Goal: Task Accomplishment & Management: Manage account settings

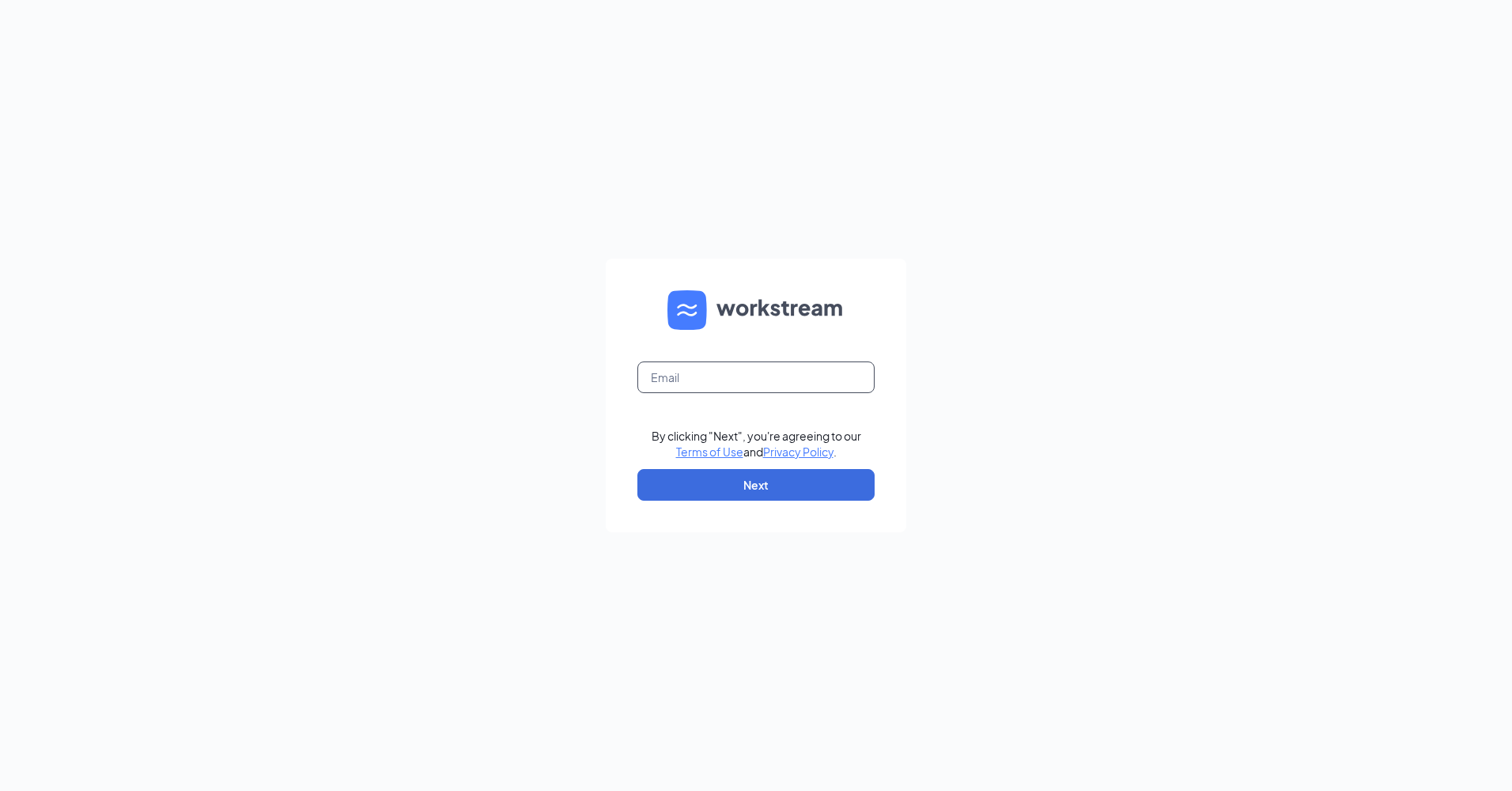
click at [754, 385] on input "text" at bounding box center [756, 378] width 237 height 32
type input "jesse.moles@rmsintermodal.com"
click at [719, 482] on button "Next" at bounding box center [756, 485] width 237 height 32
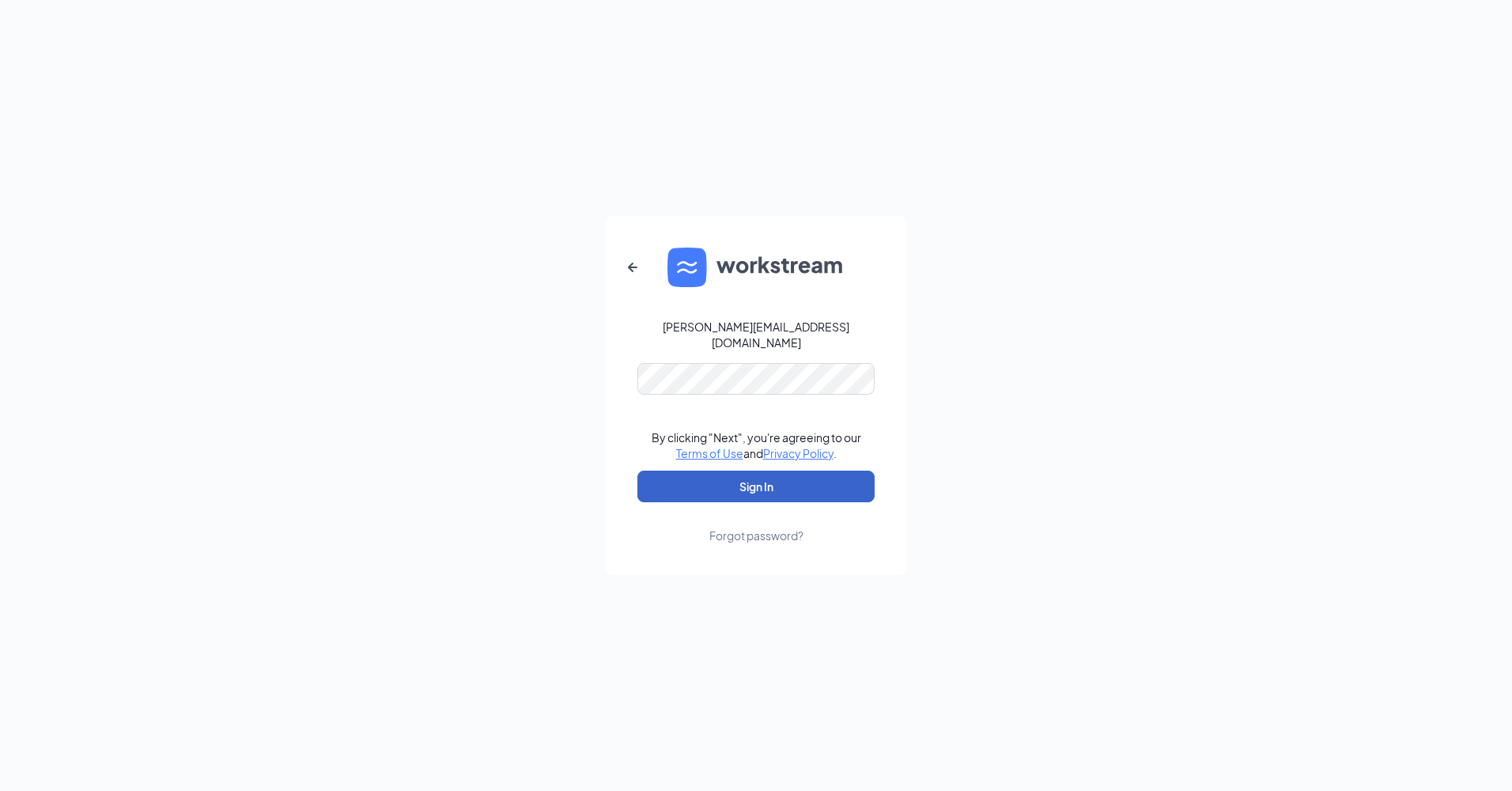
click at [725, 490] on button "Sign In" at bounding box center [756, 487] width 237 height 32
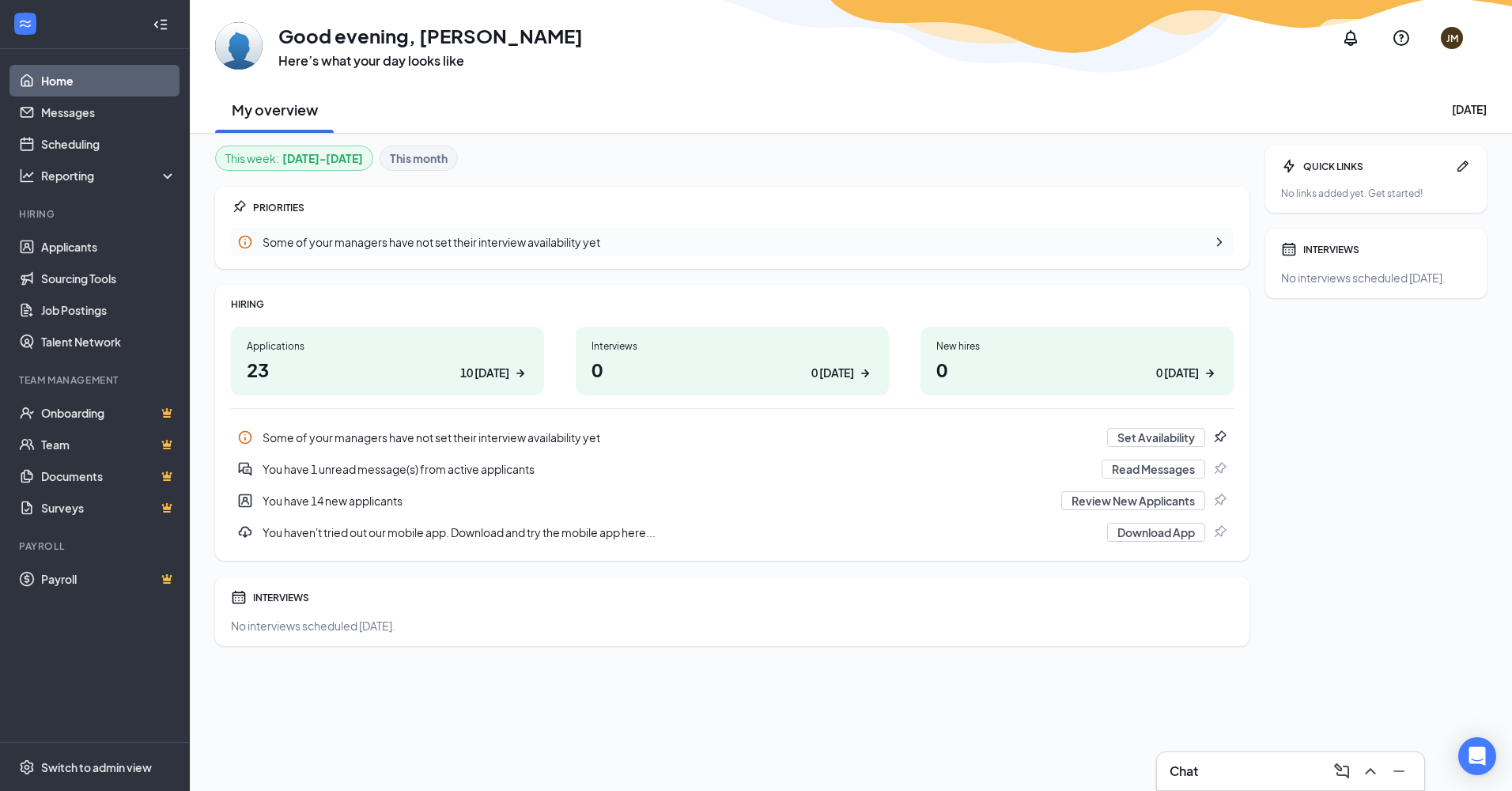
click at [410, 367] on h1 "23 10 today" at bounding box center [387, 370] width 282 height 27
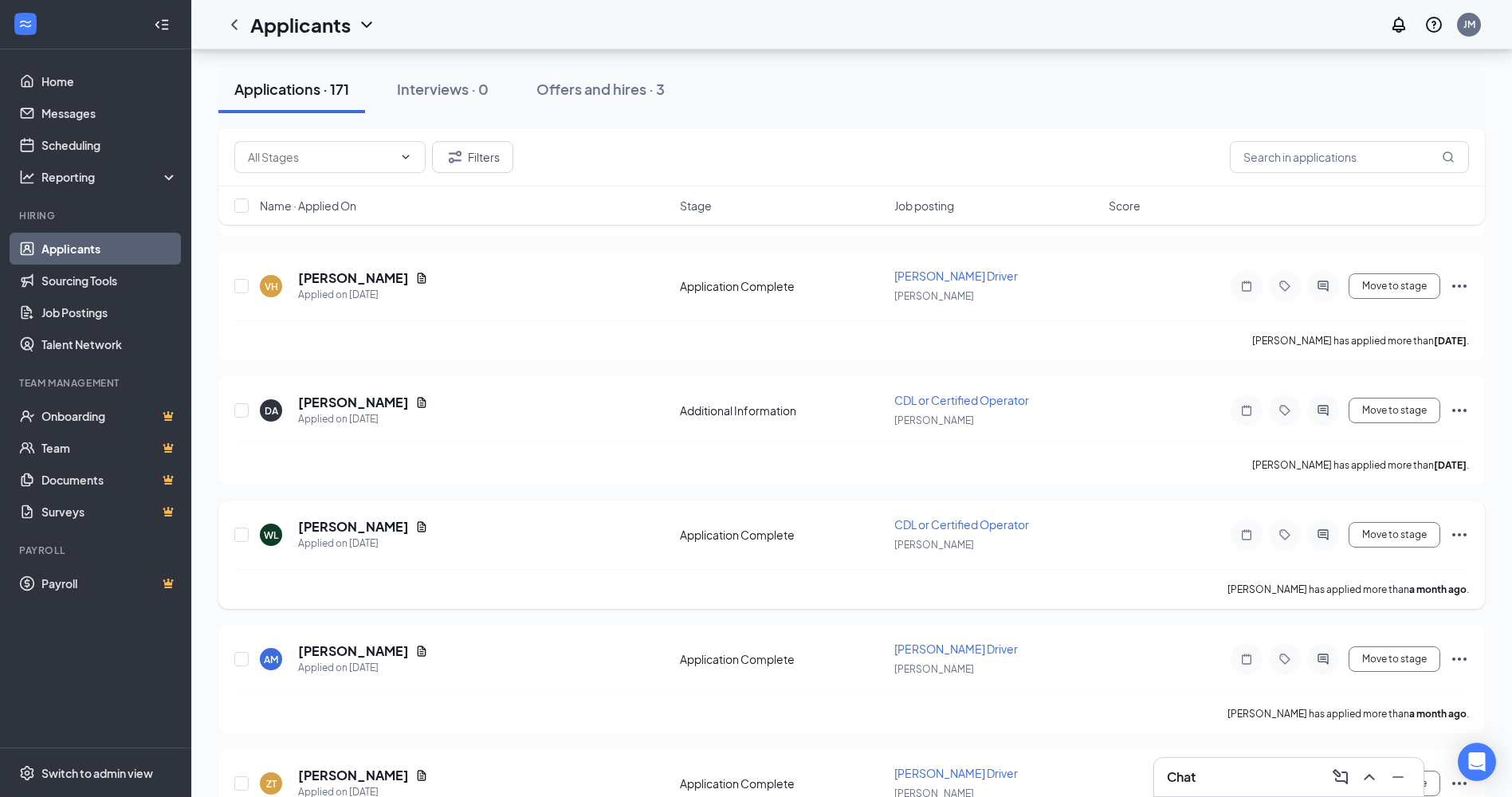
scroll to position [20493, 0]
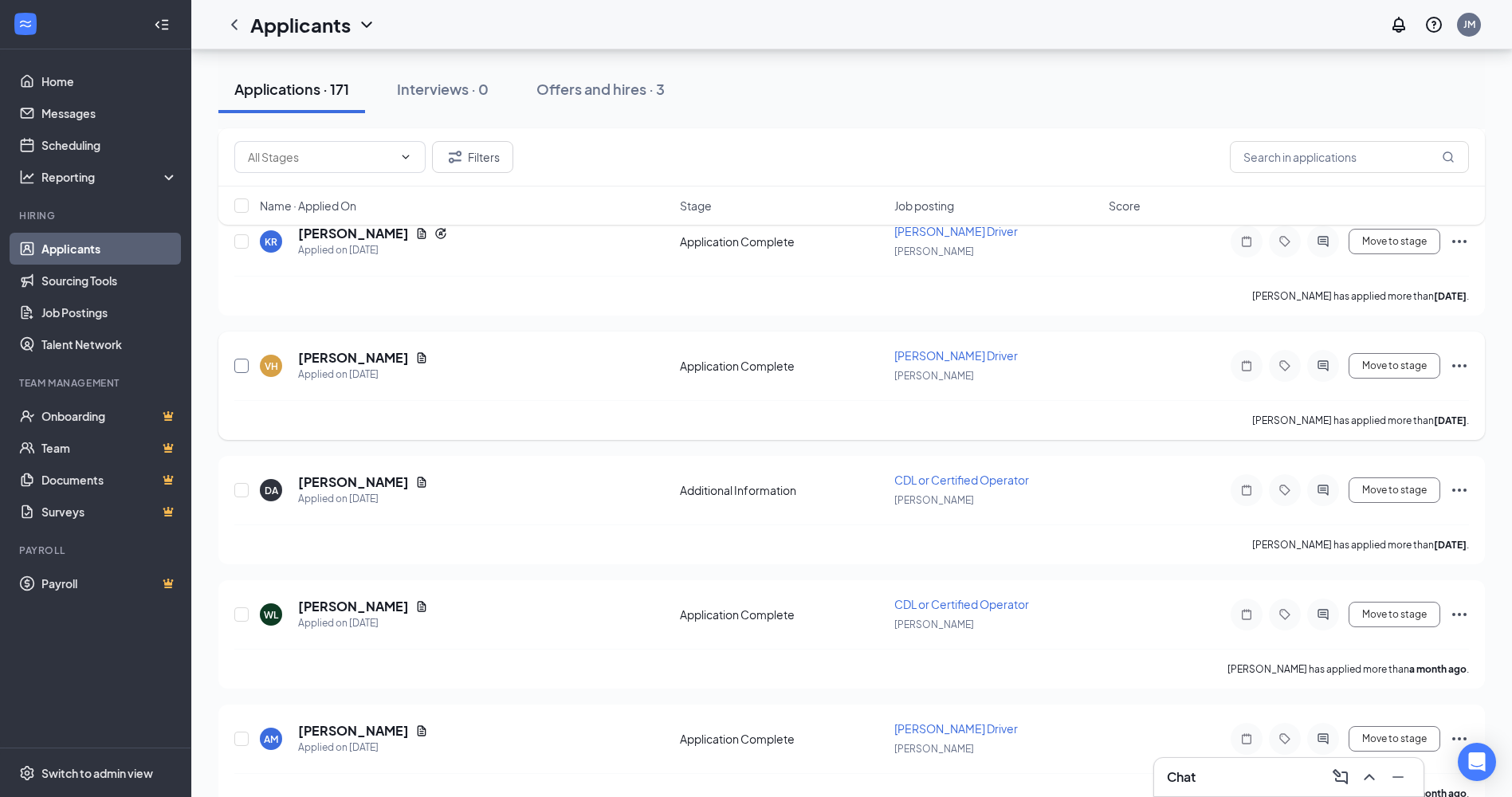
click at [244, 371] on input "checkbox" at bounding box center [241, 366] width 15 height 15
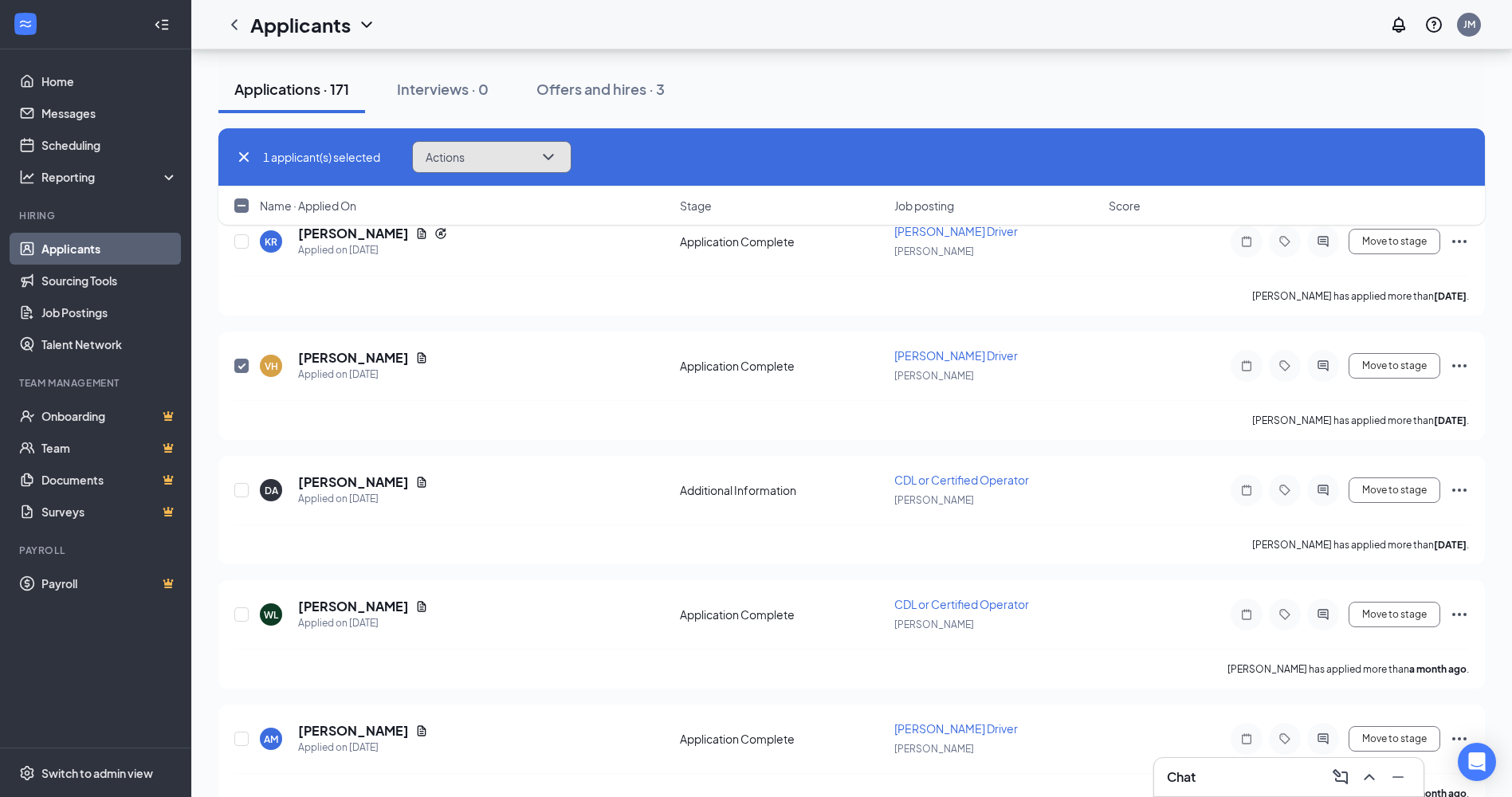
click at [565, 158] on button "Actions" at bounding box center [492, 157] width 160 height 32
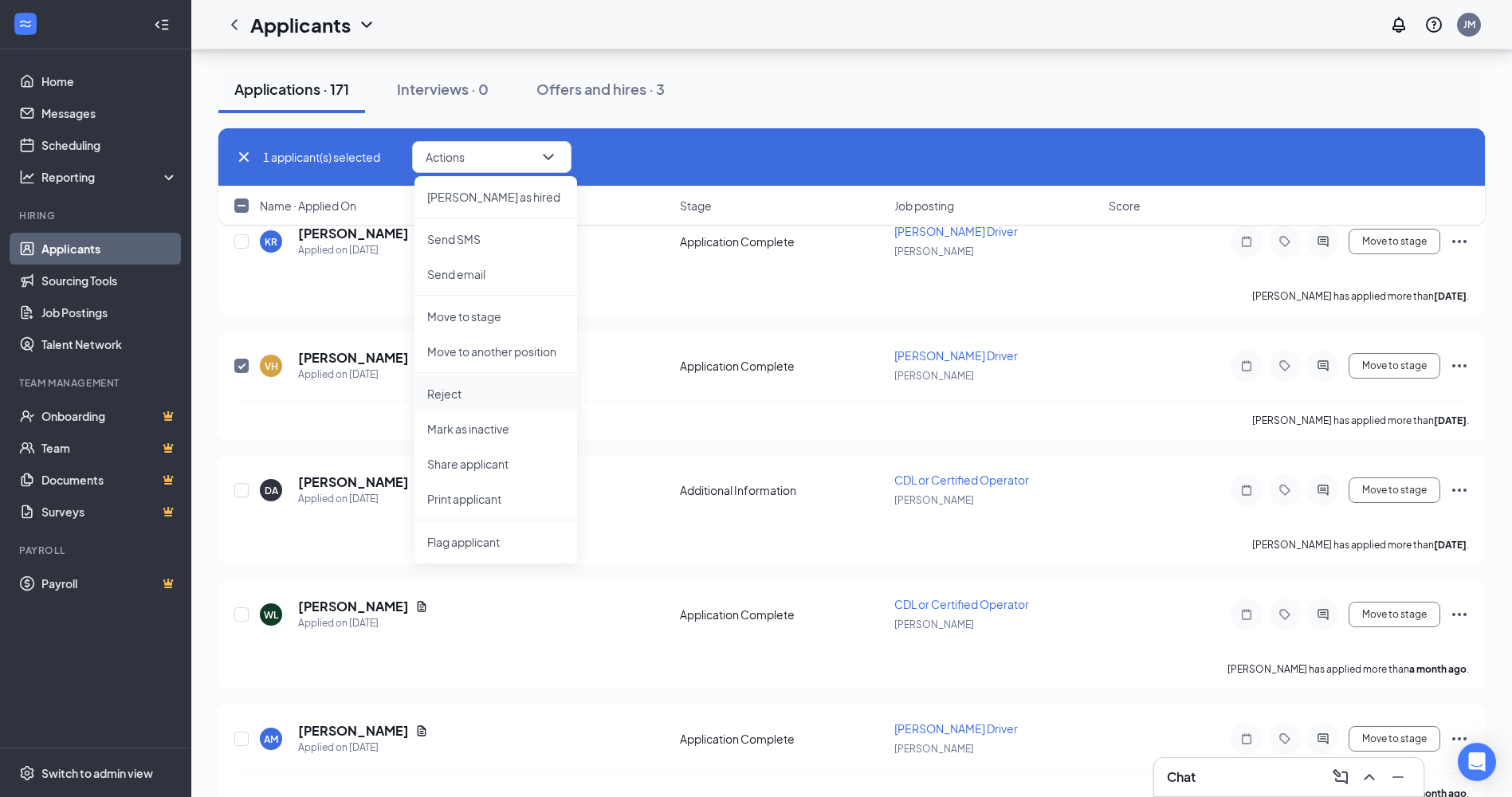
click at [456, 399] on p "Reject" at bounding box center [496, 394] width 137 height 16
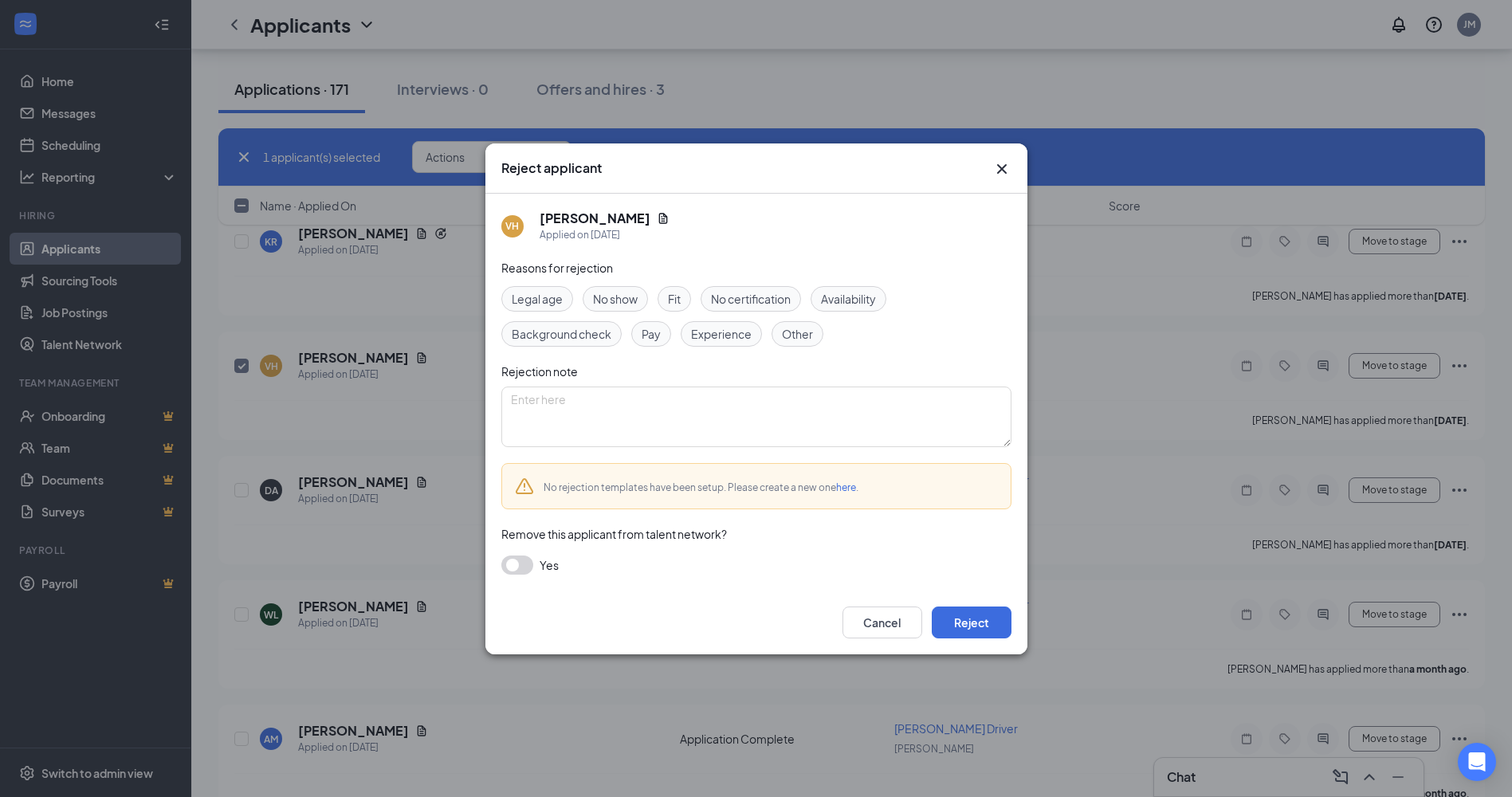
click at [515, 556] on button "button" at bounding box center [517, 565] width 32 height 19
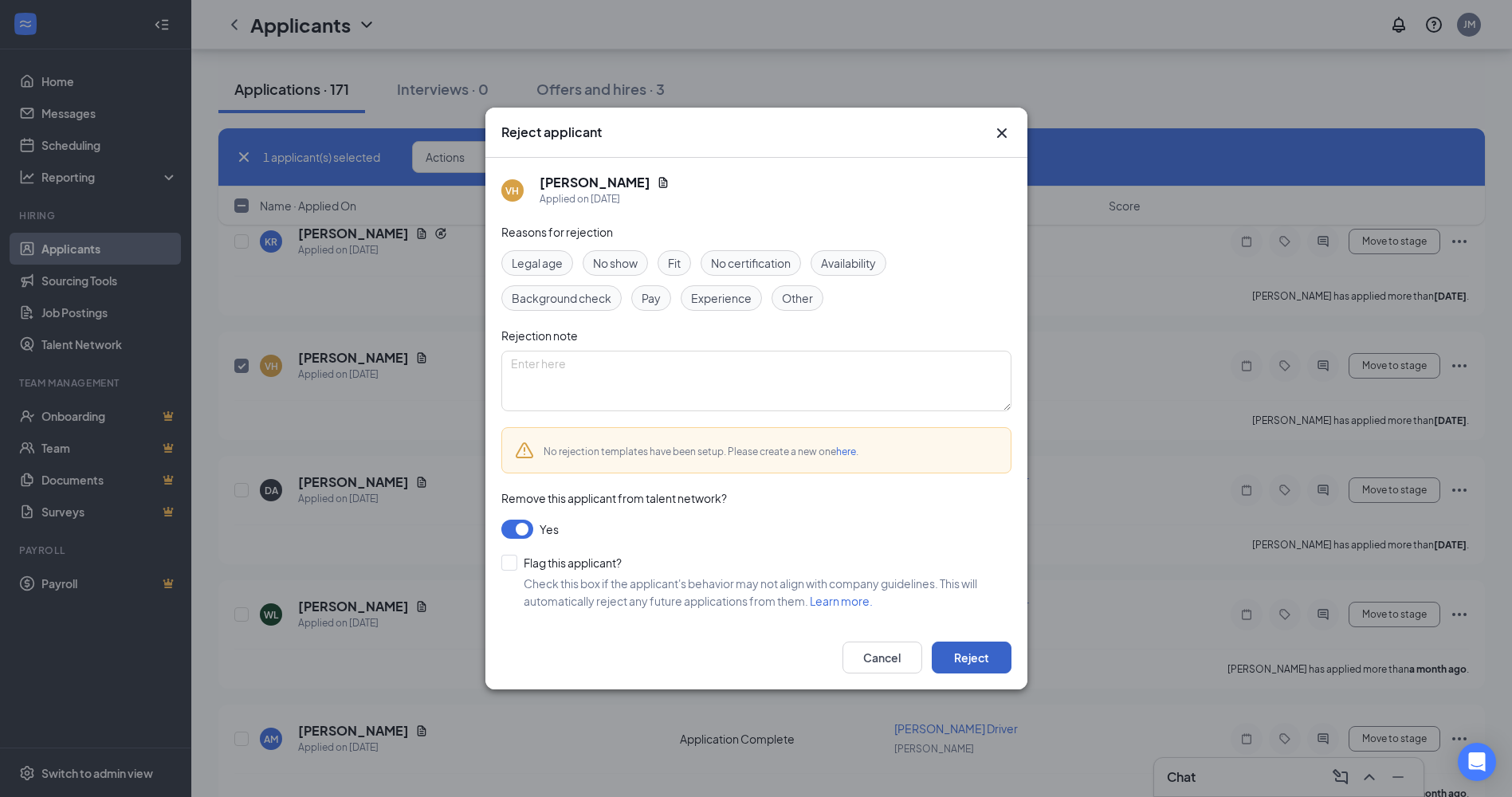
click at [951, 657] on button "Reject" at bounding box center [971, 657] width 80 height 32
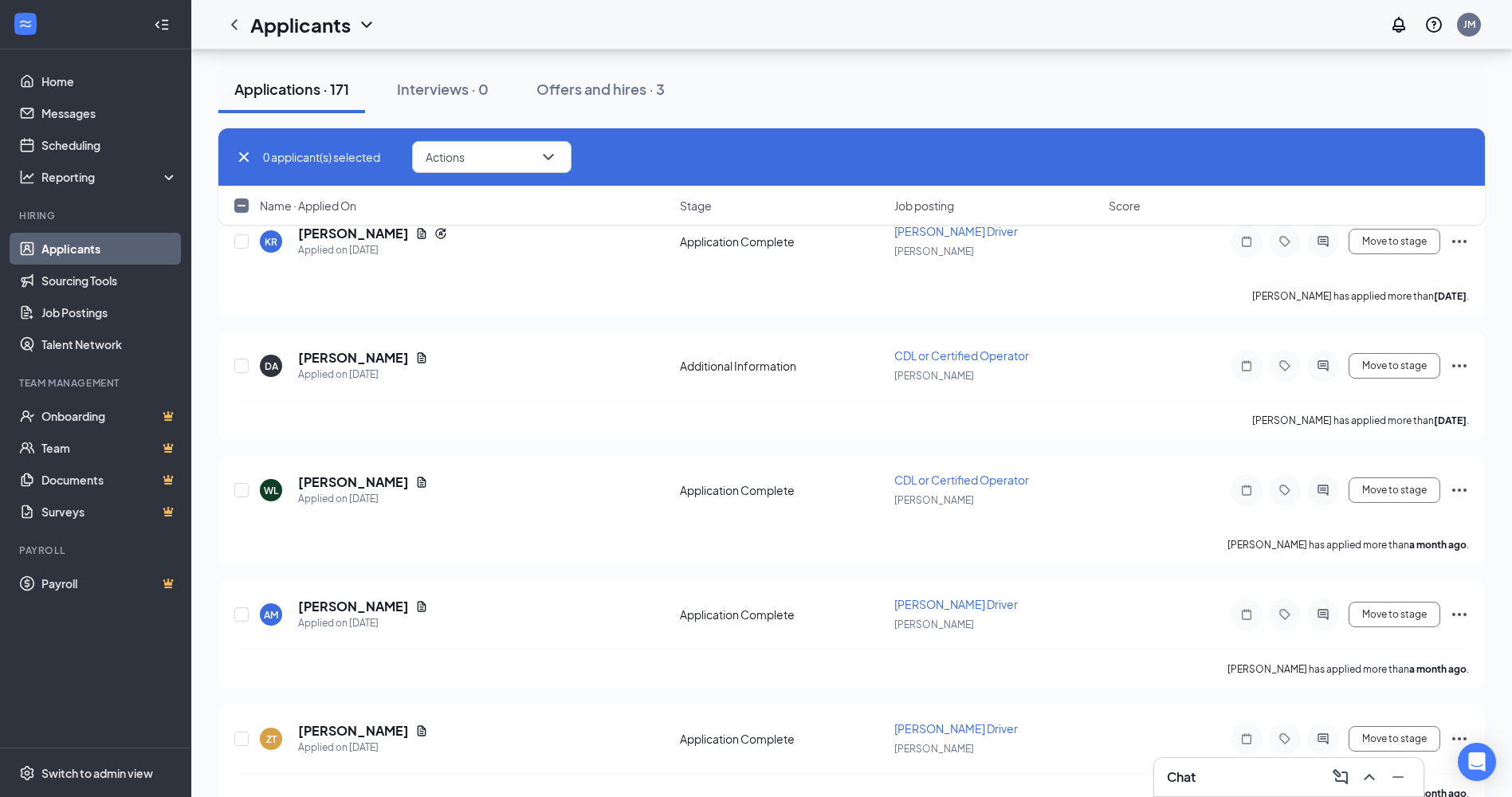
checkbox input "false"
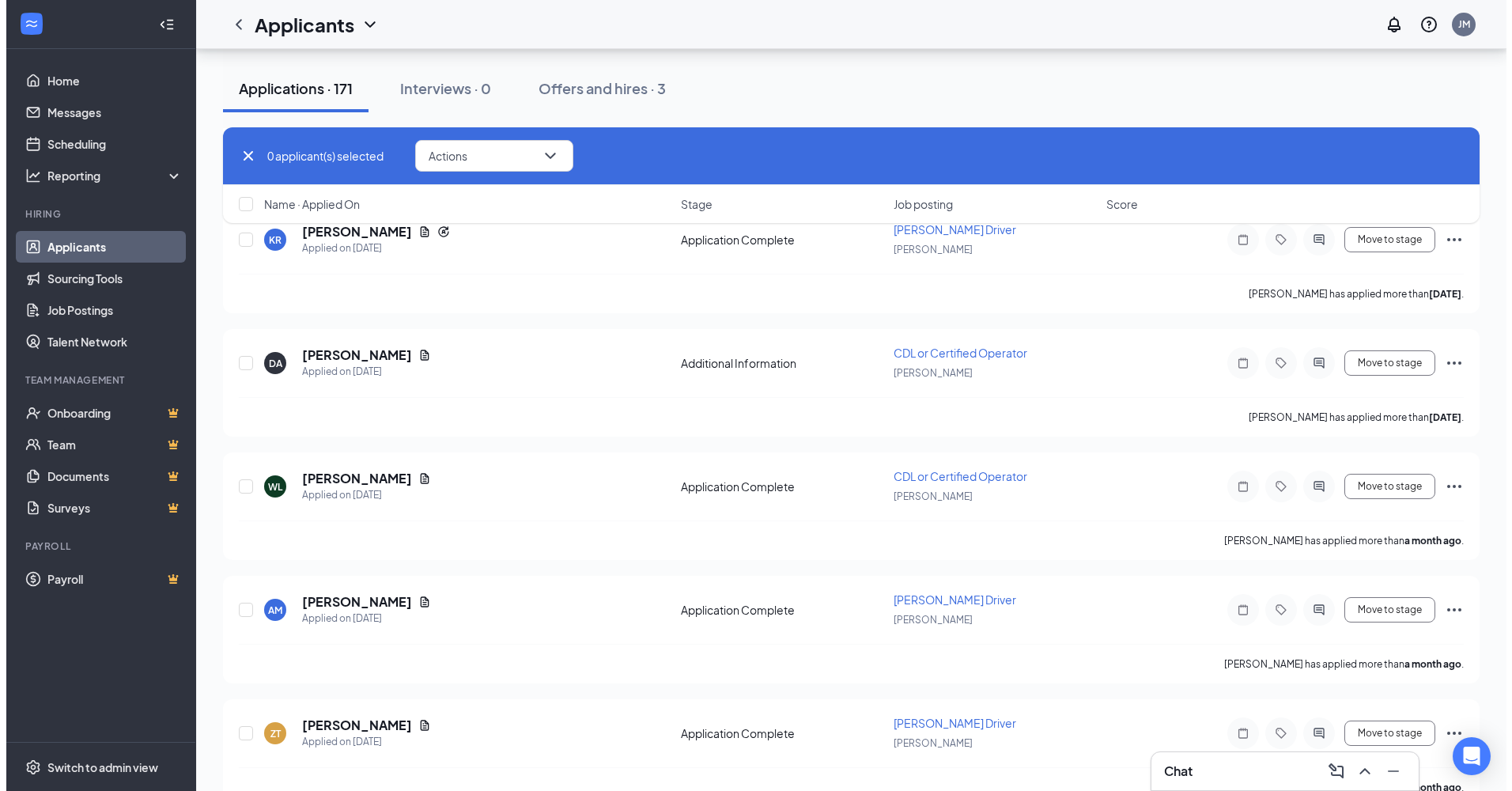
scroll to position [18361, 0]
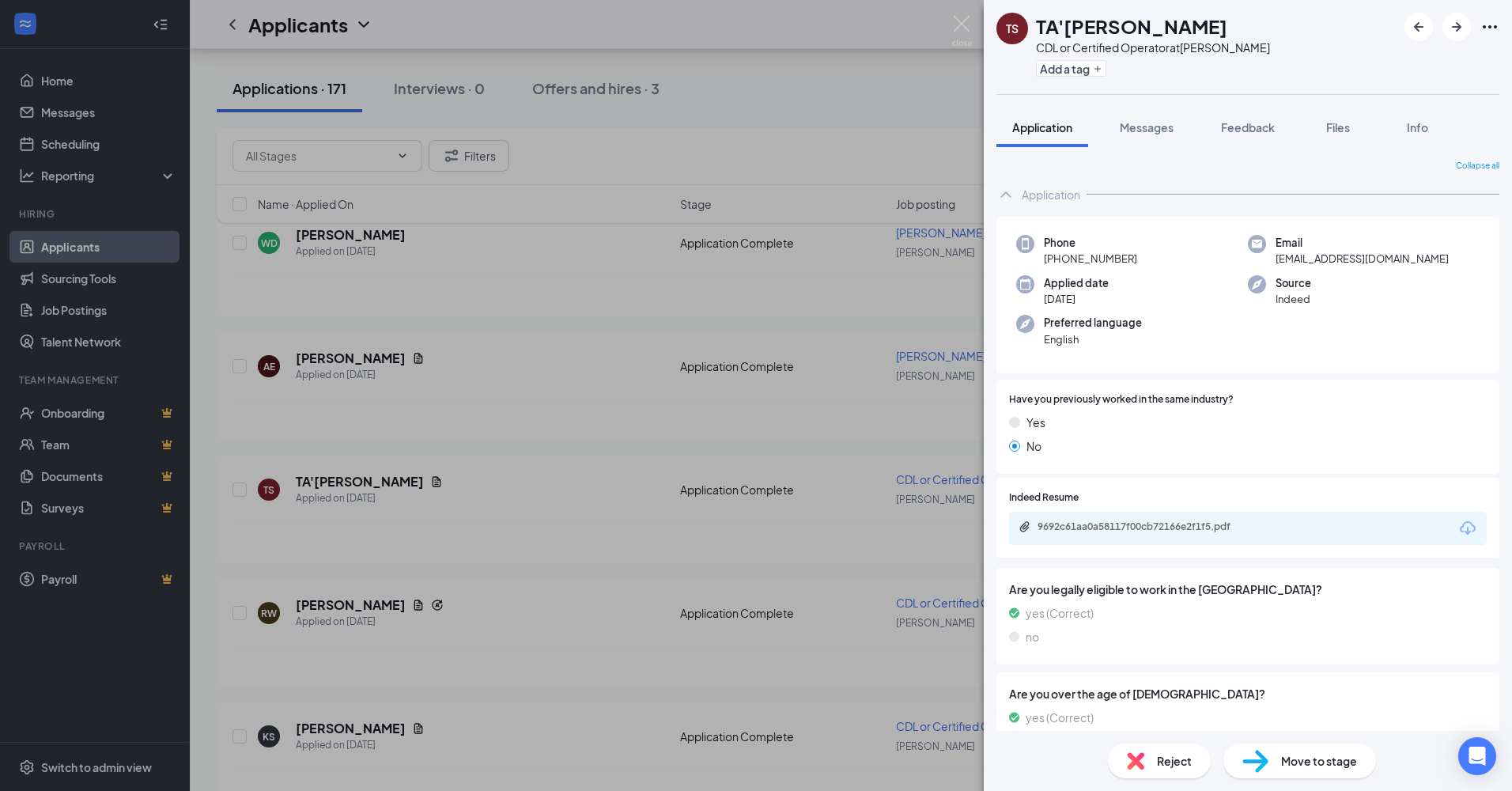
click at [1129, 517] on div "9692c61aa0a58117f00cb72166e2f1f5.pdf" at bounding box center [1248, 528] width 478 height 33
click at [1118, 528] on div "9692c61aa0a58117f00cb72166e2f1f5.pdf" at bounding box center [1148, 527] width 222 height 13
click at [1151, 761] on div "Reject" at bounding box center [1159, 761] width 102 height 34
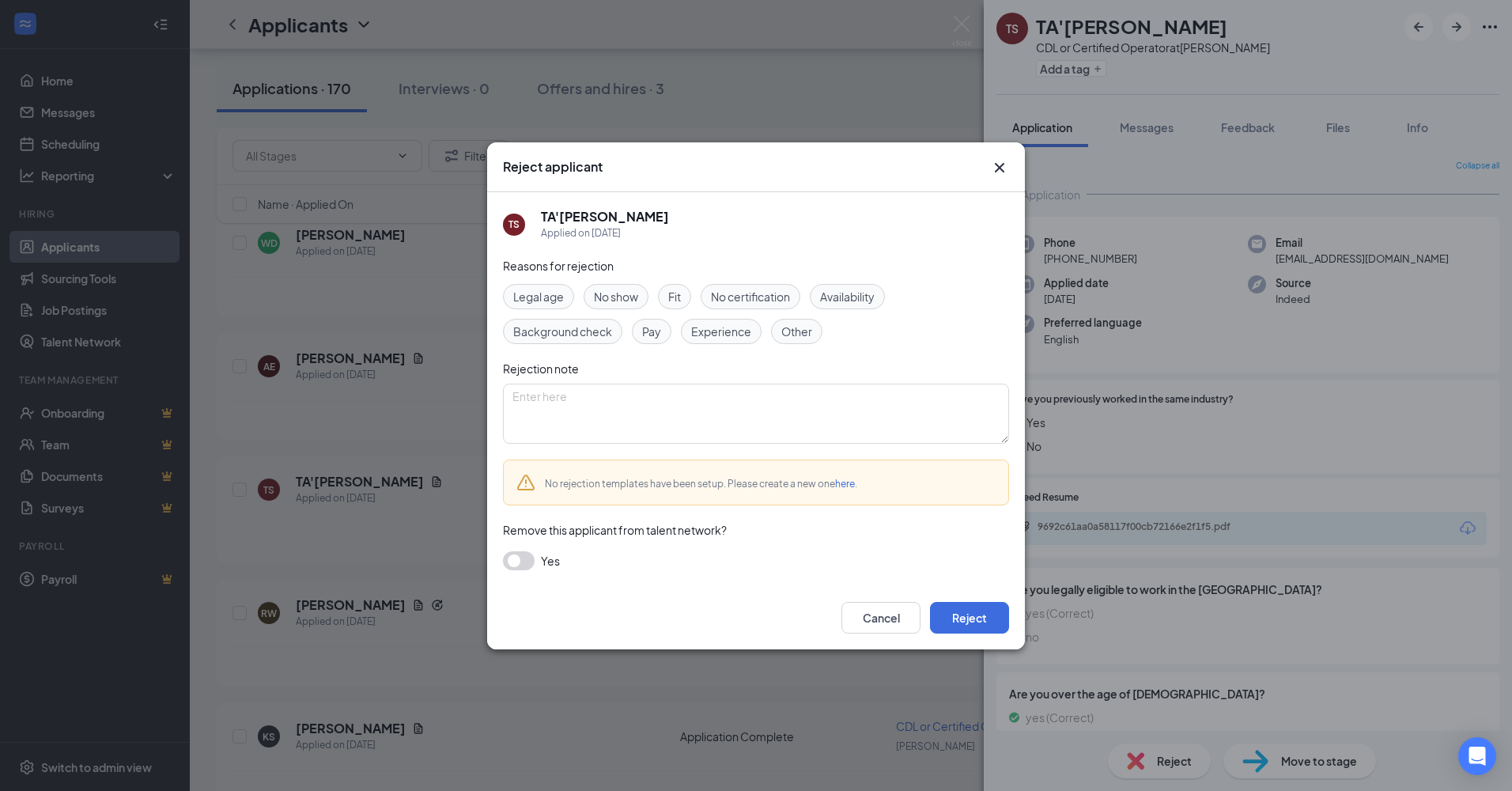
click at [526, 567] on button "button" at bounding box center [519, 561] width 32 height 19
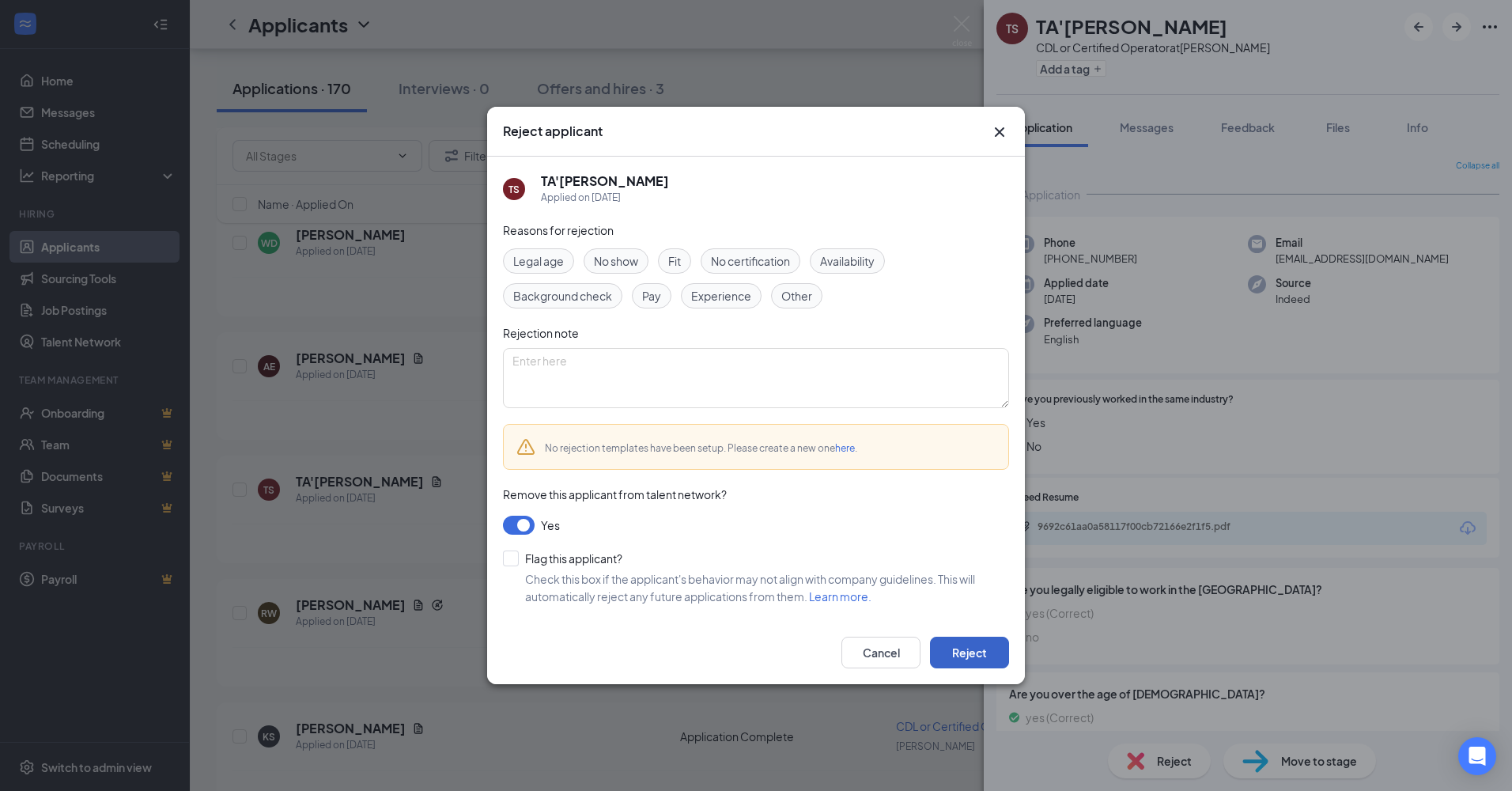
click at [970, 649] on button "Reject" at bounding box center [969, 652] width 79 height 32
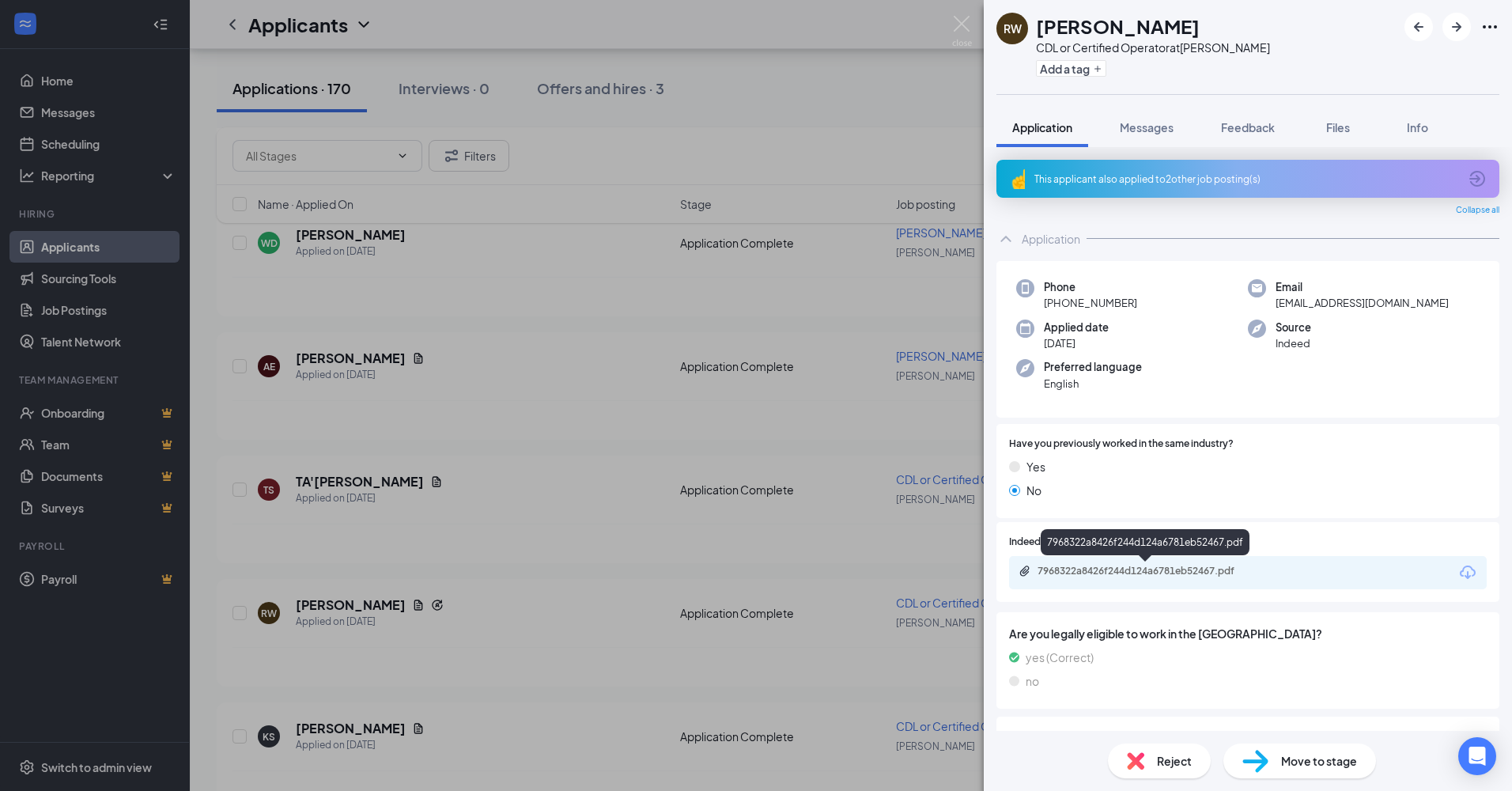
click at [1134, 567] on div "7968322a8426f244d124a6781eb52467.pdf" at bounding box center [1148, 571] width 222 height 13
click at [1144, 749] on div "Reject" at bounding box center [1159, 761] width 102 height 34
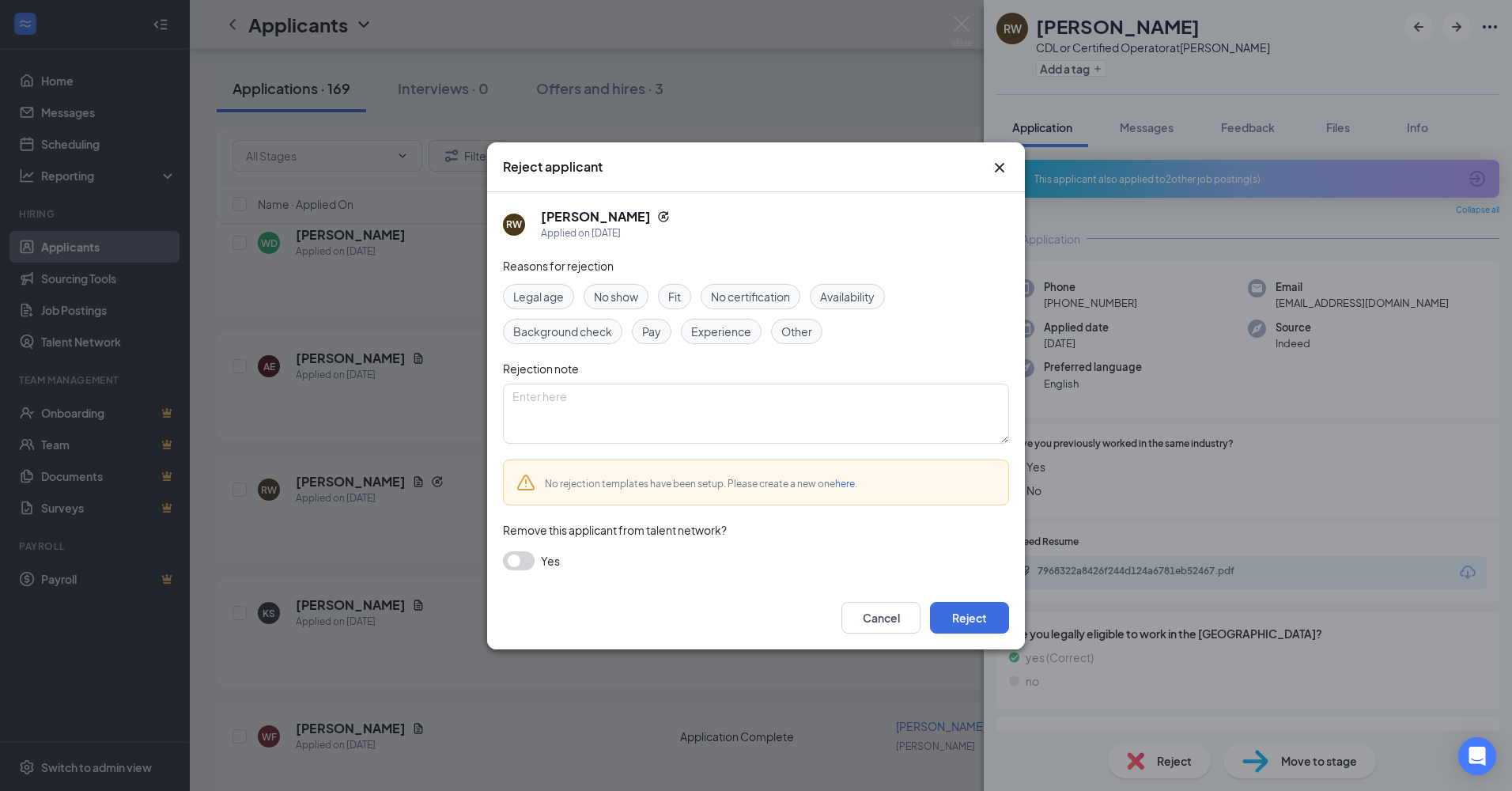
click at [526, 562] on button "button" at bounding box center [519, 561] width 32 height 19
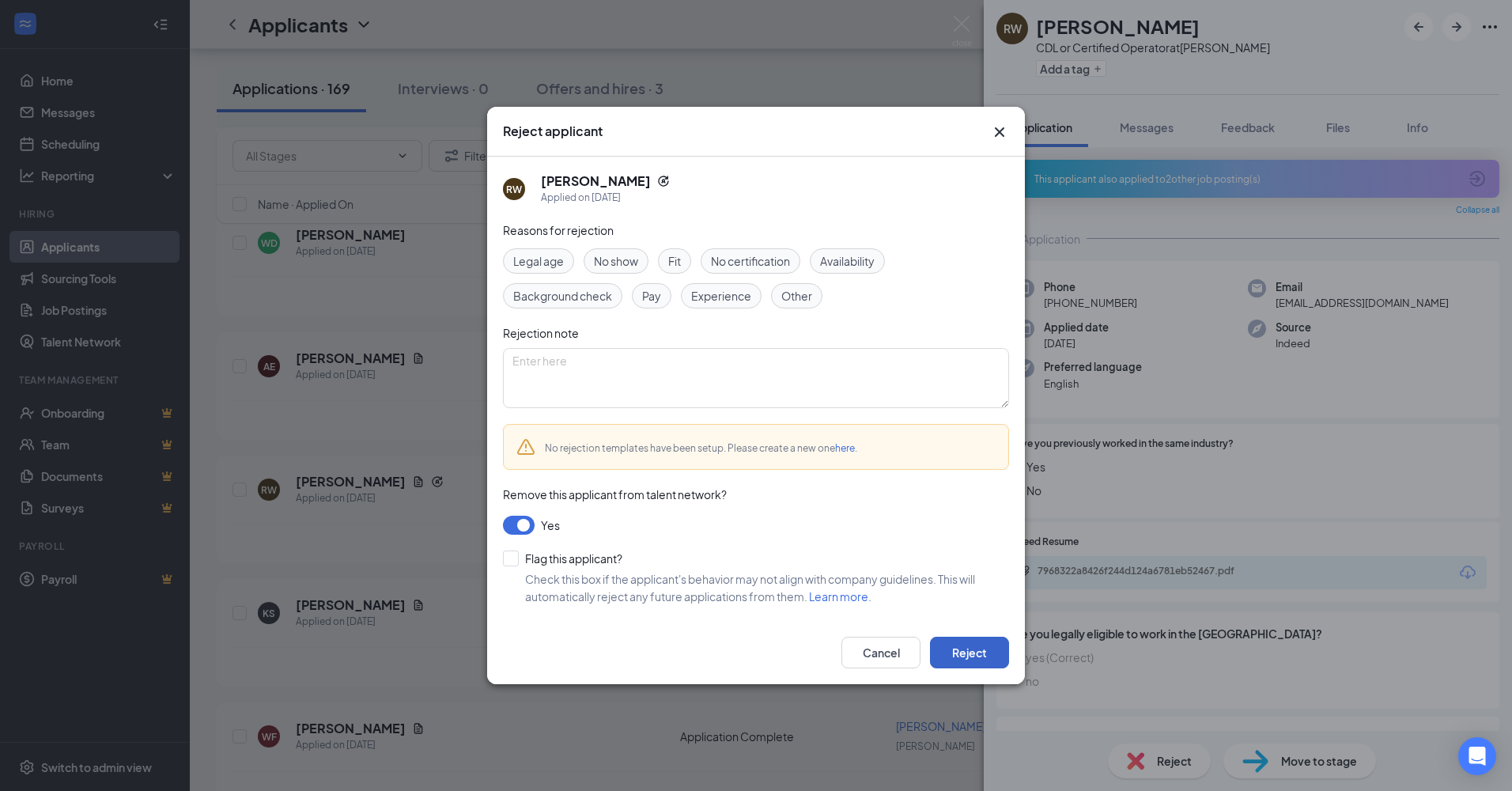
click at [953, 652] on button "Reject" at bounding box center [969, 652] width 79 height 32
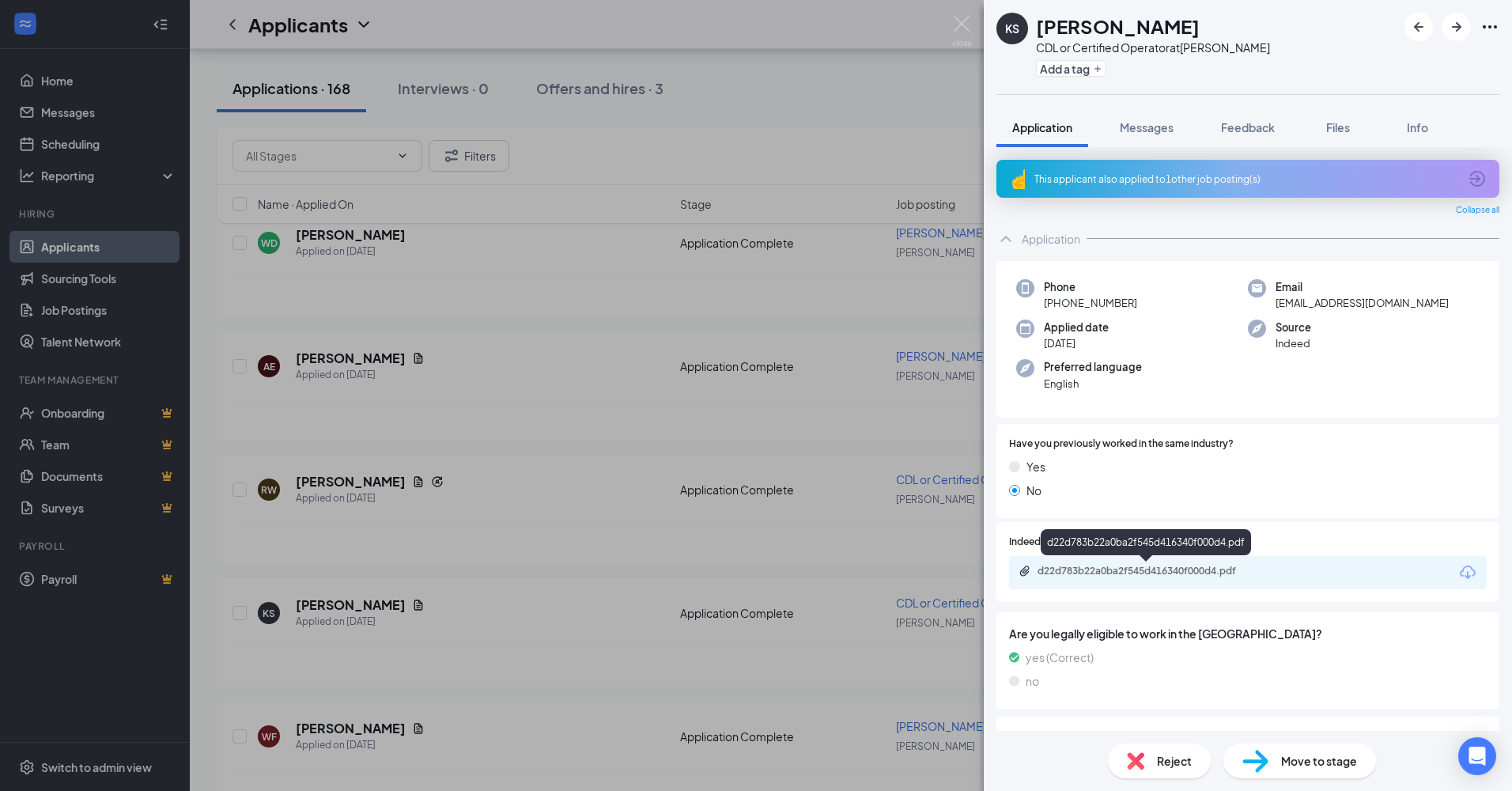
click at [1079, 570] on div "d22d783b22a0ba2f545d416340f000d4.pdf" at bounding box center [1148, 571] width 222 height 13
click at [1155, 759] on div "Reject" at bounding box center [1159, 761] width 102 height 34
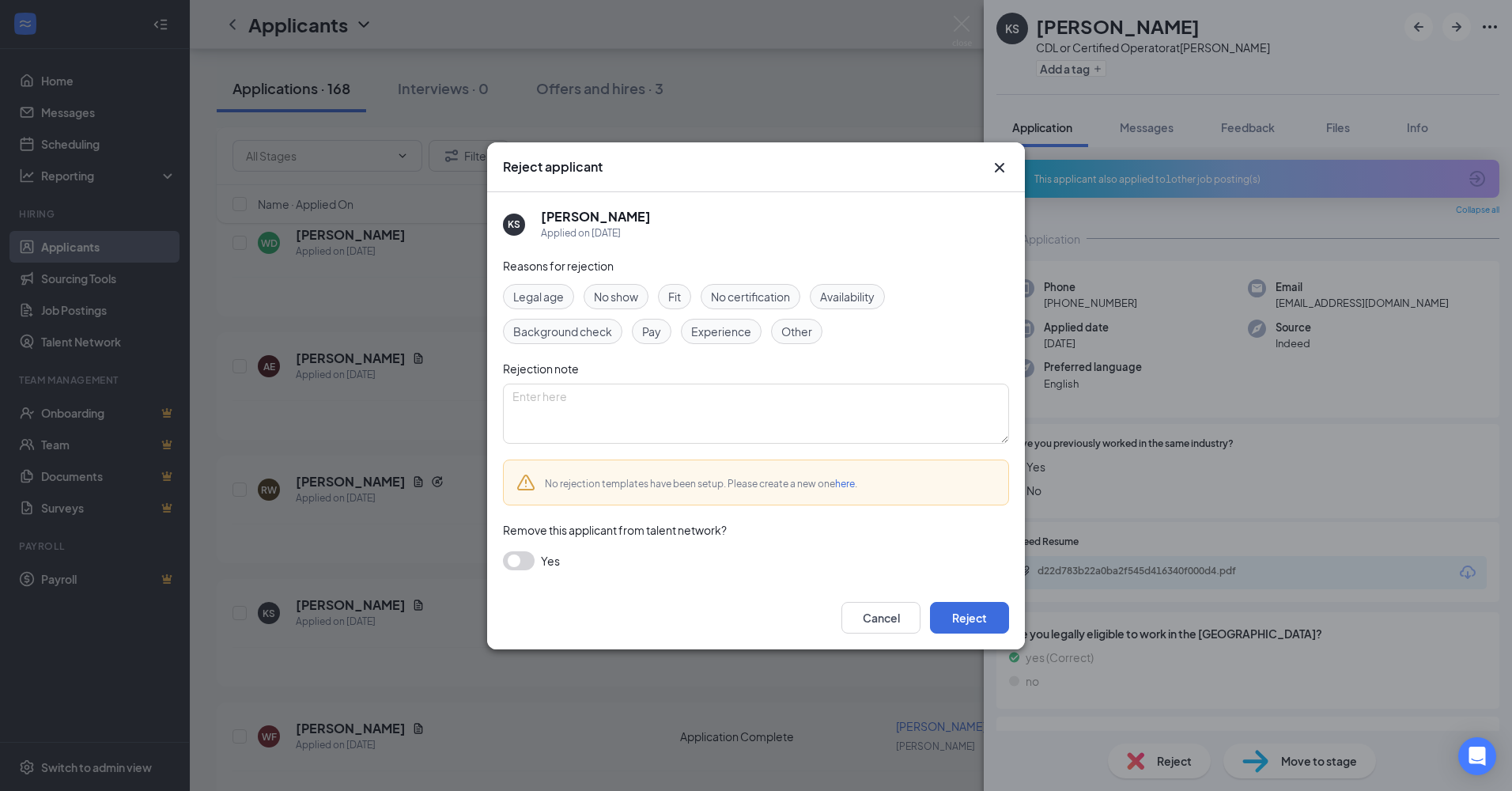
click at [519, 566] on button "button" at bounding box center [519, 561] width 32 height 19
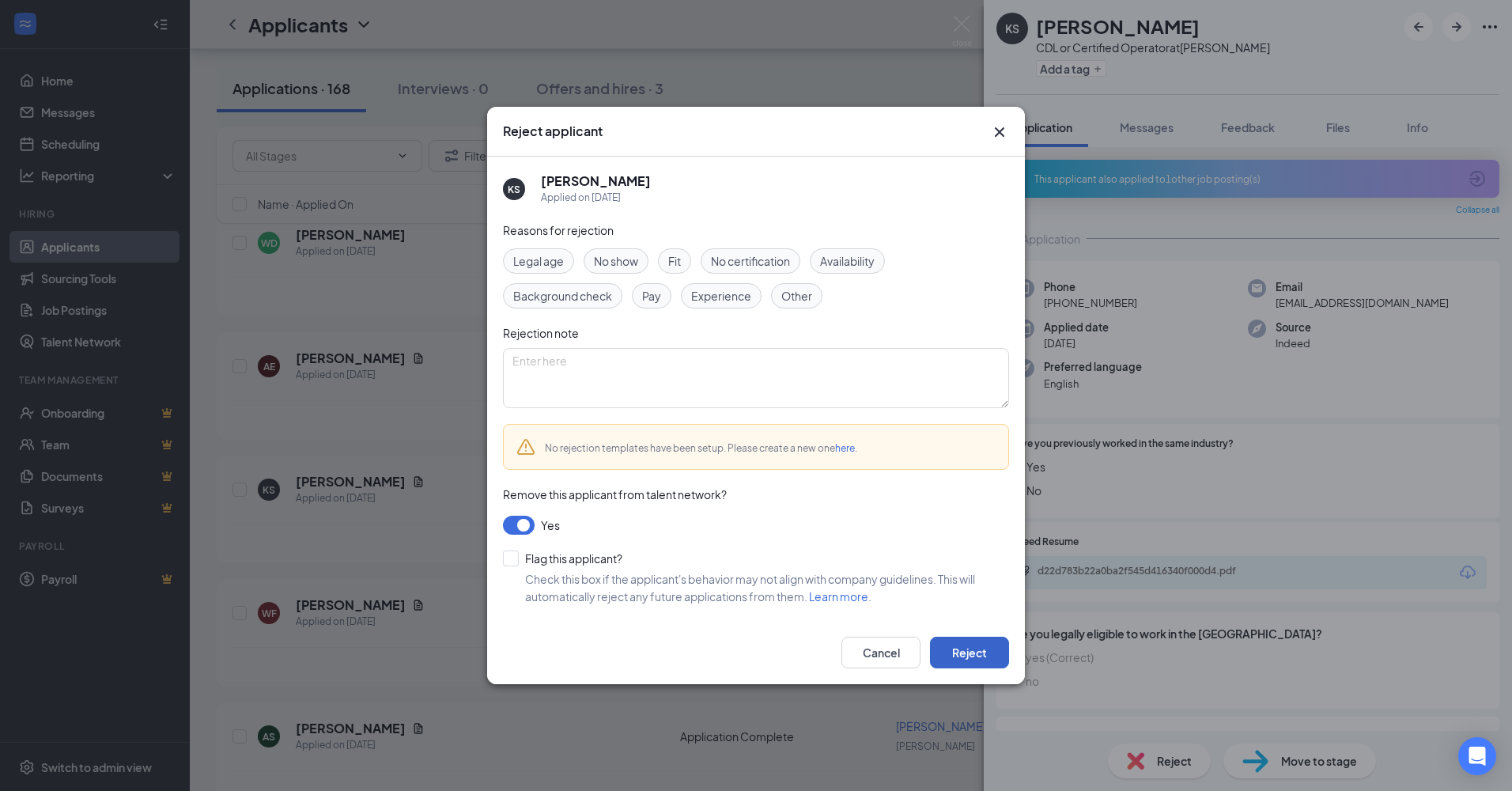
click at [961, 650] on button "Reject" at bounding box center [969, 652] width 79 height 32
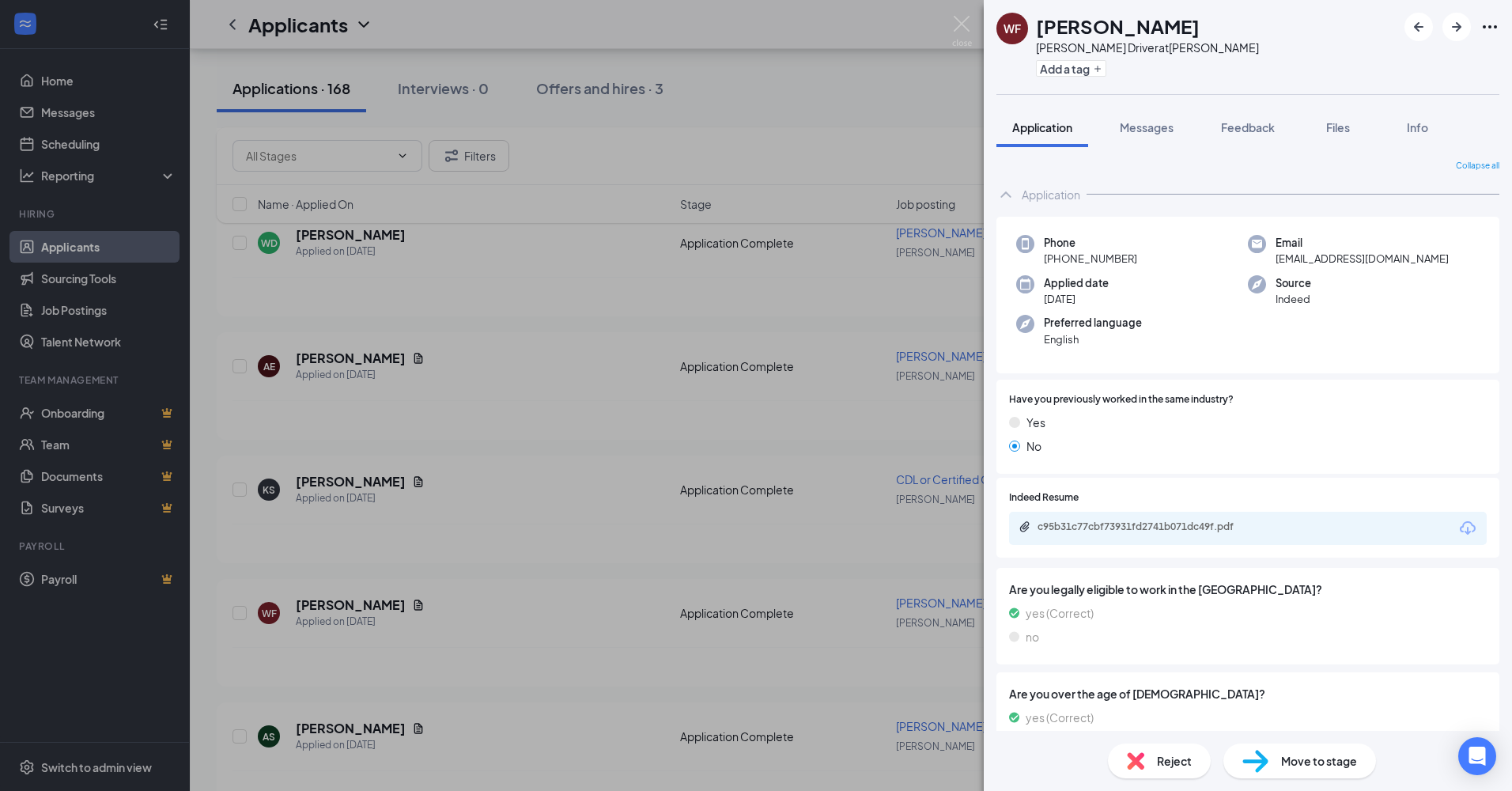
click at [1105, 518] on div "c95b31c77cbf73931fd2741b071dc49f.pdf" at bounding box center [1248, 528] width 478 height 33
click at [1111, 525] on div "c95b31c77cbf73931fd2741b071dc49f.pdf" at bounding box center [1148, 527] width 222 height 13
click at [1165, 769] on span "Reject" at bounding box center [1174, 761] width 34 height 18
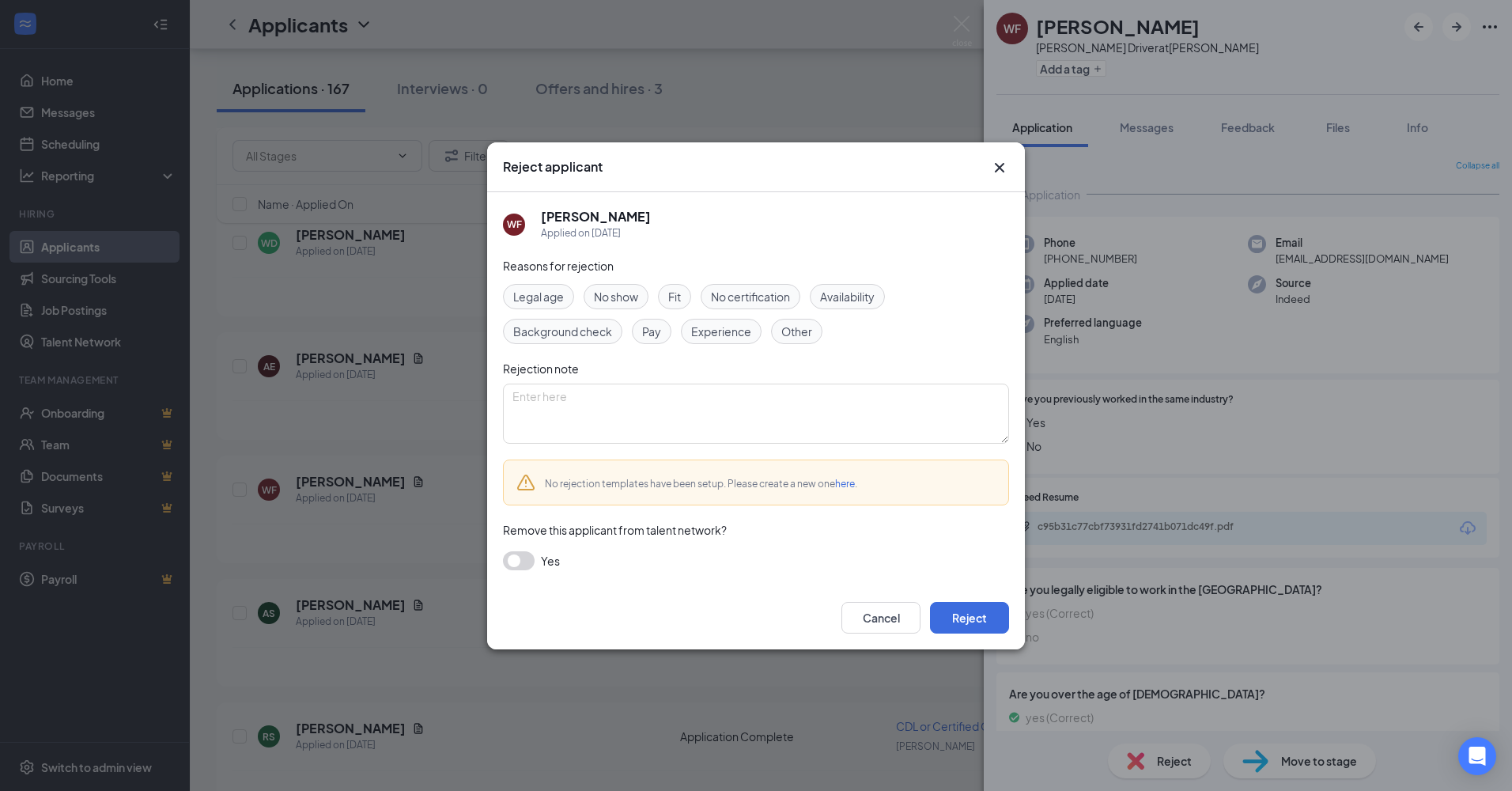
click at [521, 563] on button "button" at bounding box center [519, 561] width 32 height 19
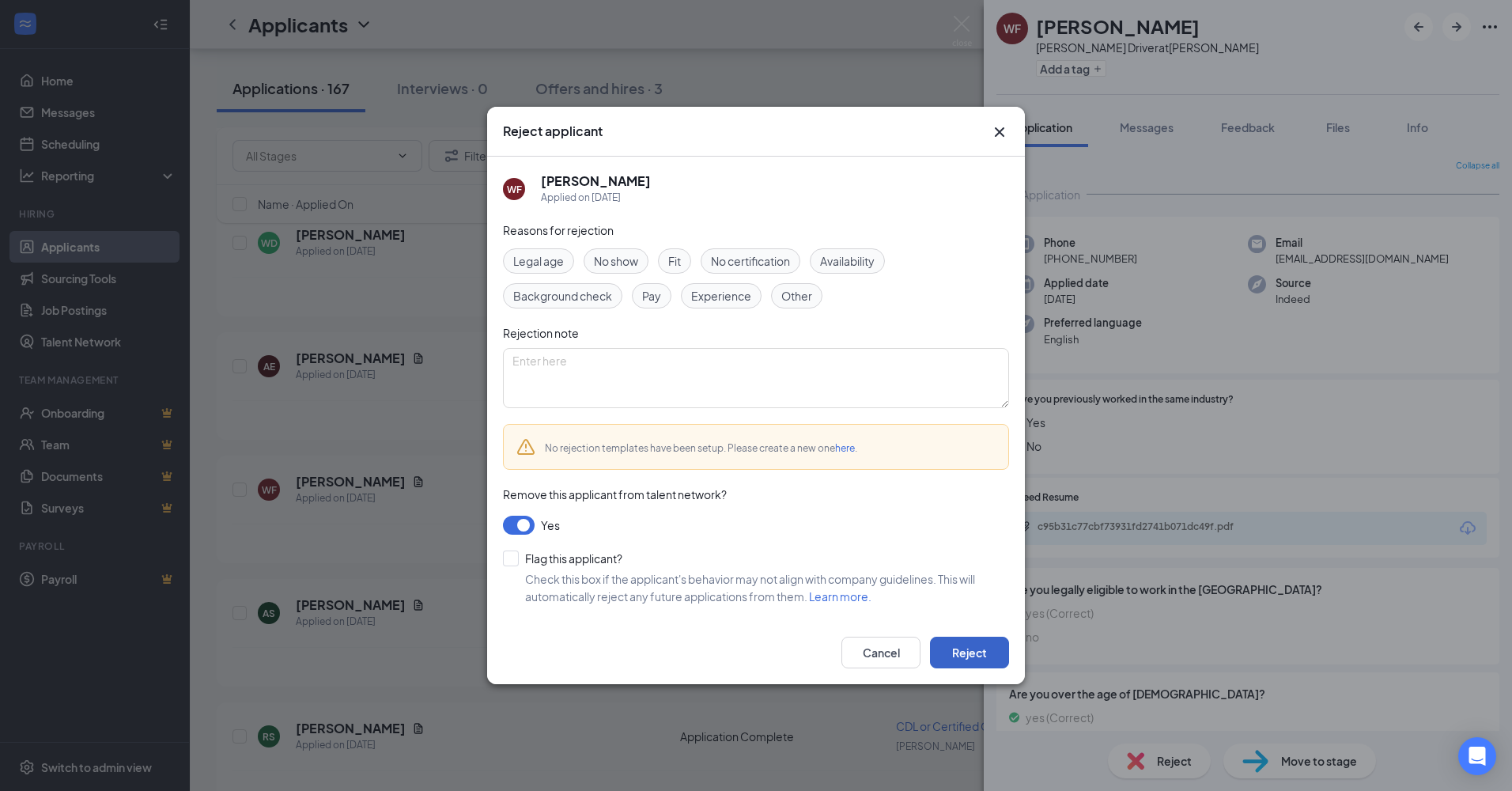
click at [981, 648] on button "Reject" at bounding box center [969, 652] width 79 height 32
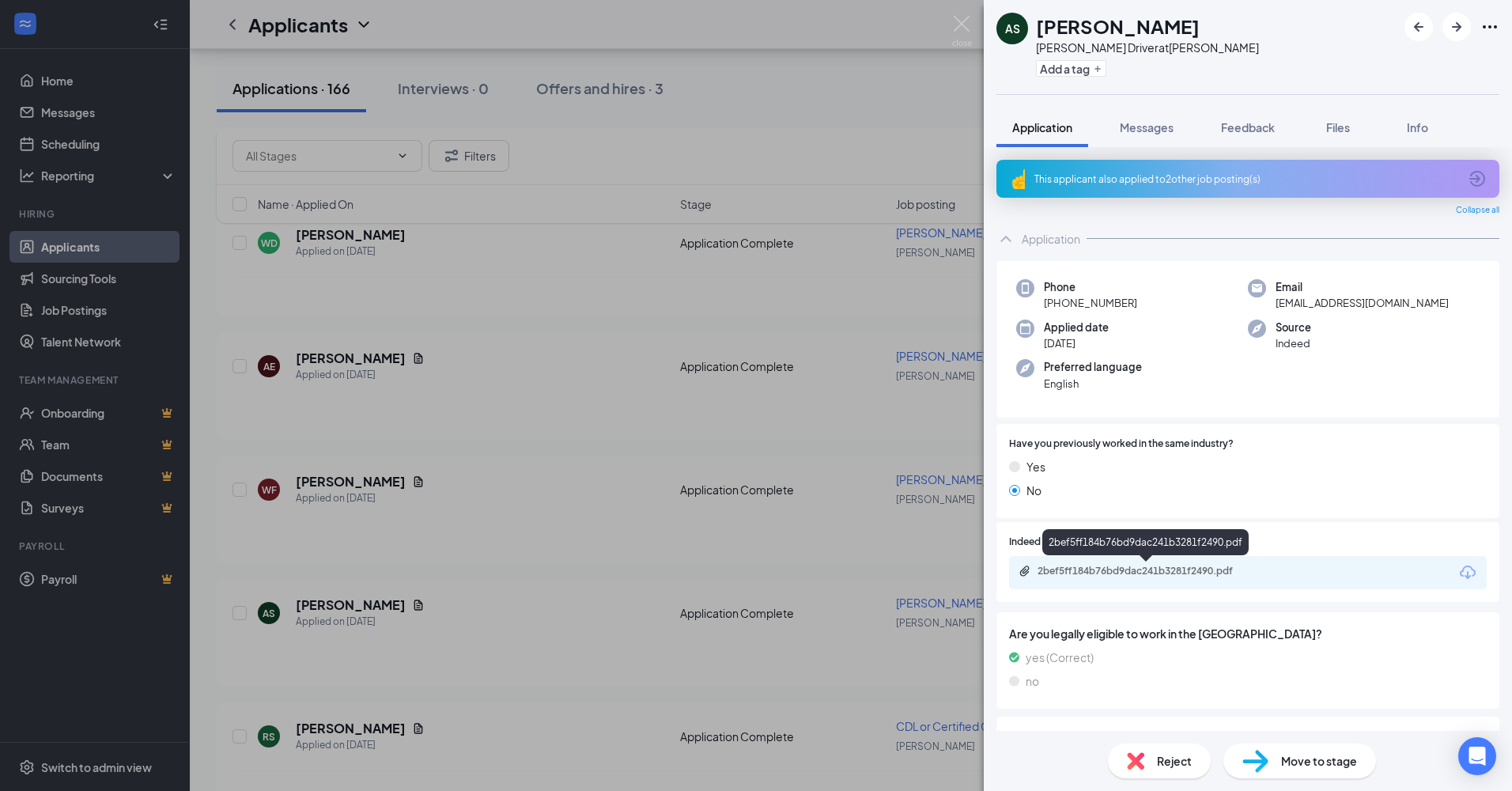
click at [1094, 572] on div "2bef5ff184b76bd9dac241b3281f2490.pdf" at bounding box center [1148, 571] width 222 height 13
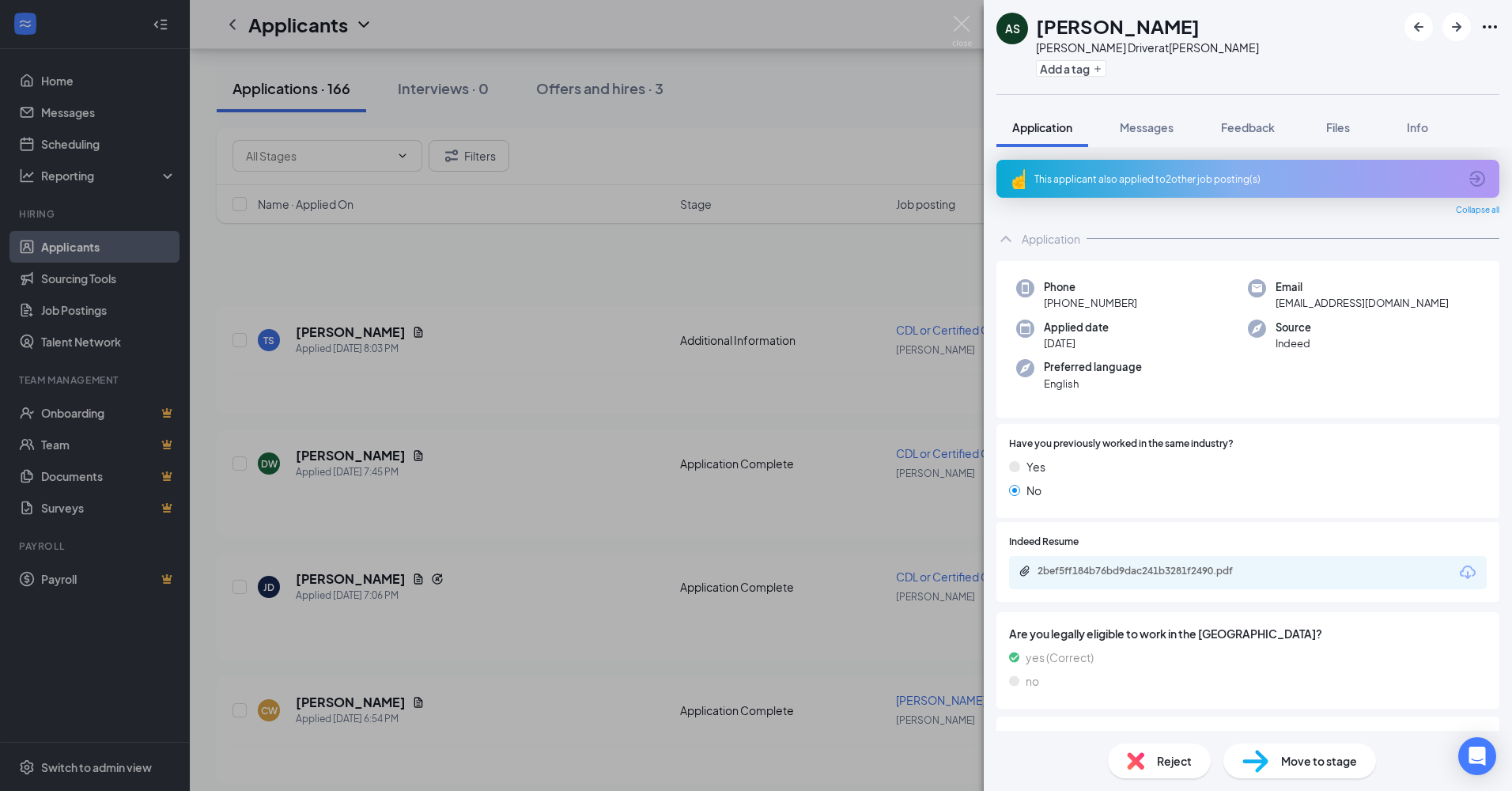
click at [1141, 762] on img at bounding box center [1136, 761] width 18 height 18
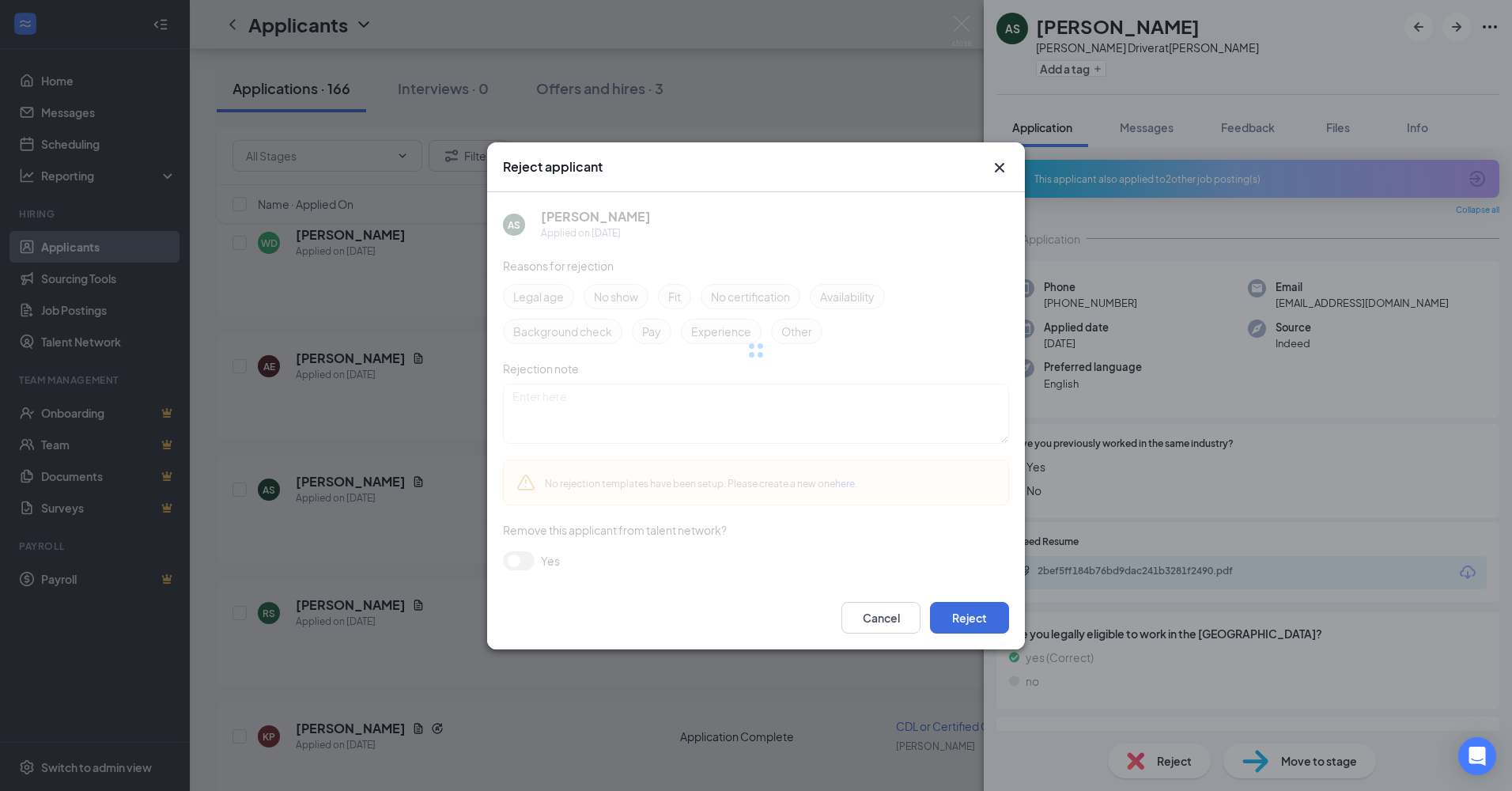
scroll to position [18361, 0]
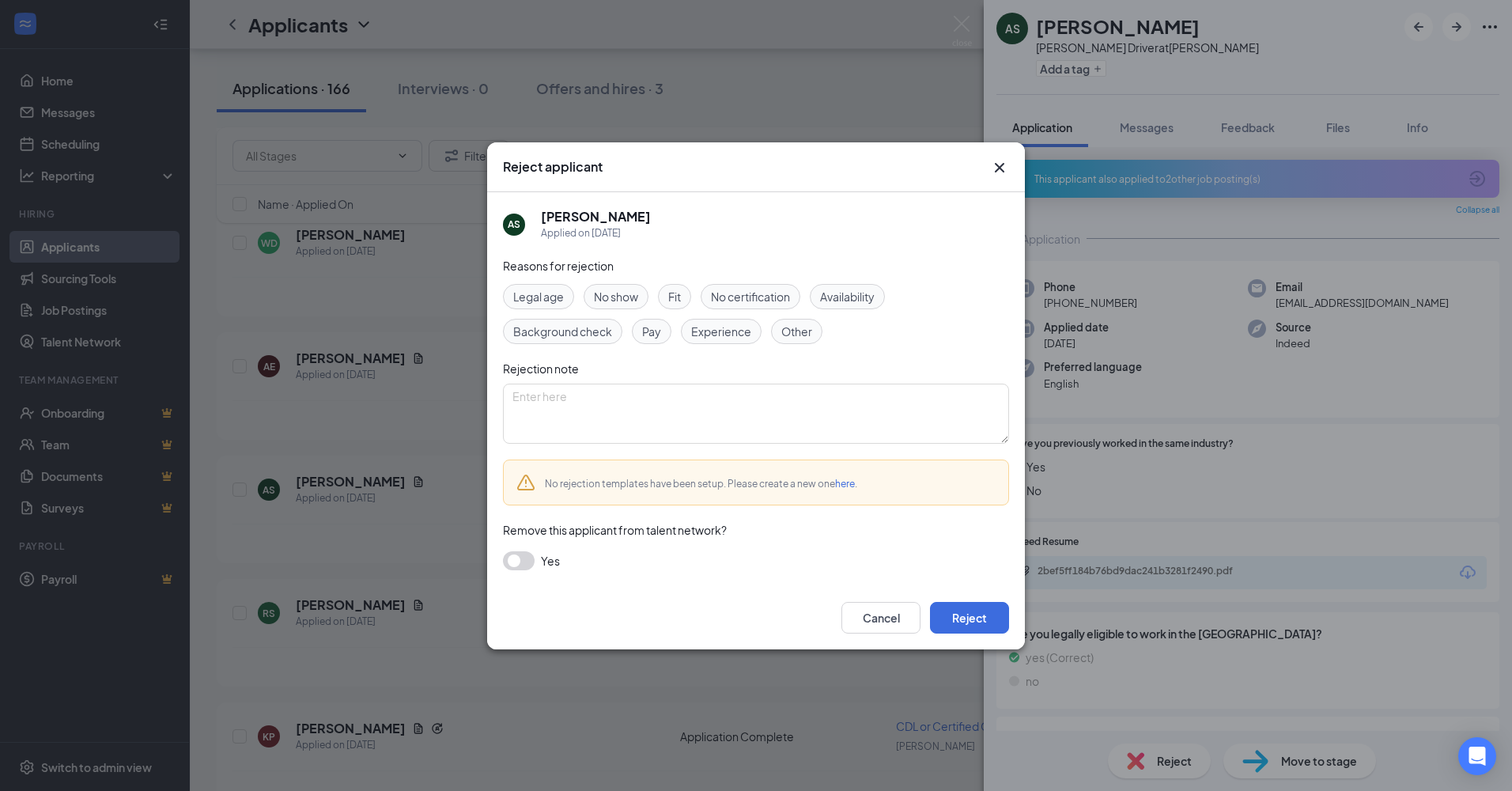
click at [515, 557] on button "button" at bounding box center [519, 561] width 32 height 19
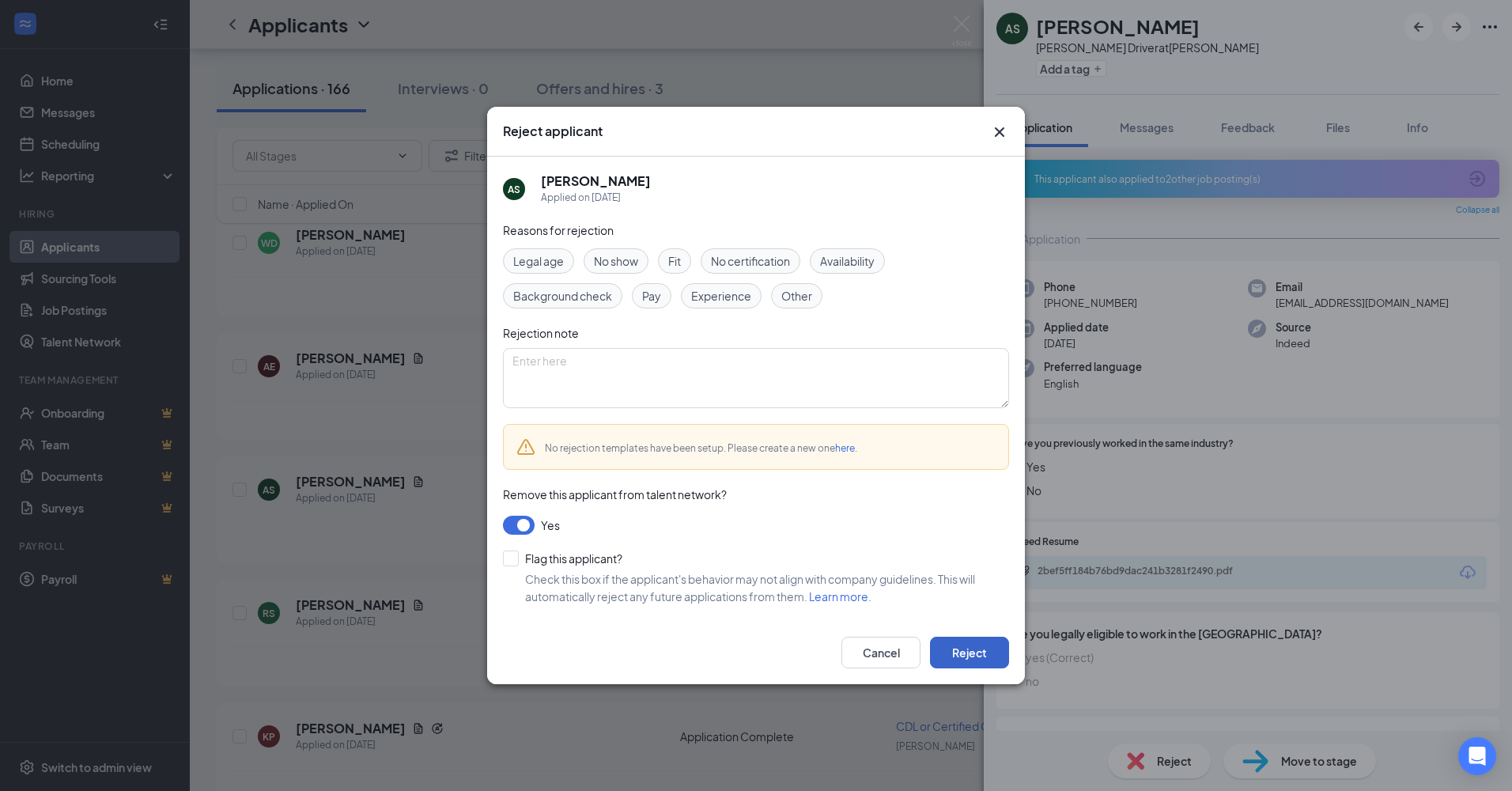
click at [965, 662] on button "Reject" at bounding box center [969, 652] width 79 height 32
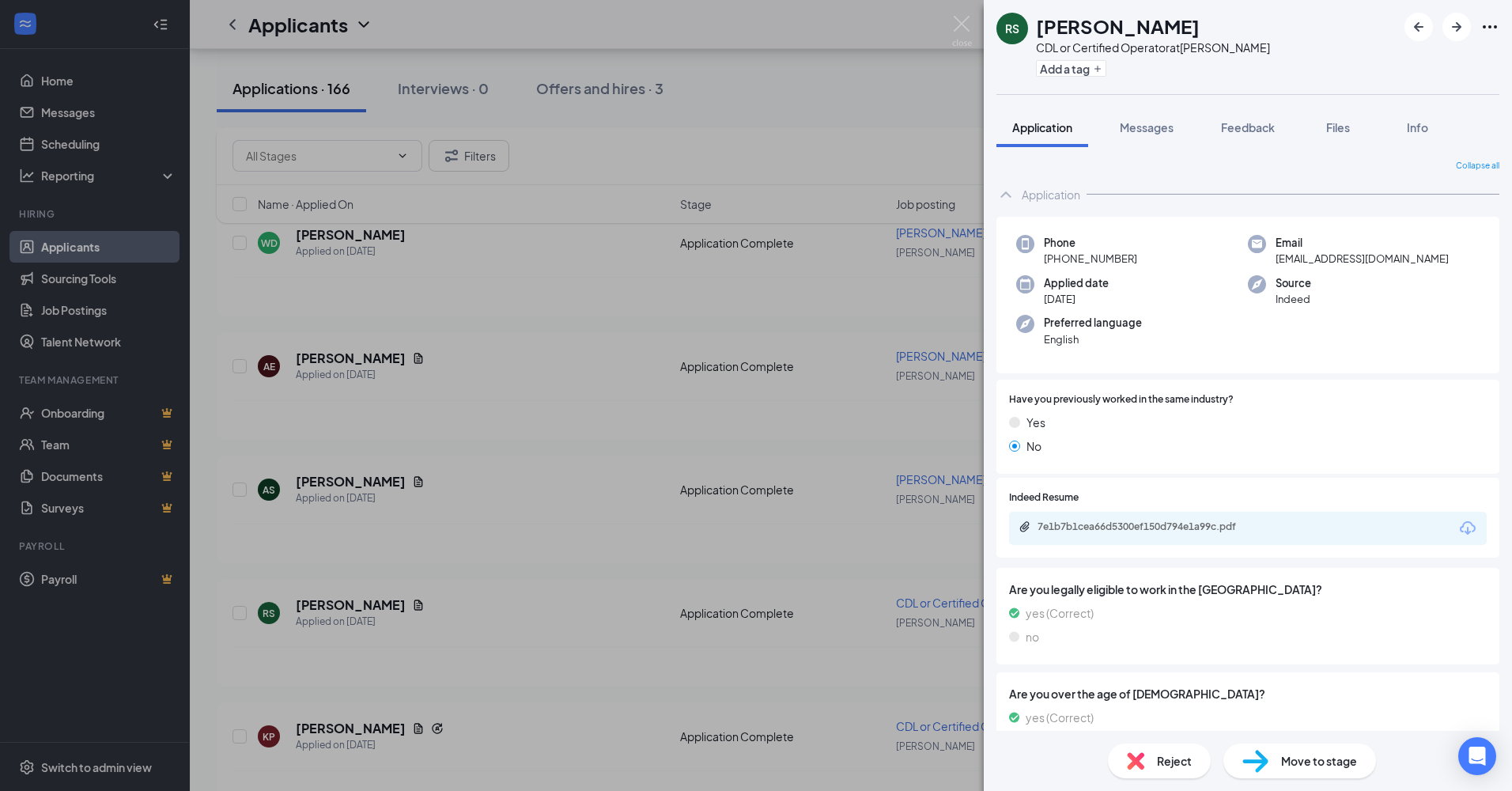
click at [1166, 764] on span "Reject" at bounding box center [1174, 761] width 34 height 18
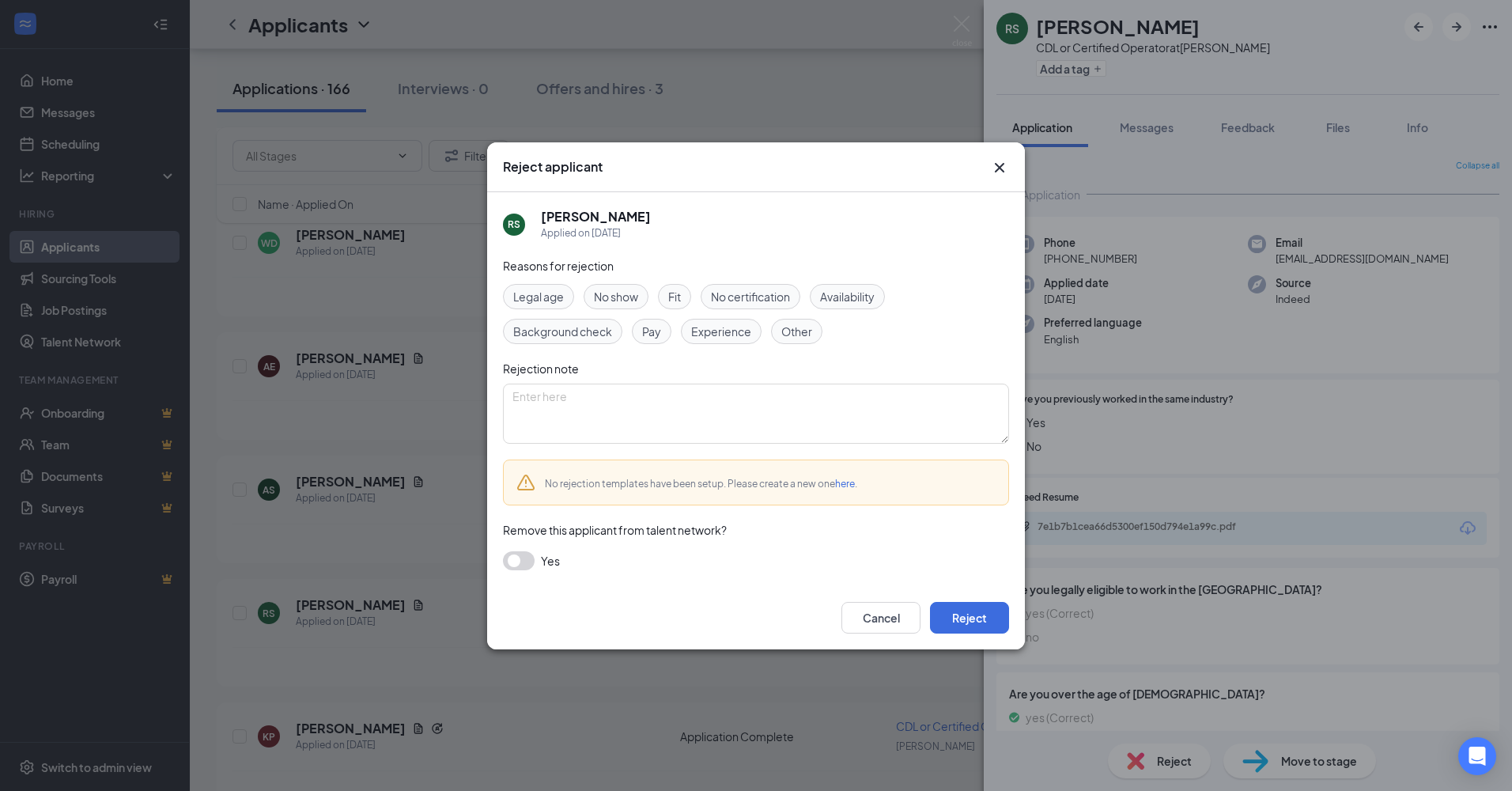
click at [524, 553] on button "button" at bounding box center [519, 561] width 32 height 19
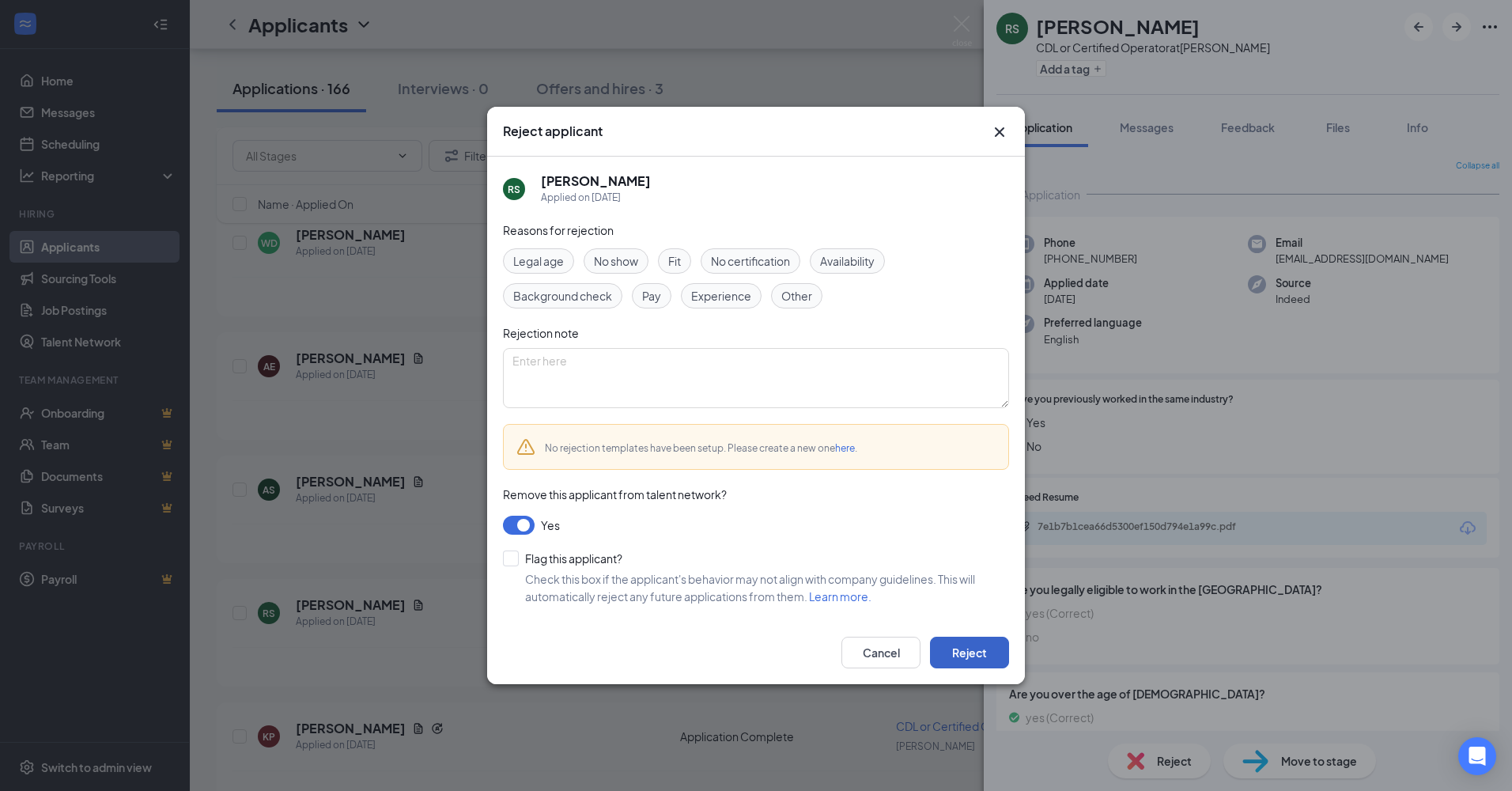
click at [967, 645] on button "Reject" at bounding box center [969, 652] width 79 height 32
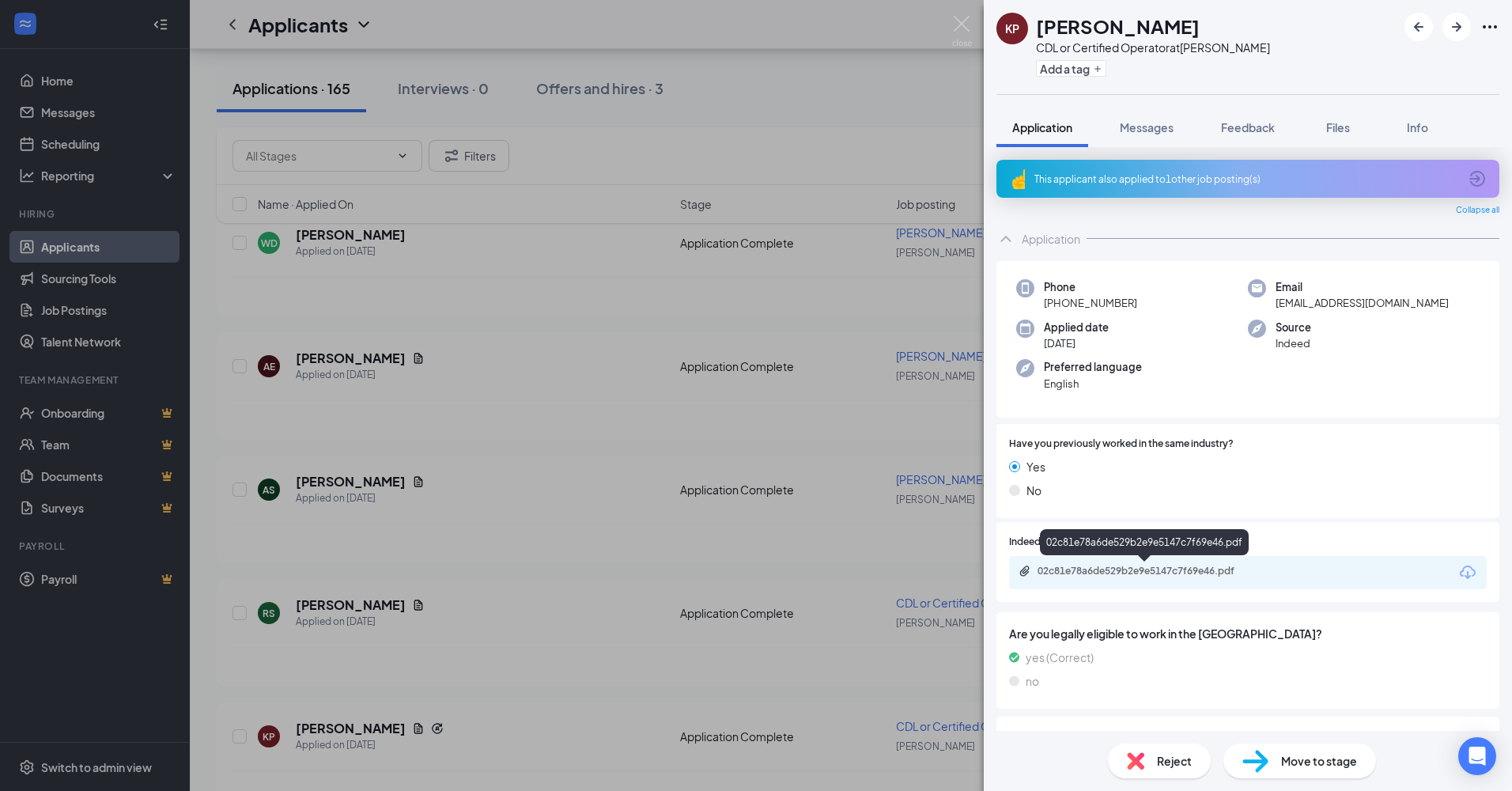
click at [1083, 565] on div "02c81e78a6de529b2e9e5147c7f69e46.pdf" at bounding box center [1148, 571] width 222 height 13
click at [1140, 753] on img at bounding box center [1136, 761] width 18 height 18
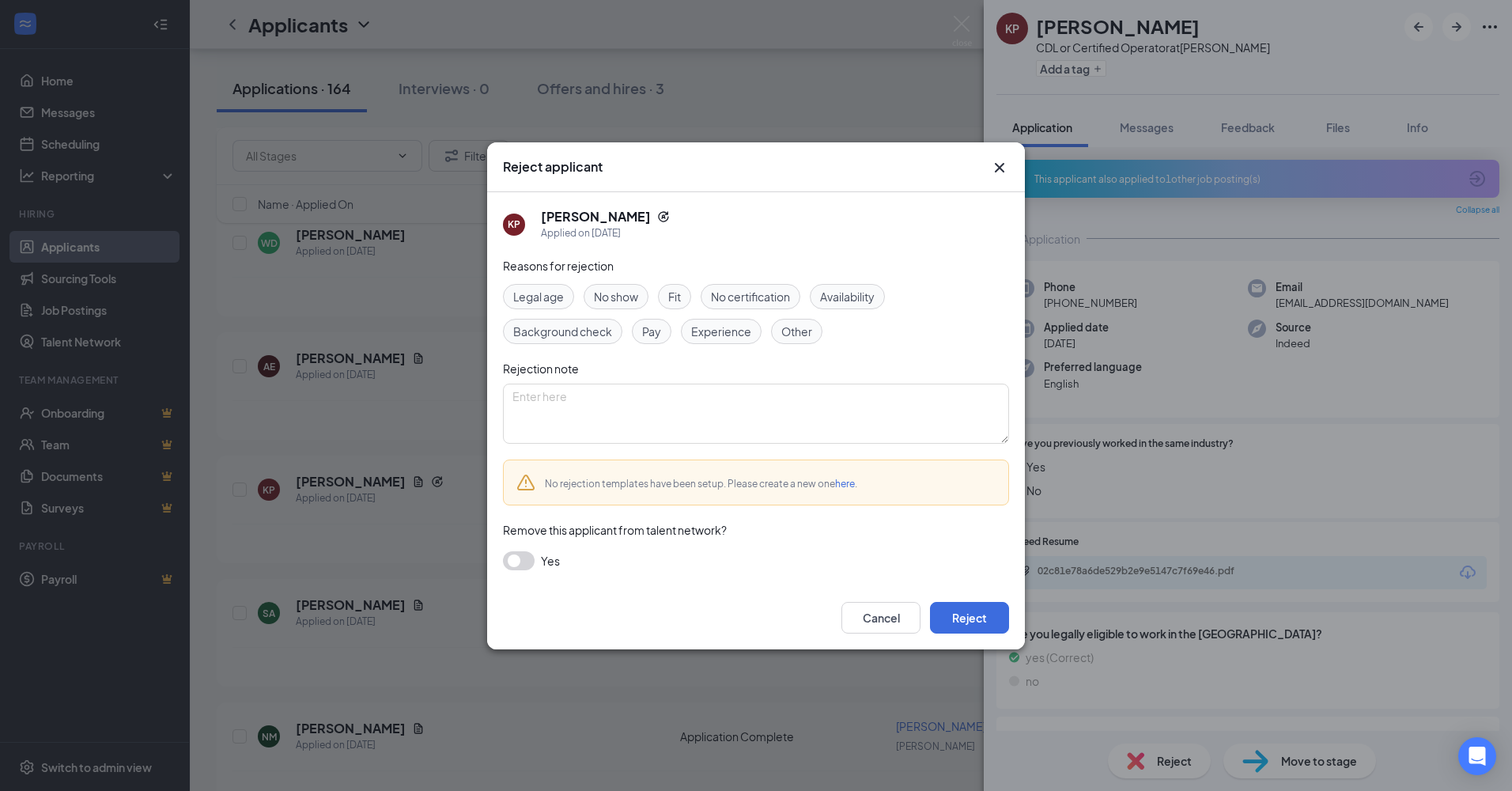
click at [527, 556] on button "button" at bounding box center [519, 561] width 32 height 19
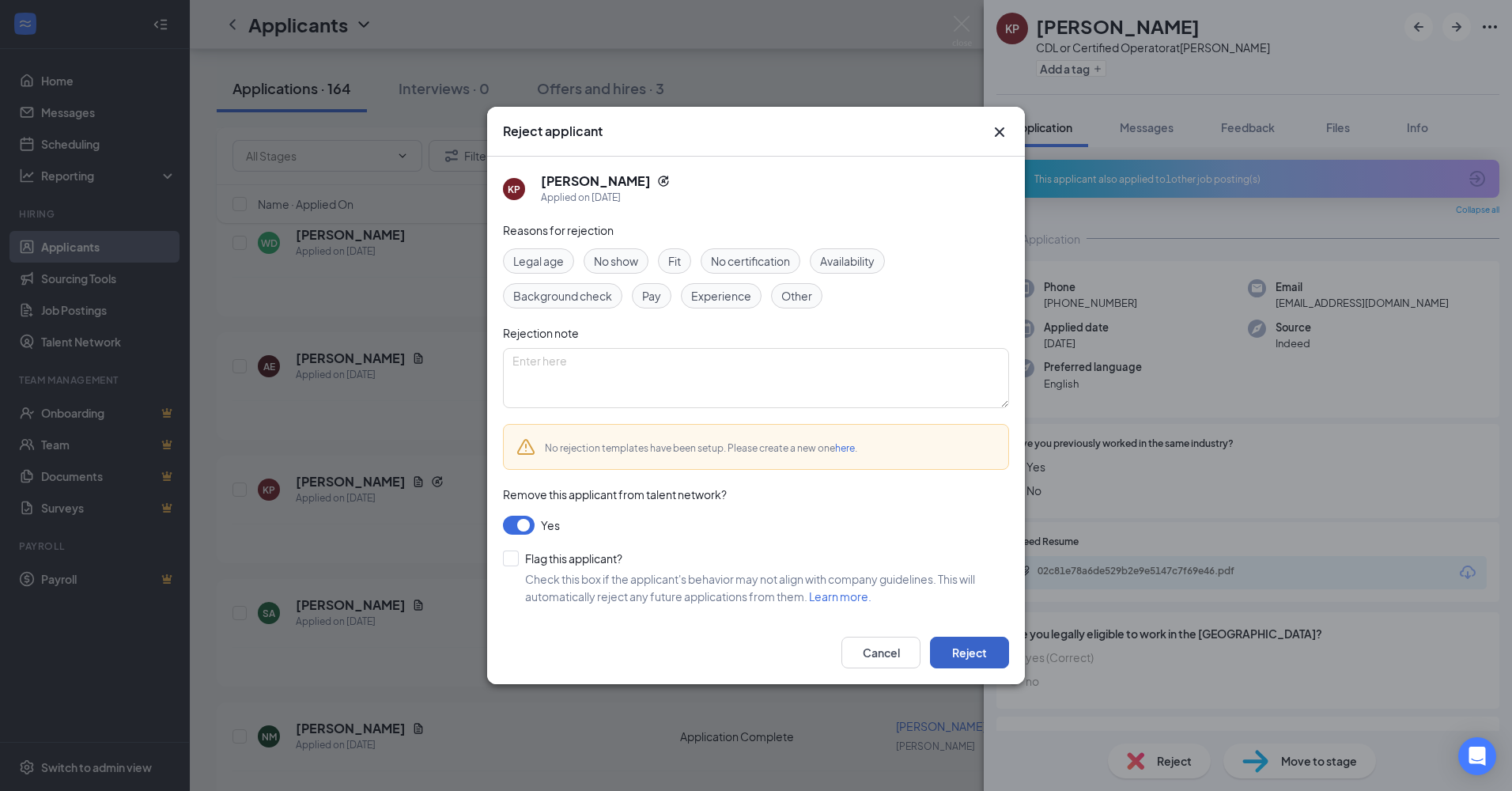
click at [957, 648] on button "Reject" at bounding box center [969, 652] width 79 height 32
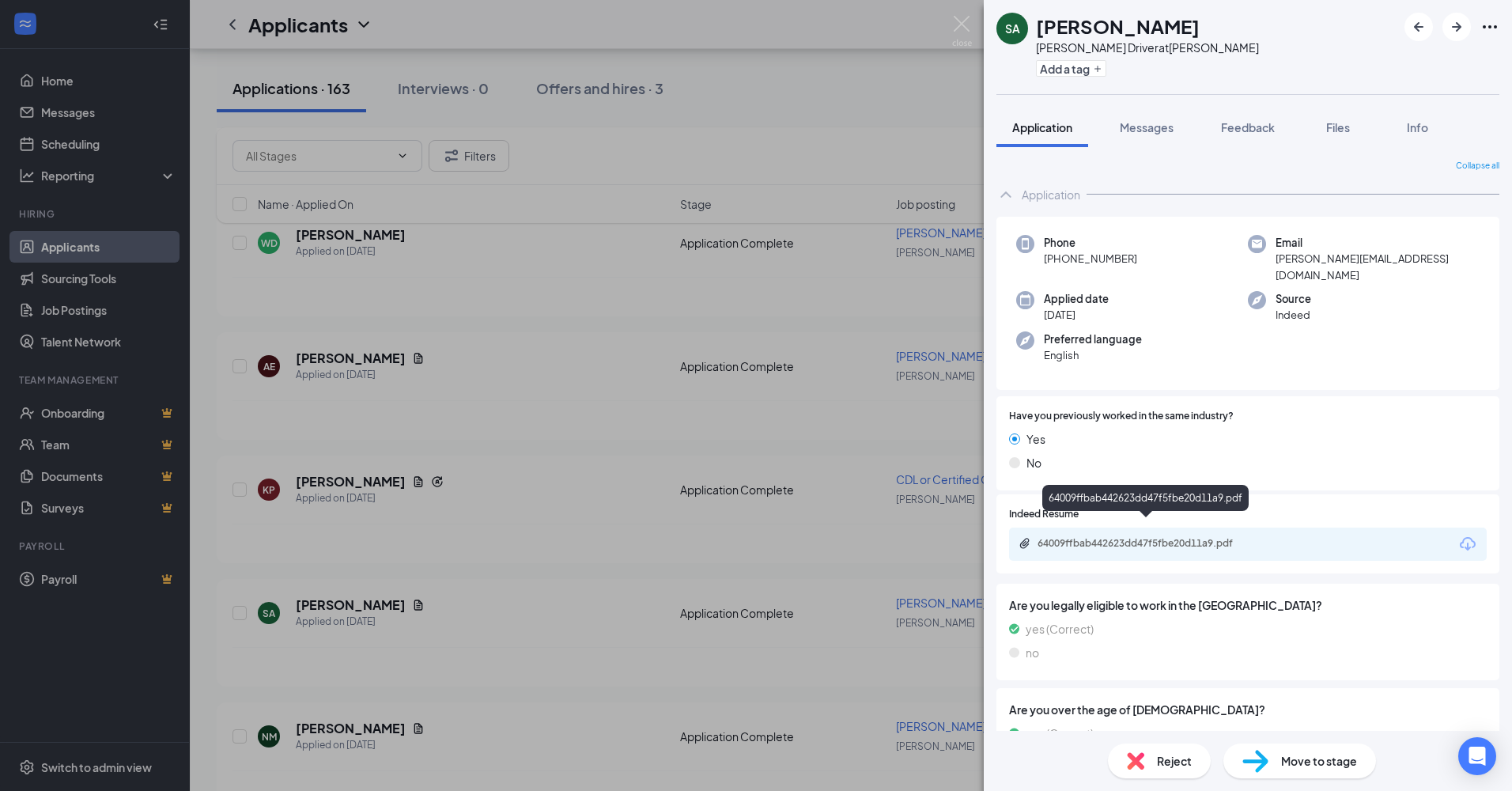
click at [1120, 537] on div "64009ffbab442623dd47f5fbe20d11a9.pdf" at bounding box center [1148, 544] width 222 height 13
click at [1137, 749] on div "Reject" at bounding box center [1159, 761] width 102 height 34
click at [1159, 764] on span "Reject" at bounding box center [1174, 761] width 34 height 18
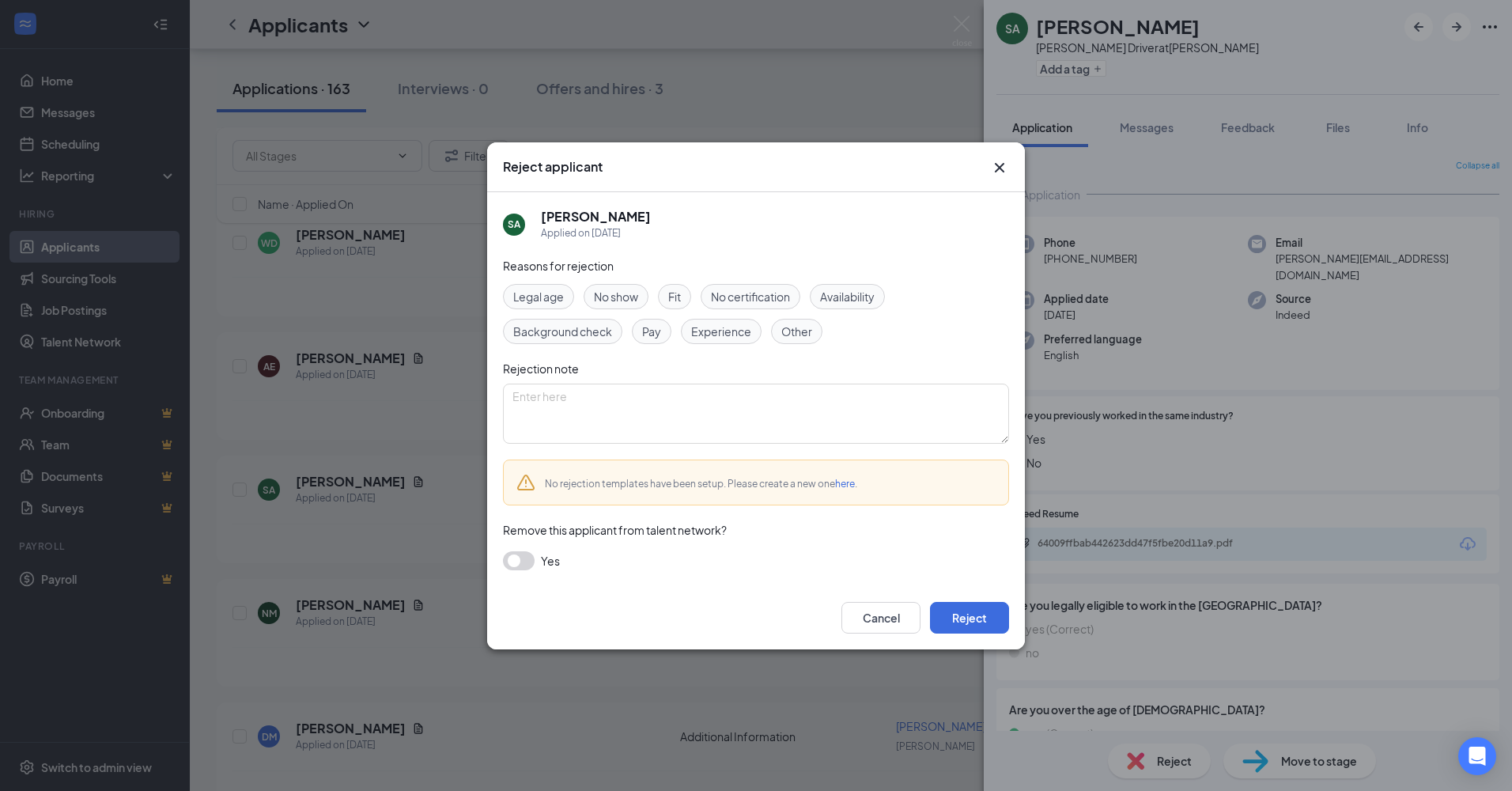
click at [518, 564] on button "button" at bounding box center [519, 561] width 32 height 19
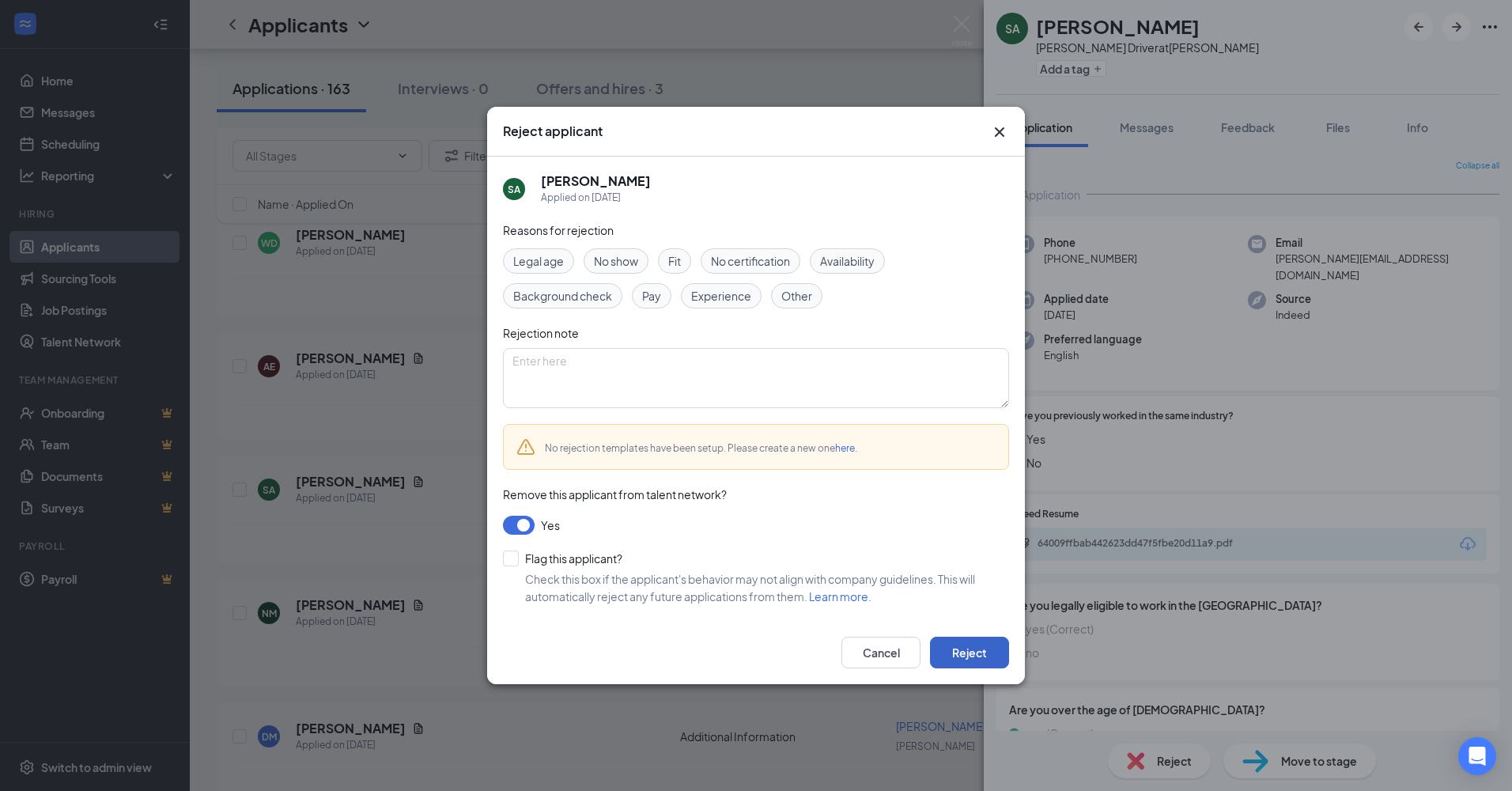
click at [957, 644] on button "Reject" at bounding box center [969, 652] width 79 height 32
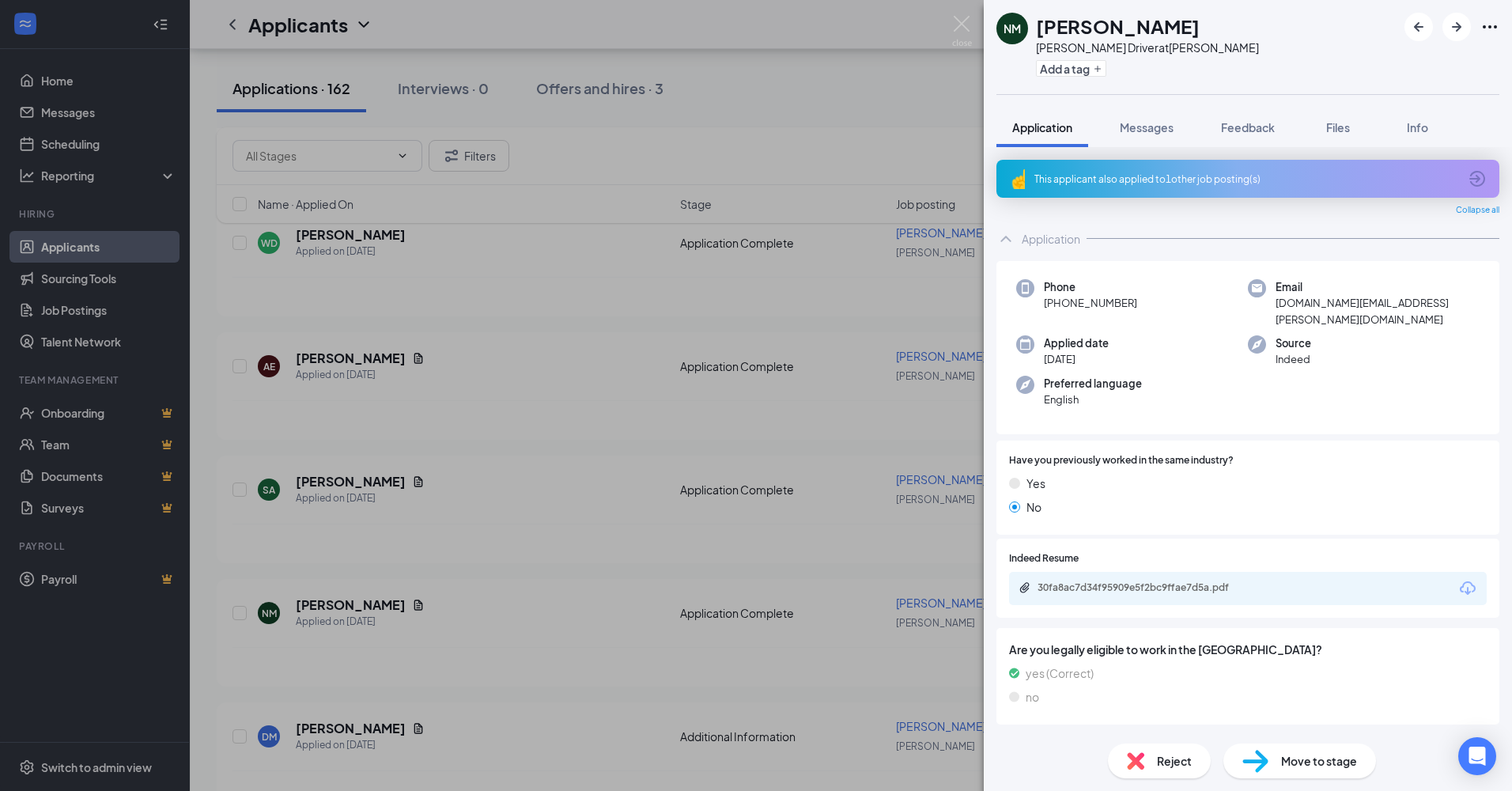
click at [1161, 763] on span "Reject" at bounding box center [1174, 761] width 34 height 18
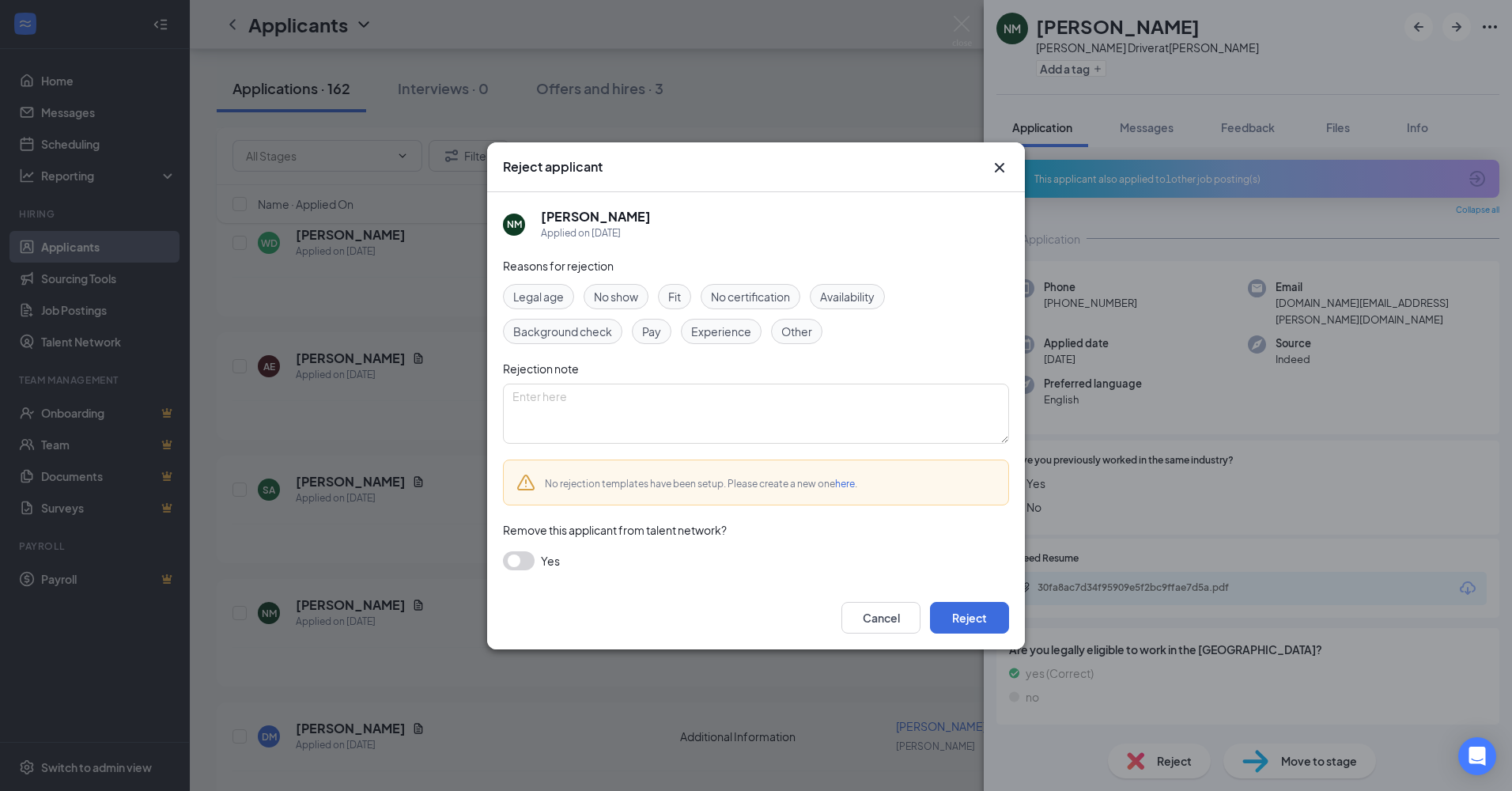
click at [529, 564] on button "button" at bounding box center [519, 561] width 32 height 19
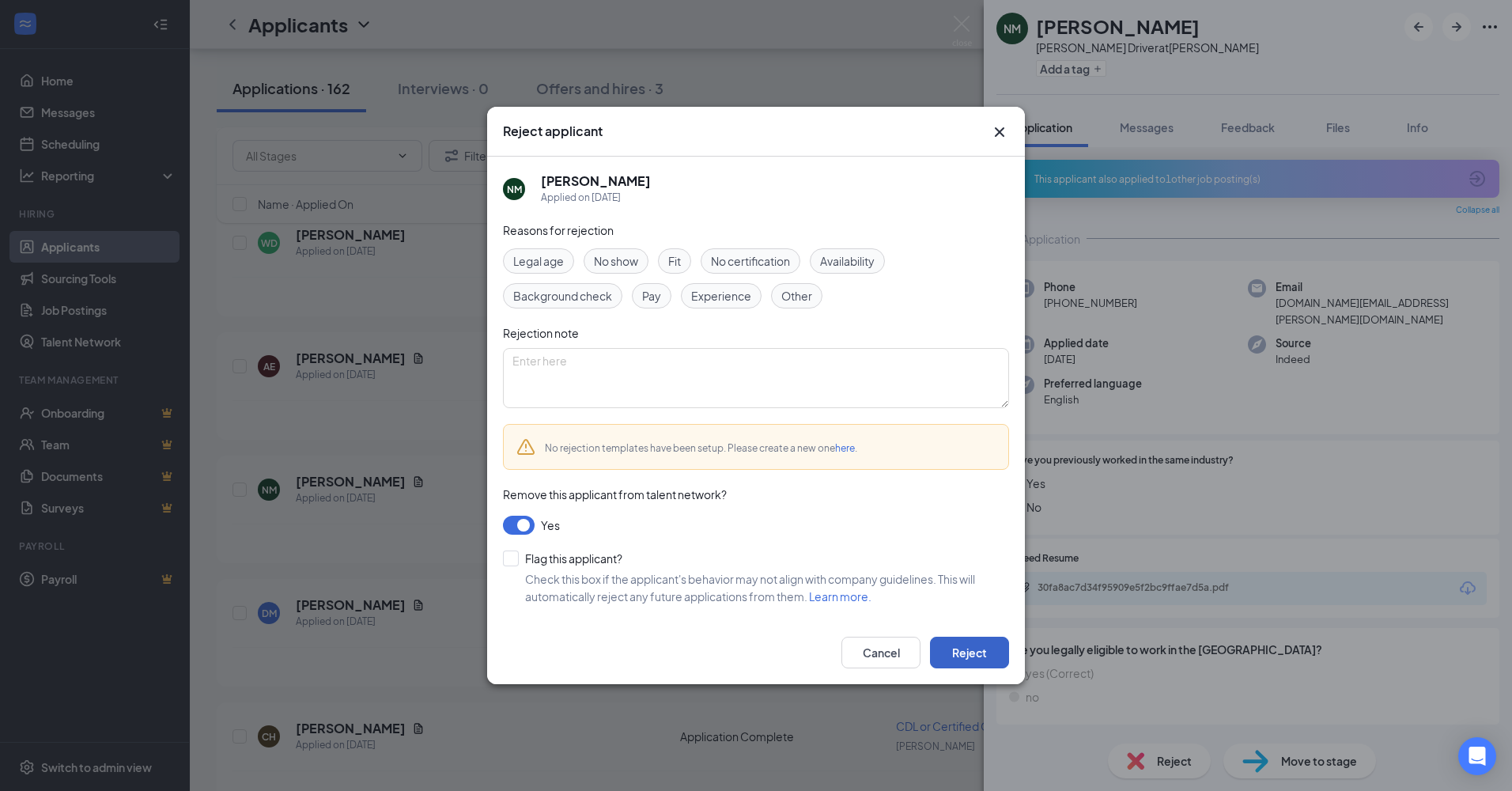
click at [985, 641] on button "Reject" at bounding box center [969, 652] width 79 height 32
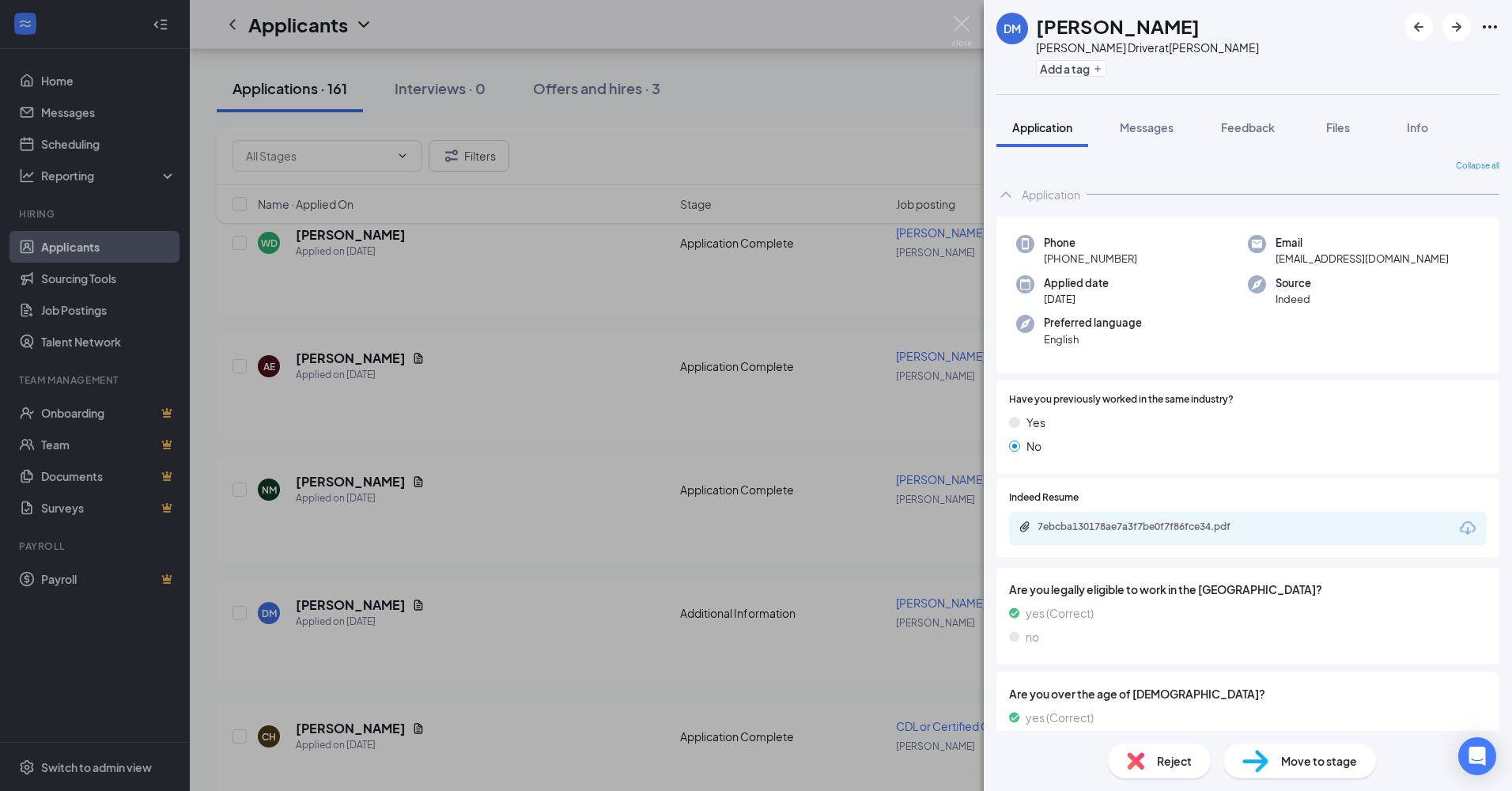
click at [1166, 754] on span "Reject" at bounding box center [1174, 761] width 34 height 18
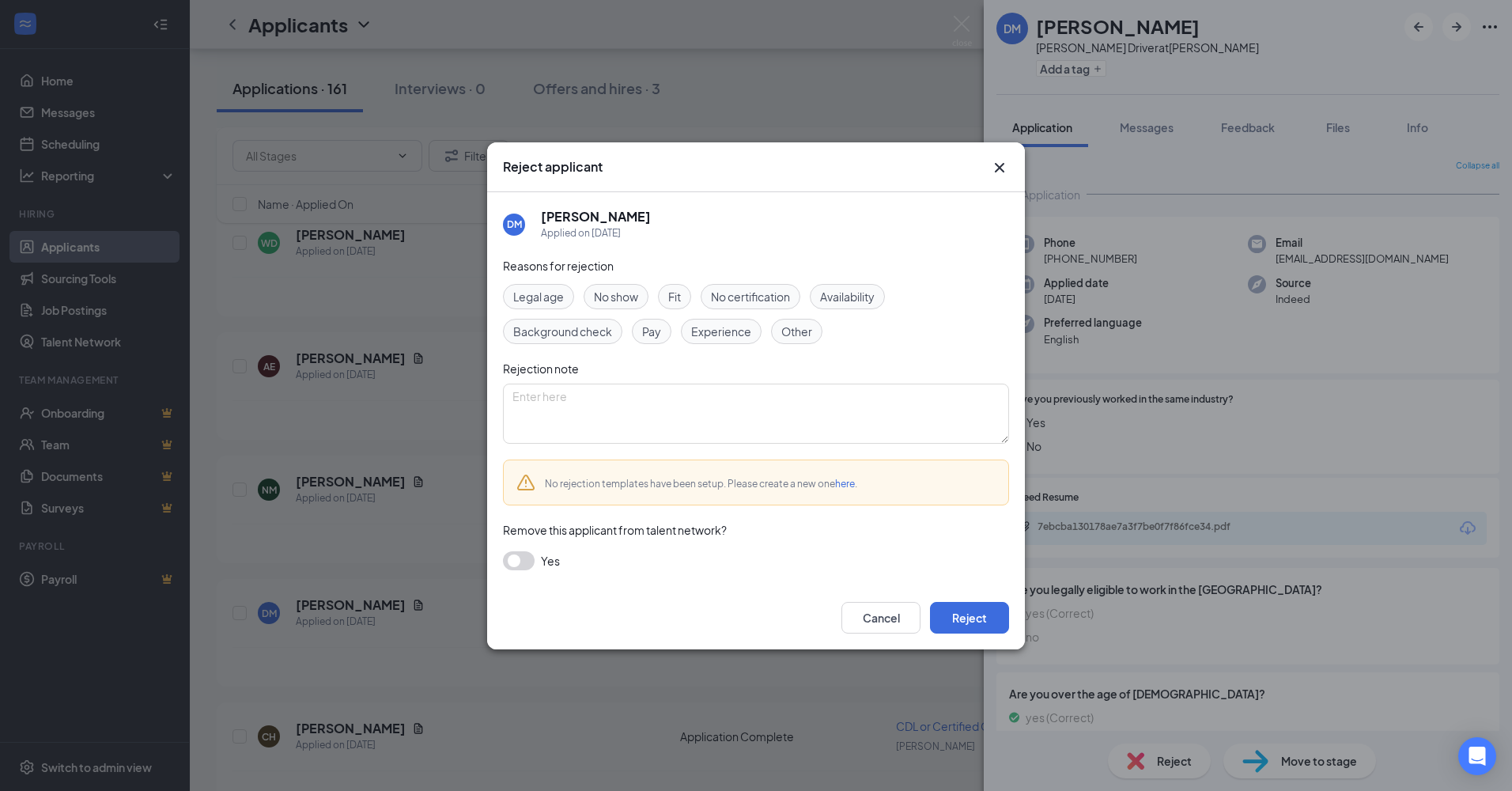
click at [1004, 165] on icon "Cross" at bounding box center [1000, 168] width 19 height 19
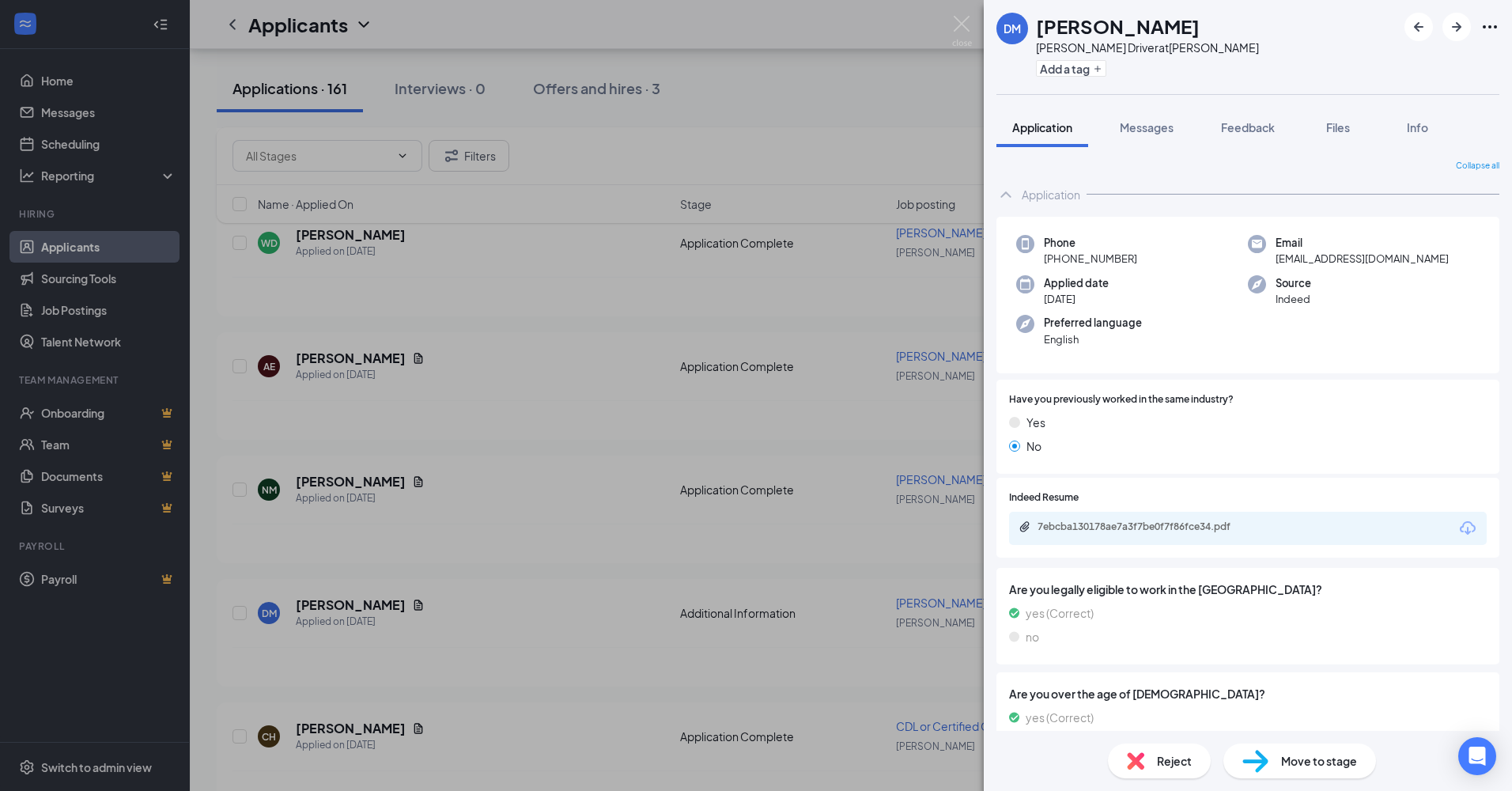
click at [1079, 516] on div "7ebcba130178ae7a3f7be0f7f86fce34.pdf" at bounding box center [1248, 528] width 478 height 33
click at [1066, 529] on div "7ebcba130178ae7a3f7be0f7f86fce34.pdf" at bounding box center [1148, 527] width 222 height 13
click at [1133, 752] on div "Reject" at bounding box center [1159, 761] width 102 height 34
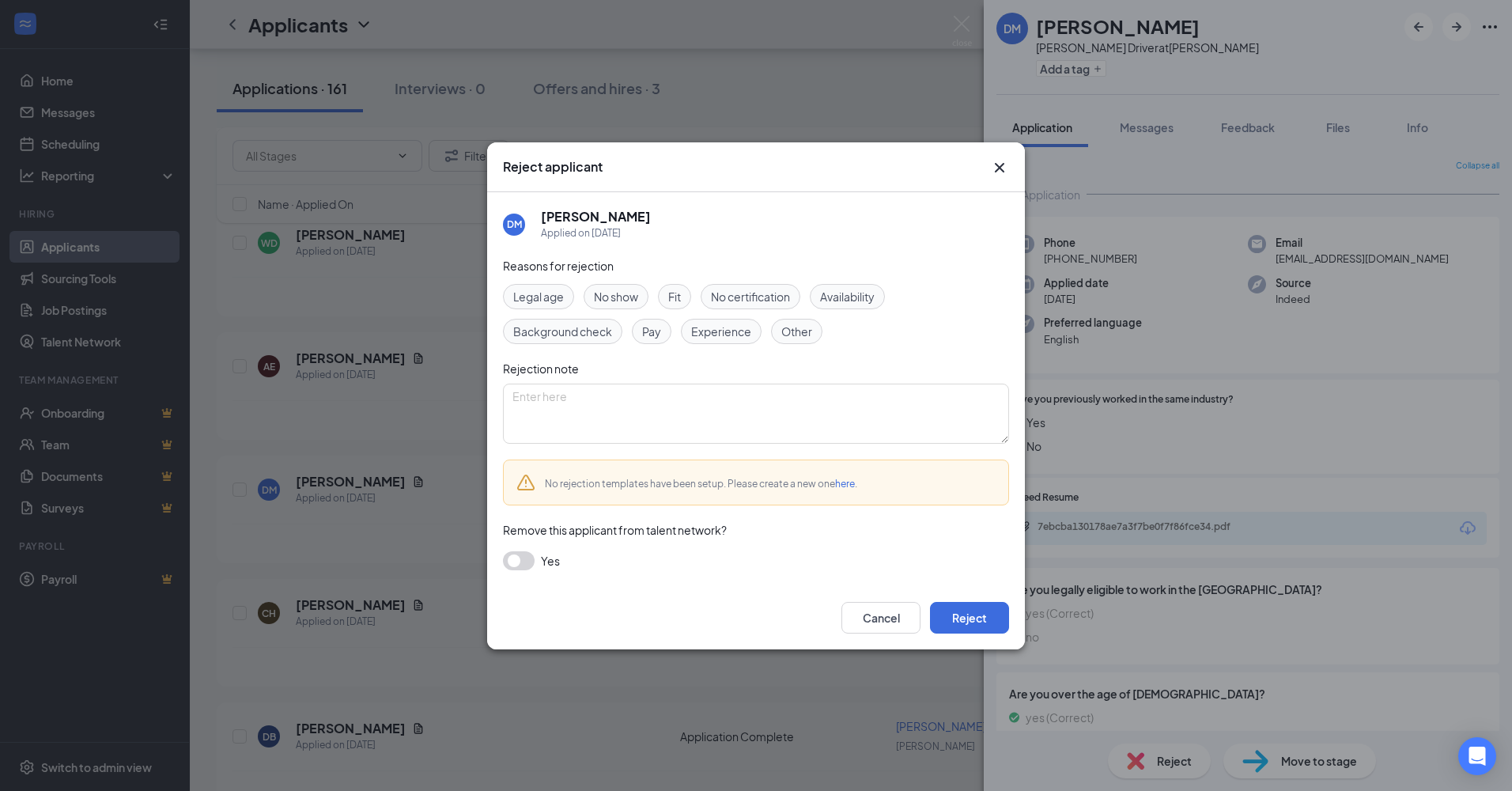
click at [509, 560] on button "button" at bounding box center [519, 561] width 32 height 19
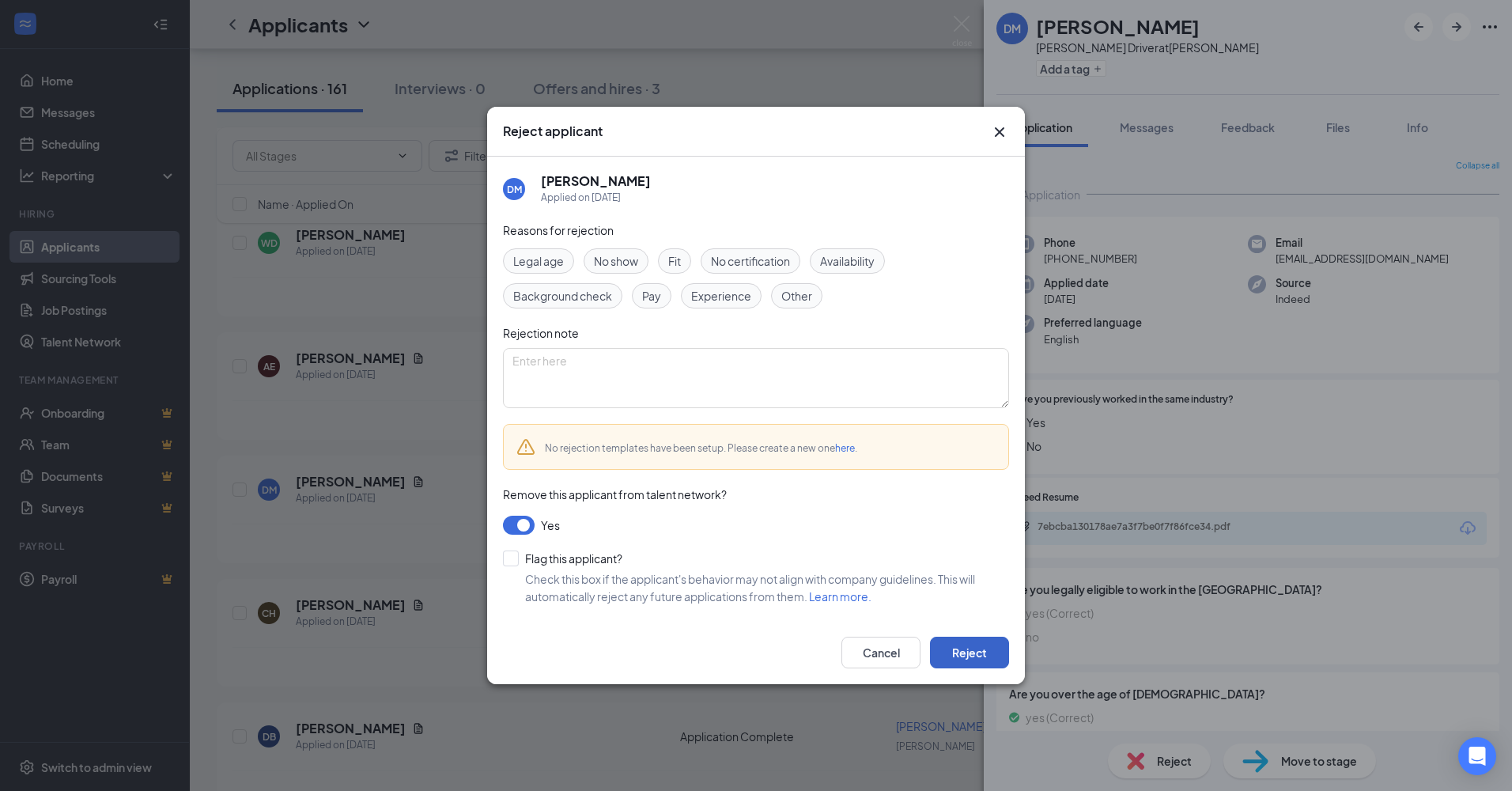
click at [965, 641] on button "Reject" at bounding box center [969, 652] width 79 height 32
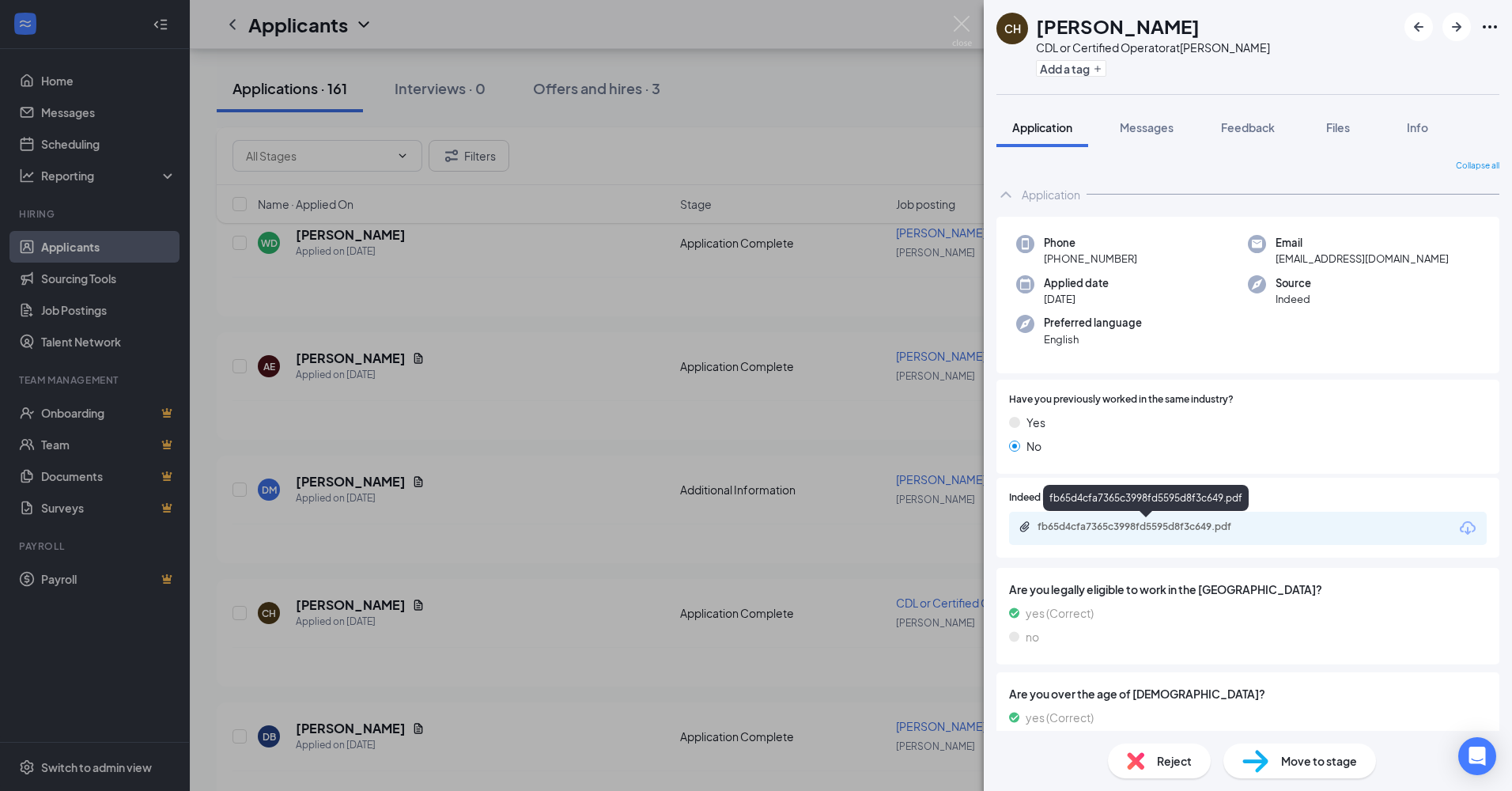
click at [1054, 532] on div "fb65d4cfa7365c3998fd5595d8f3c649.pdf" at bounding box center [1148, 527] width 222 height 13
click at [1162, 752] on div "Reject" at bounding box center [1159, 761] width 102 height 34
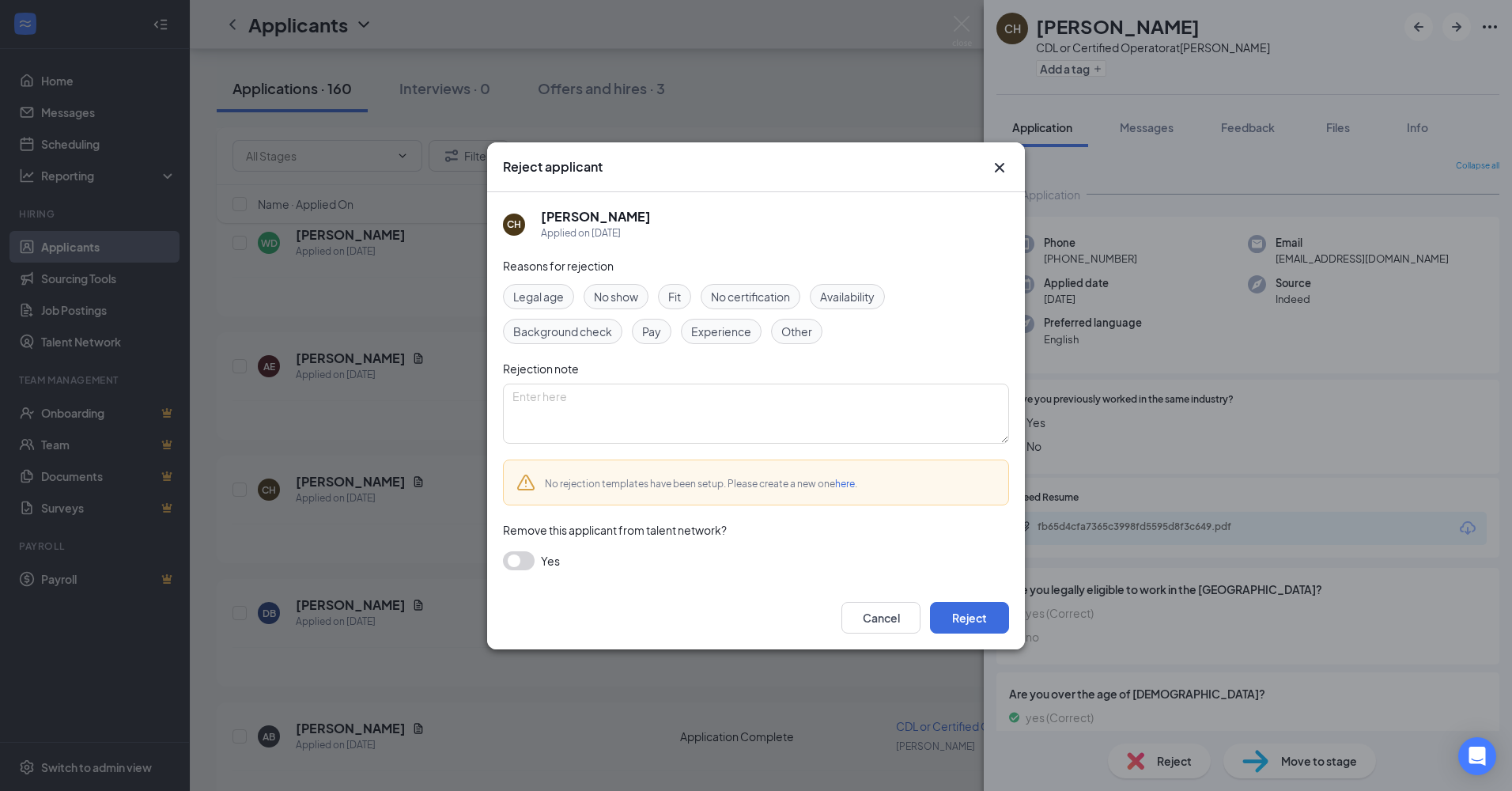
click at [516, 562] on button "button" at bounding box center [519, 561] width 32 height 19
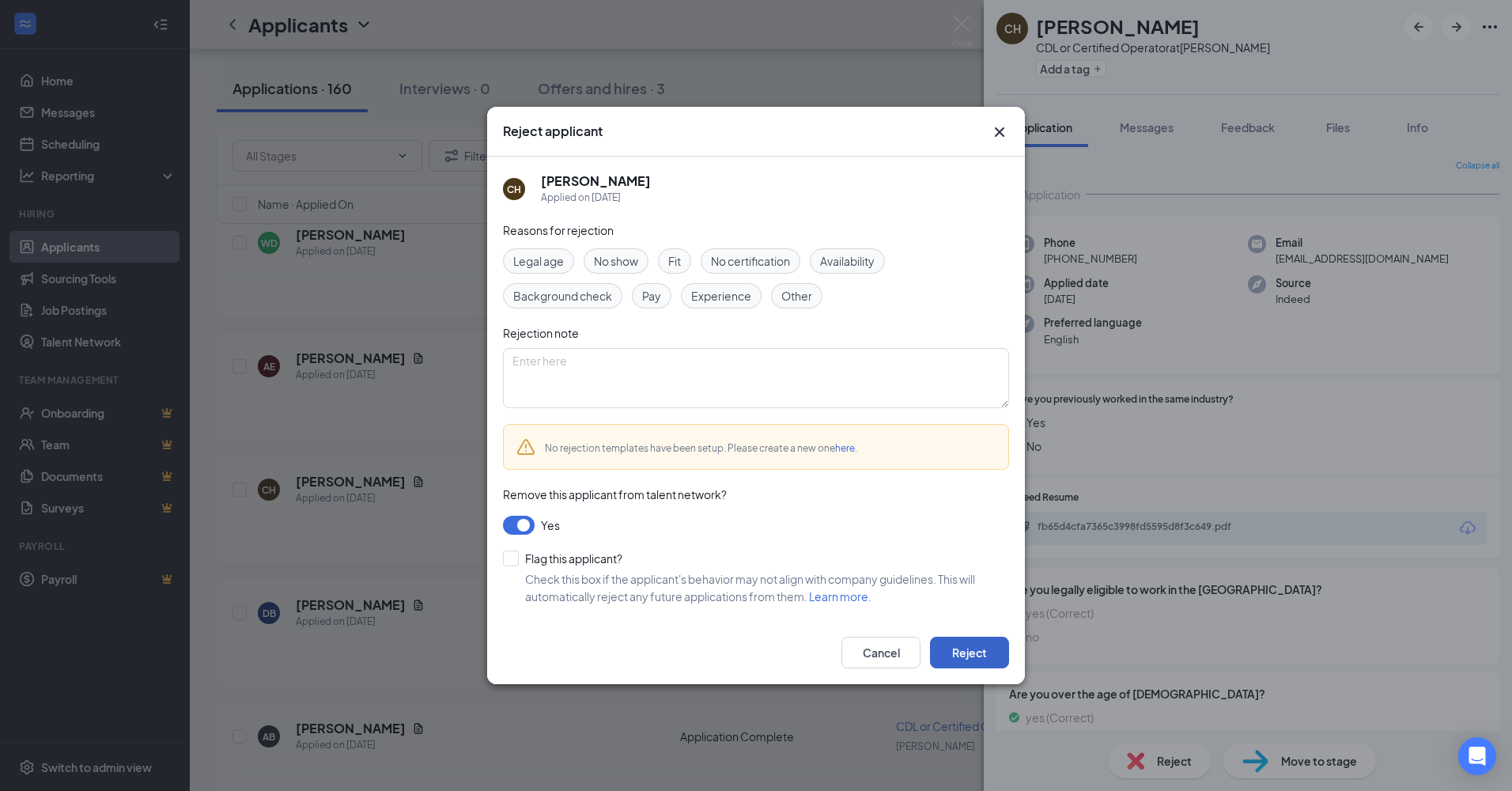
click at [956, 636] on button "Reject" at bounding box center [969, 652] width 79 height 32
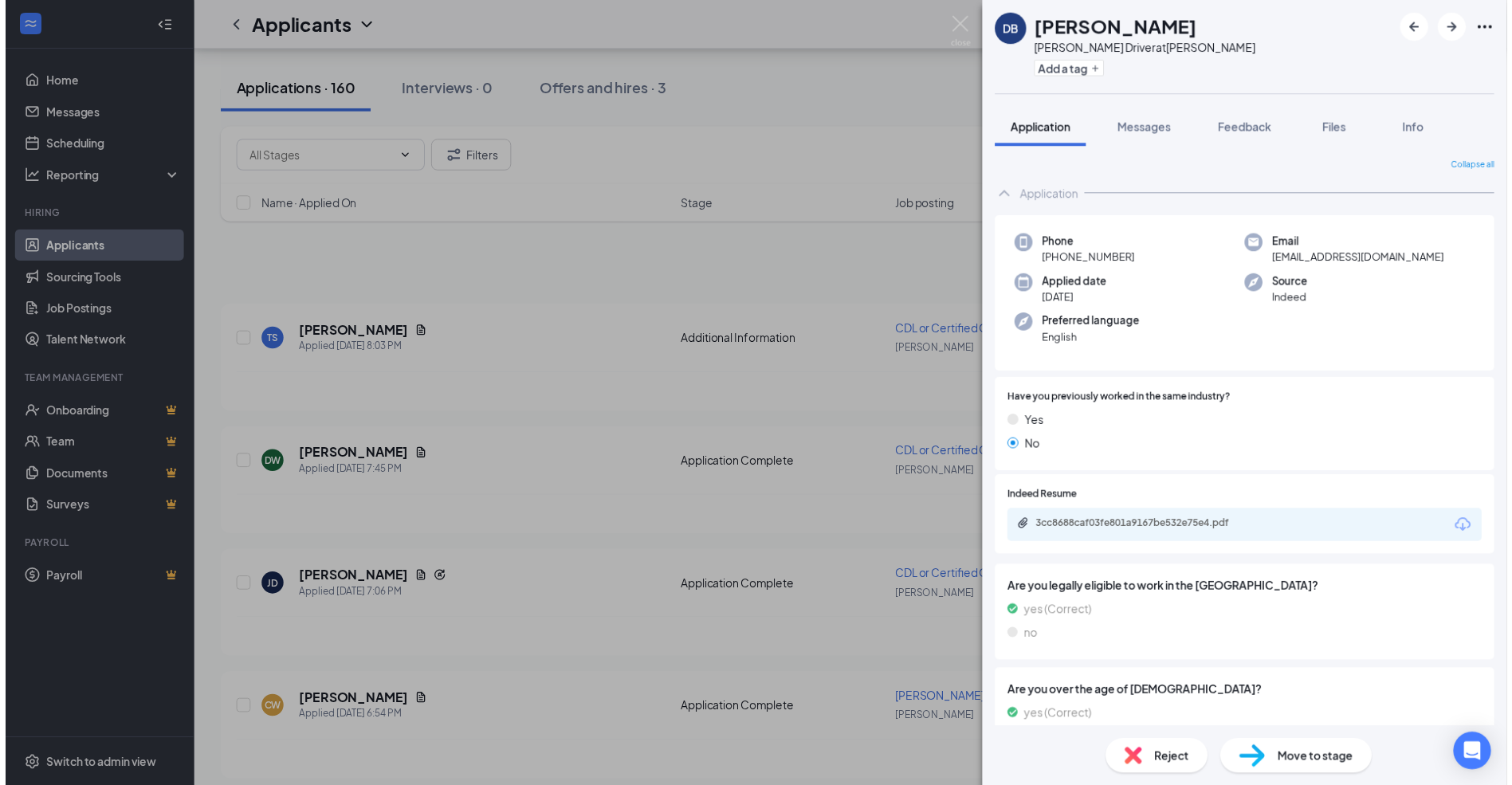
scroll to position [18503, 0]
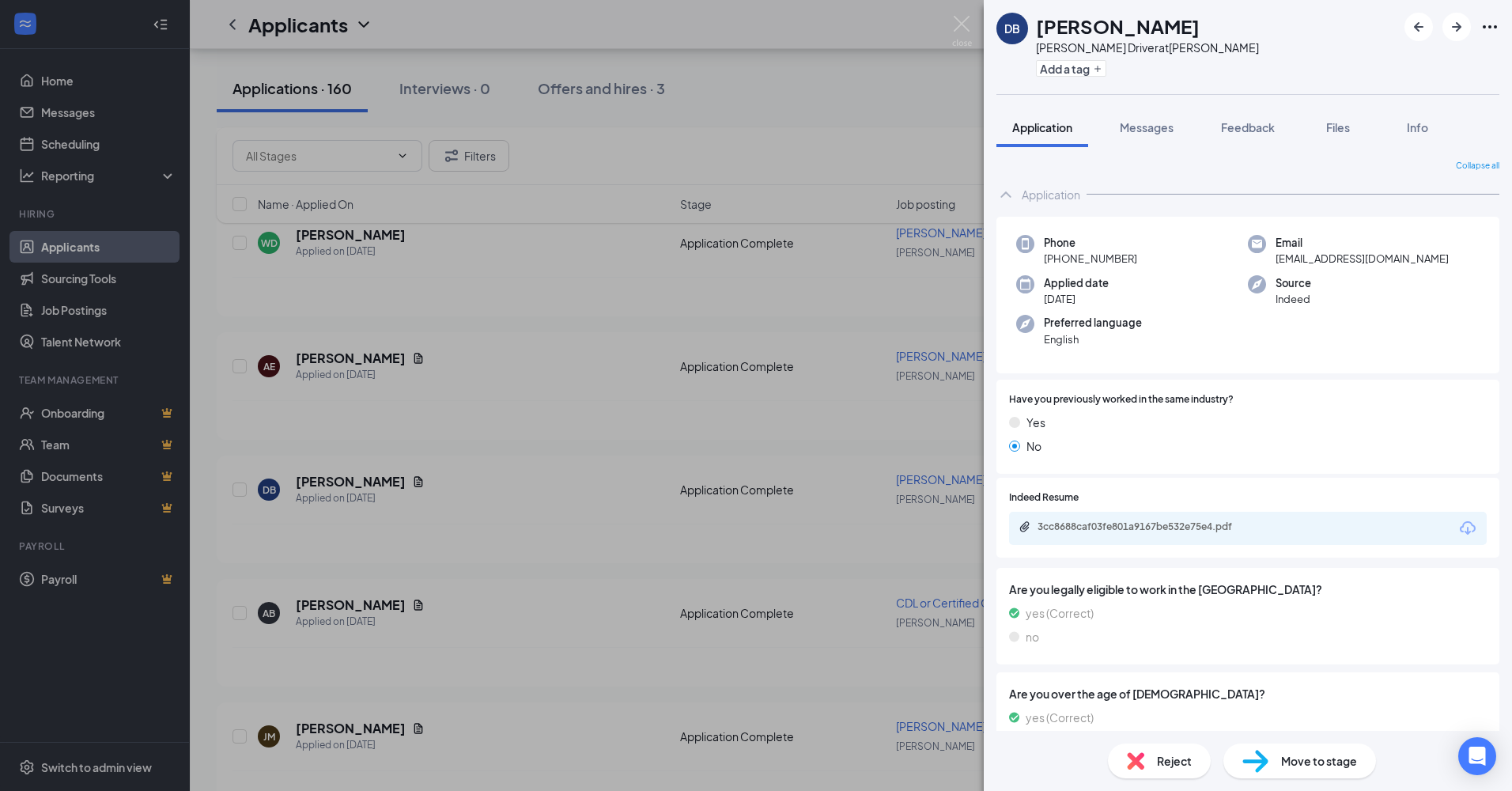
click at [1145, 763] on div "Reject" at bounding box center [1159, 761] width 102 height 34
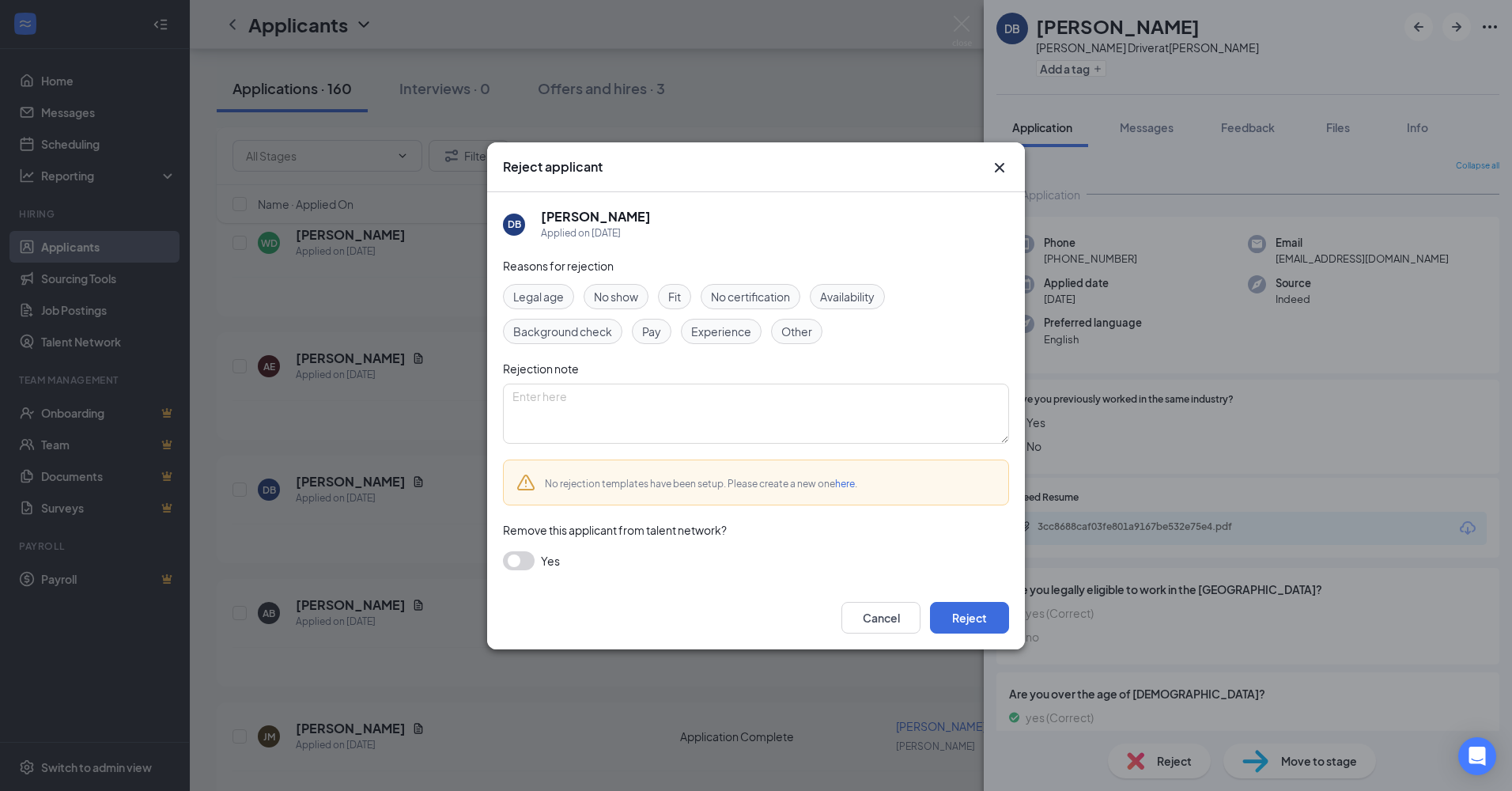
click at [514, 563] on button "button" at bounding box center [519, 561] width 32 height 19
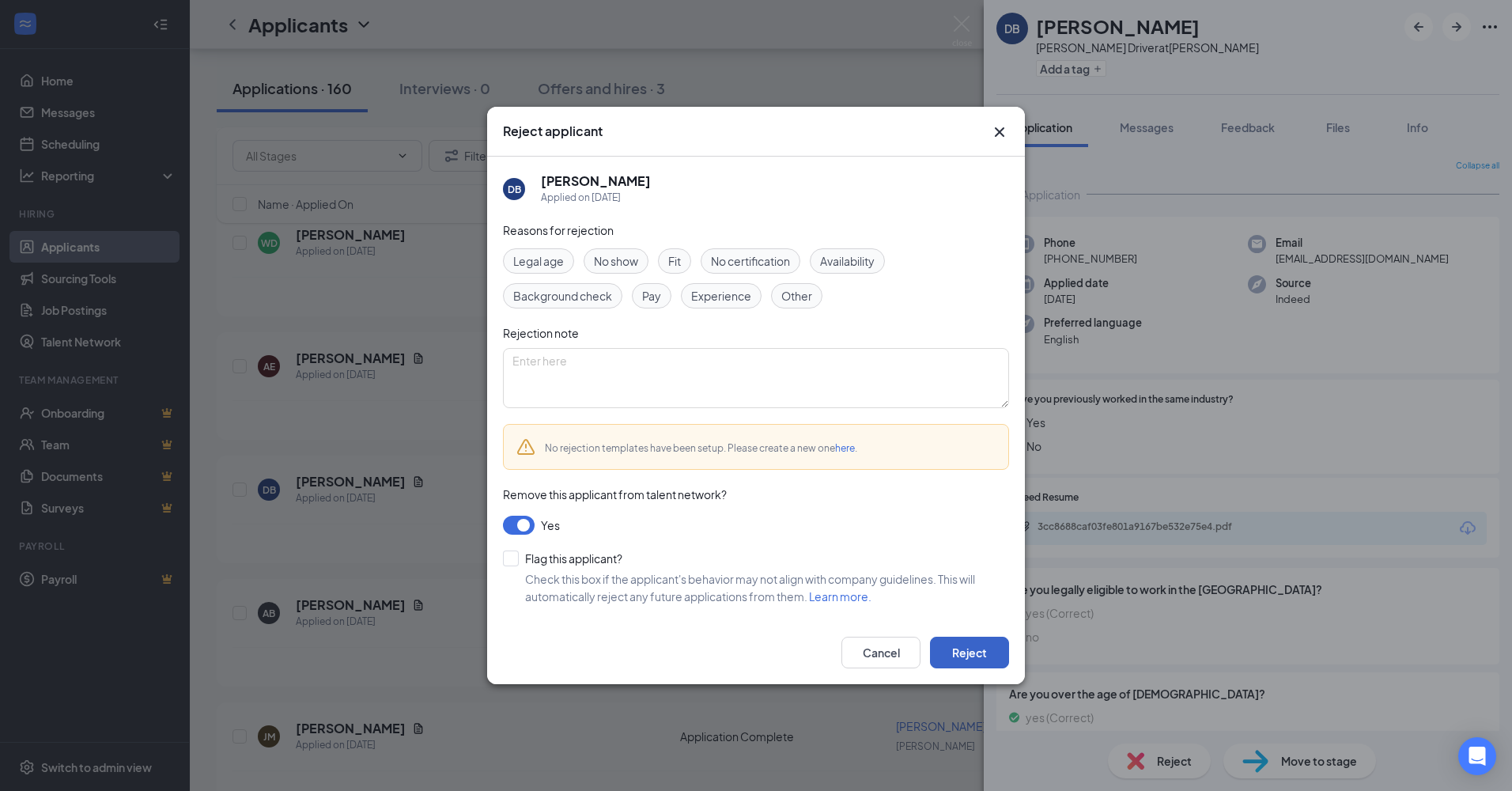
click at [944, 642] on button "Reject" at bounding box center [969, 652] width 79 height 32
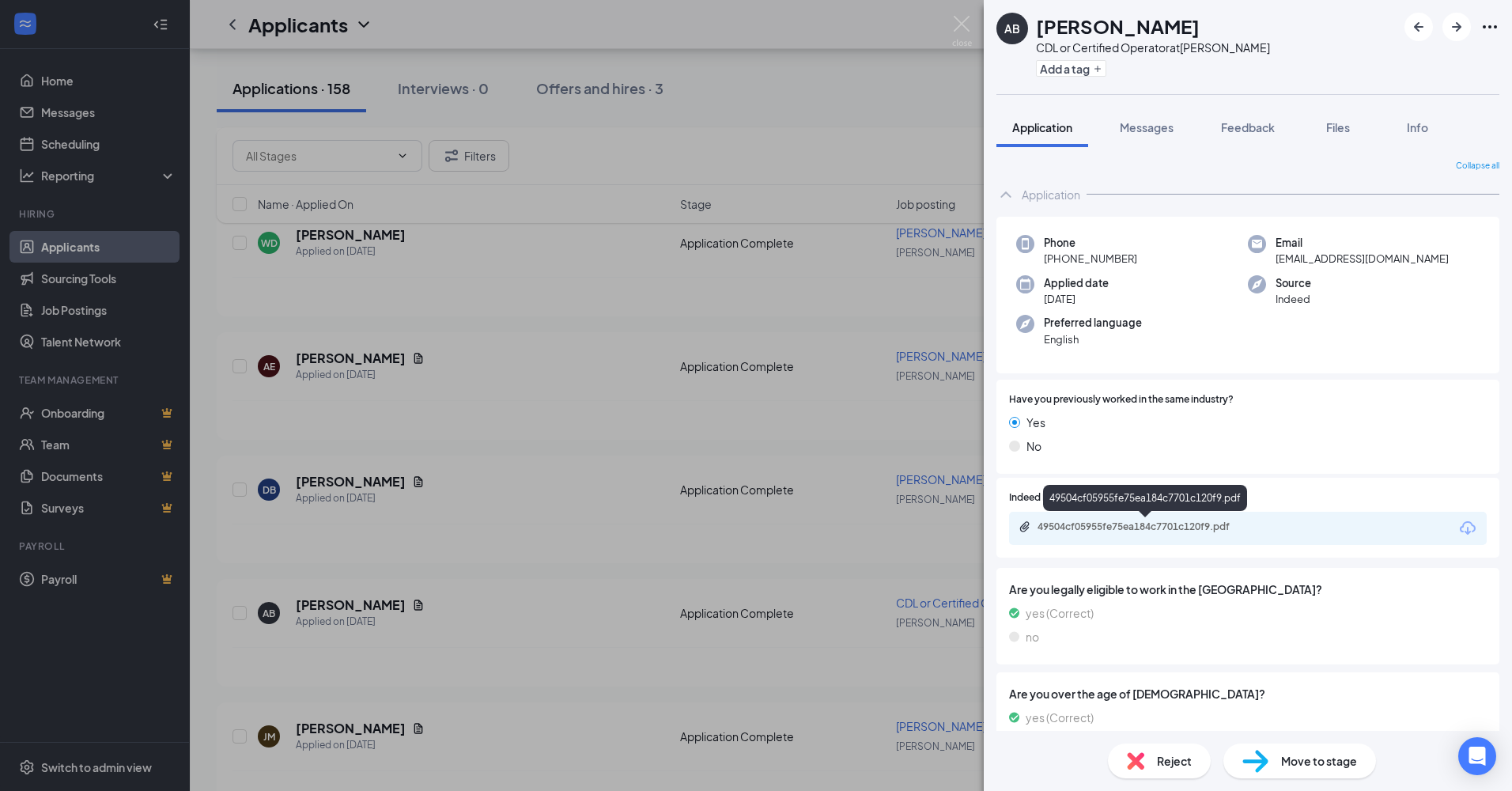
click at [1133, 527] on div "49504cf05955fe75ea184c7701c120f9.pdf" at bounding box center [1148, 527] width 222 height 13
click at [1136, 766] on img at bounding box center [1136, 761] width 18 height 18
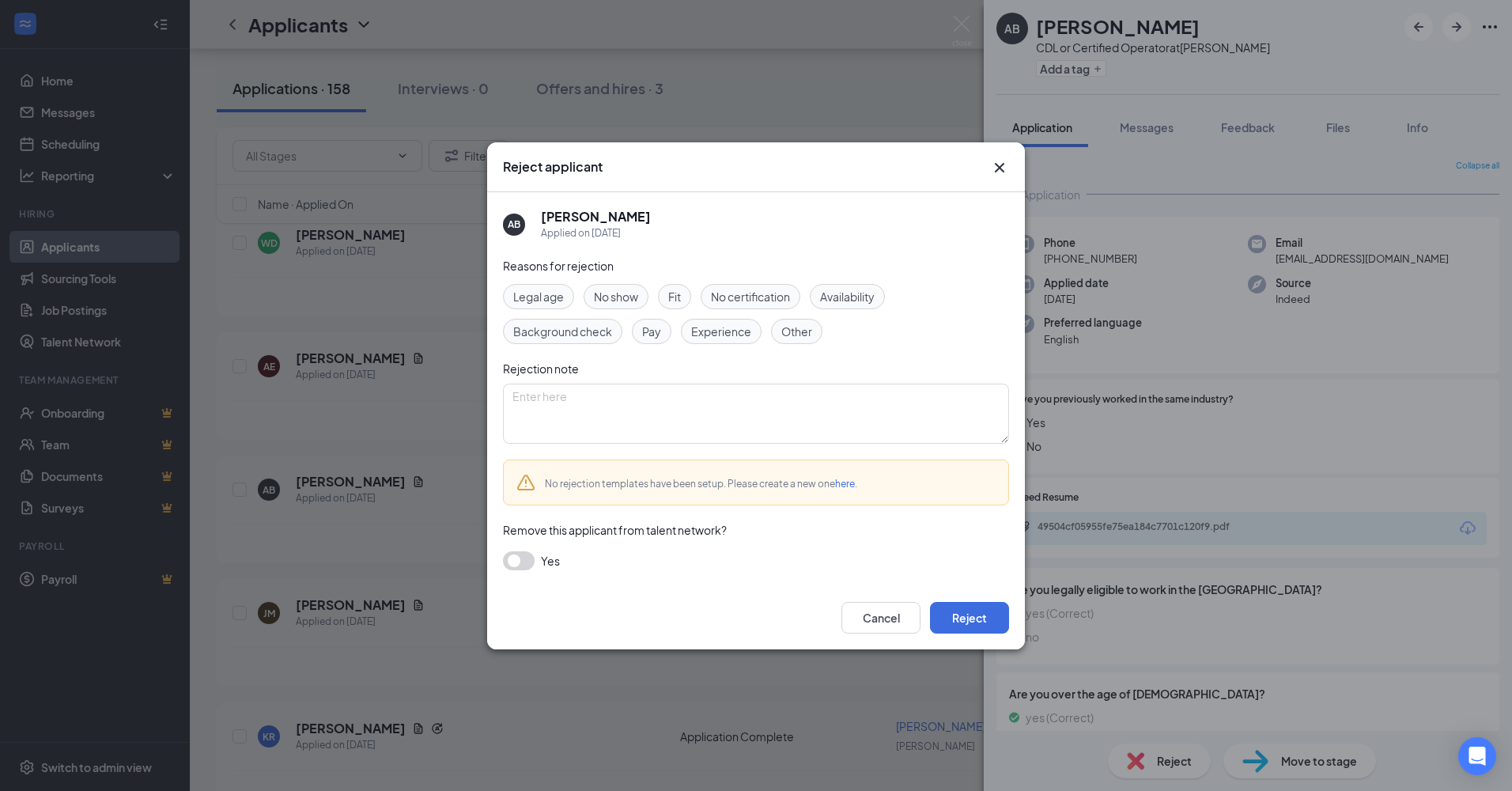
click at [527, 559] on button "button" at bounding box center [519, 561] width 32 height 19
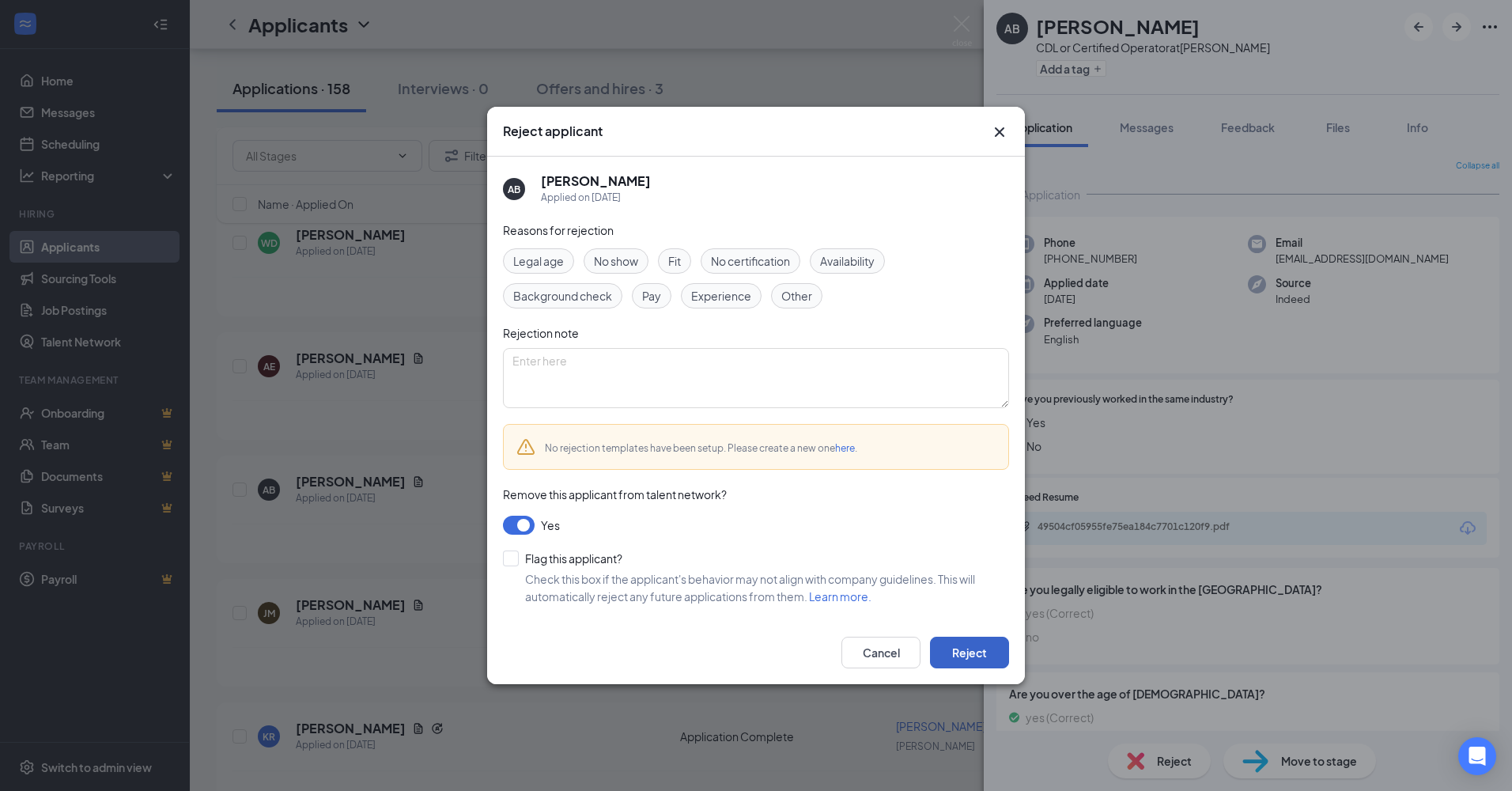
click at [973, 653] on button "Reject" at bounding box center [969, 652] width 79 height 32
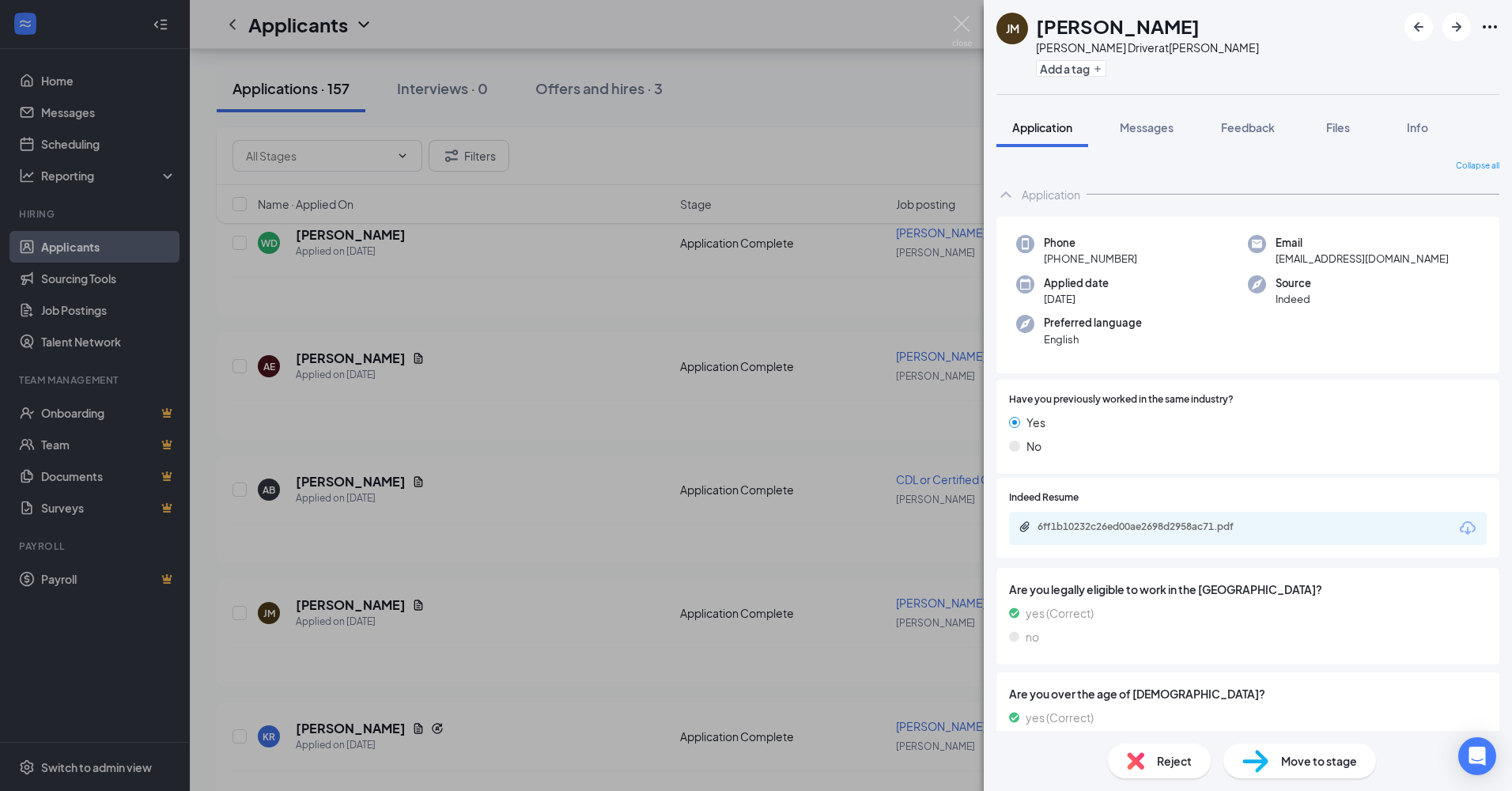
click at [1149, 765] on div "Reject" at bounding box center [1159, 761] width 102 height 34
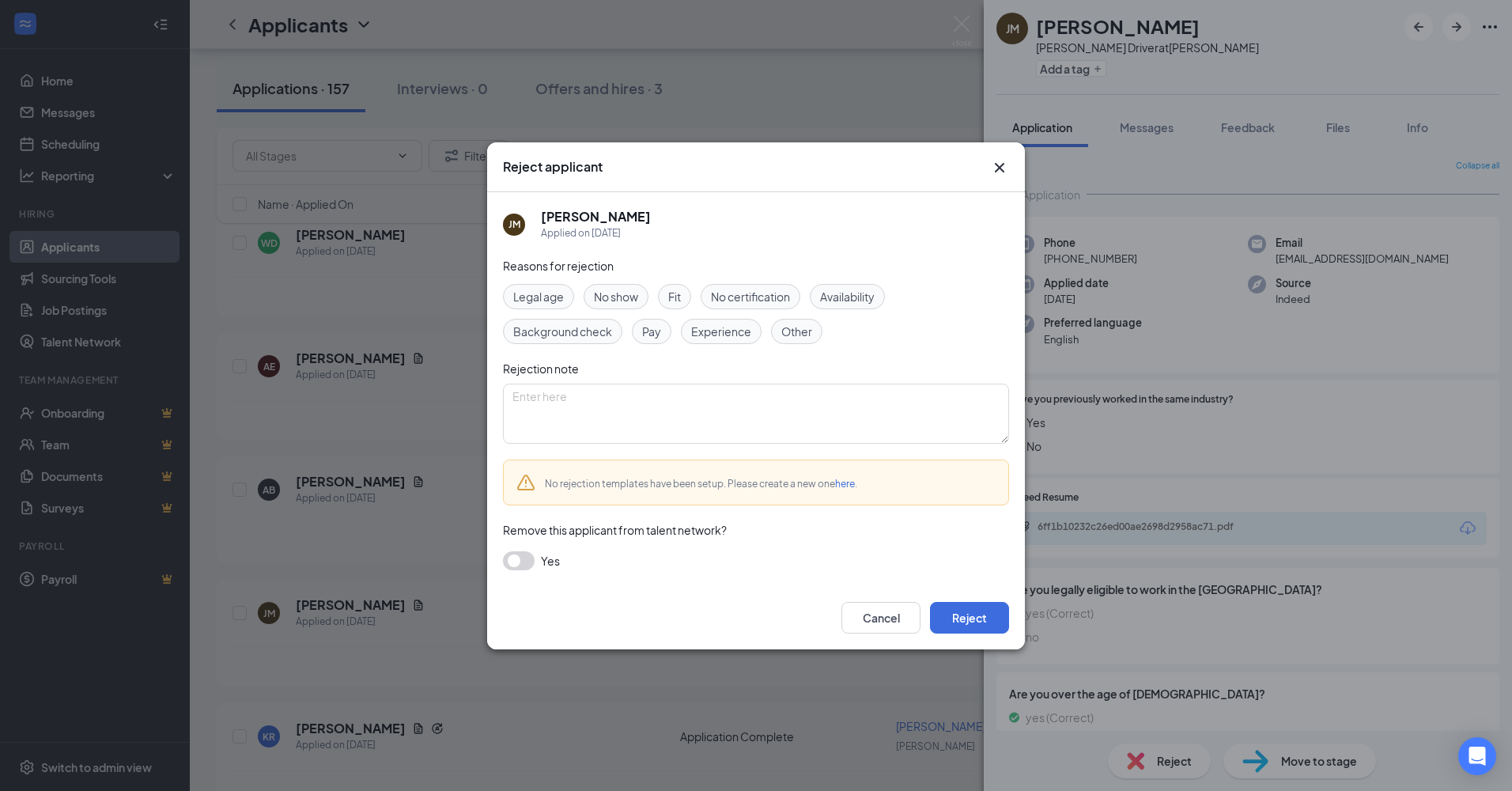
click at [514, 556] on button "button" at bounding box center [519, 561] width 32 height 19
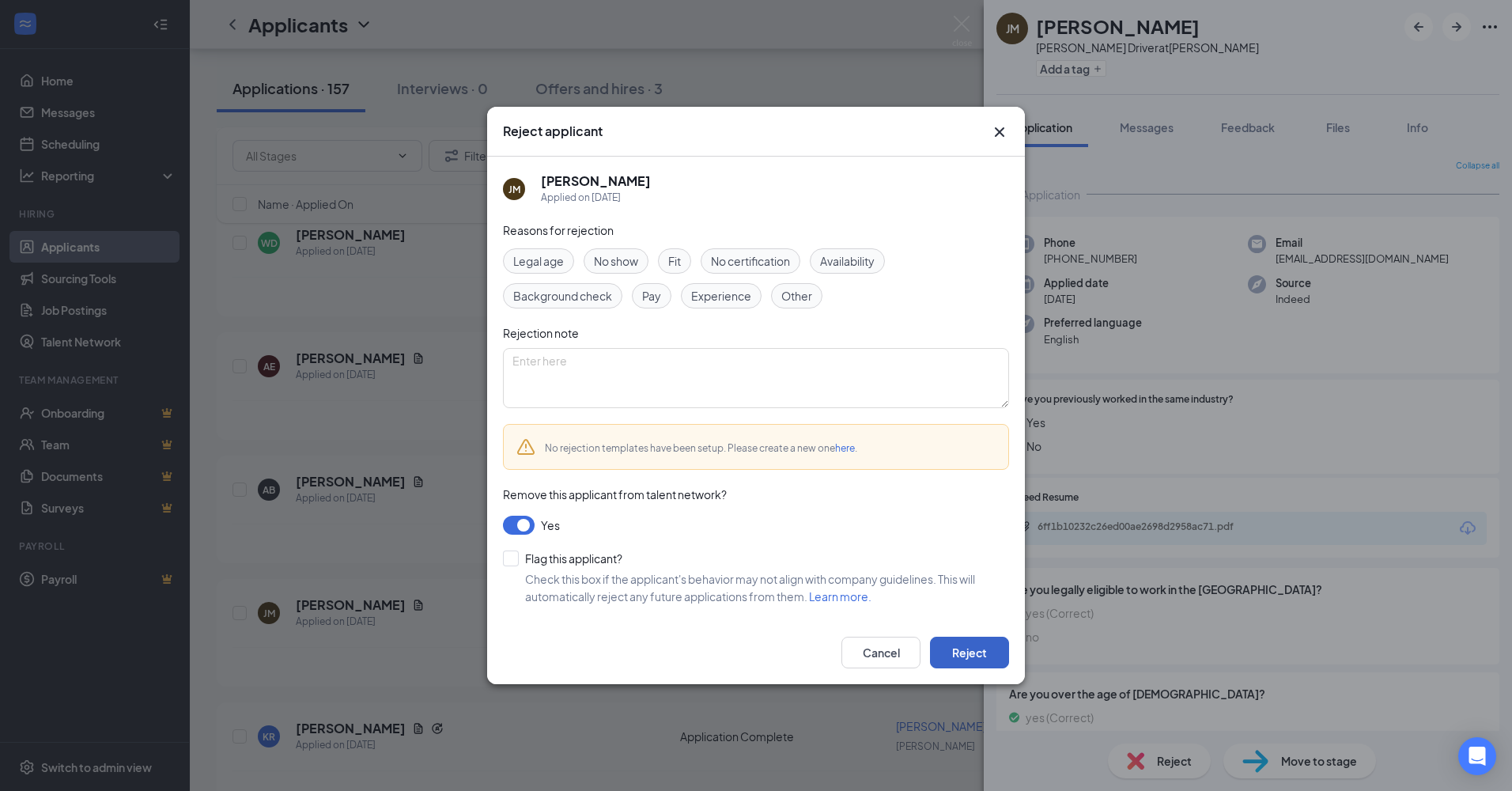
click at [967, 652] on button "Reject" at bounding box center [969, 652] width 79 height 32
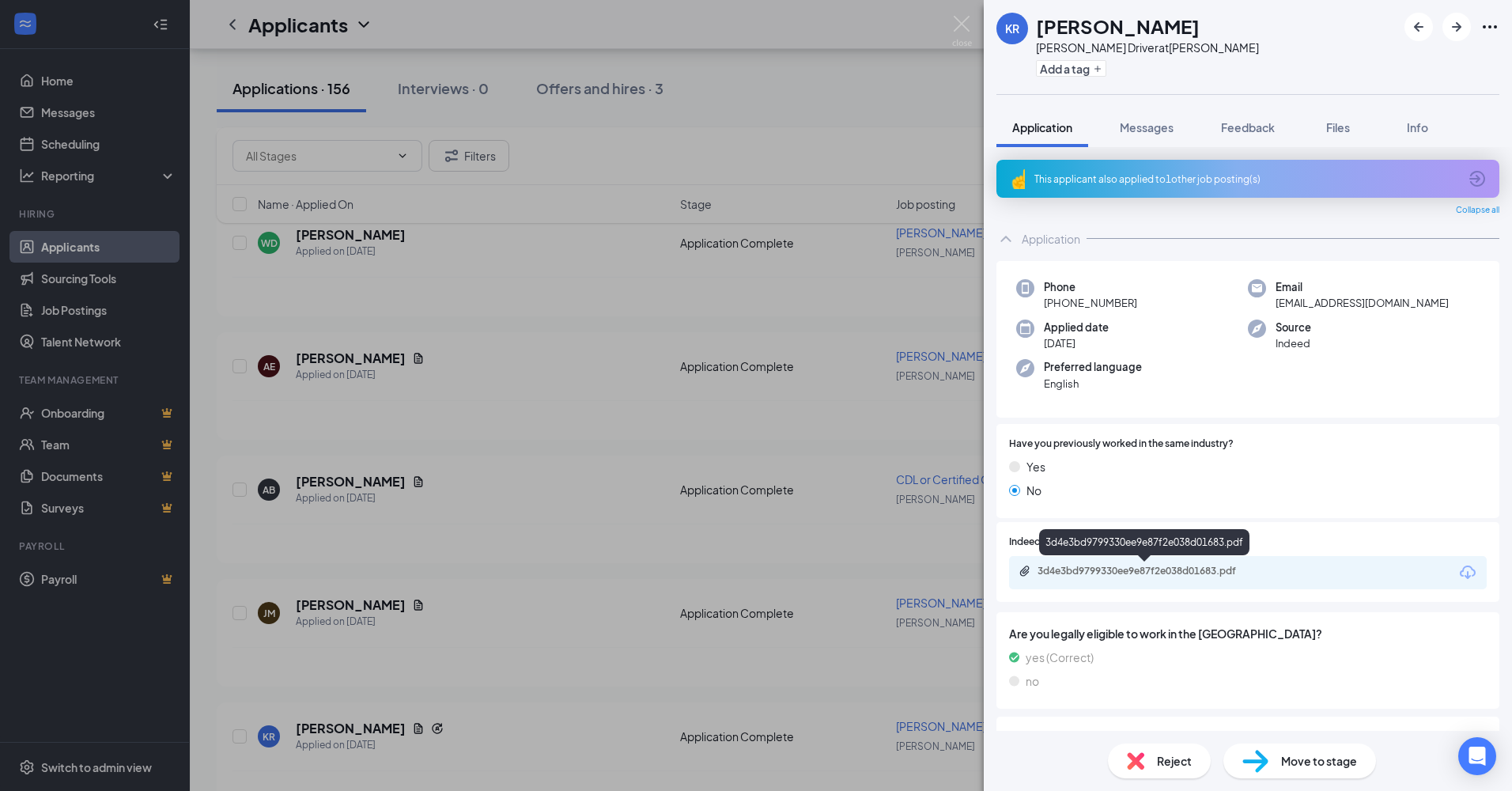
click at [1150, 568] on div "3d4e3bd9799330ee9e87f2e038d01683.pdf" at bounding box center [1148, 571] width 222 height 13
click at [1454, 30] on icon "ArrowRight" at bounding box center [1457, 27] width 19 height 19
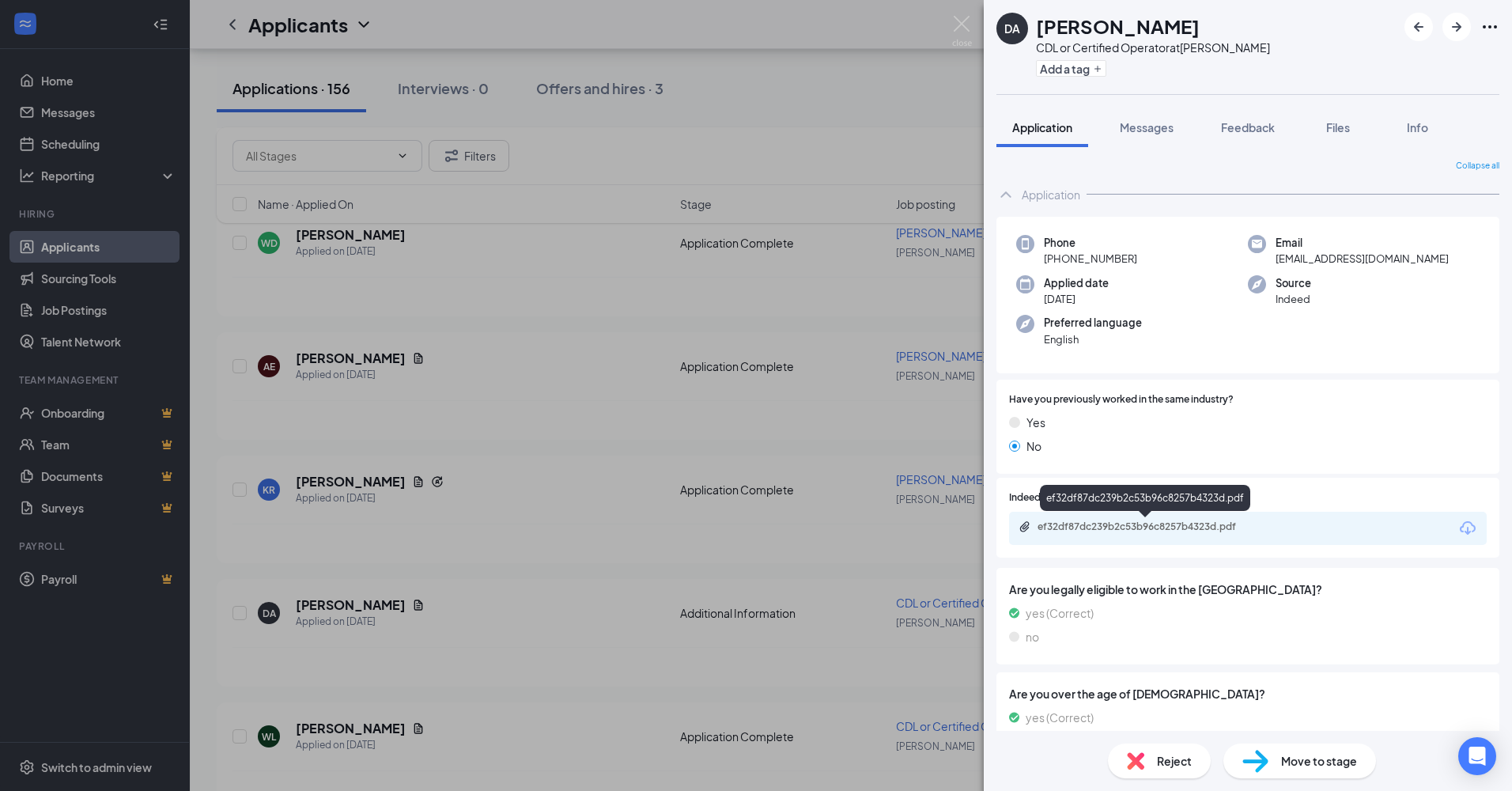
click at [1169, 528] on div "ef32df87dc239b2c53b96c8257b4323d.pdf" at bounding box center [1148, 527] width 222 height 13
click at [1133, 753] on img at bounding box center [1136, 761] width 18 height 18
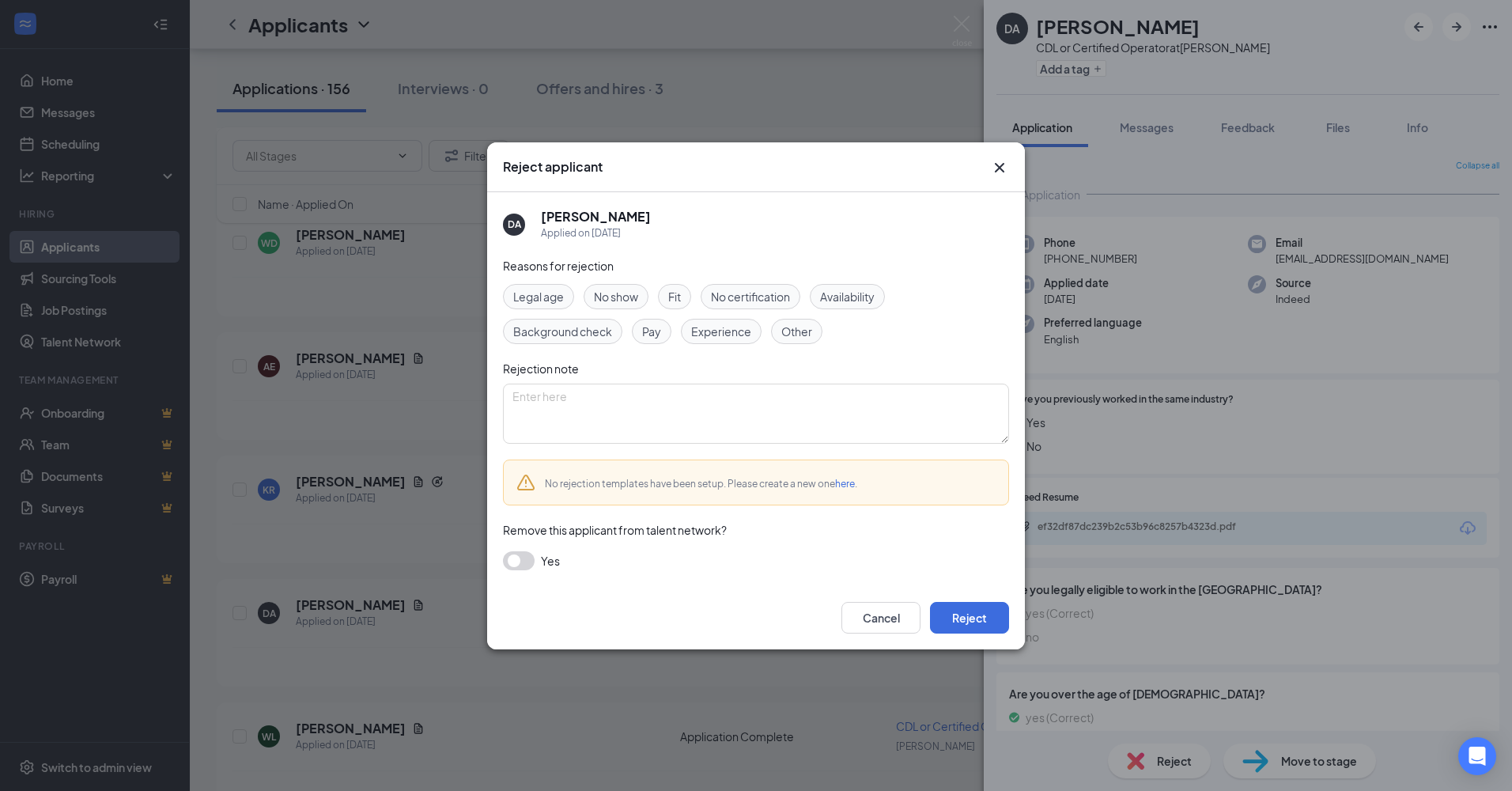
click at [528, 563] on button "button" at bounding box center [519, 561] width 32 height 19
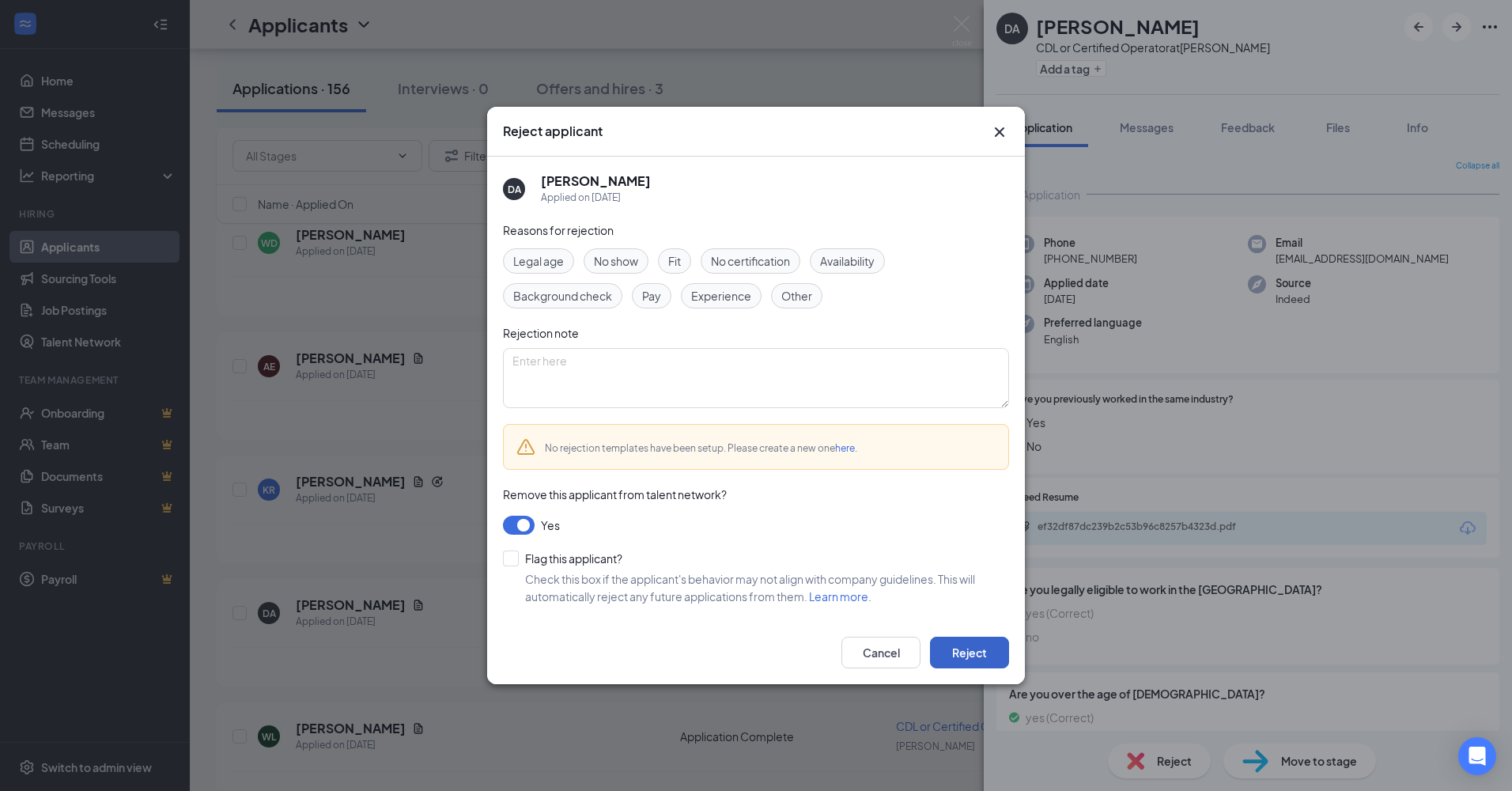
click at [951, 646] on button "Reject" at bounding box center [969, 652] width 79 height 32
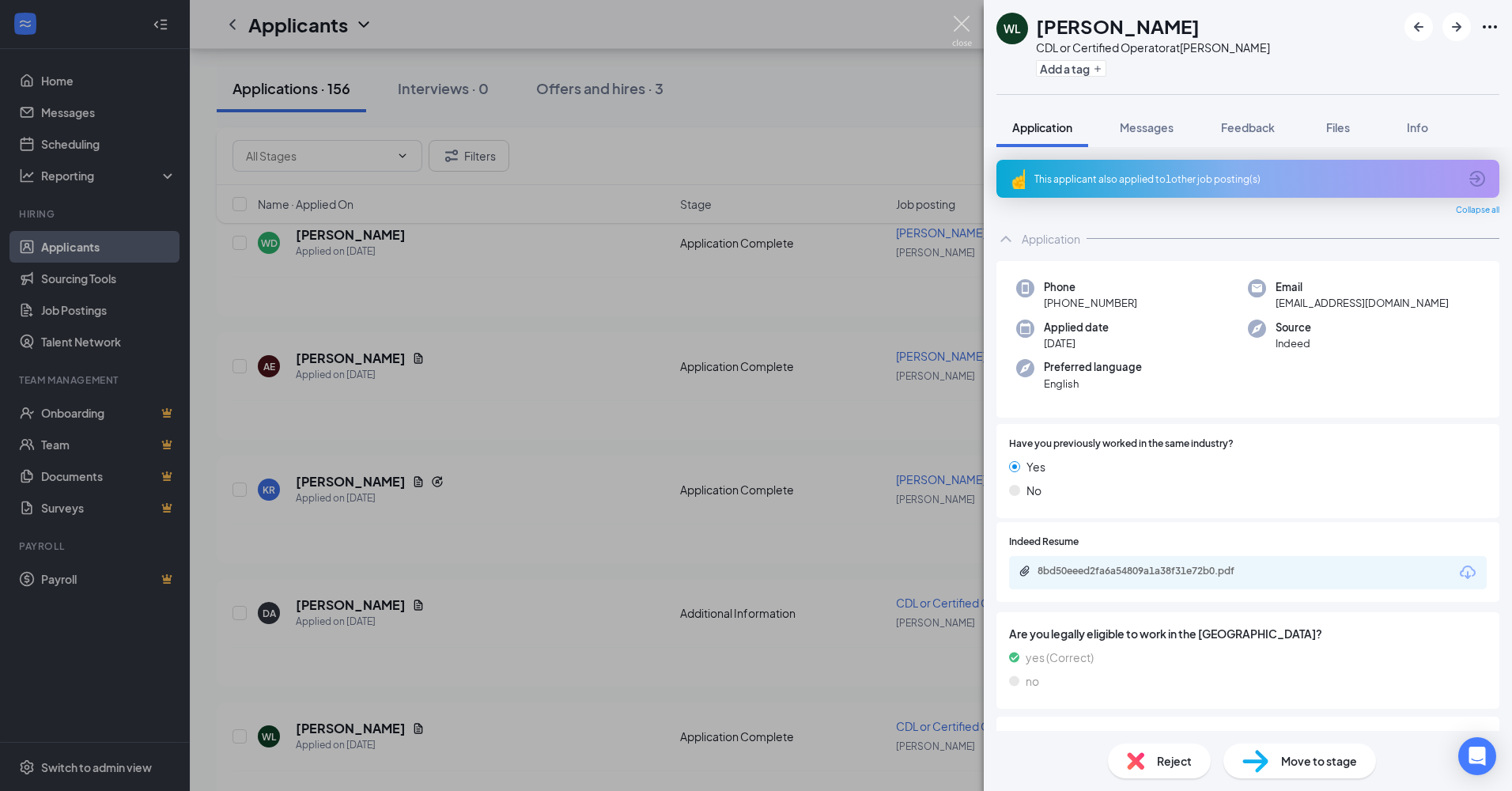
click at [960, 26] on img at bounding box center [962, 31] width 20 height 31
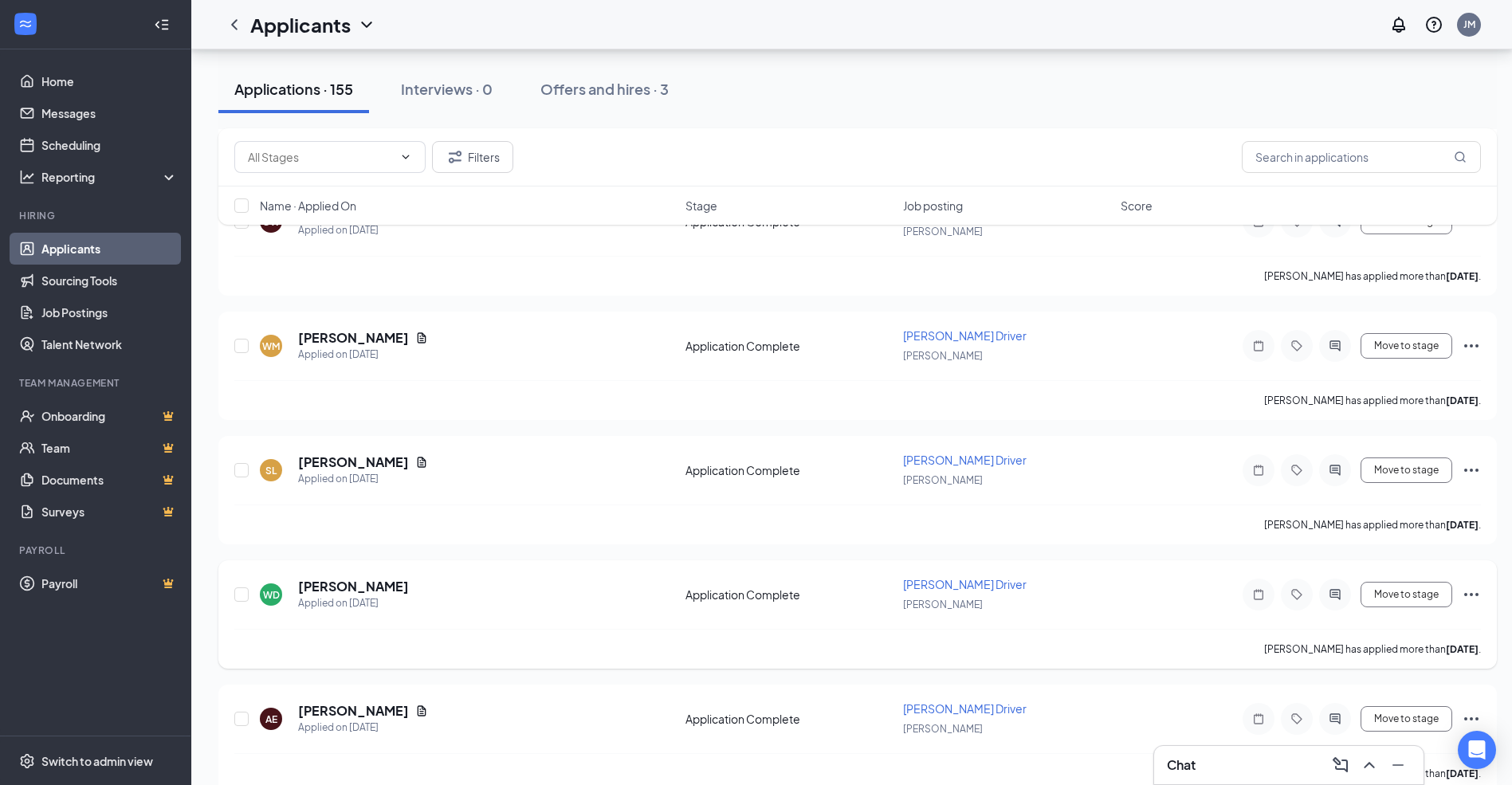
scroll to position [18104, 0]
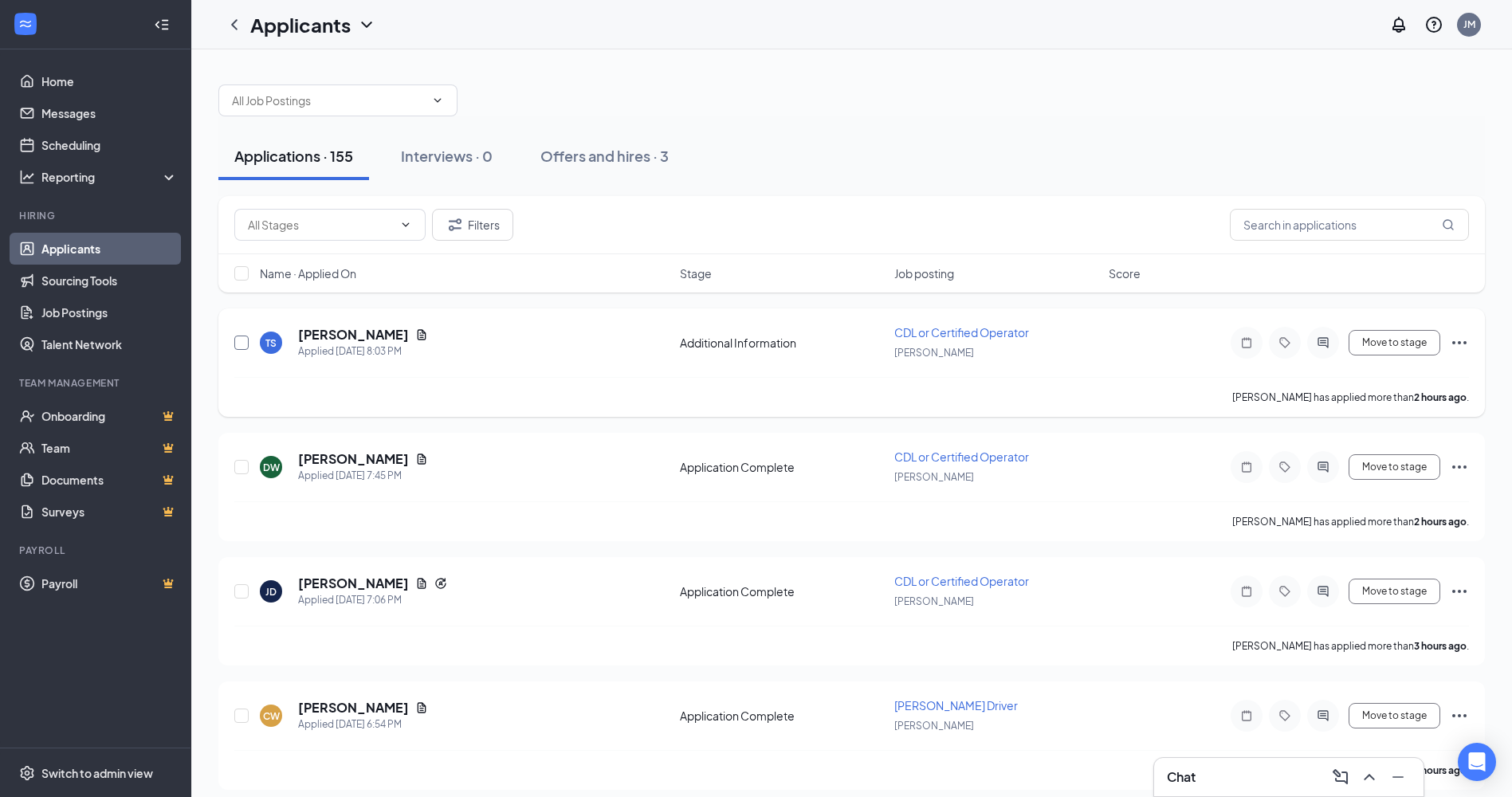
click at [243, 343] on input "checkbox" at bounding box center [241, 343] width 15 height 15
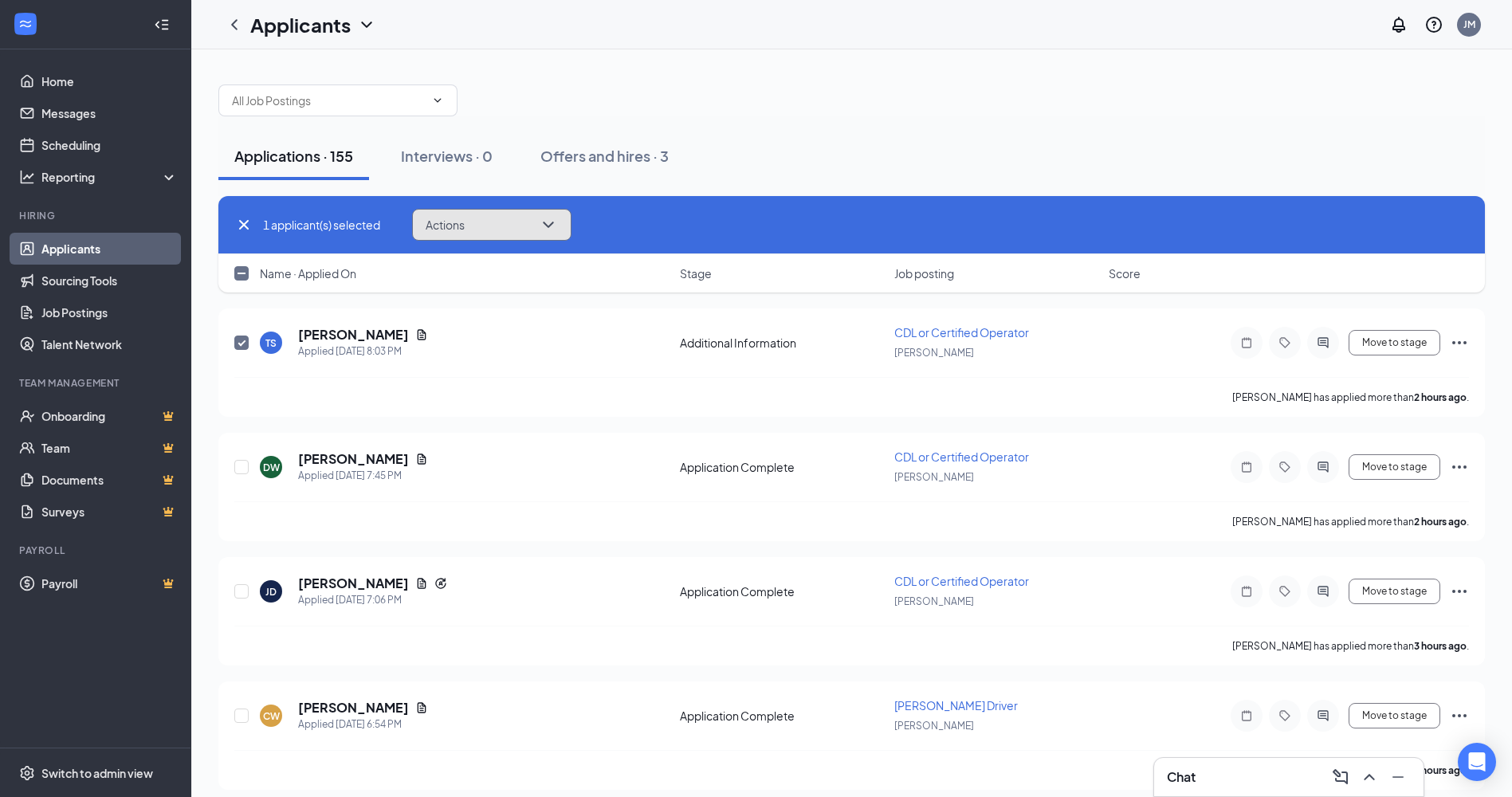
click at [571, 225] on button "Actions" at bounding box center [492, 225] width 160 height 32
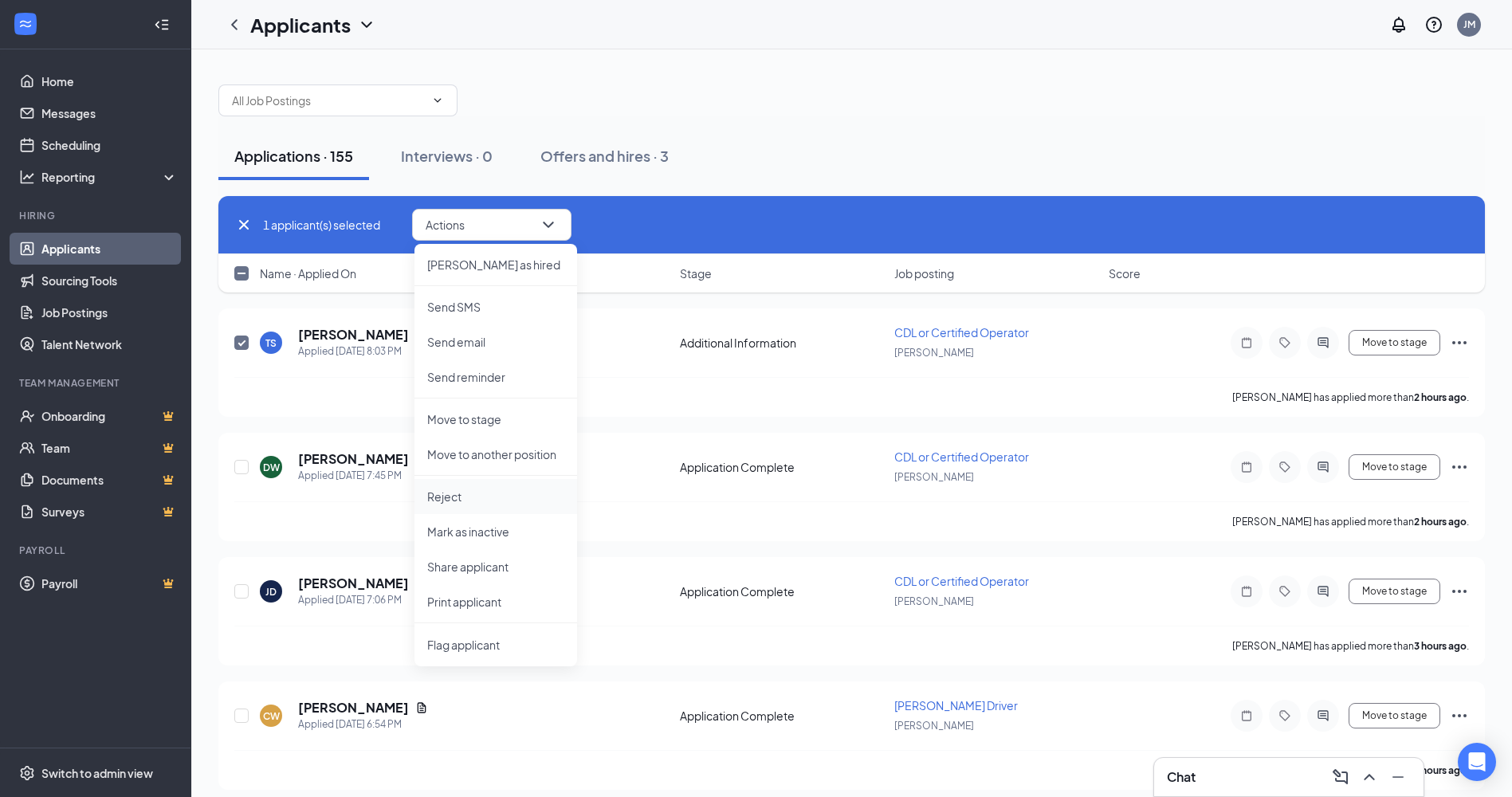
click at [460, 492] on p "Reject" at bounding box center [496, 497] width 137 height 16
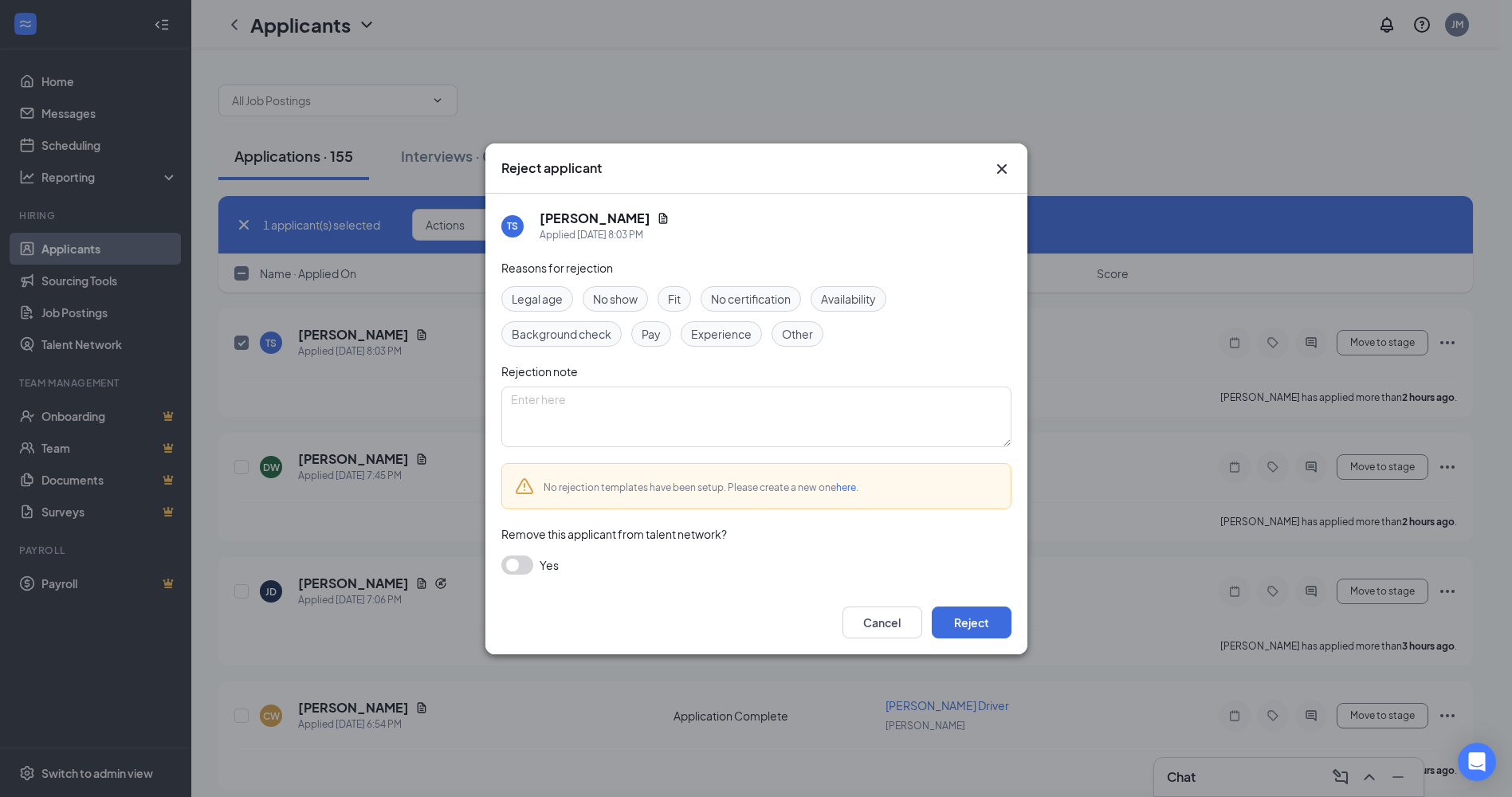
click at [519, 570] on button "button" at bounding box center [517, 565] width 32 height 19
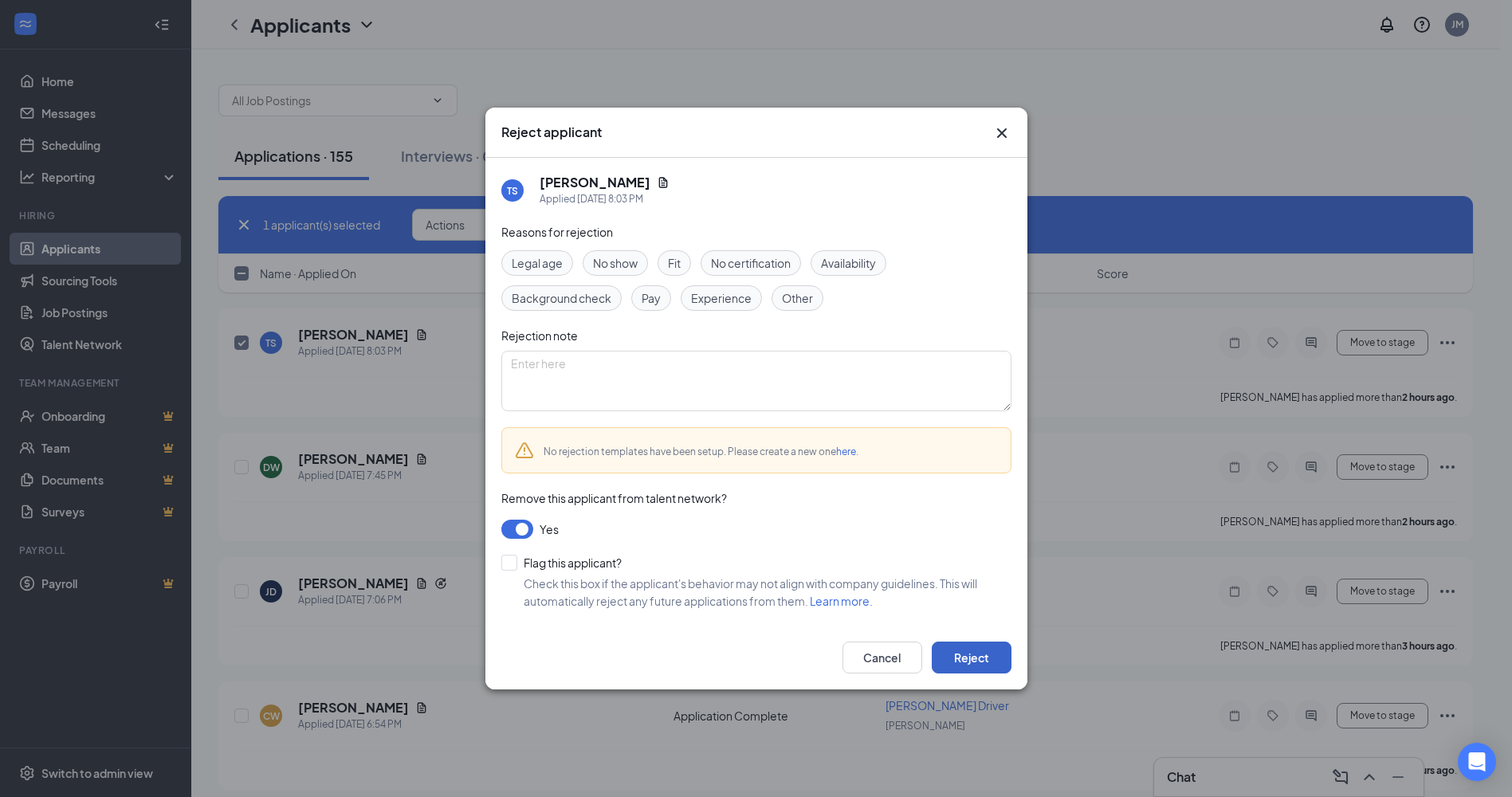
click at [963, 655] on button "Reject" at bounding box center [971, 657] width 80 height 32
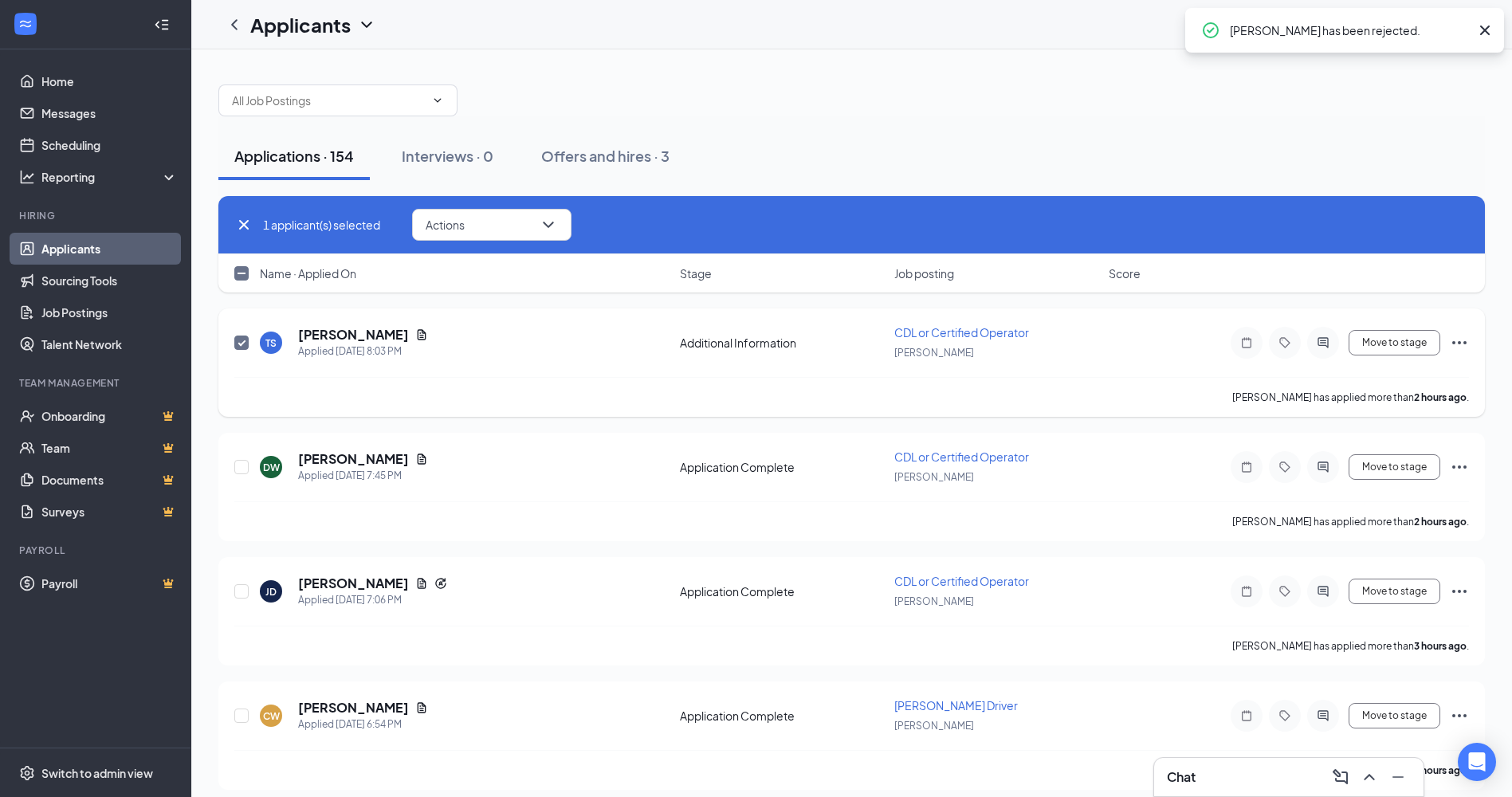
checkbox input "false"
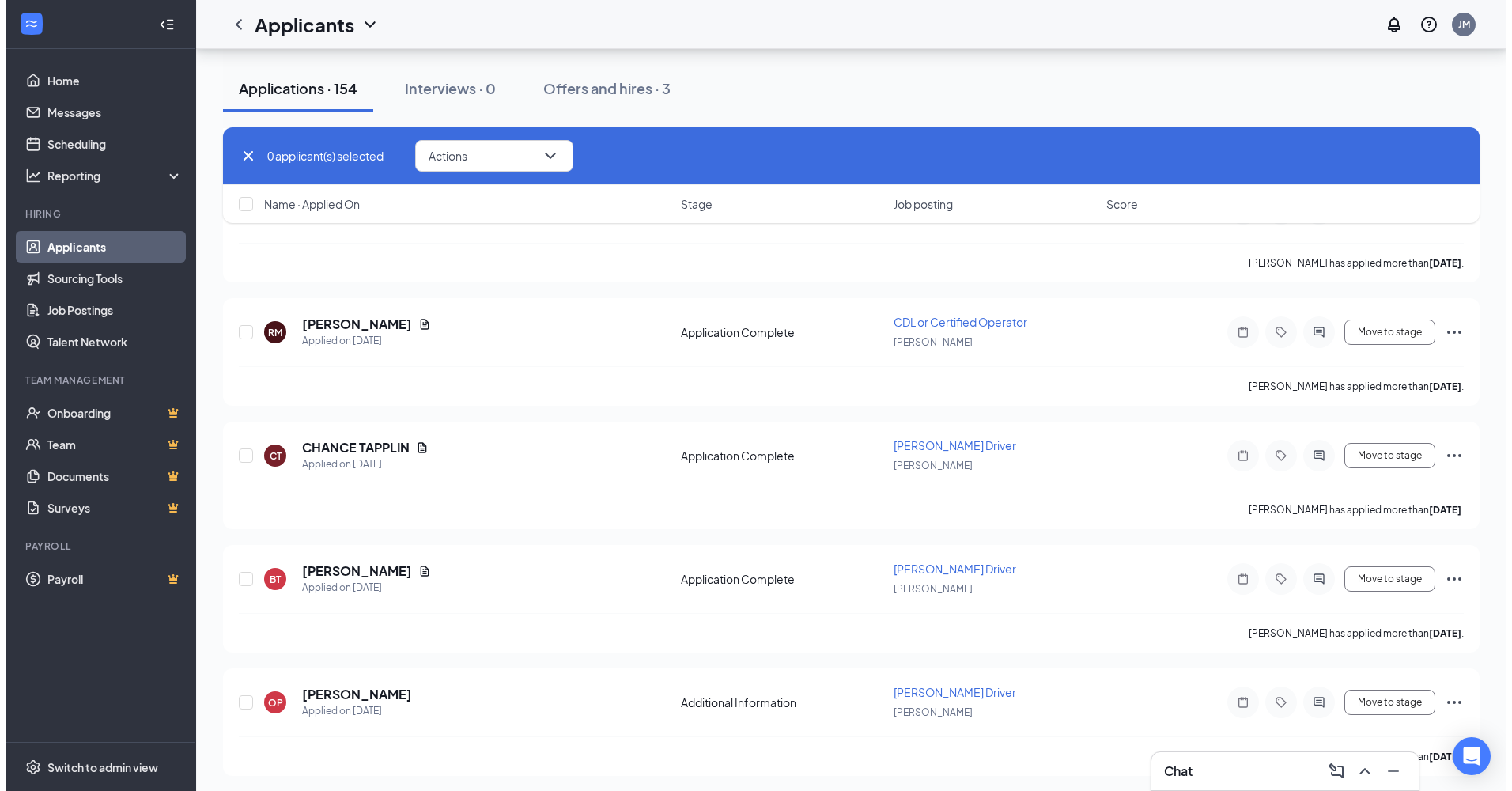
scroll to position [17257, 0]
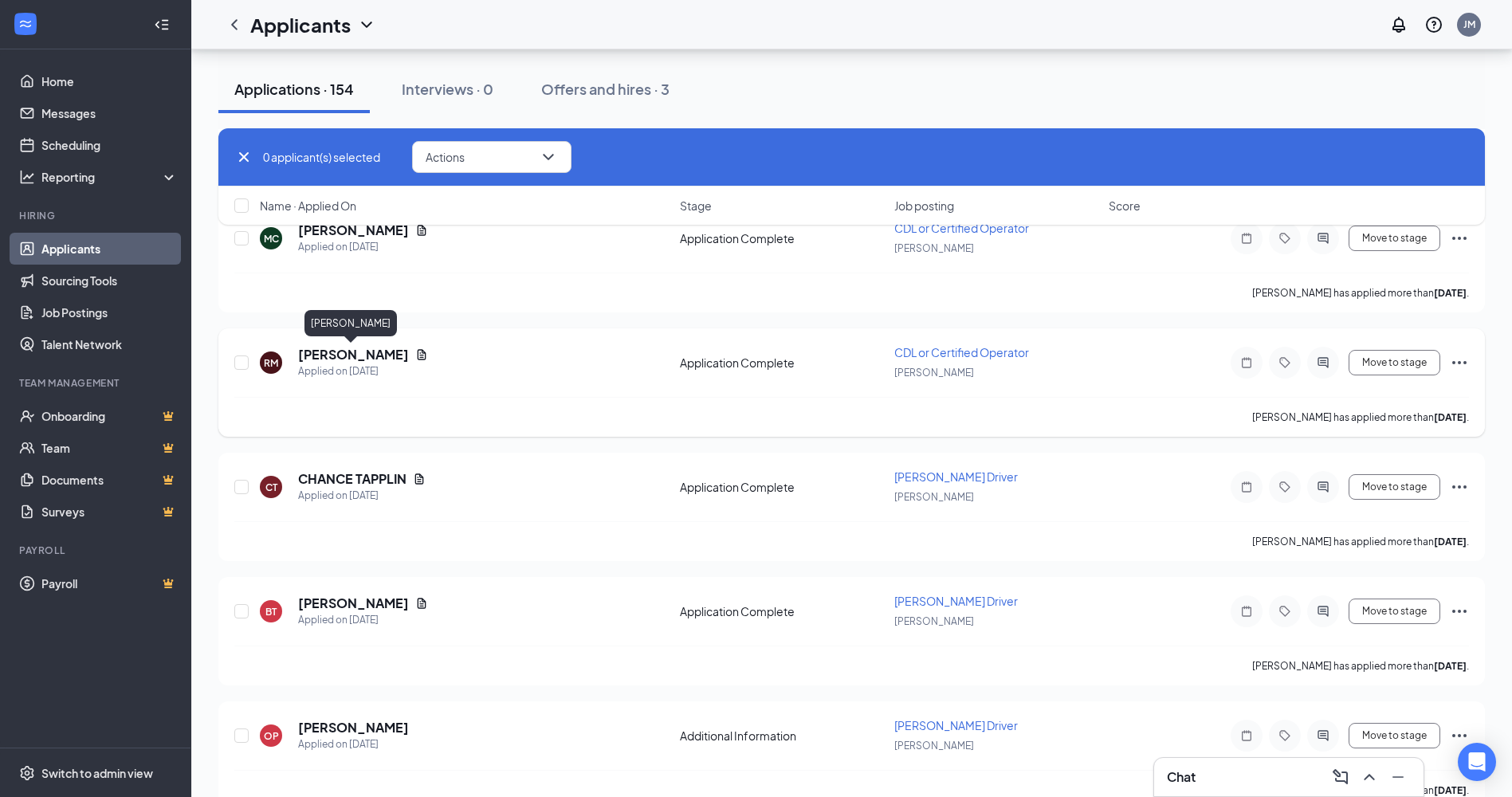
click at [347, 357] on h5 "[PERSON_NAME]" at bounding box center [353, 355] width 111 height 18
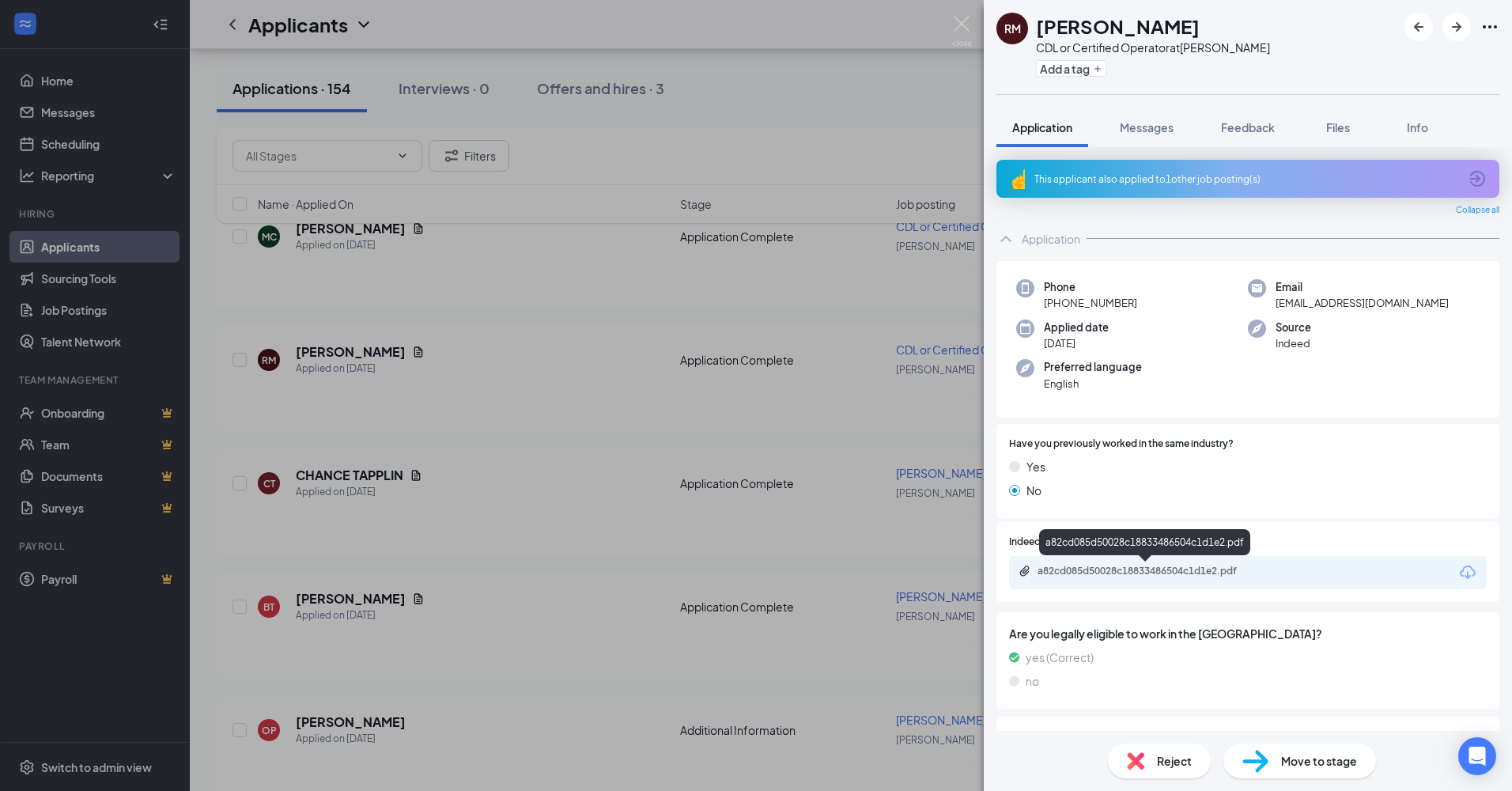
click at [1080, 568] on div "a82cd085d50028c18833486504c1d1e2.pdf" at bounding box center [1148, 571] width 222 height 13
click at [1137, 750] on div "Reject" at bounding box center [1159, 761] width 102 height 34
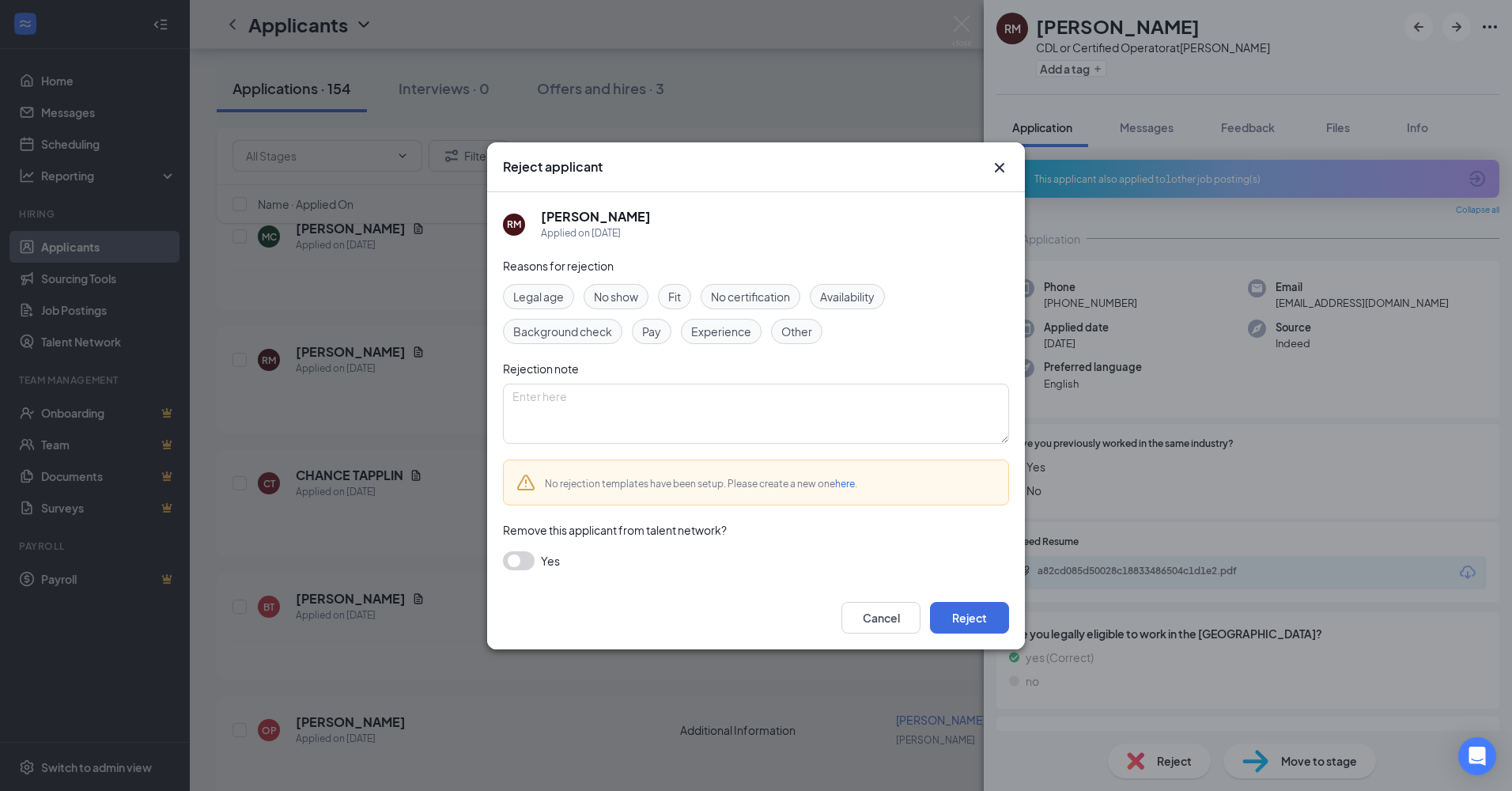
click at [523, 560] on button "button" at bounding box center [519, 561] width 32 height 19
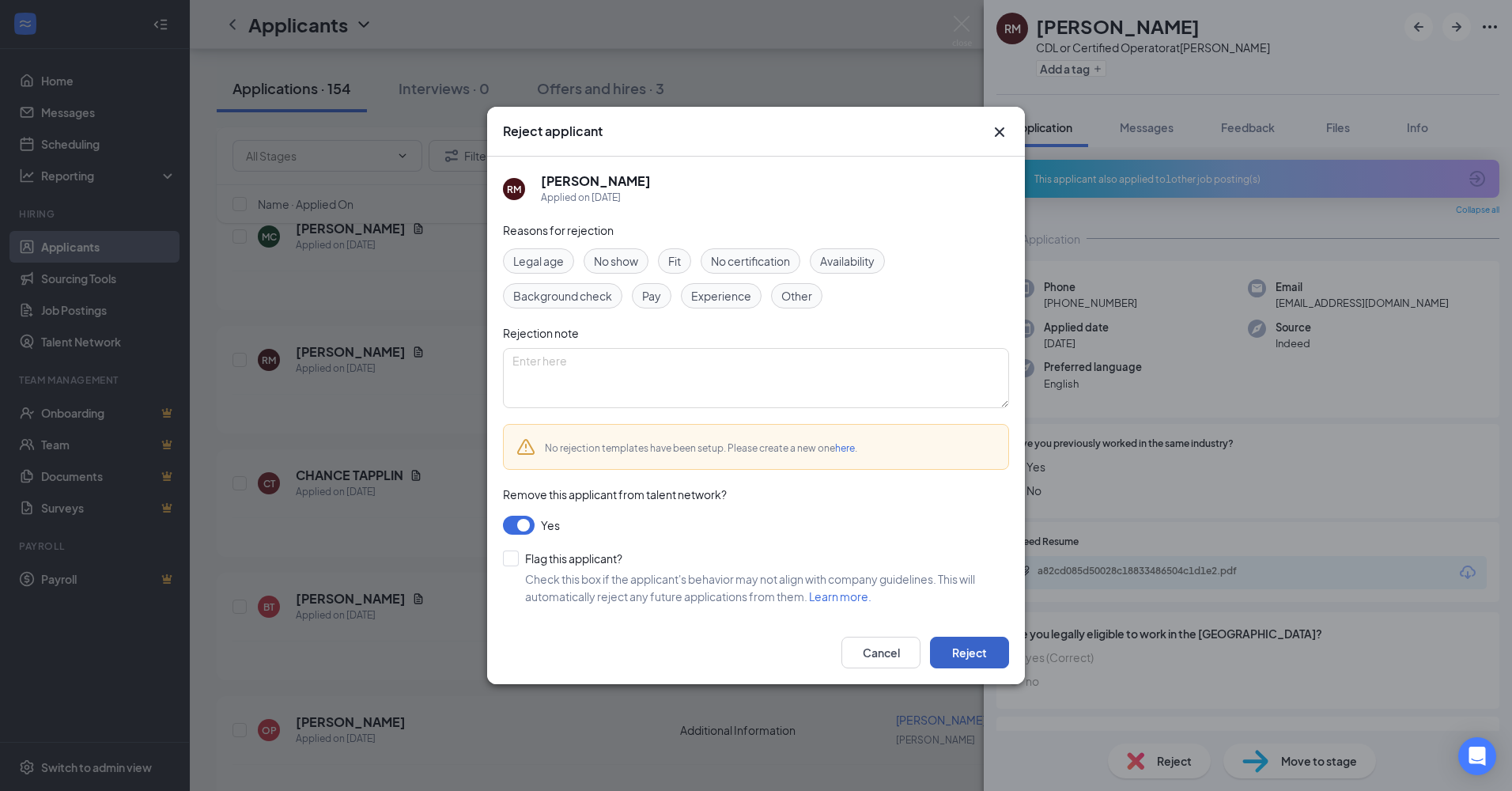
click at [951, 638] on button "Reject" at bounding box center [969, 652] width 79 height 32
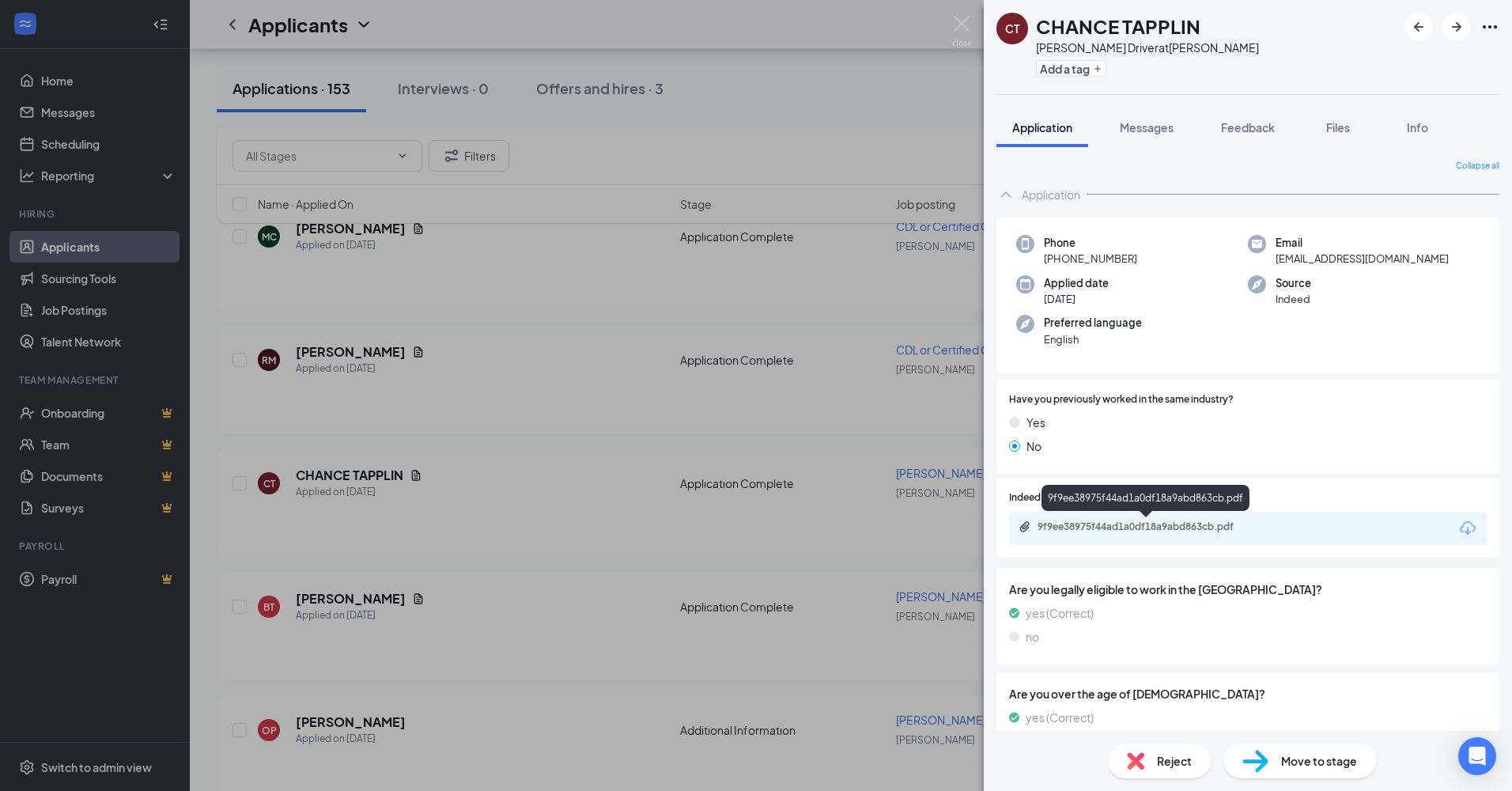
click at [1105, 526] on div "9f9ee38975f44ad1a0df18a9abd863cb.pdf" at bounding box center [1148, 527] width 222 height 13
click at [1147, 763] on div "Reject" at bounding box center [1159, 761] width 102 height 34
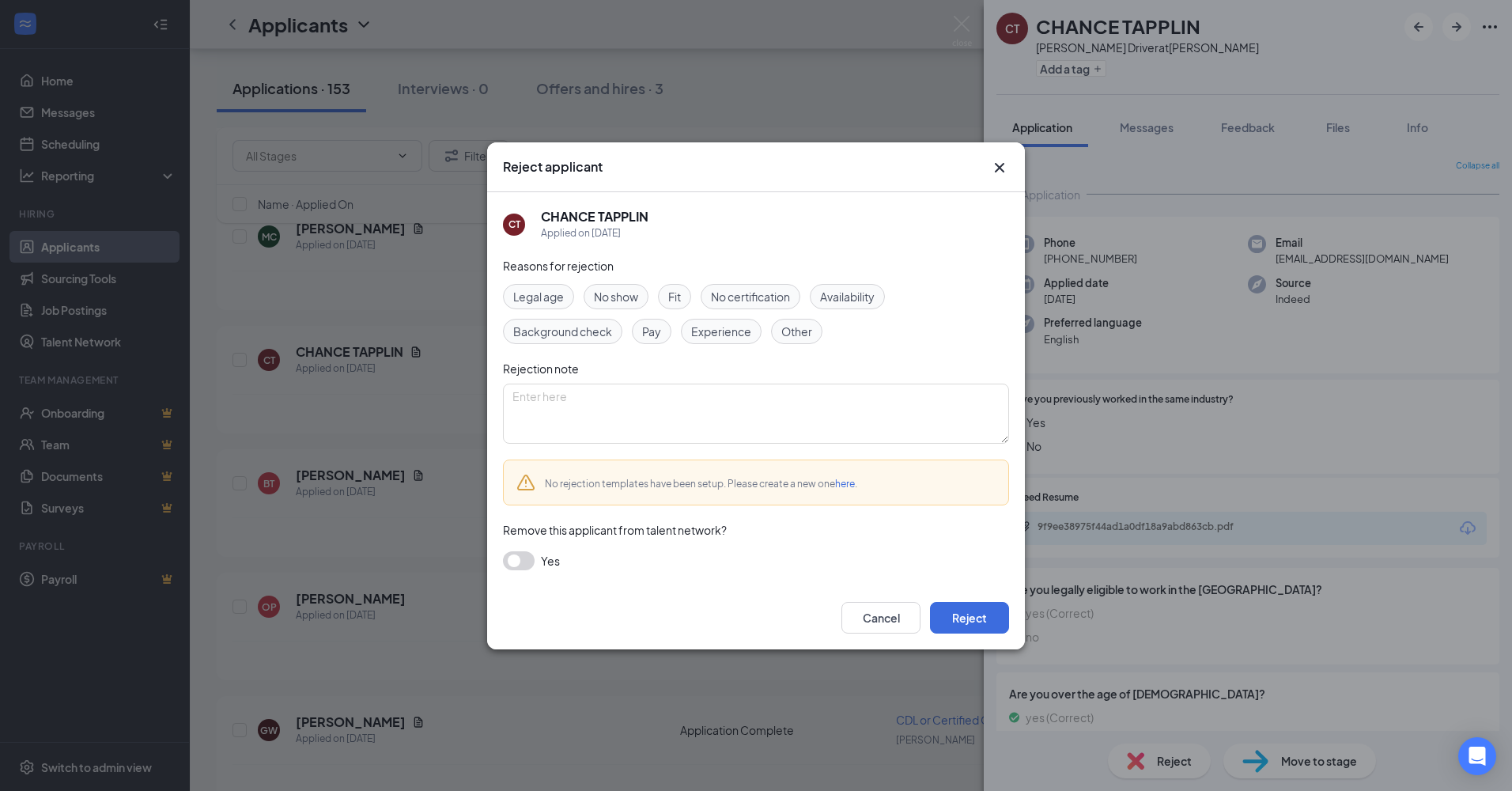
click at [512, 564] on button "button" at bounding box center [519, 561] width 32 height 19
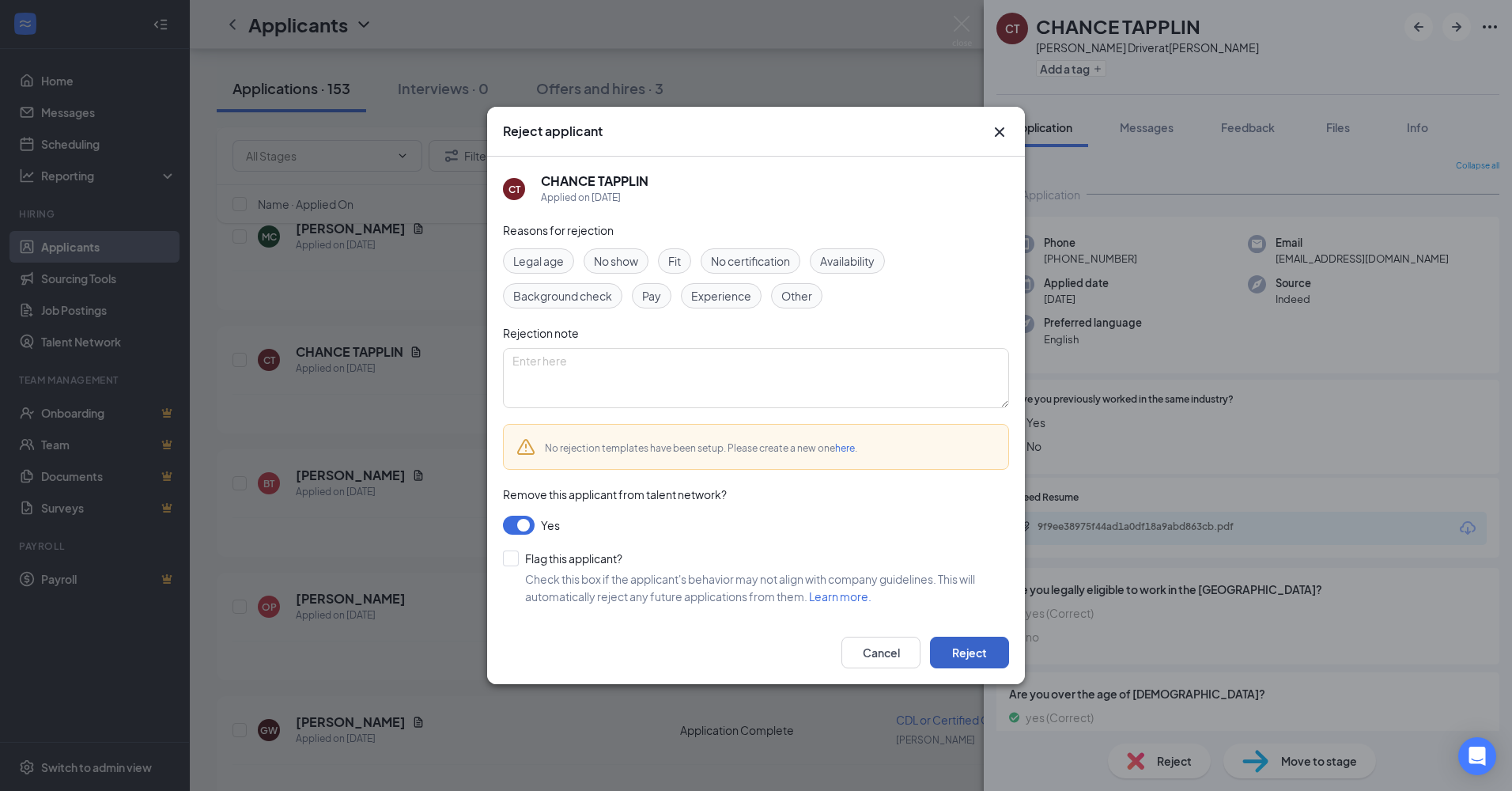
click at [959, 644] on button "Reject" at bounding box center [969, 652] width 79 height 32
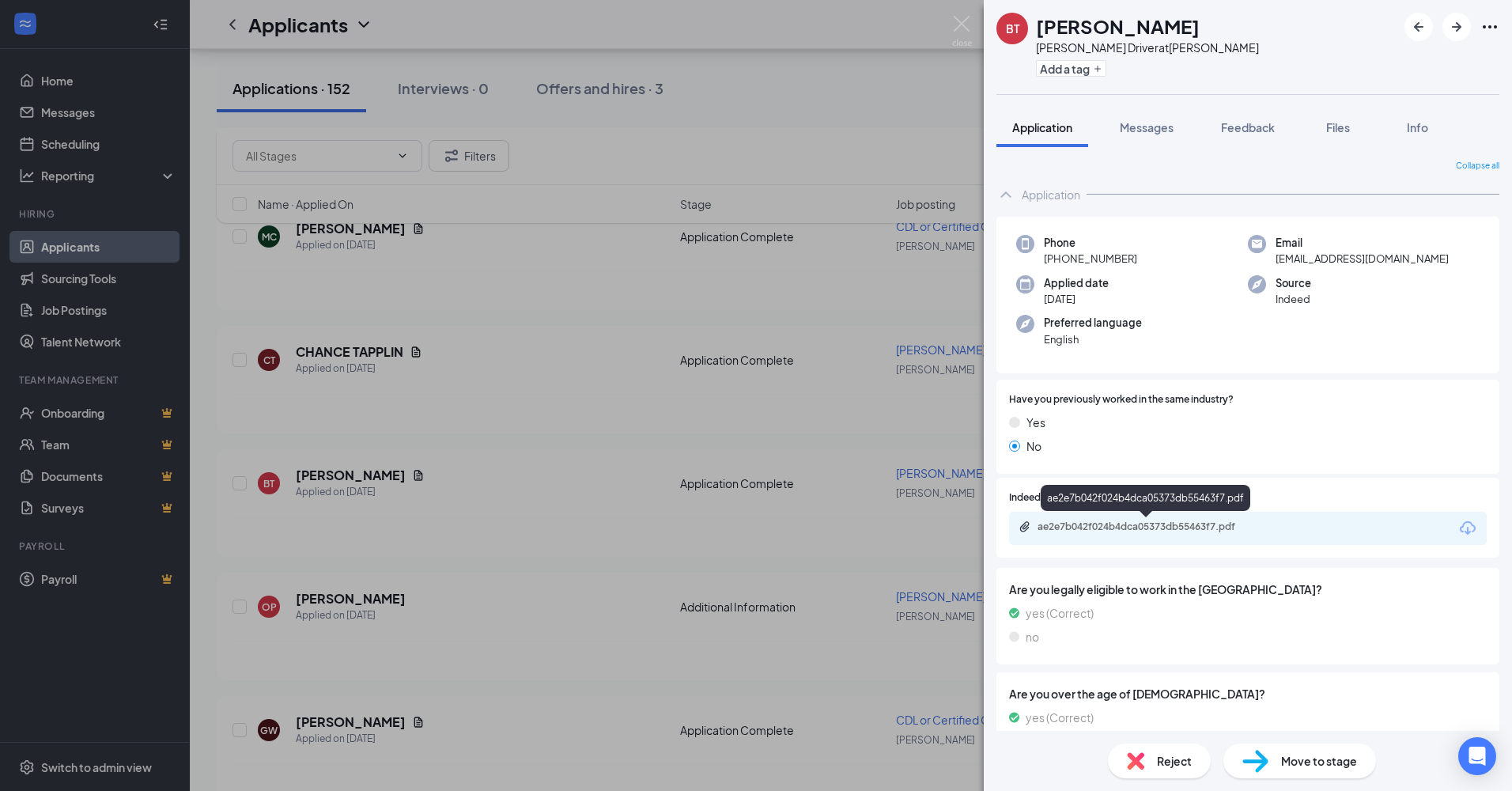
click at [1077, 523] on div "ae2e7b042f024b4dca05373db55463f7.pdf" at bounding box center [1148, 527] width 222 height 13
click at [1455, 19] on icon "ArrowRight" at bounding box center [1457, 27] width 19 height 19
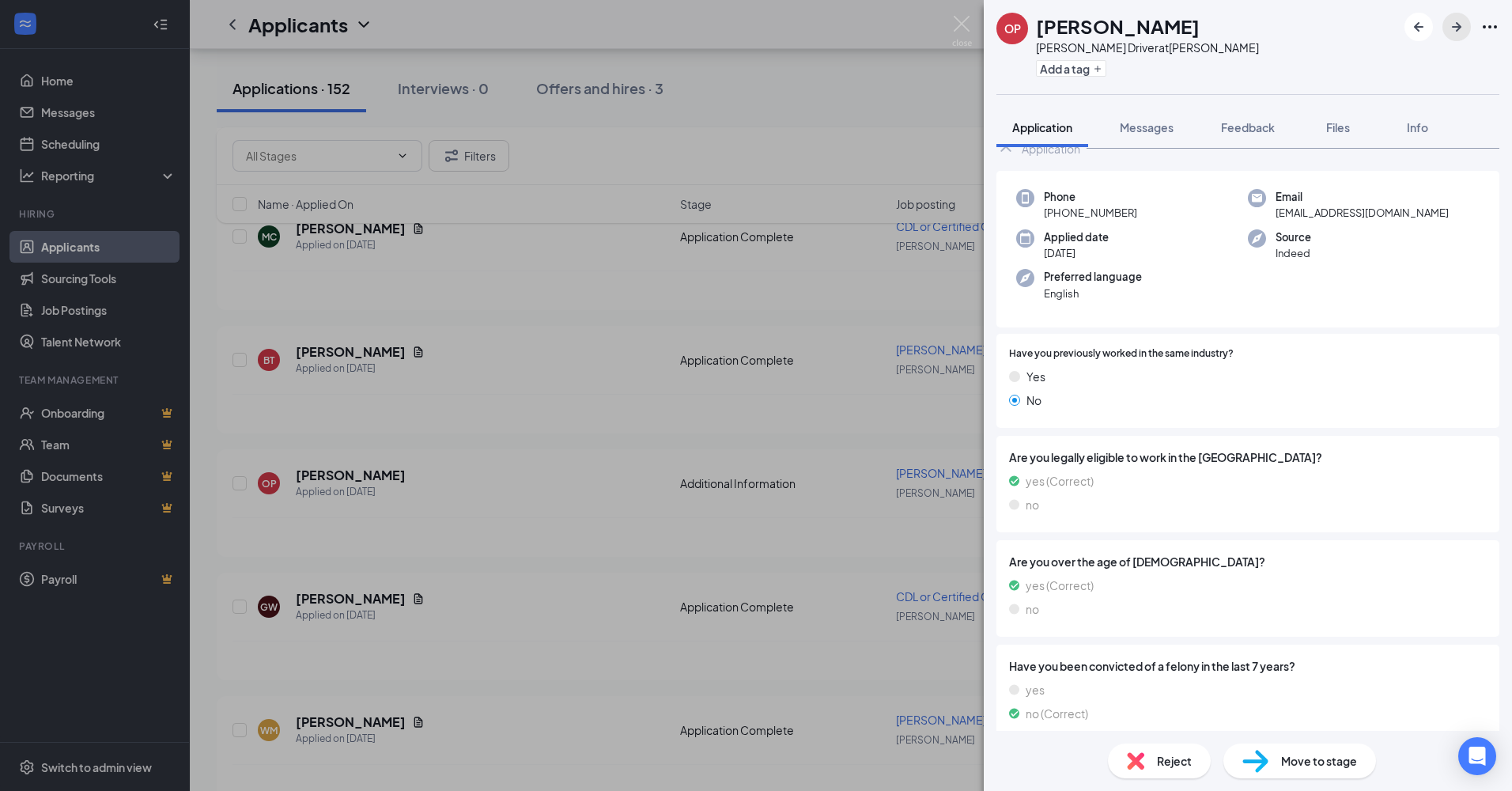
scroll to position [92, 0]
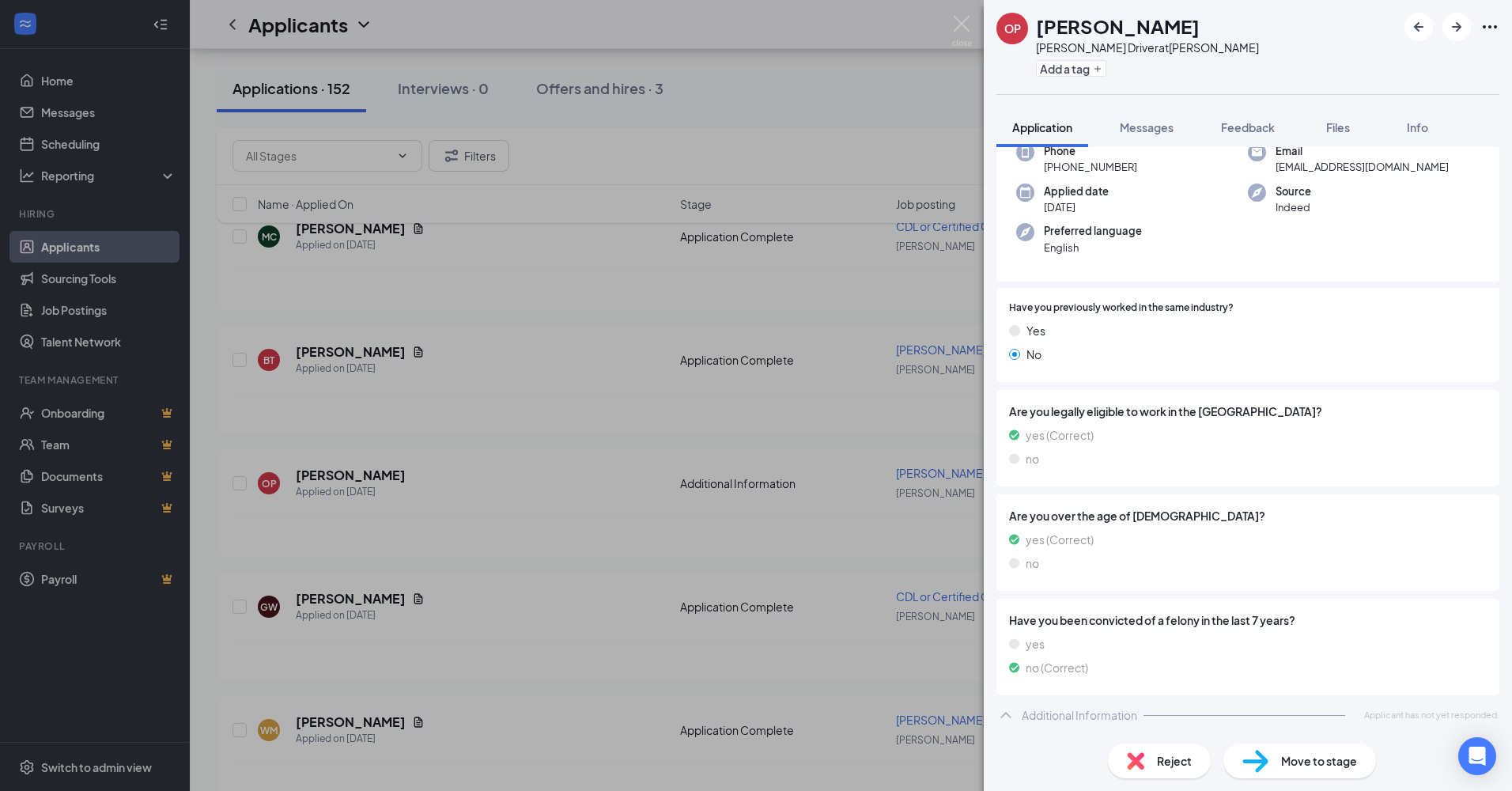
click at [1161, 755] on span "Reject" at bounding box center [1174, 761] width 34 height 18
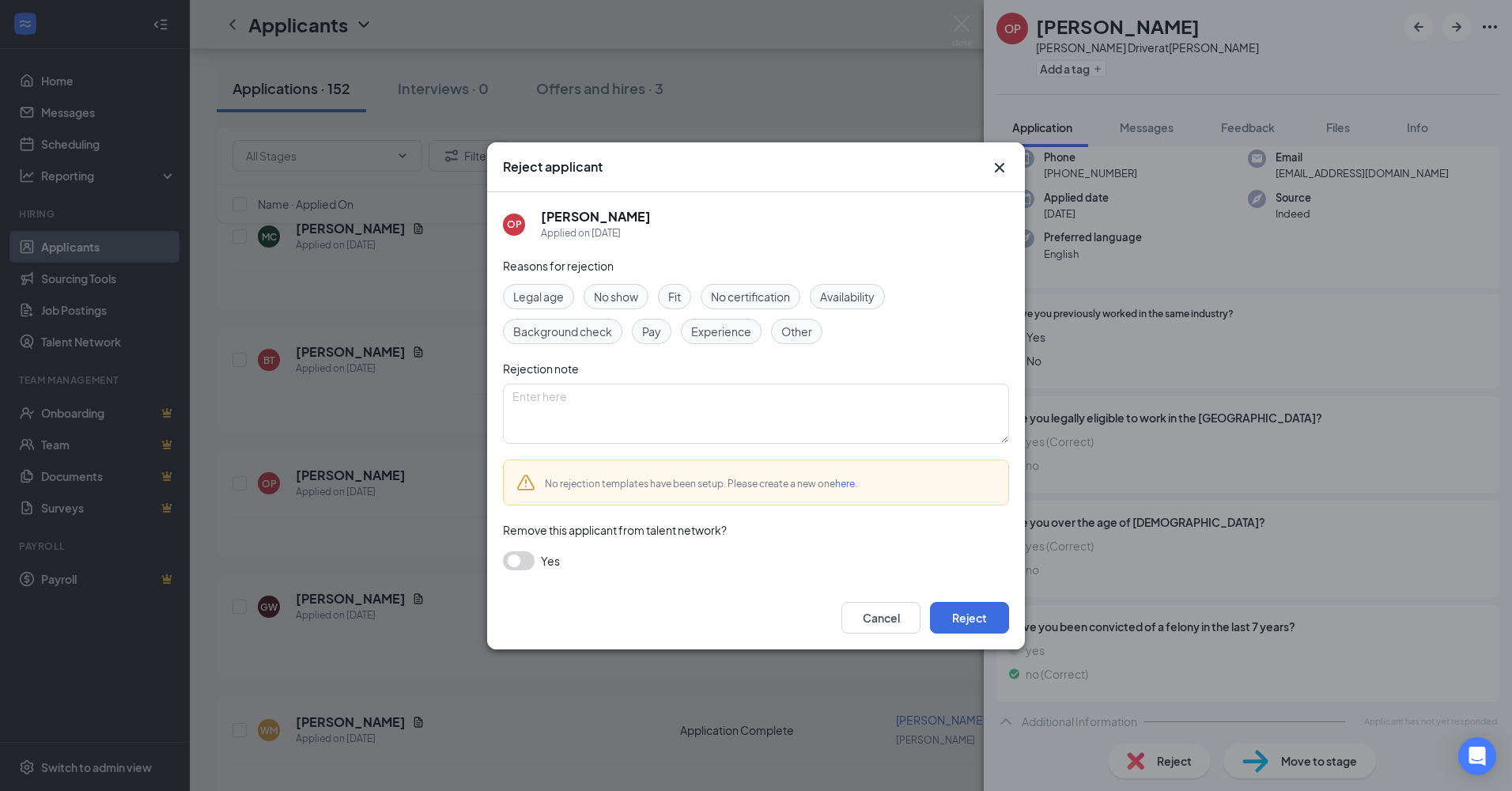
click at [519, 563] on button "button" at bounding box center [519, 561] width 32 height 19
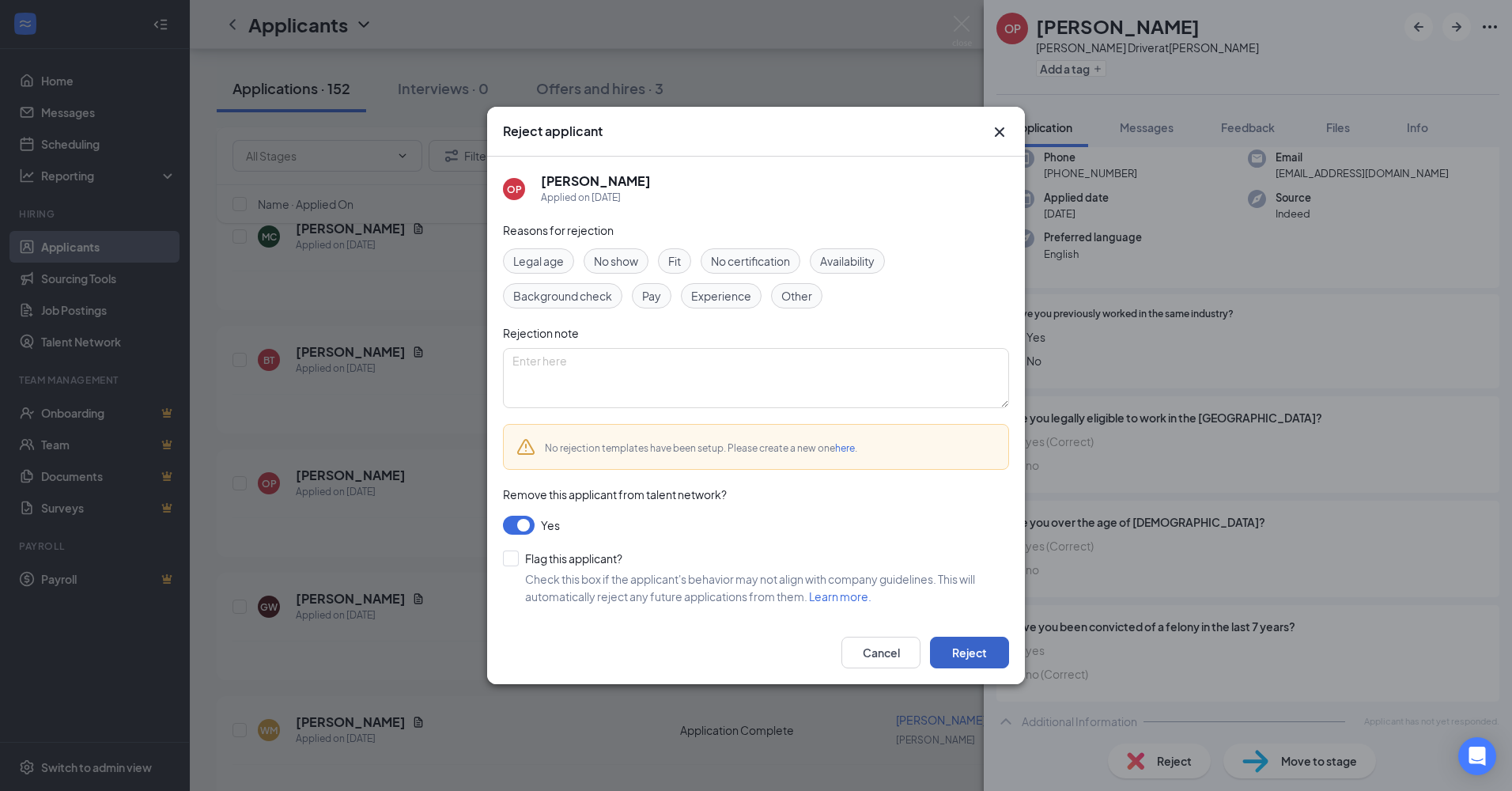
click at [952, 644] on button "Reject" at bounding box center [969, 652] width 79 height 32
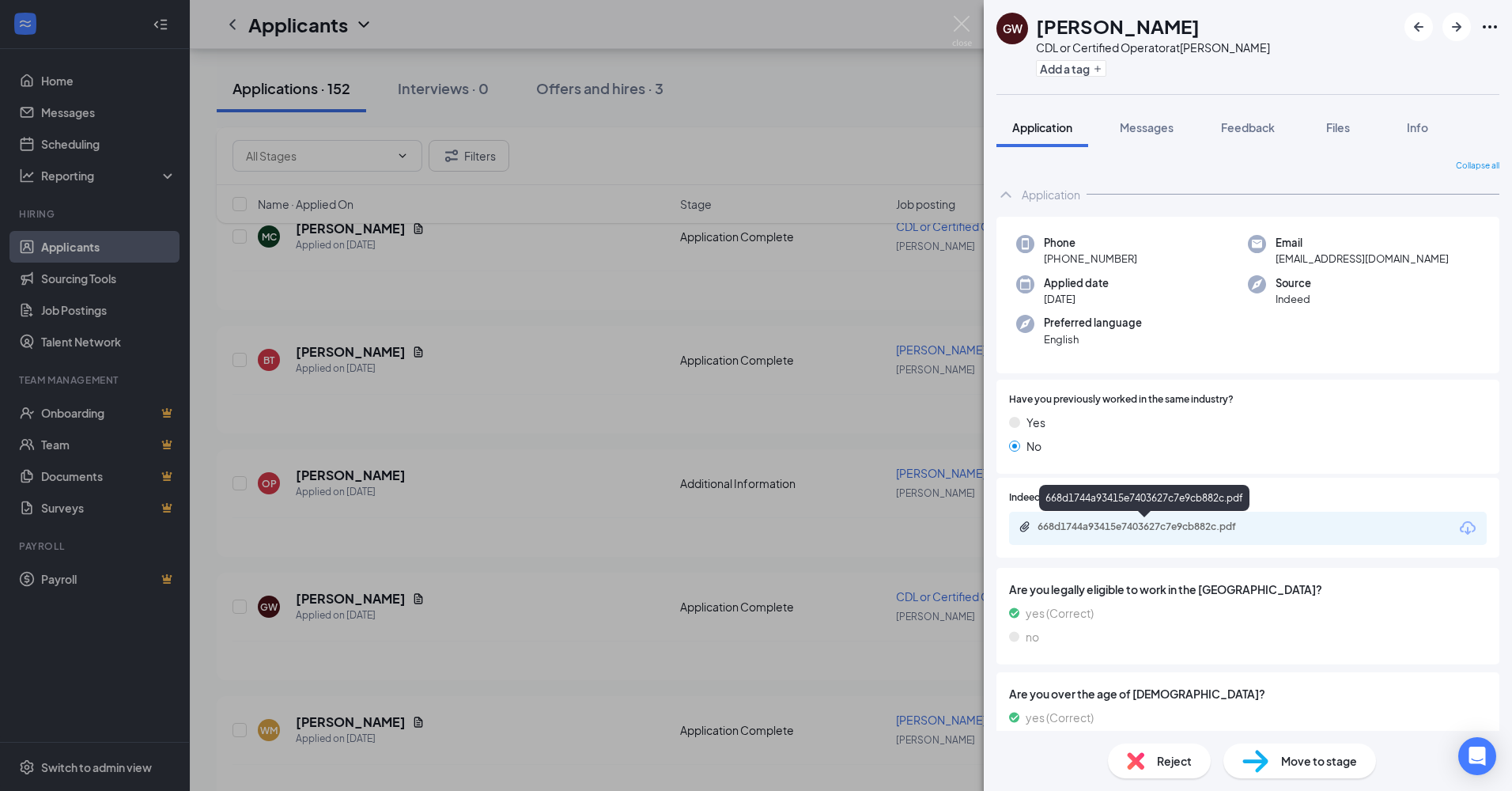
click at [1093, 527] on div "668d1744a93415e7403627c7e9cb882c.pdf" at bounding box center [1148, 527] width 222 height 13
click at [1151, 758] on div "Reject" at bounding box center [1159, 761] width 102 height 34
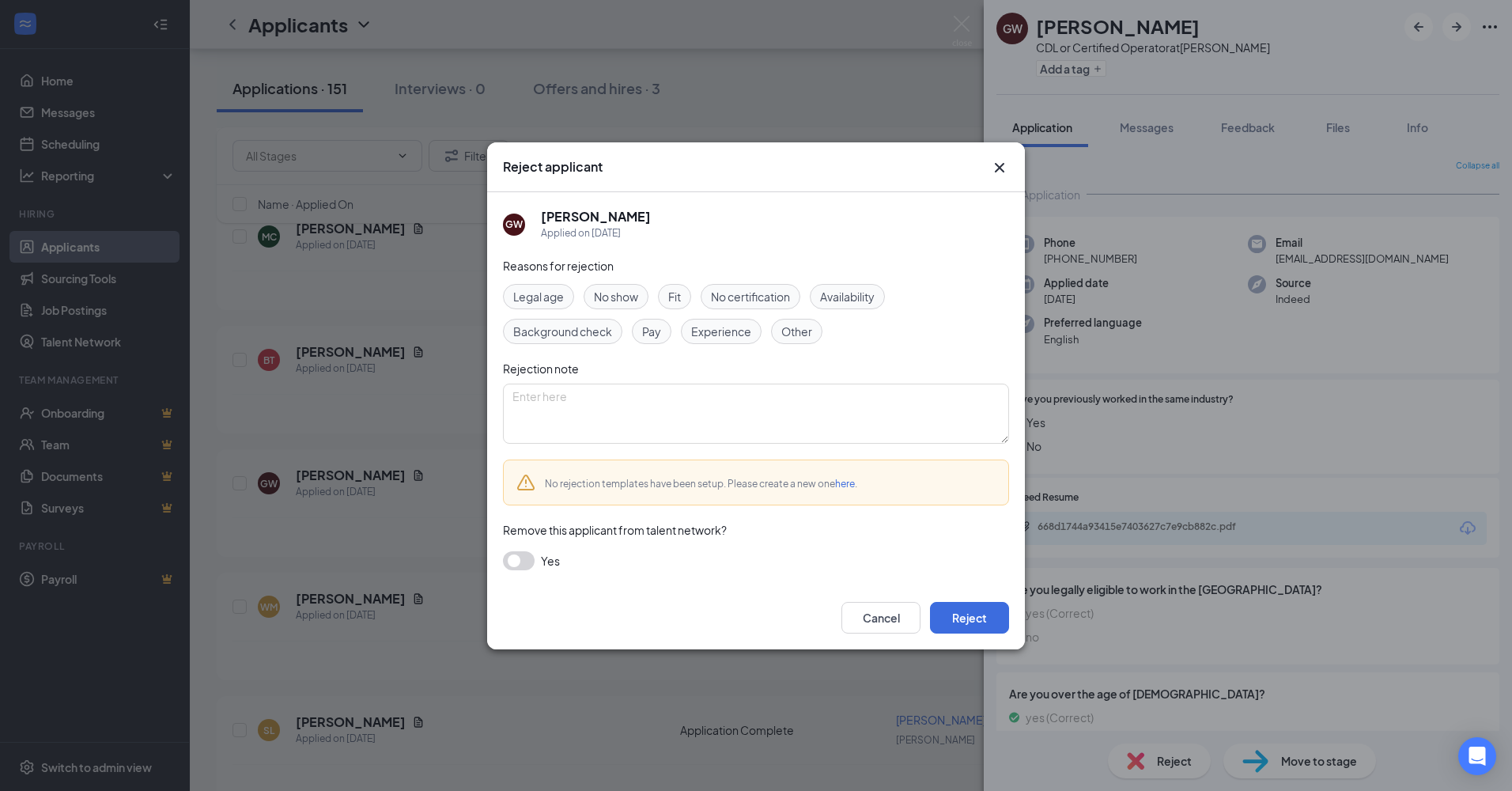
click at [527, 559] on button "button" at bounding box center [519, 561] width 32 height 19
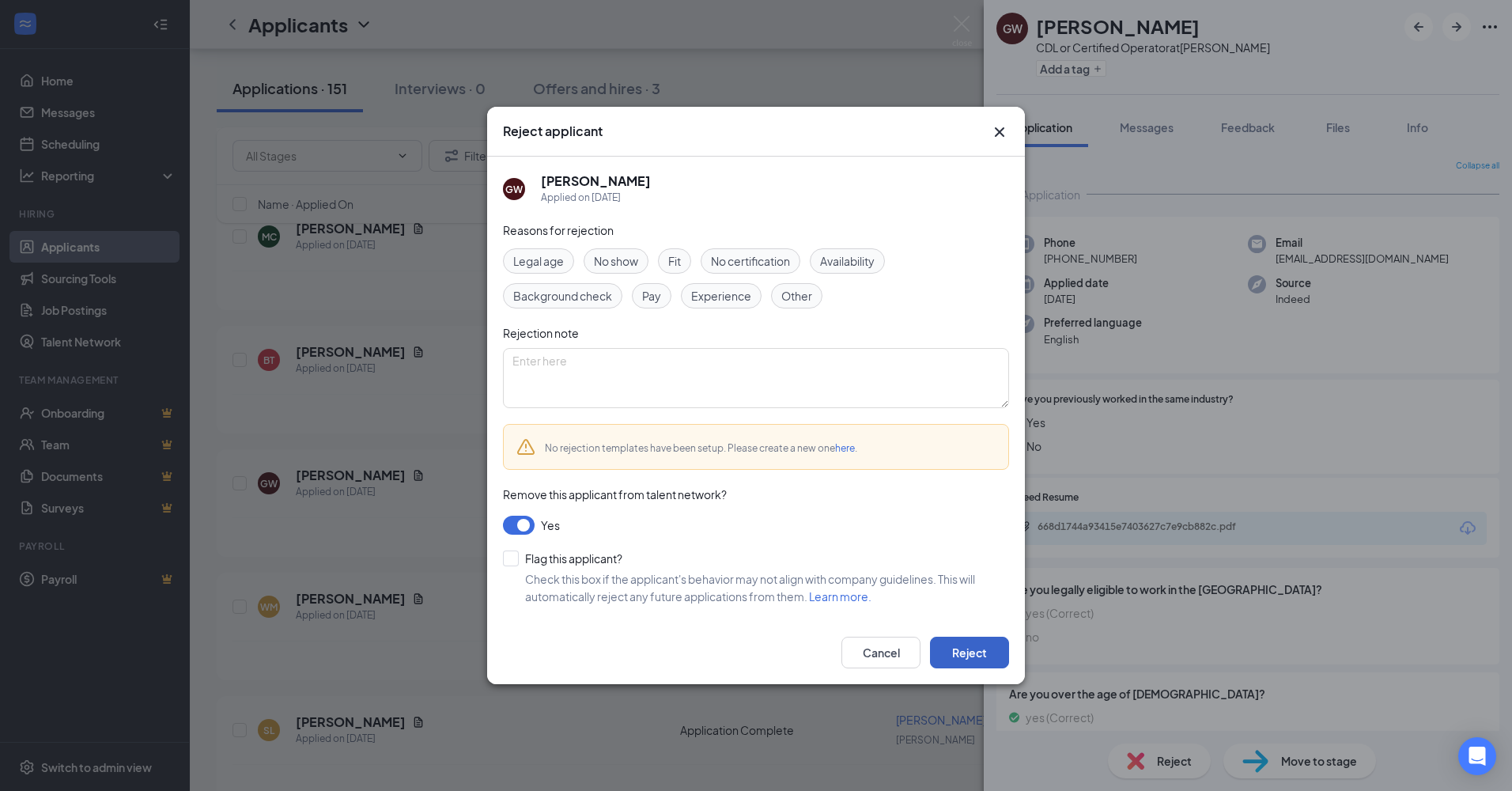
click at [958, 661] on button "Reject" at bounding box center [969, 652] width 79 height 32
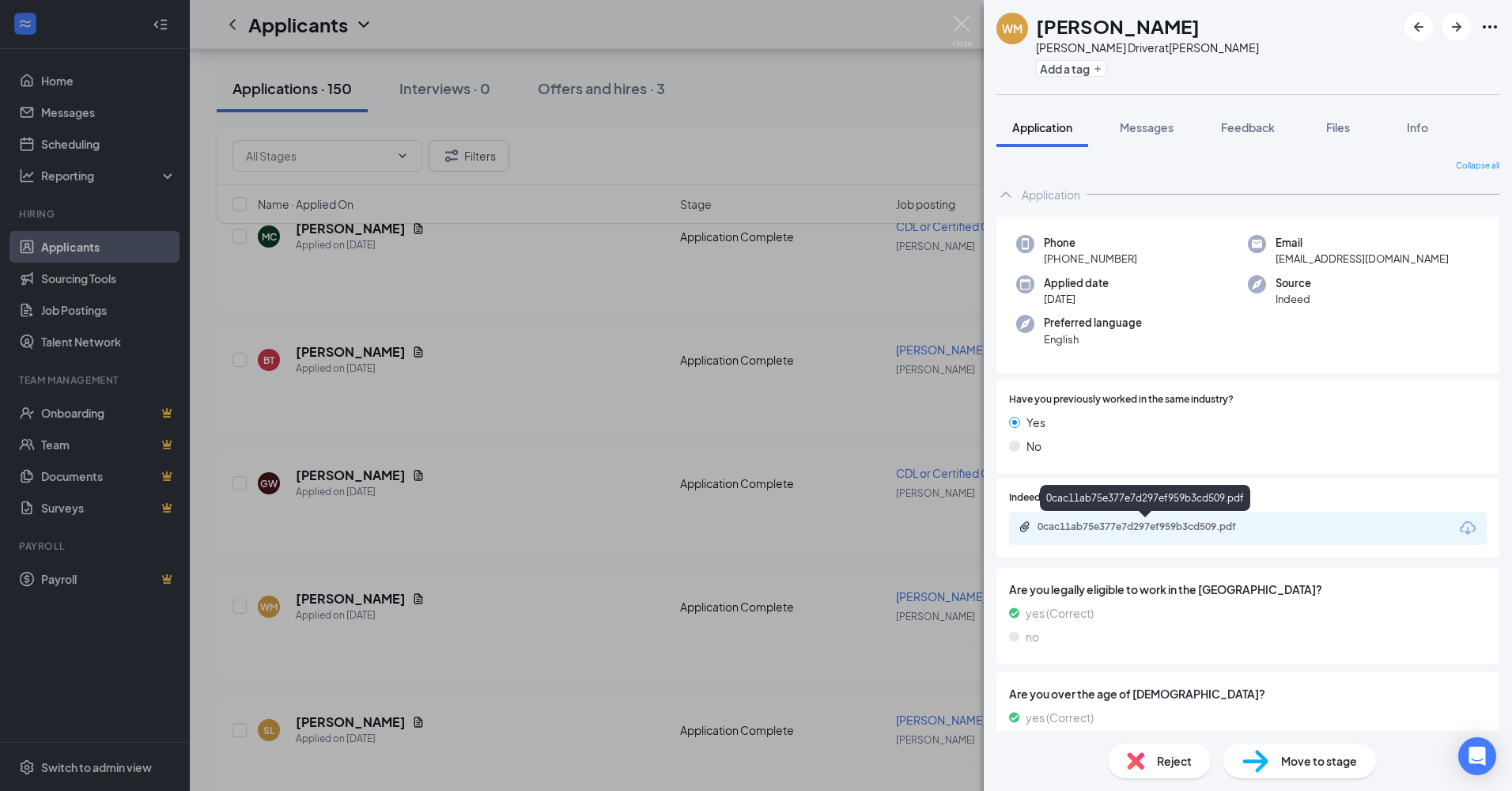
click at [1106, 528] on div "0cac11ab75e377e7d297ef959b3cd509.pdf" at bounding box center [1148, 527] width 222 height 13
click at [1148, 753] on div "Reject" at bounding box center [1159, 761] width 102 height 34
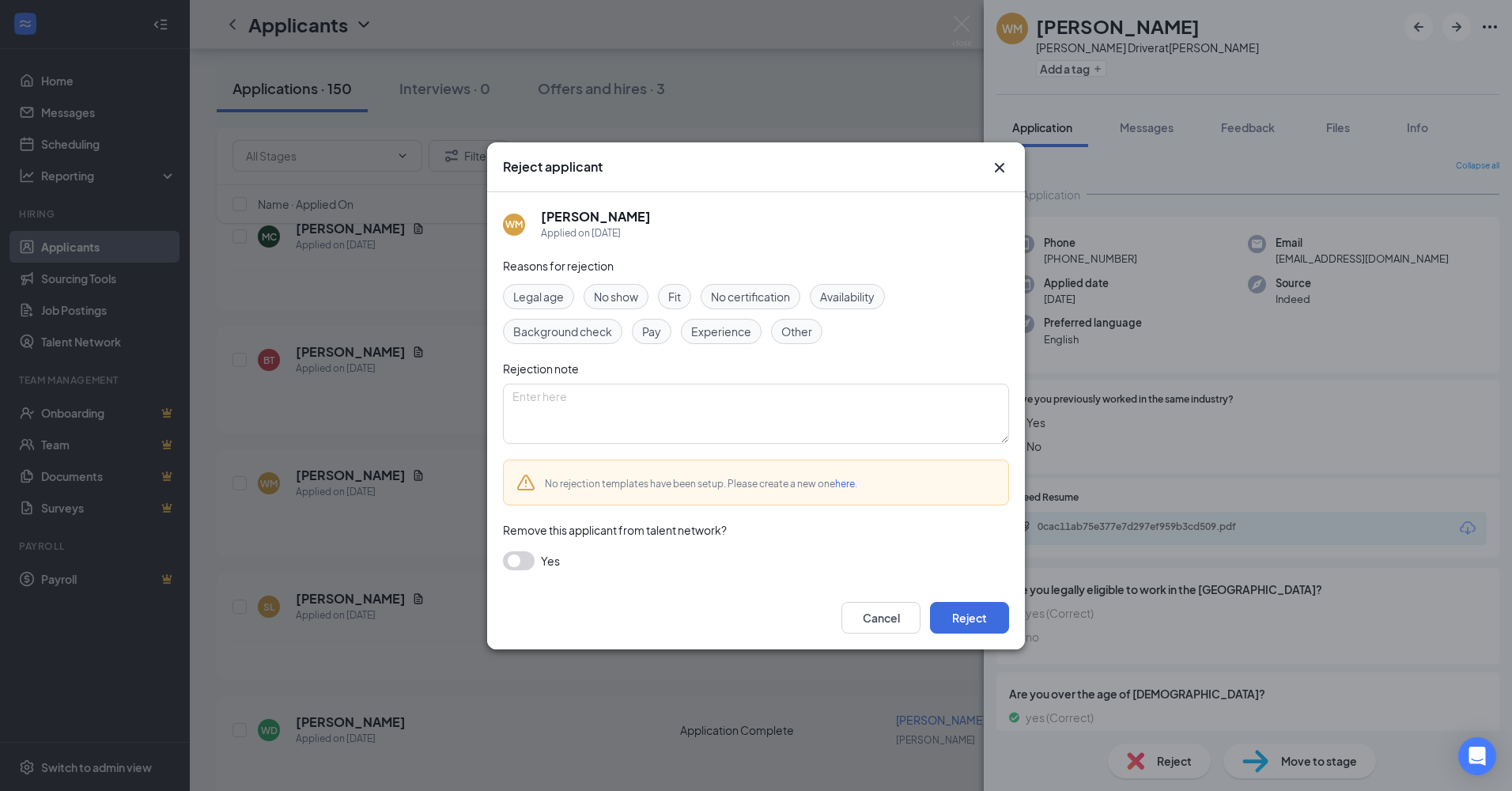
click at [523, 564] on button "button" at bounding box center [519, 561] width 32 height 19
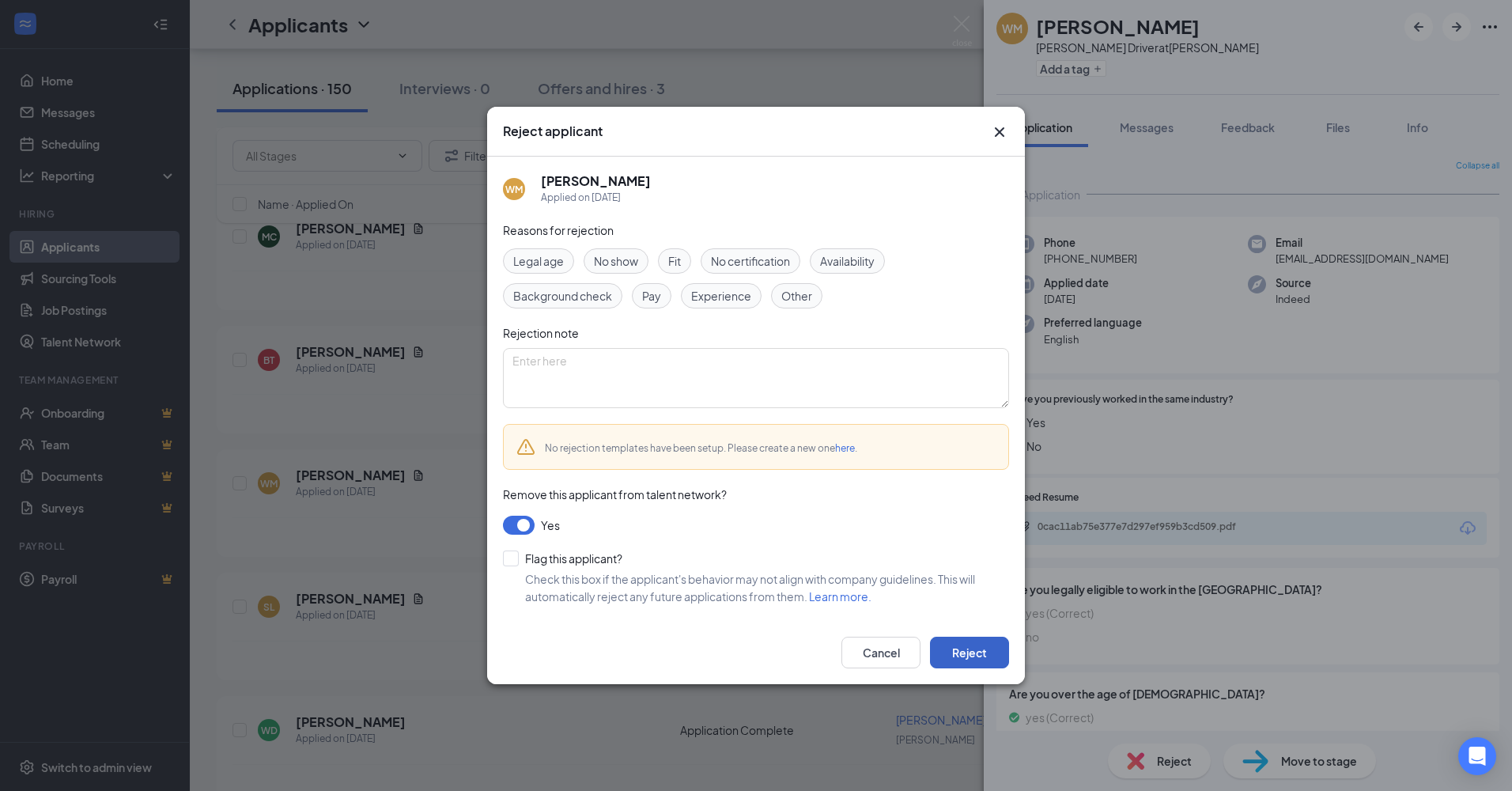
click at [986, 648] on button "Reject" at bounding box center [969, 652] width 79 height 32
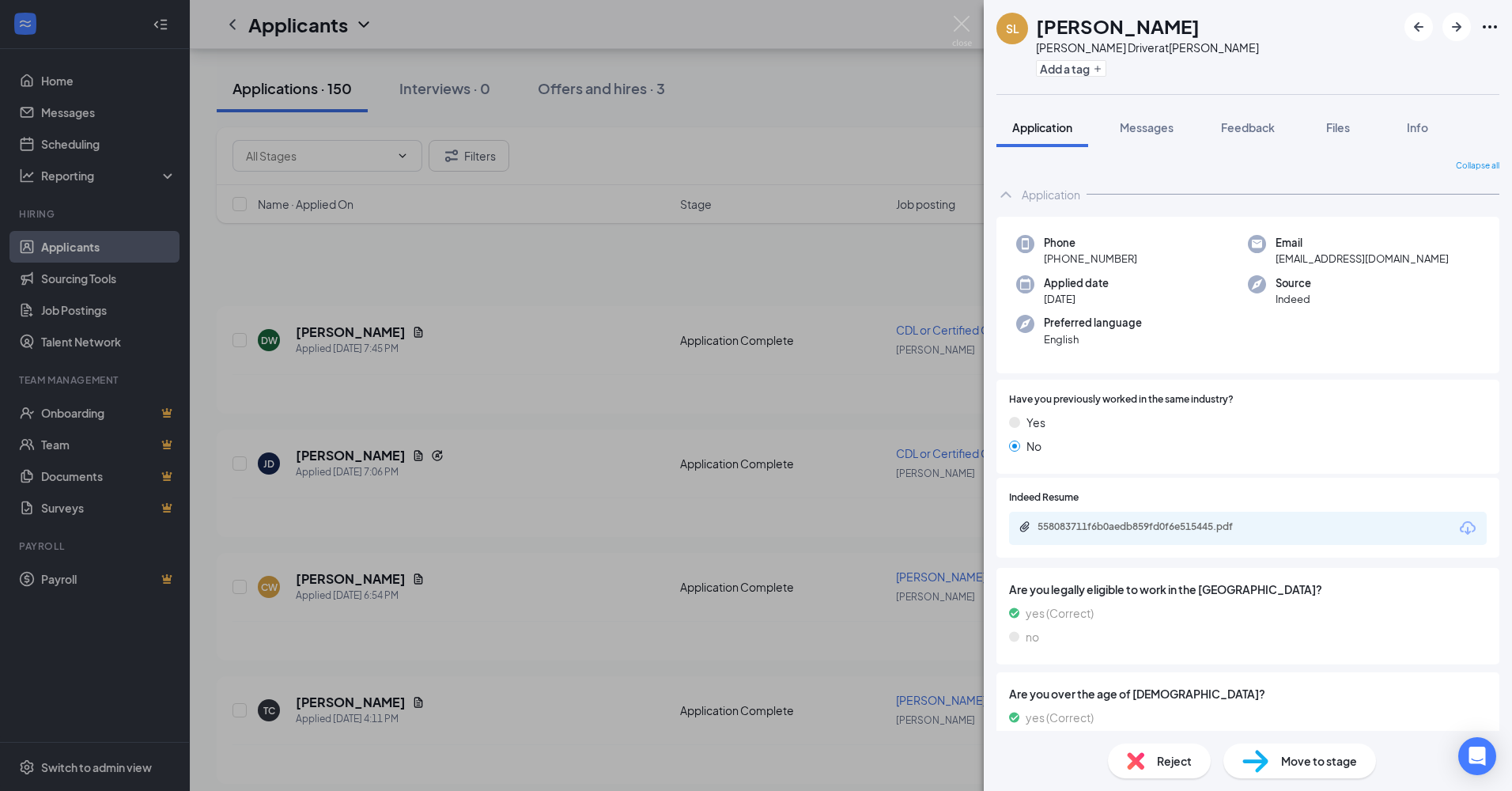
click at [1134, 750] on div "Reject" at bounding box center [1159, 761] width 102 height 34
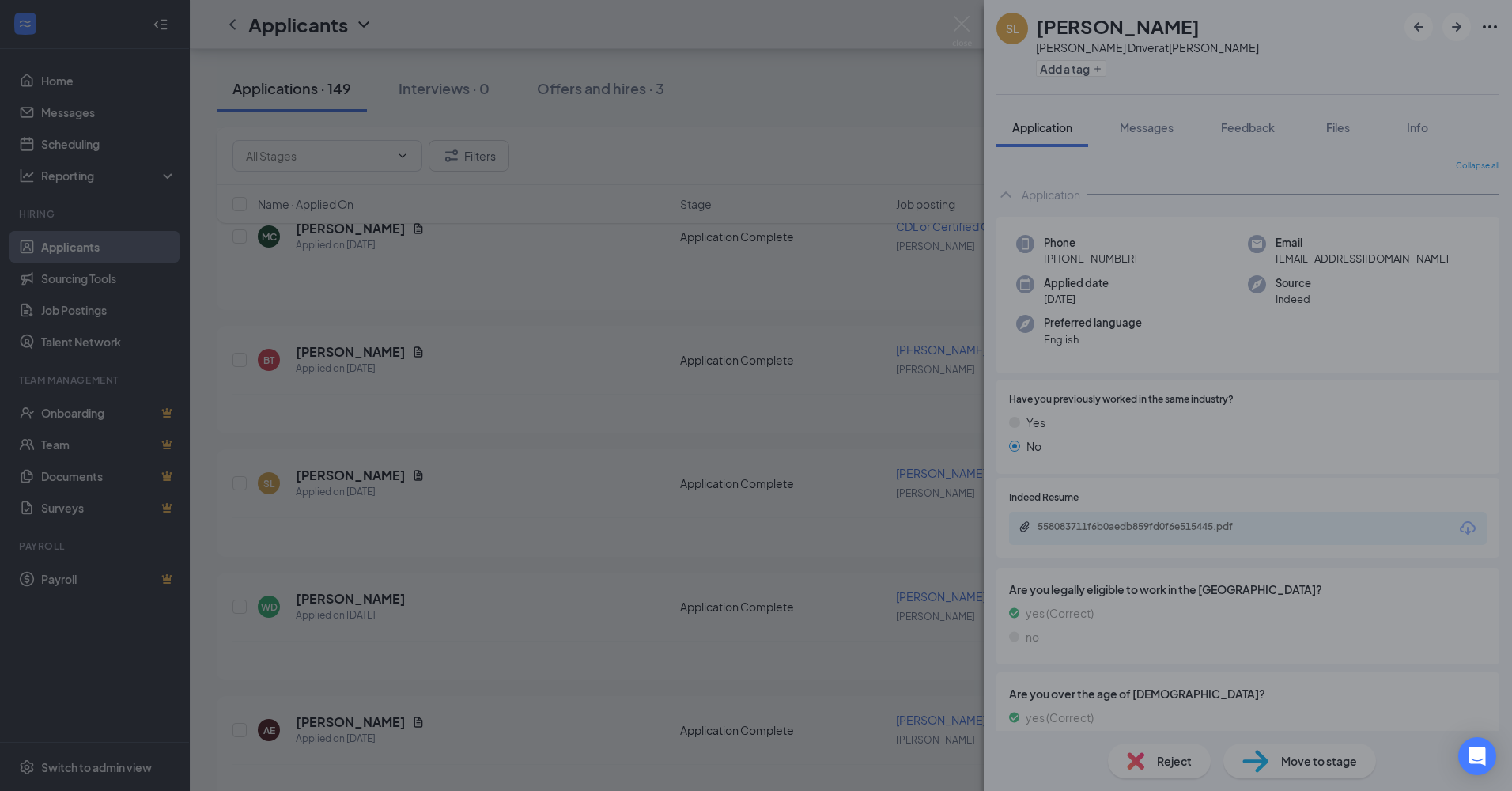
scroll to position [17257, 0]
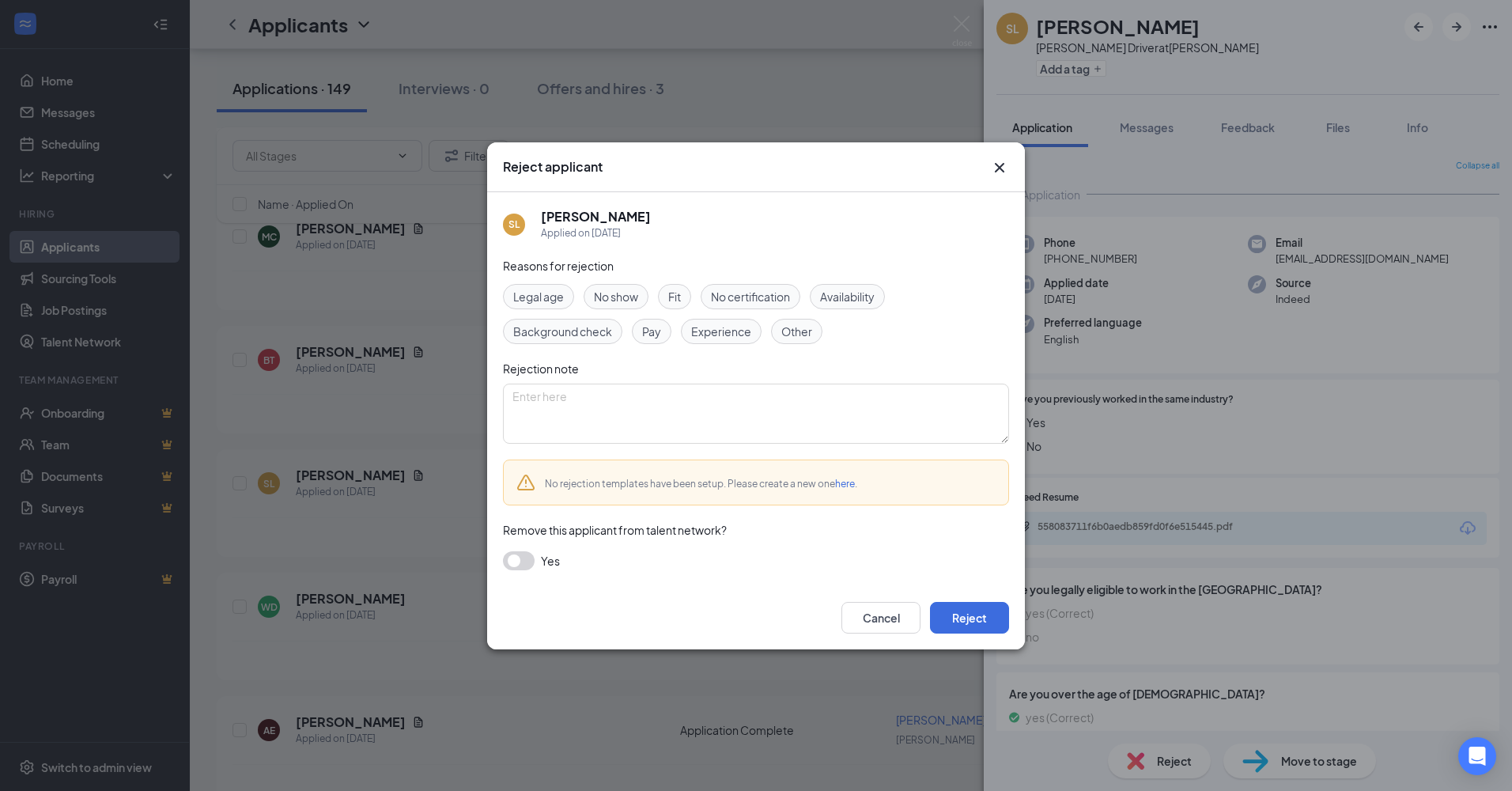
click at [517, 564] on button "button" at bounding box center [519, 561] width 32 height 19
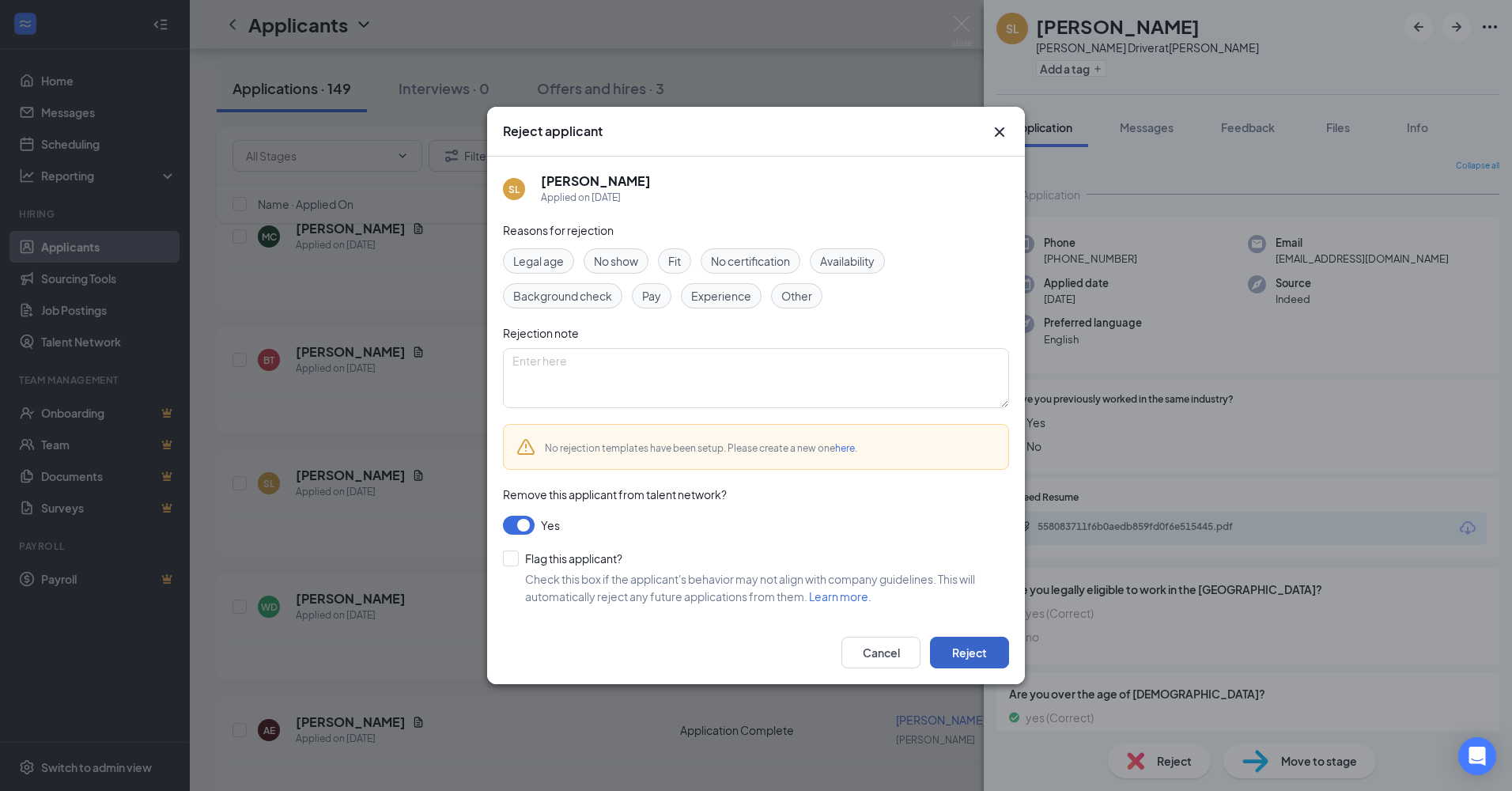
click at [952, 641] on button "Reject" at bounding box center [969, 652] width 79 height 32
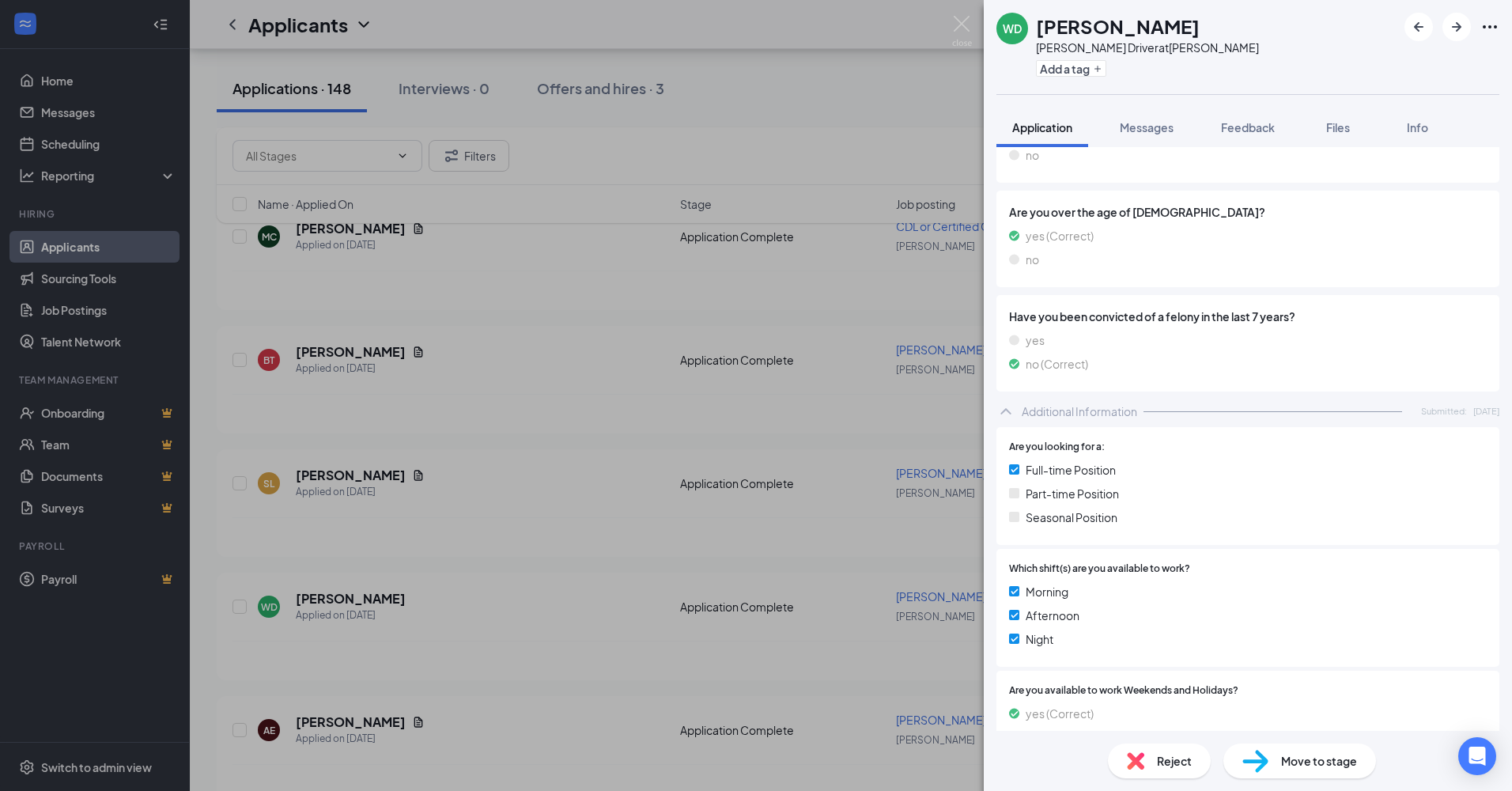
scroll to position [316, 0]
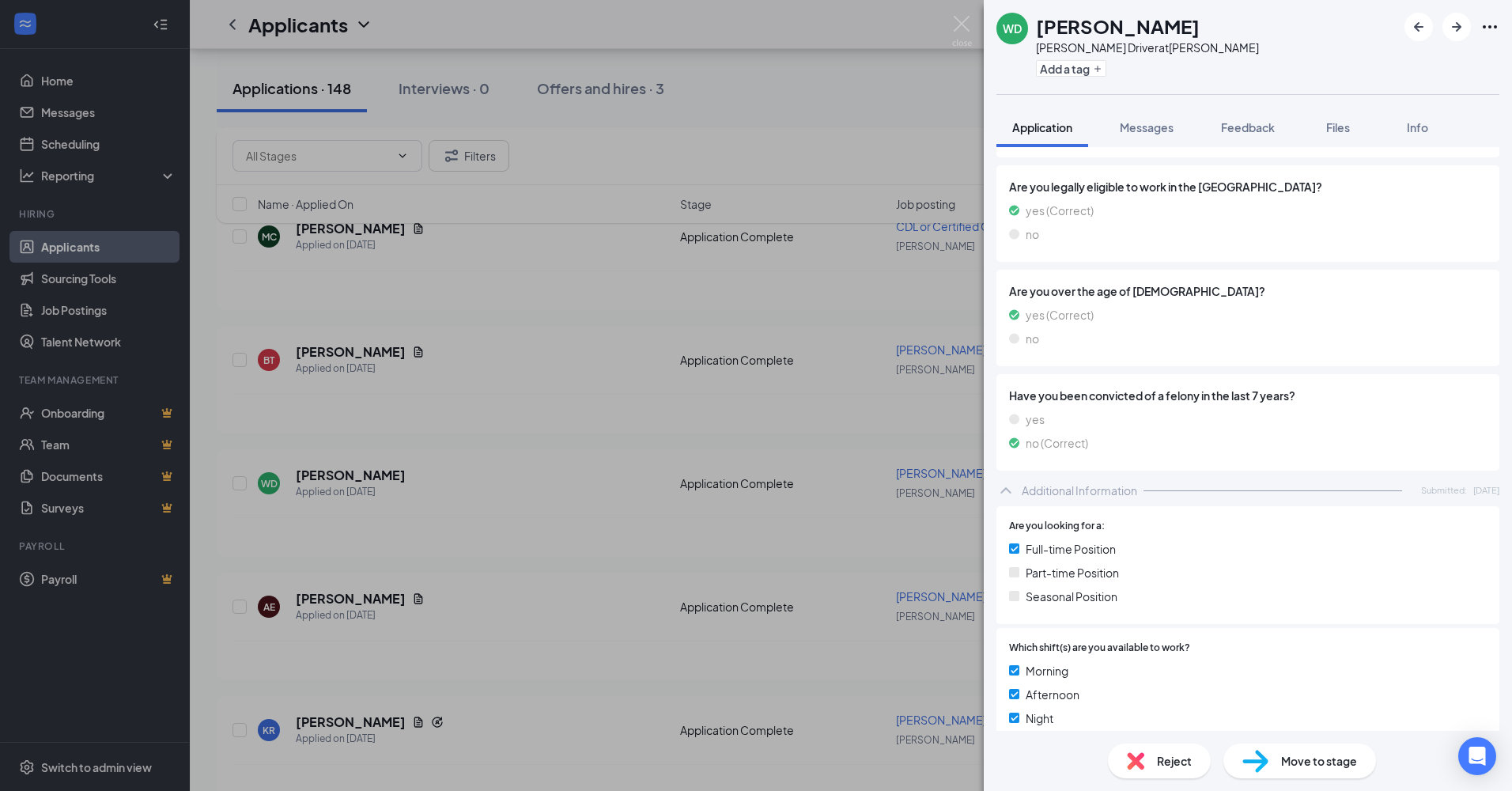
click at [1163, 766] on span "Reject" at bounding box center [1174, 761] width 34 height 18
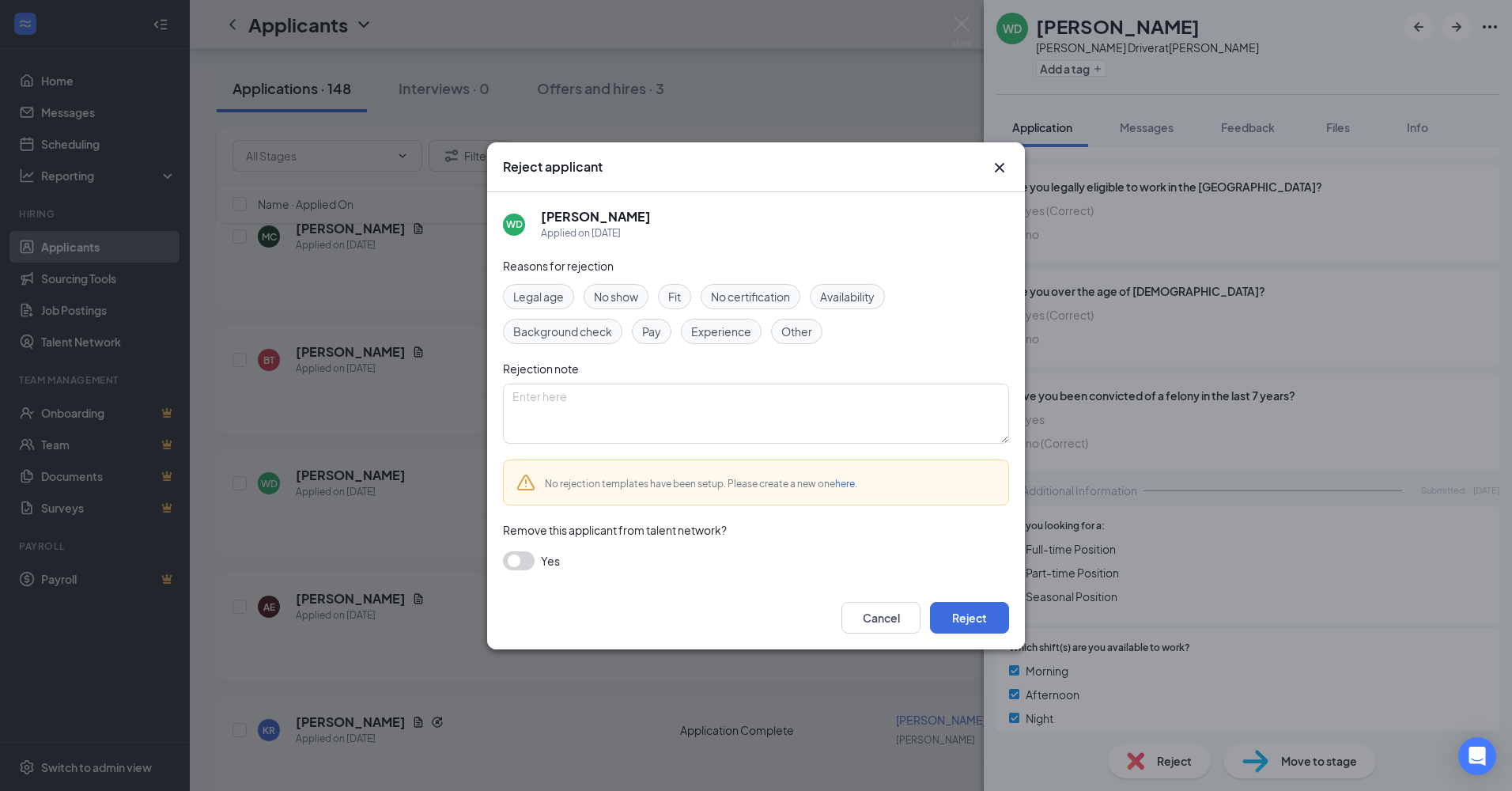
click at [507, 564] on button "button" at bounding box center [519, 561] width 32 height 19
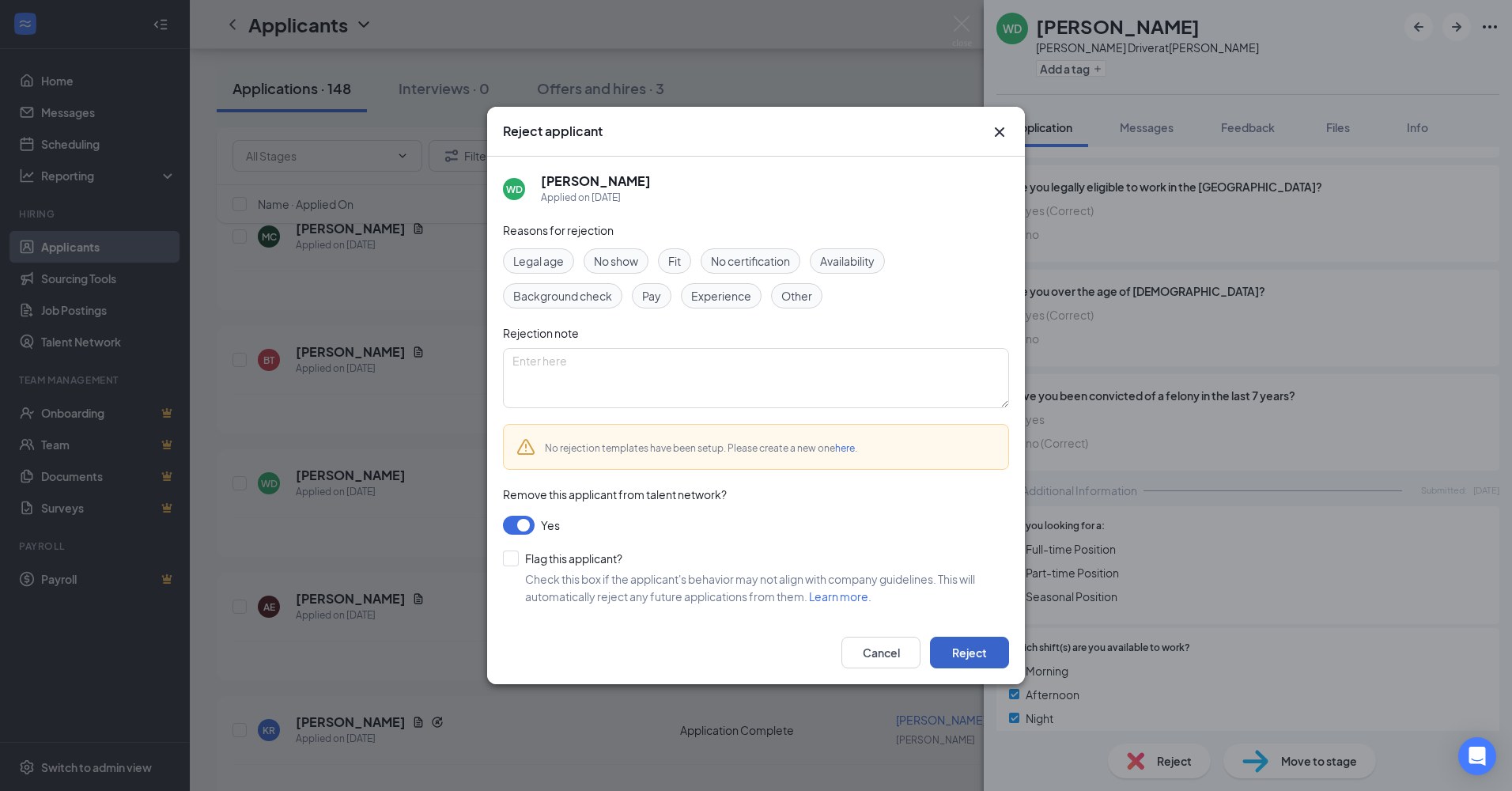
click at [977, 653] on button "Reject" at bounding box center [969, 652] width 79 height 32
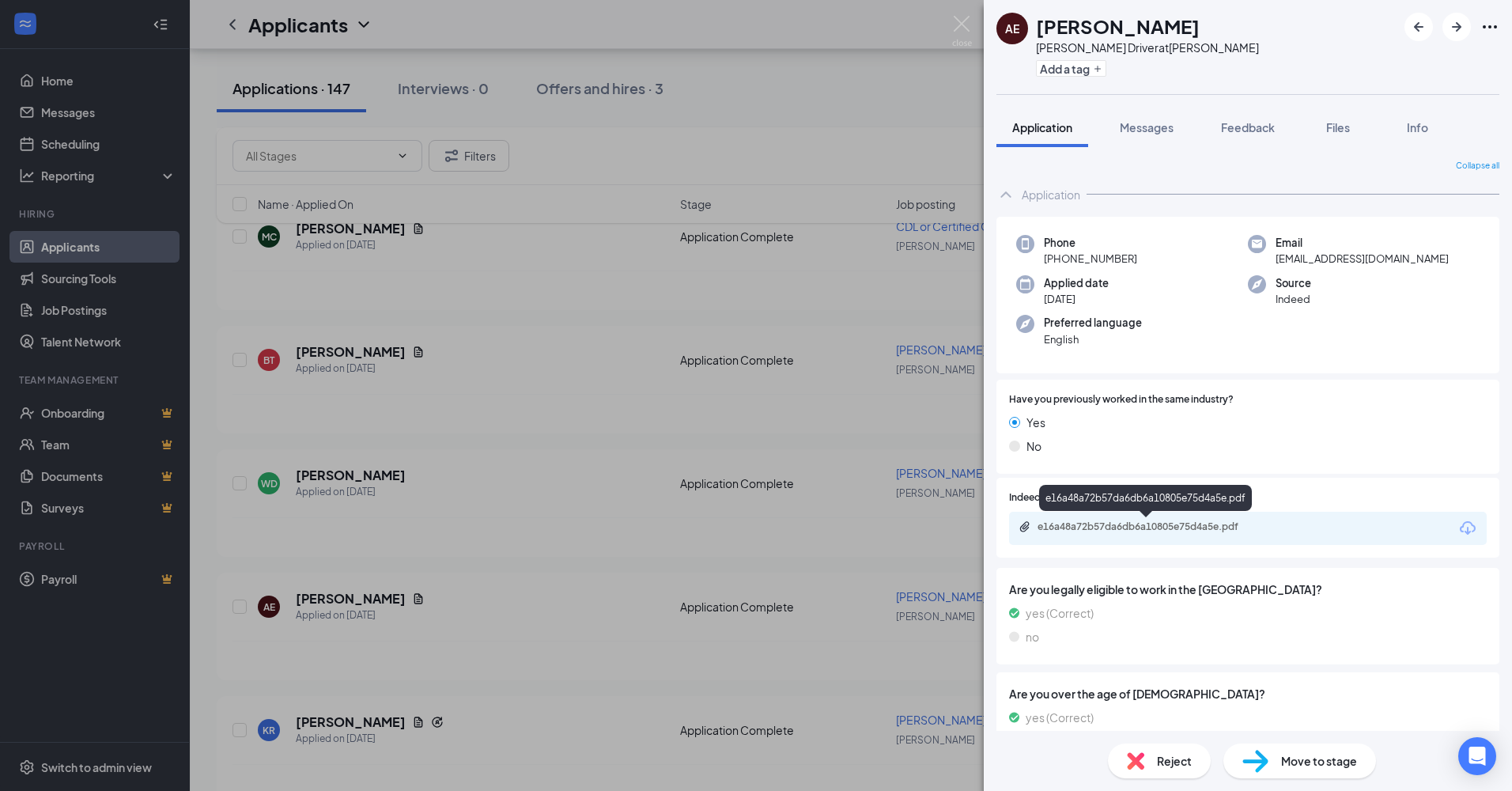
click at [1087, 524] on div "e16a48a72b57da6db6a10805e75d4a5e.pdf" at bounding box center [1148, 527] width 222 height 13
click at [1452, 29] on icon "ArrowRight" at bounding box center [1457, 27] width 19 height 19
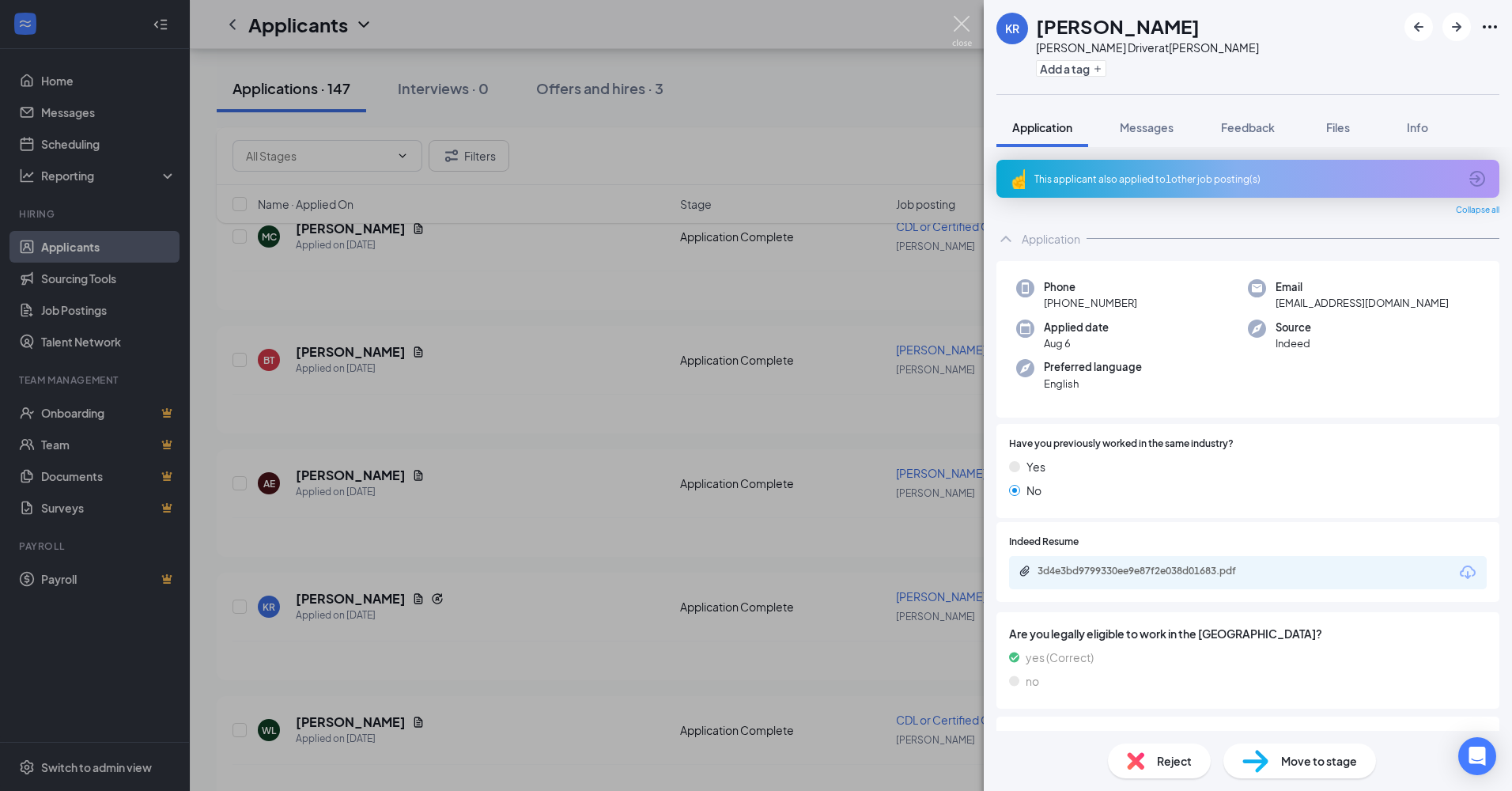
click at [961, 22] on img at bounding box center [962, 31] width 20 height 31
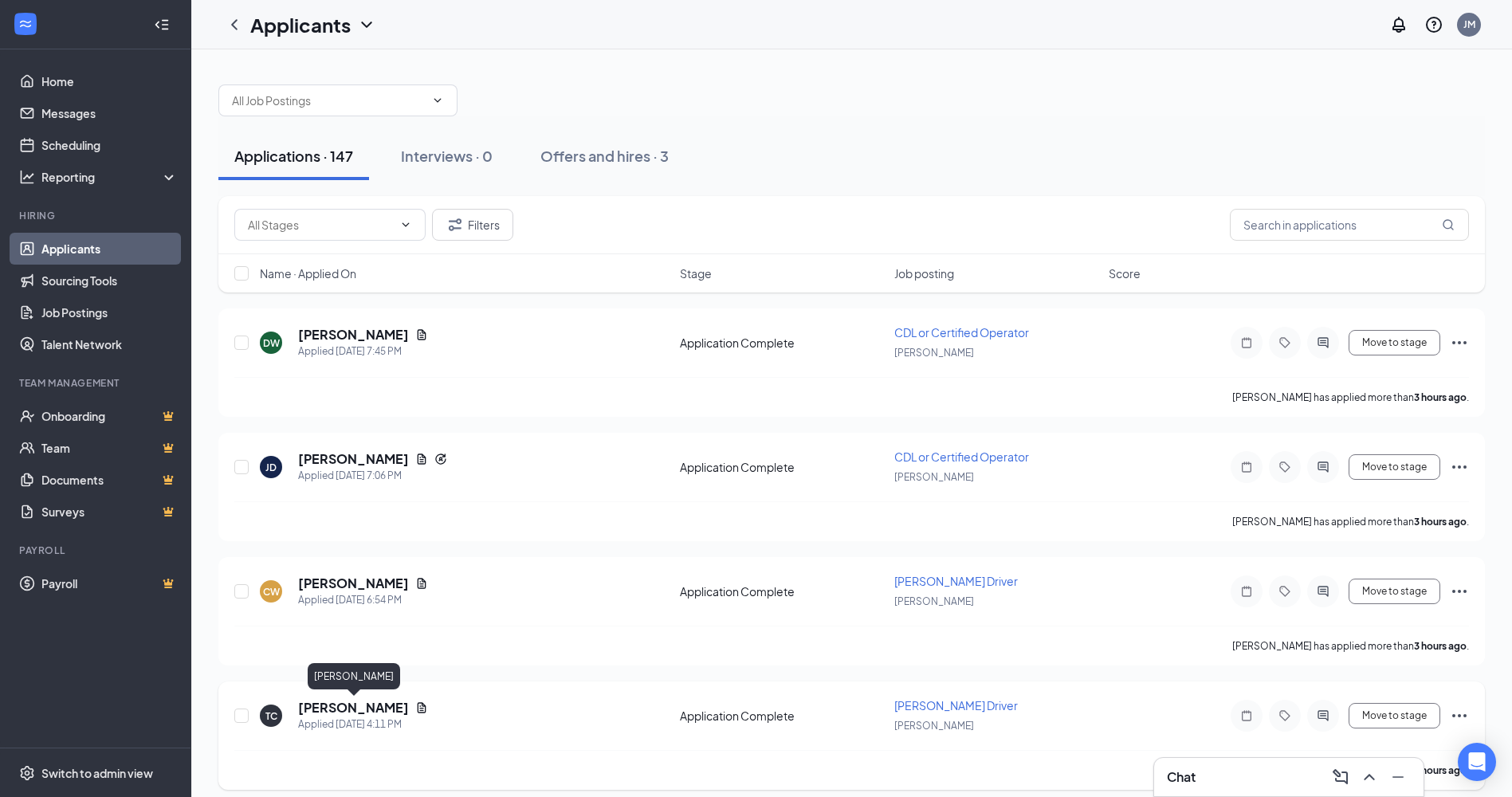
click at [330, 709] on h5 "[PERSON_NAME]" at bounding box center [353, 708] width 111 height 18
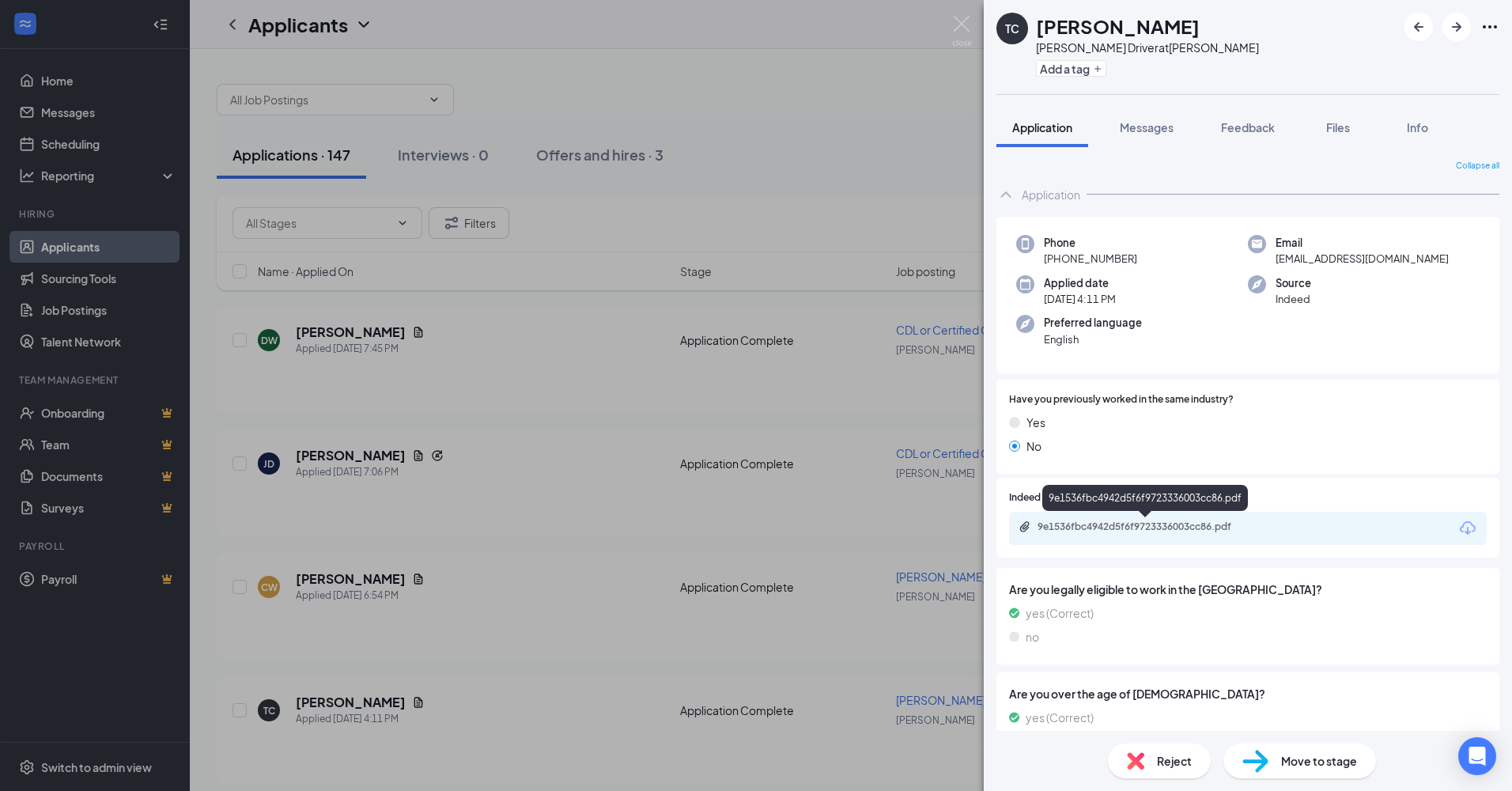
click at [1157, 532] on div "9e1536fbc4942d5f6f9723336003cc86.pdf" at bounding box center [1148, 527] width 222 height 13
click at [957, 22] on img at bounding box center [962, 31] width 20 height 31
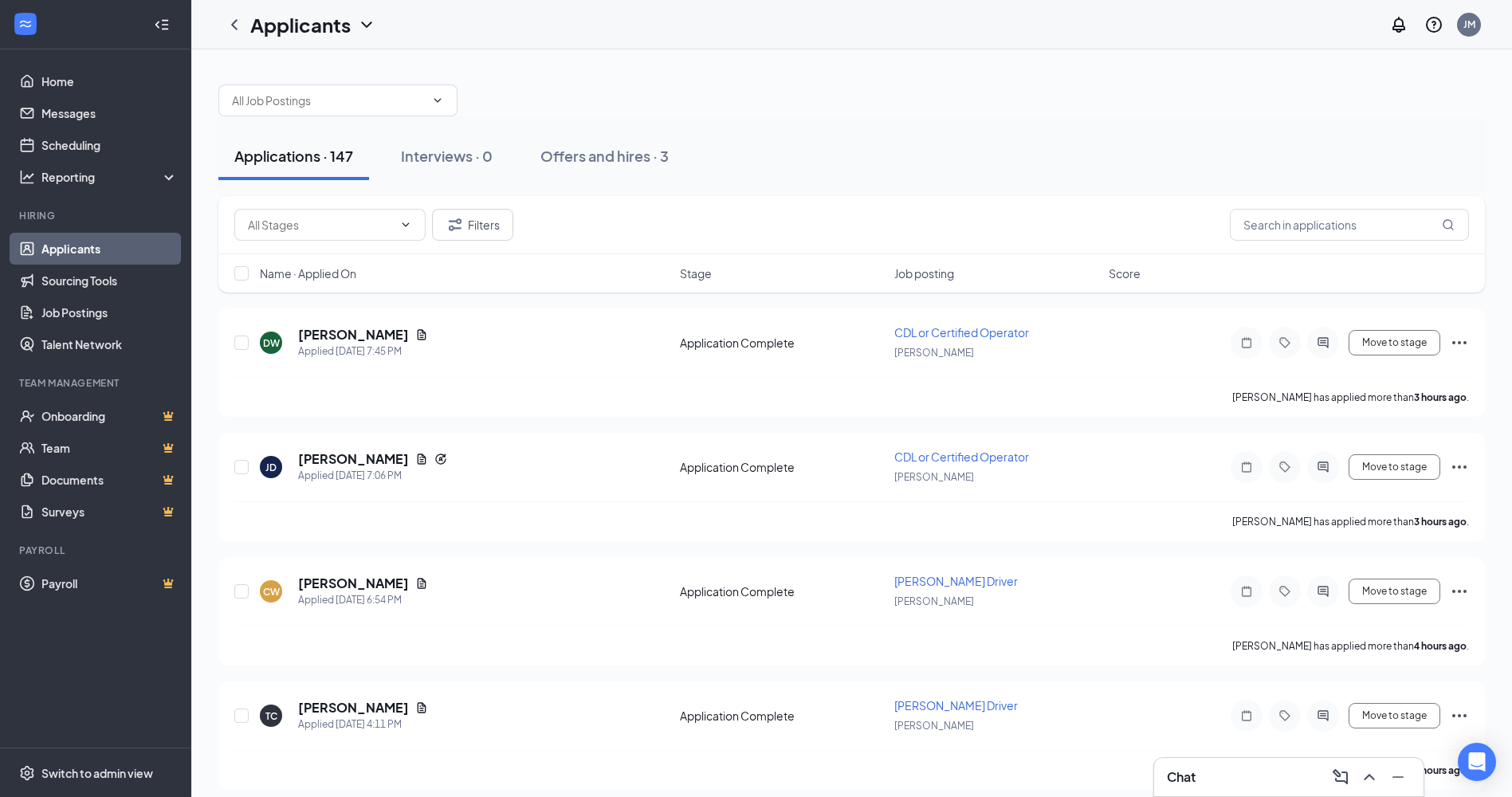
click at [758, 104] on div at bounding box center [852, 92] width 1267 height 48
drag, startPoint x: 212, startPoint y: 7, endPoint x: 207, endPoint y: 18, distance: 12.1
click at [207, 18] on div "Applicants JM" at bounding box center [851, 24] width 1321 height 49
click at [622, 77] on div at bounding box center [852, 92] width 1267 height 48
click at [599, 23] on div "Applicants JM" at bounding box center [851, 24] width 1321 height 49
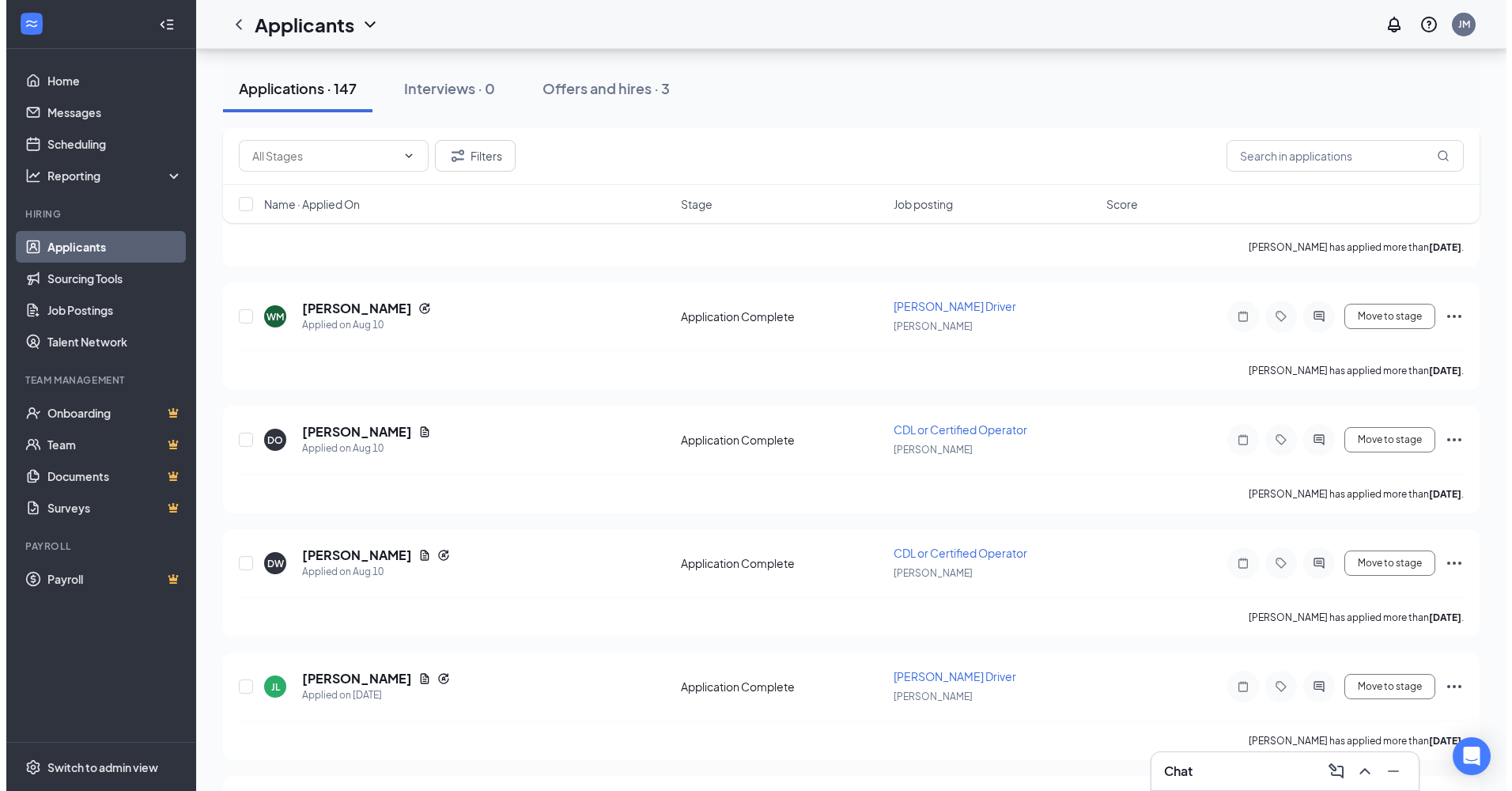
scroll to position [15918, 0]
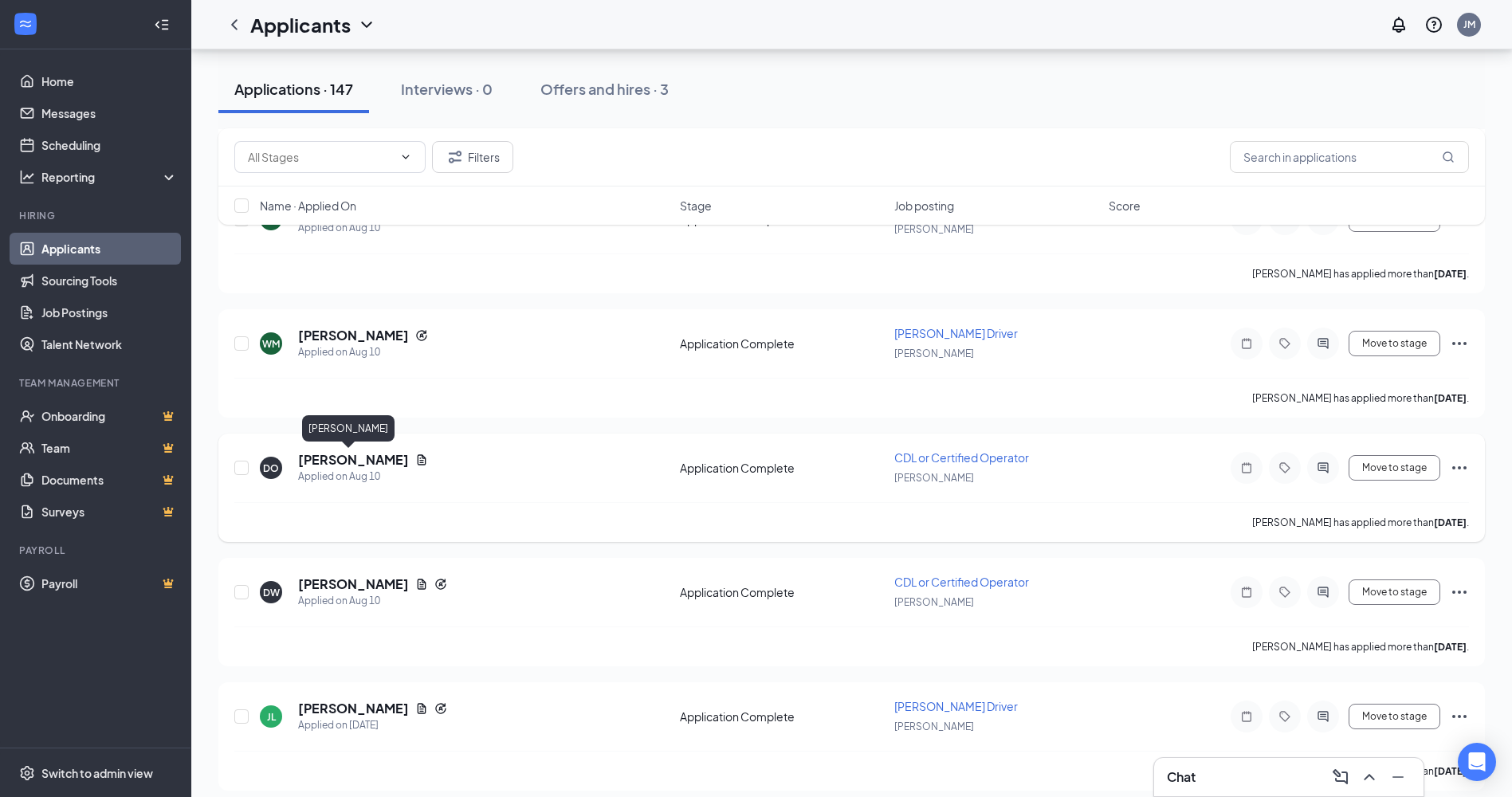
click at [345, 454] on h5 "David Ozier" at bounding box center [353, 460] width 111 height 18
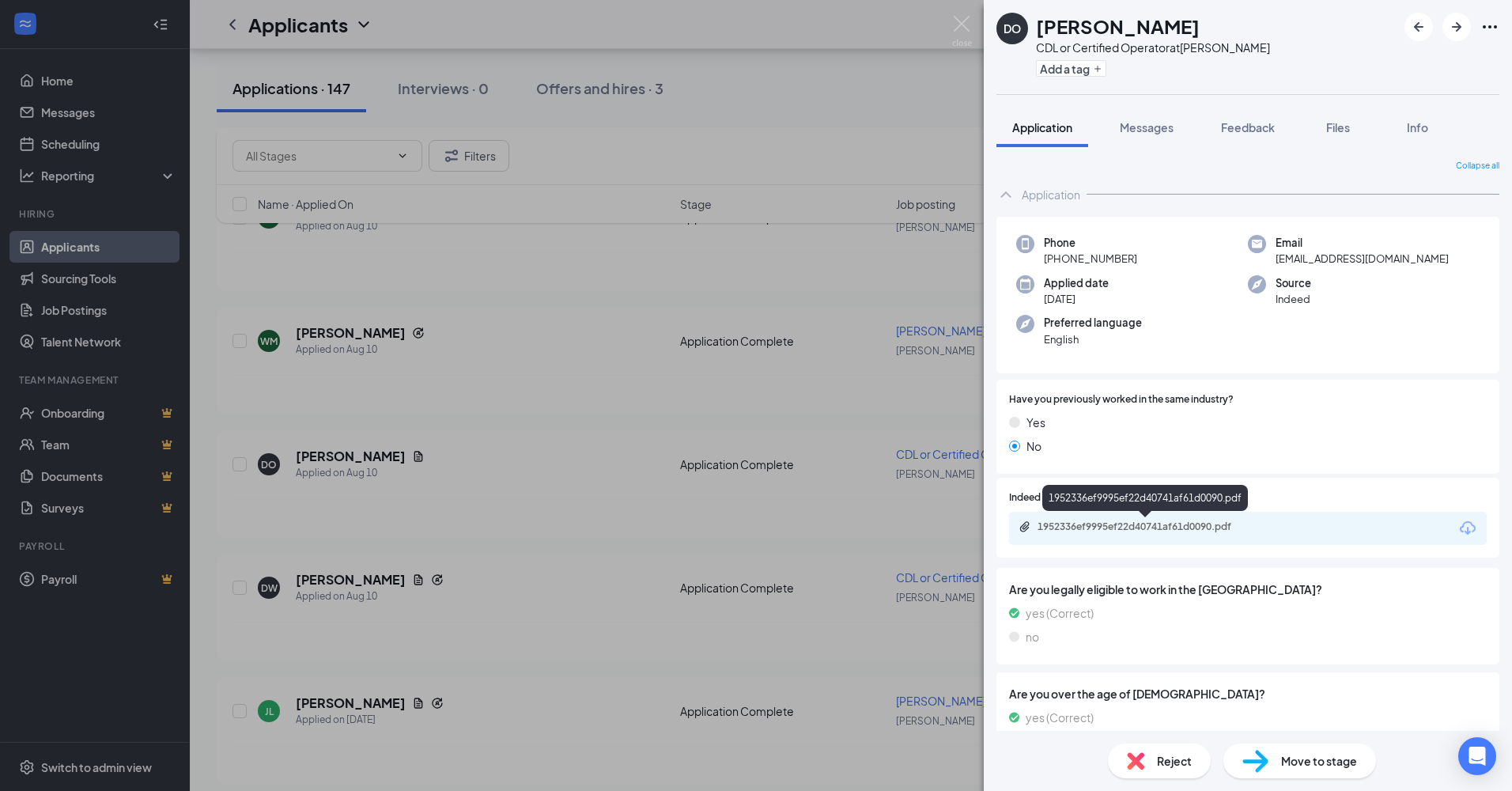
click at [1106, 524] on div "1952336ef9995ef22d40741af61d0090.pdf" at bounding box center [1148, 527] width 222 height 13
click at [1136, 761] on img at bounding box center [1136, 761] width 18 height 18
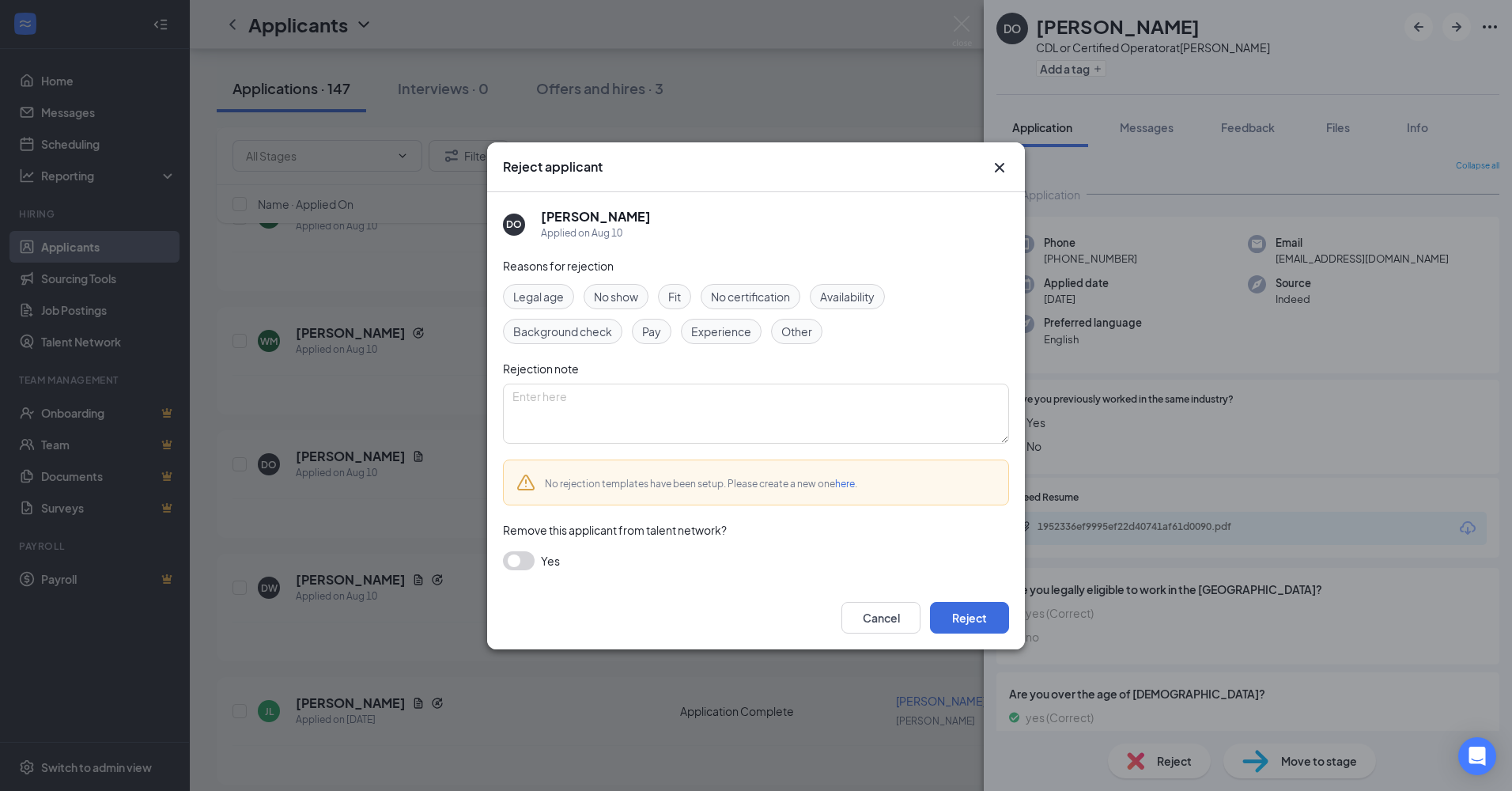
click at [523, 565] on button "button" at bounding box center [519, 561] width 32 height 19
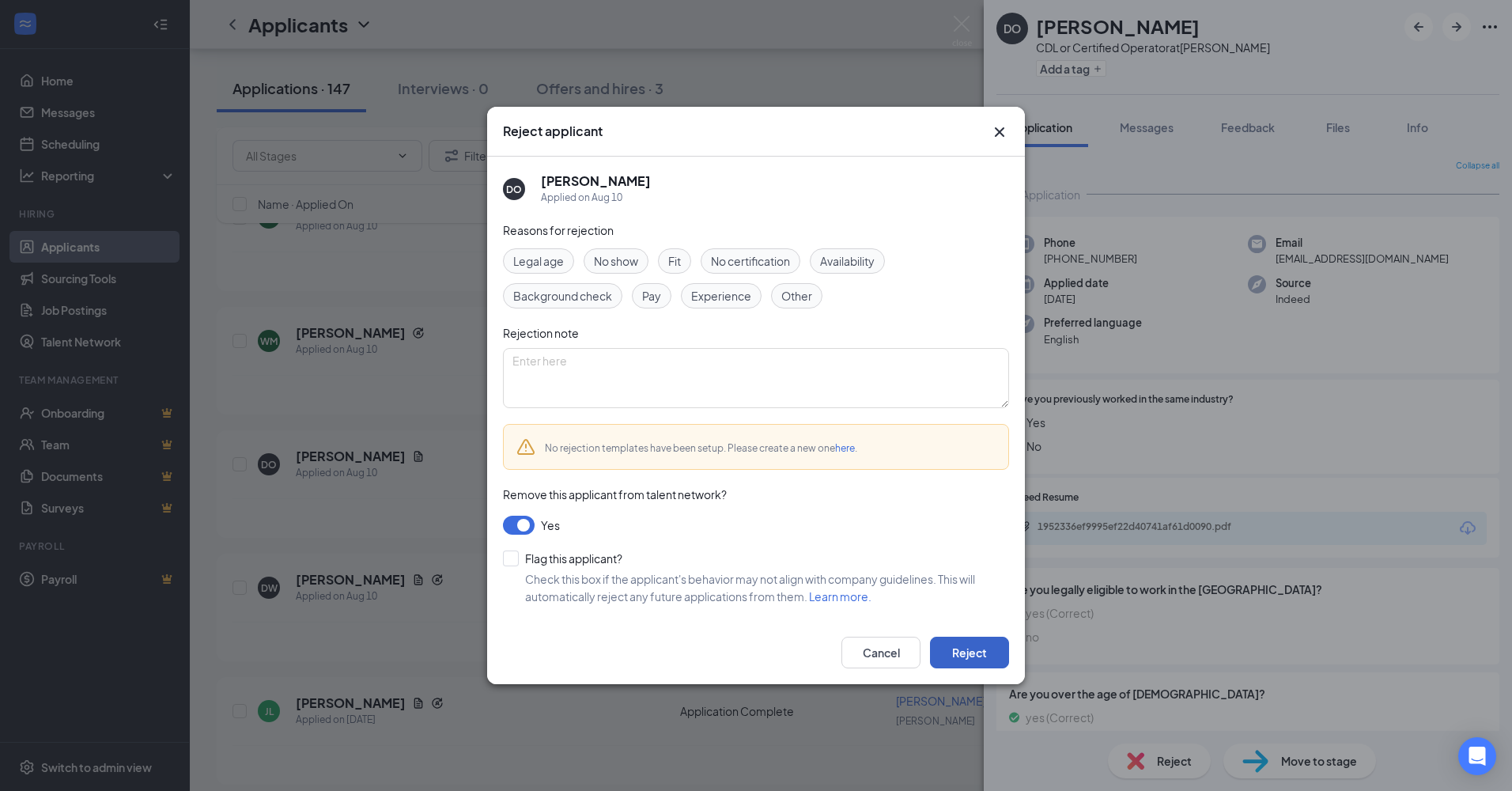
click at [957, 648] on button "Reject" at bounding box center [969, 652] width 79 height 32
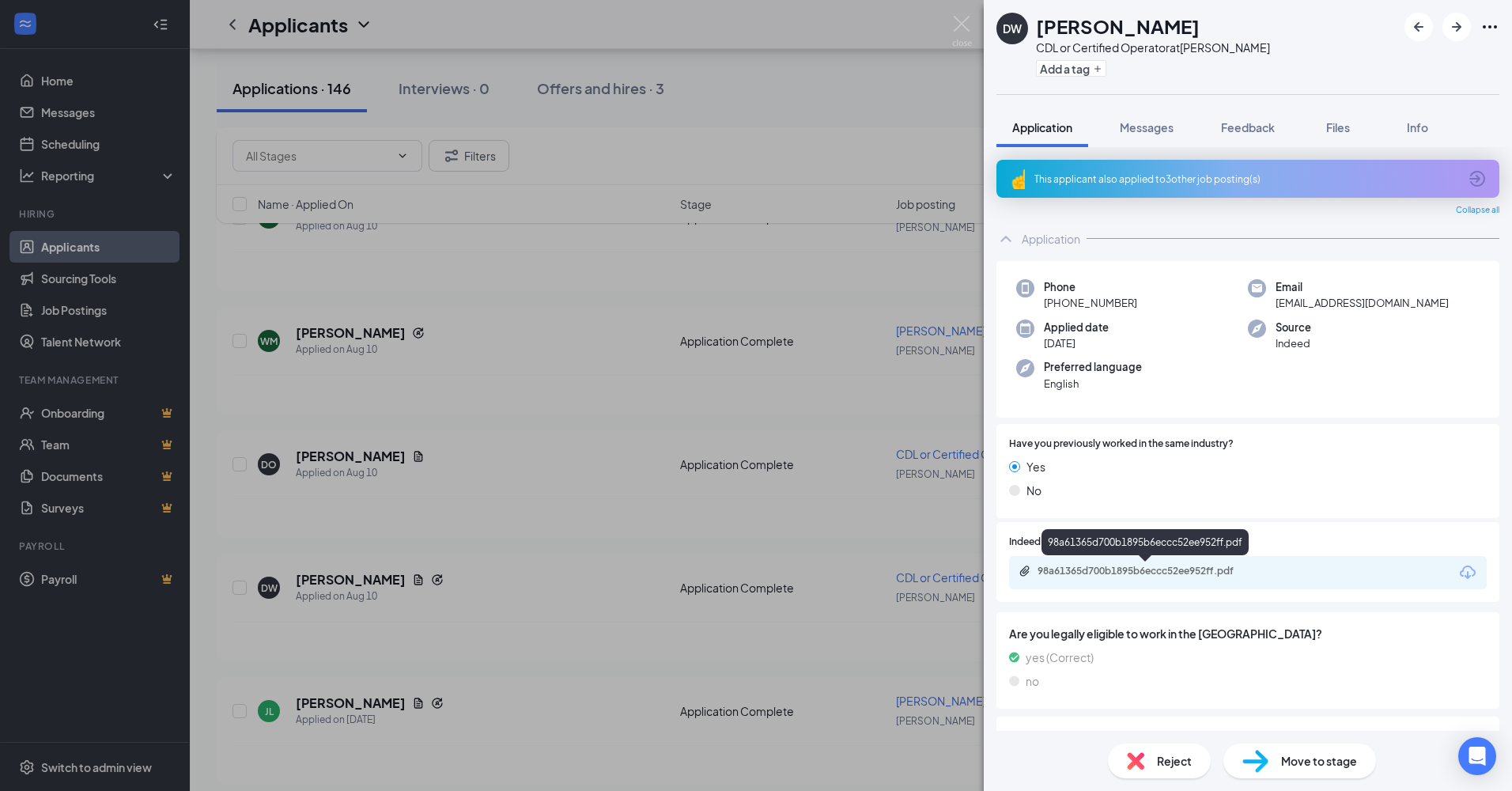
click at [1077, 564] on div "98a61365d700b1895b6eccc52ee952ff.pdf" at bounding box center [1148, 571] width 222 height 13
click at [1152, 751] on div "Reject" at bounding box center [1159, 761] width 102 height 34
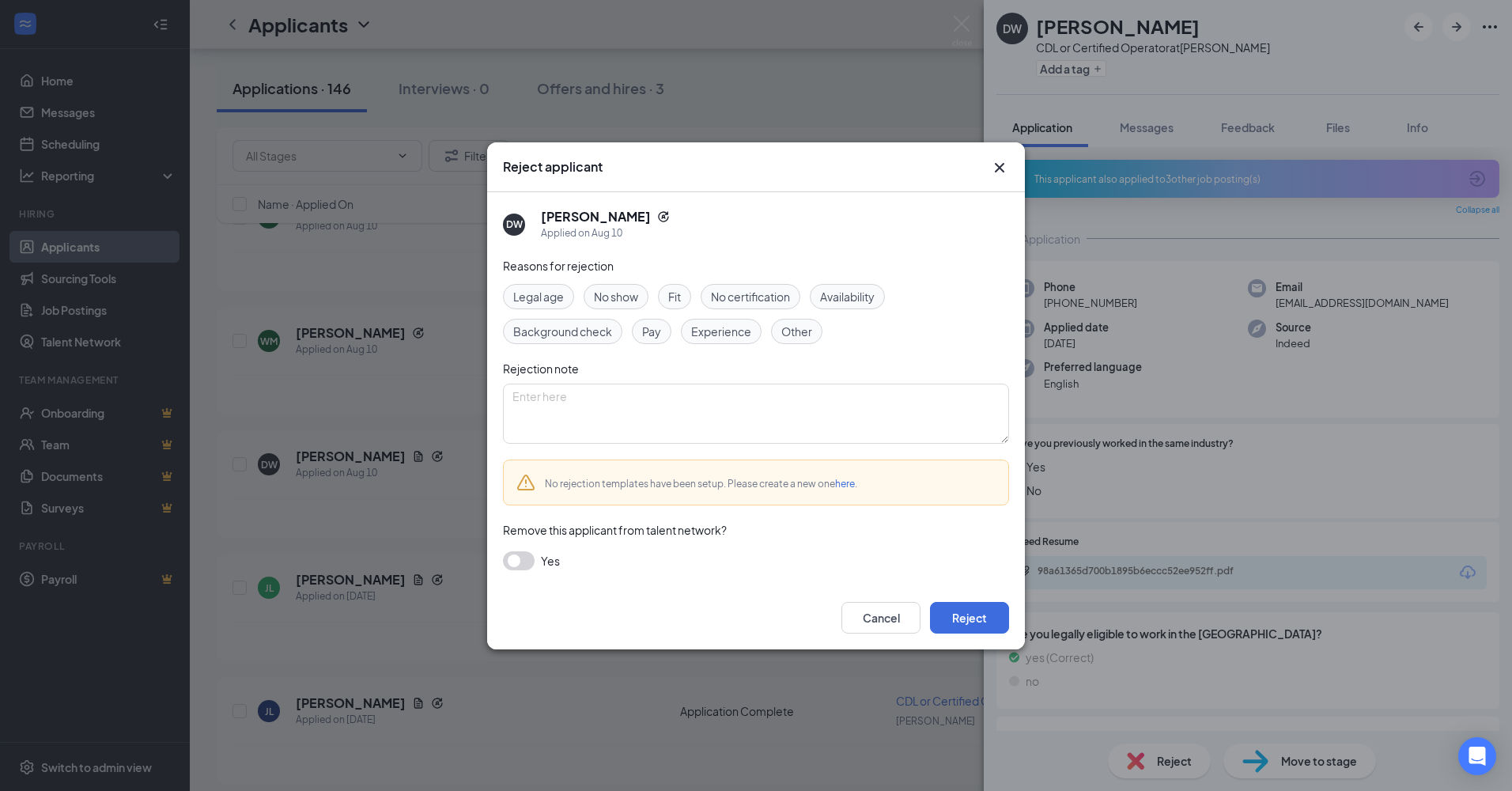
click at [515, 568] on button "button" at bounding box center [519, 561] width 32 height 19
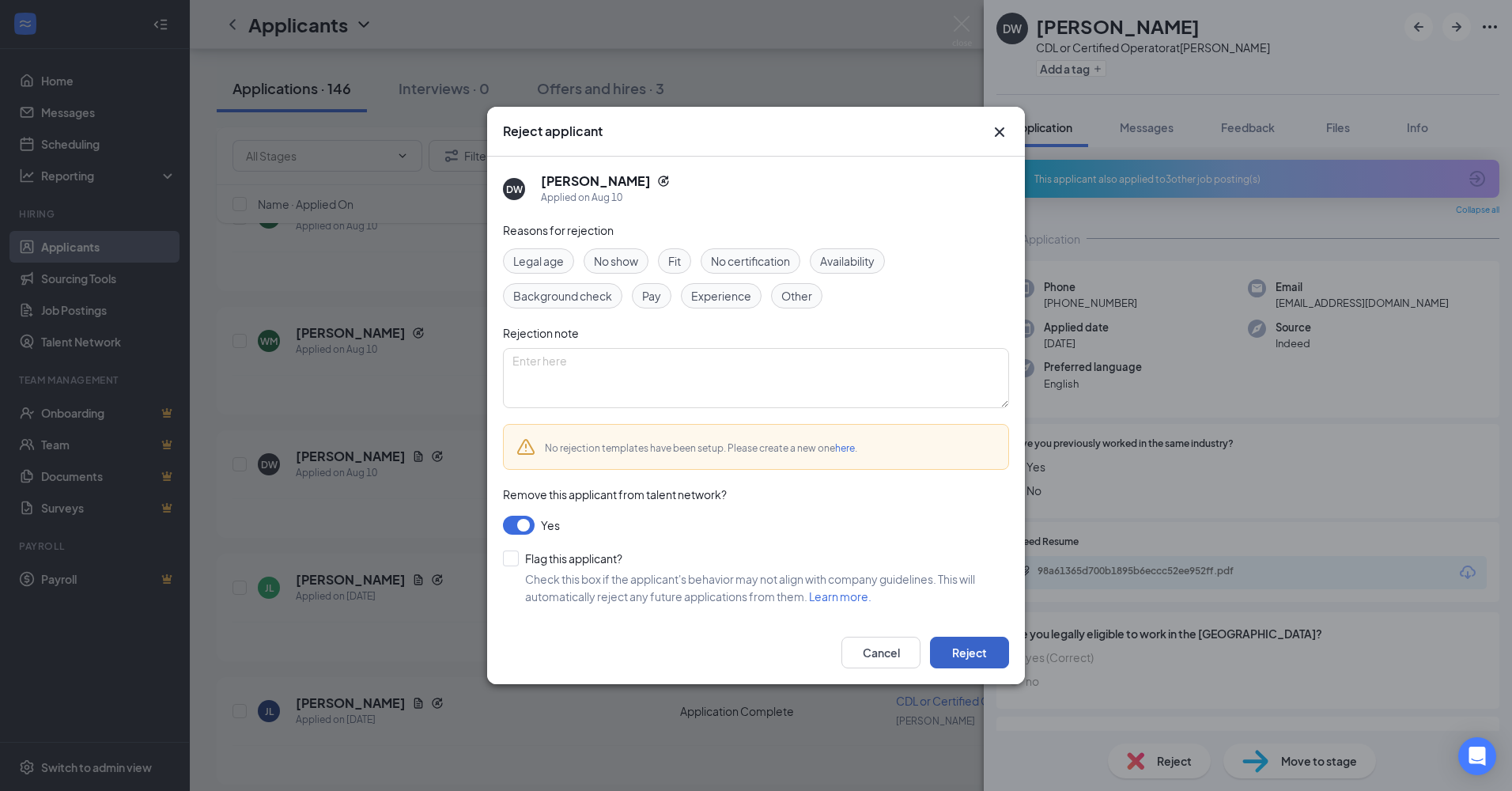
click at [955, 642] on button "Reject" at bounding box center [969, 652] width 79 height 32
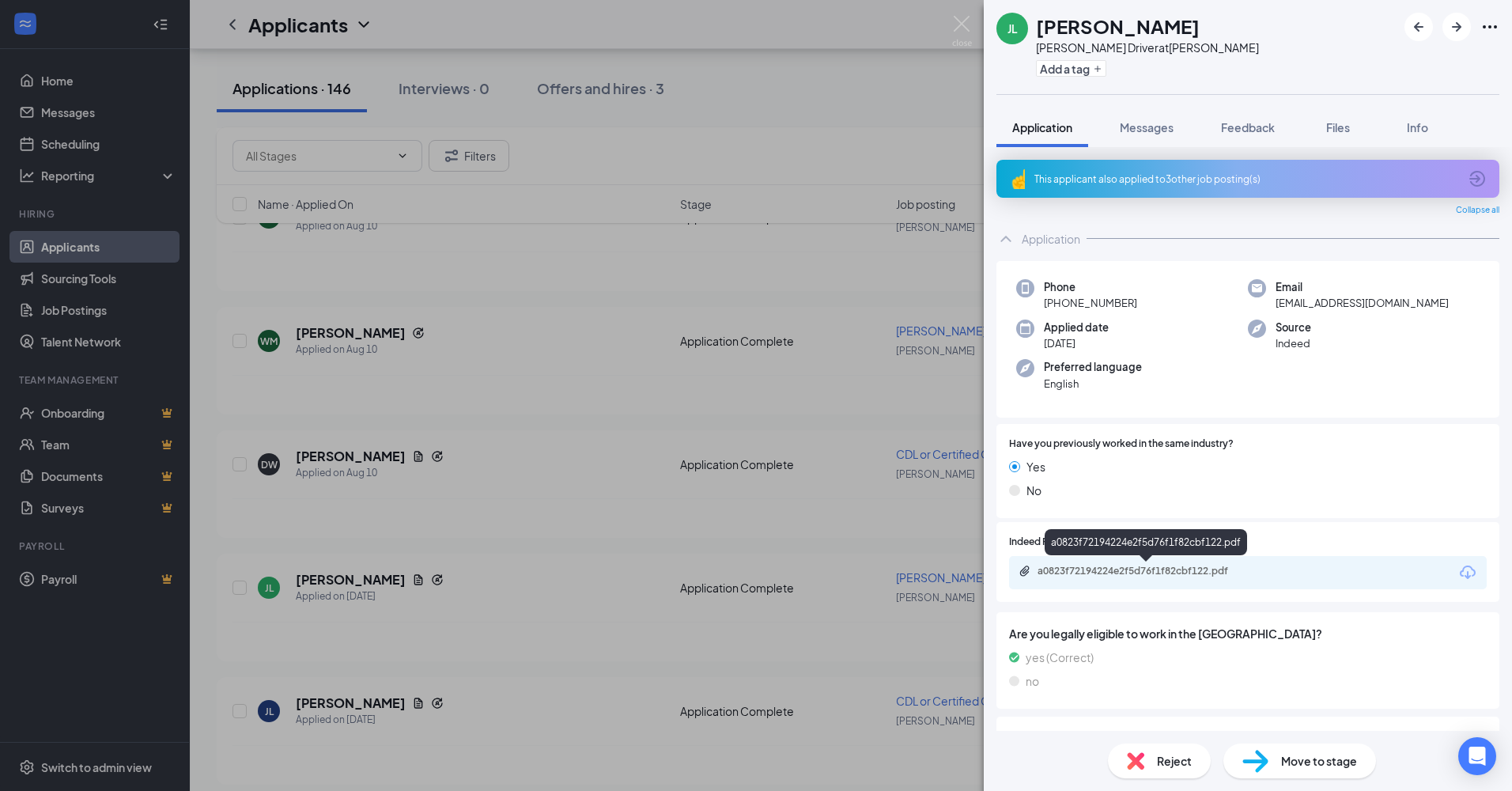
click at [1073, 565] on div "a0823f72194224e2f5d76f1f82cbf122.pdf" at bounding box center [1148, 571] width 222 height 13
click at [1131, 767] on img at bounding box center [1136, 761] width 18 height 18
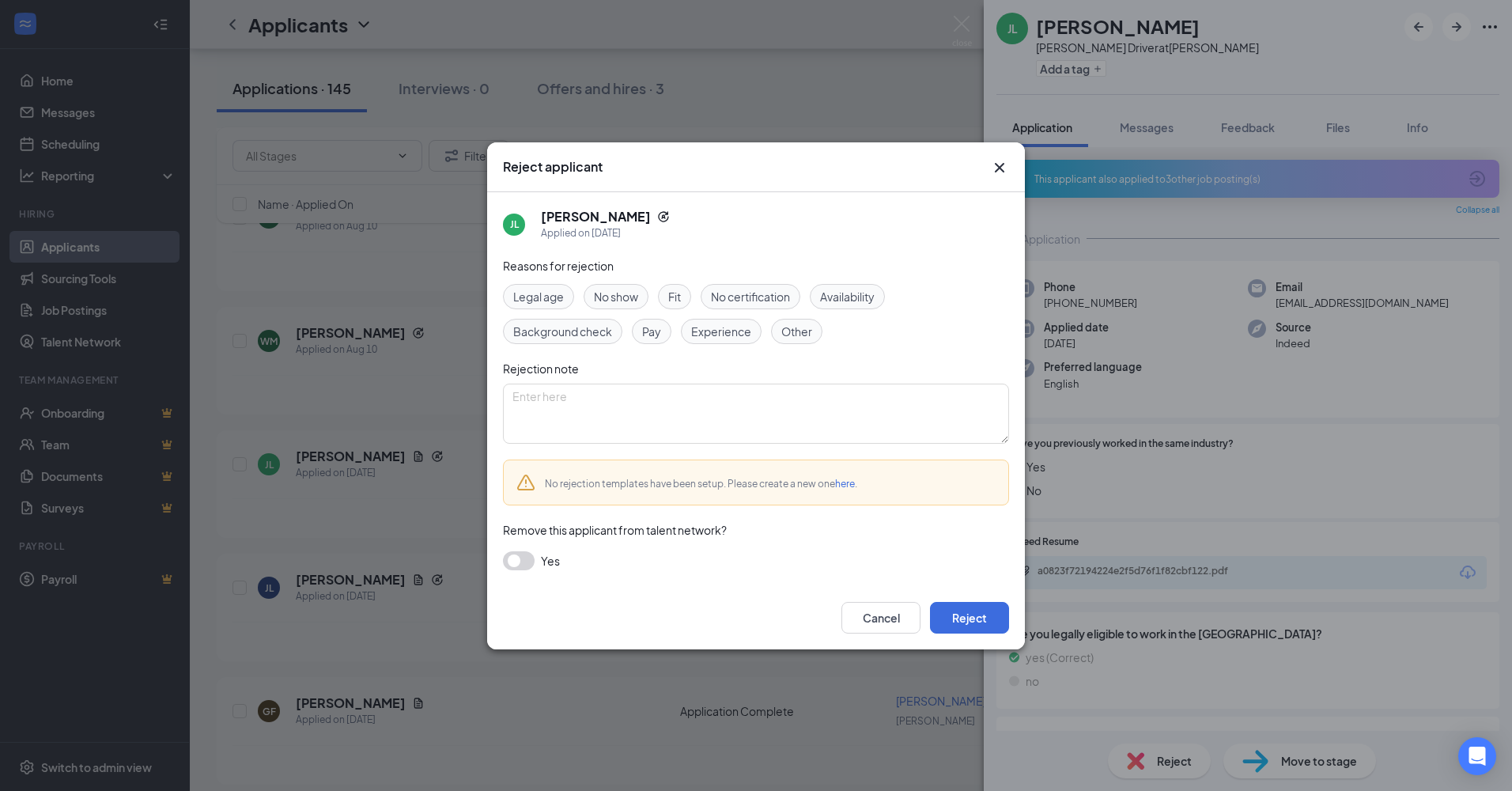
click at [528, 563] on button "button" at bounding box center [519, 561] width 32 height 19
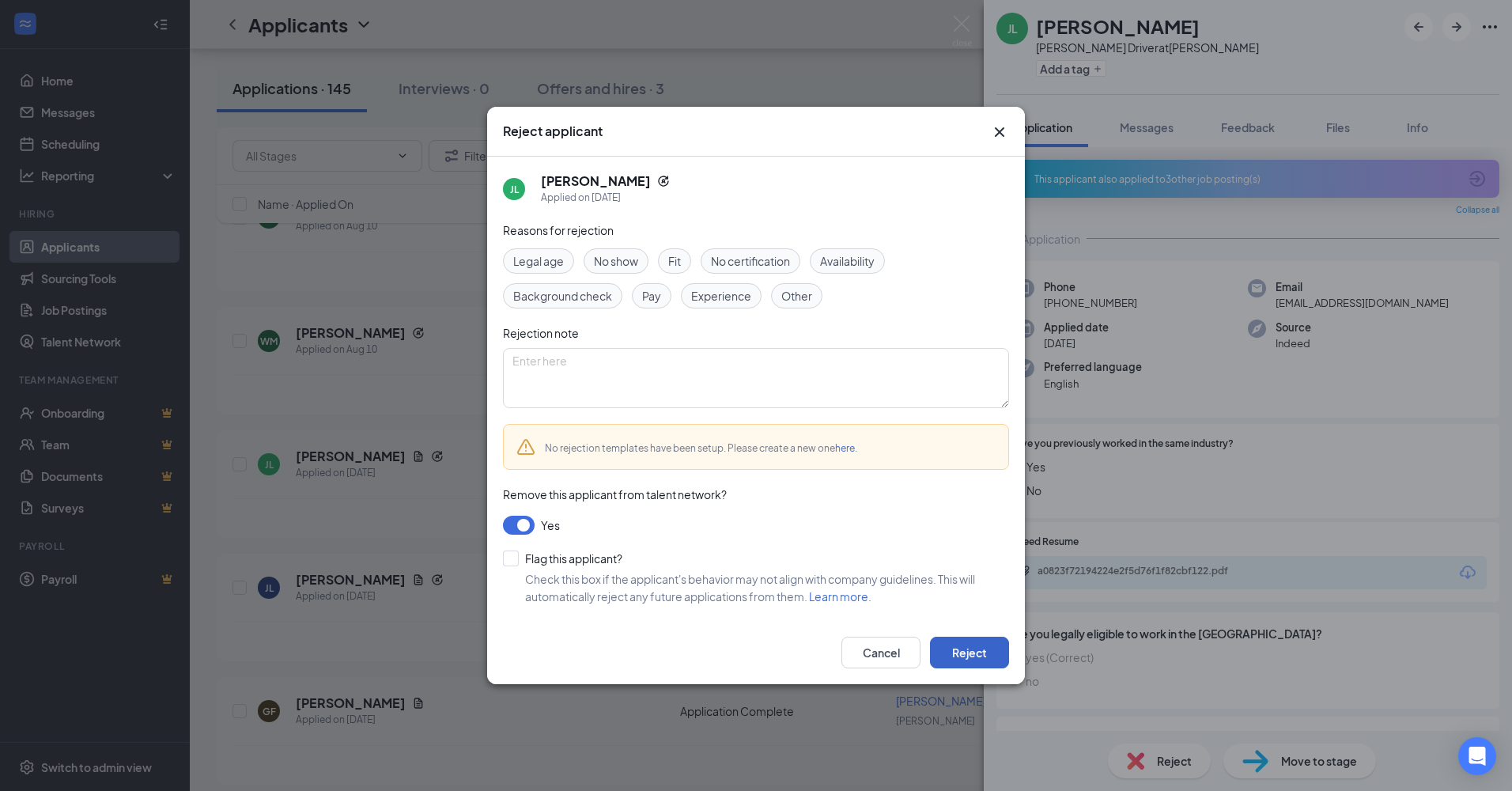
click at [958, 644] on button "Reject" at bounding box center [969, 652] width 79 height 32
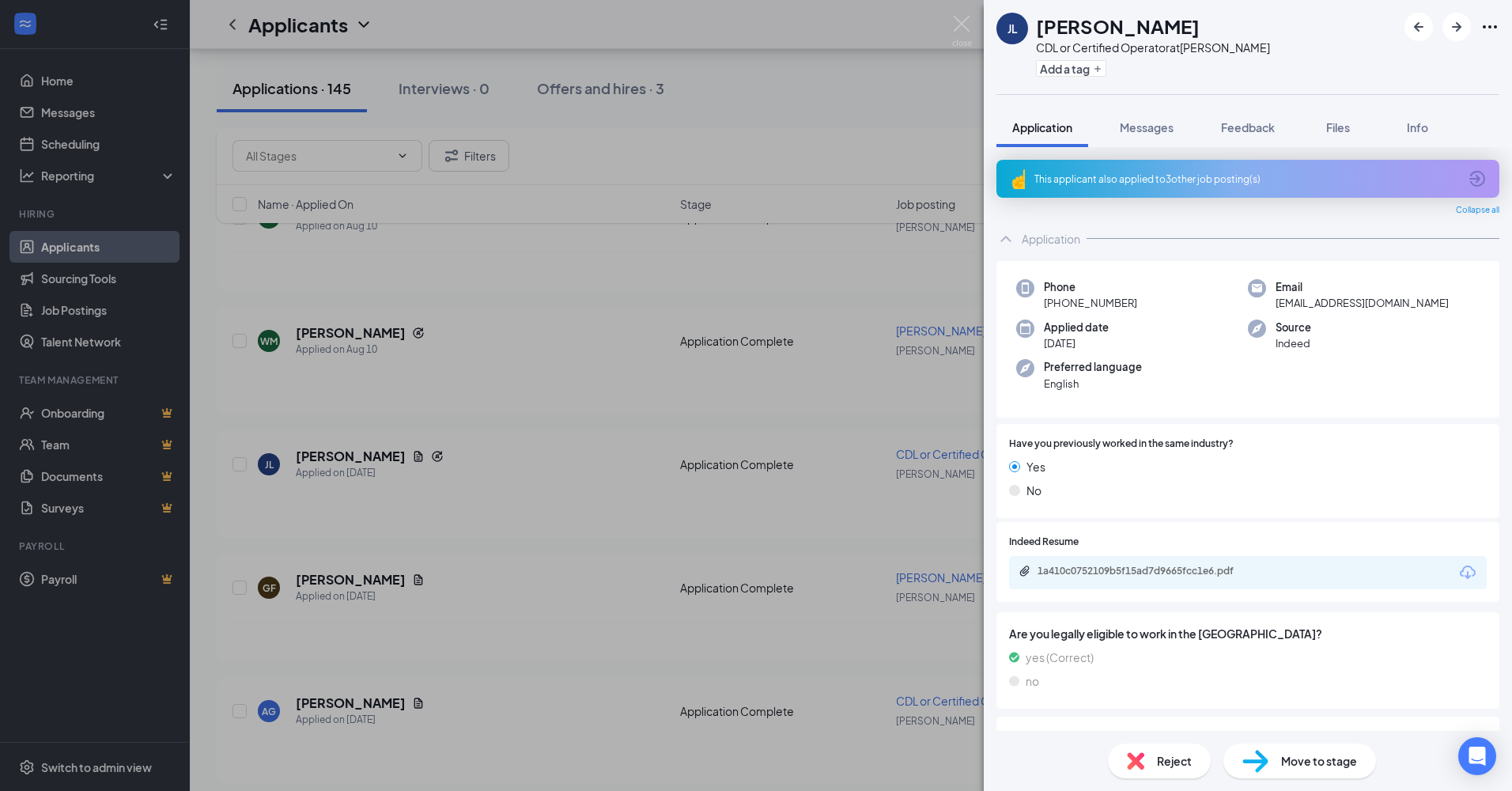
click at [1142, 749] on div "Reject" at bounding box center [1159, 761] width 102 height 34
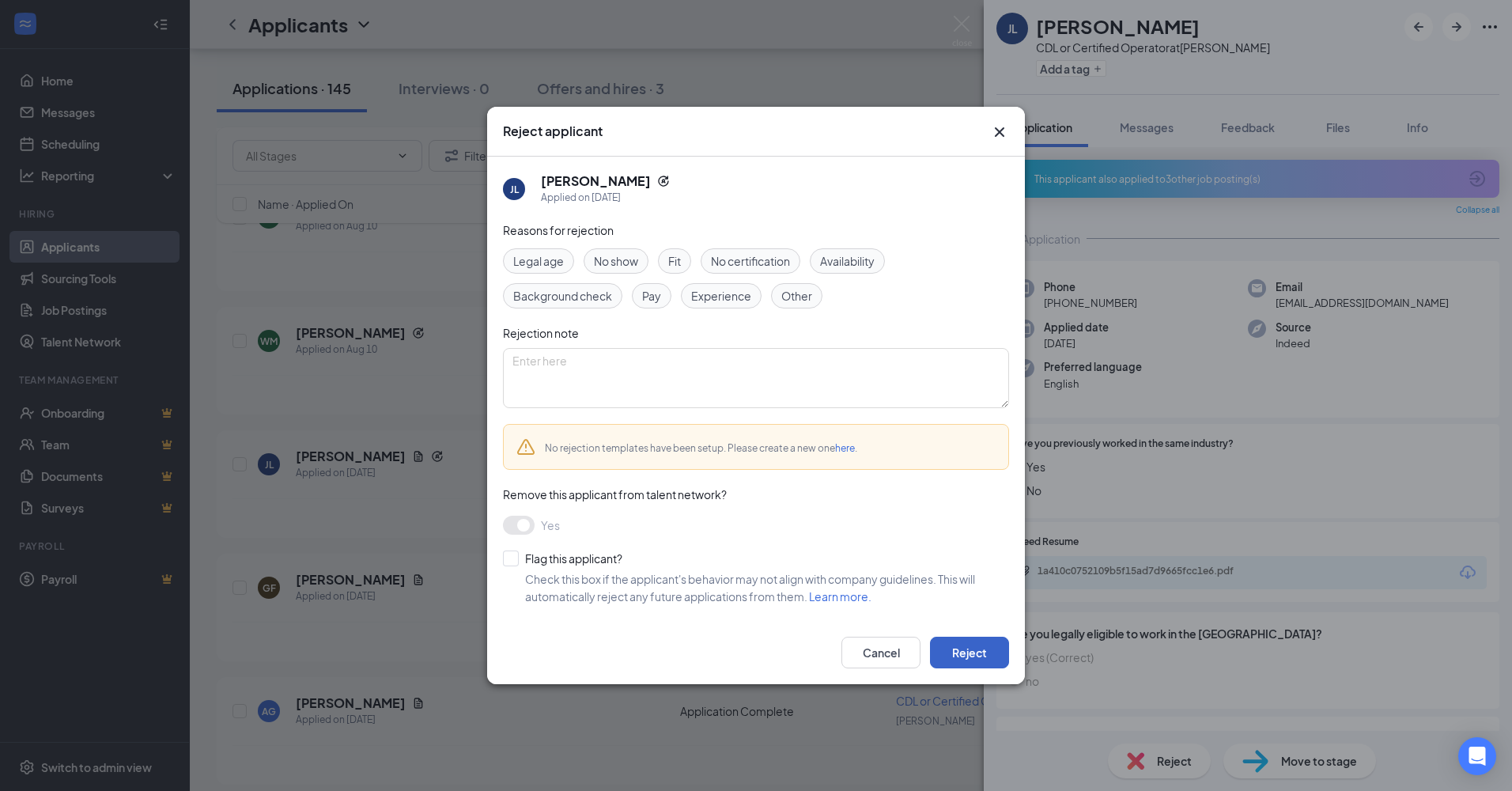
click at [968, 642] on button "Reject" at bounding box center [969, 652] width 79 height 32
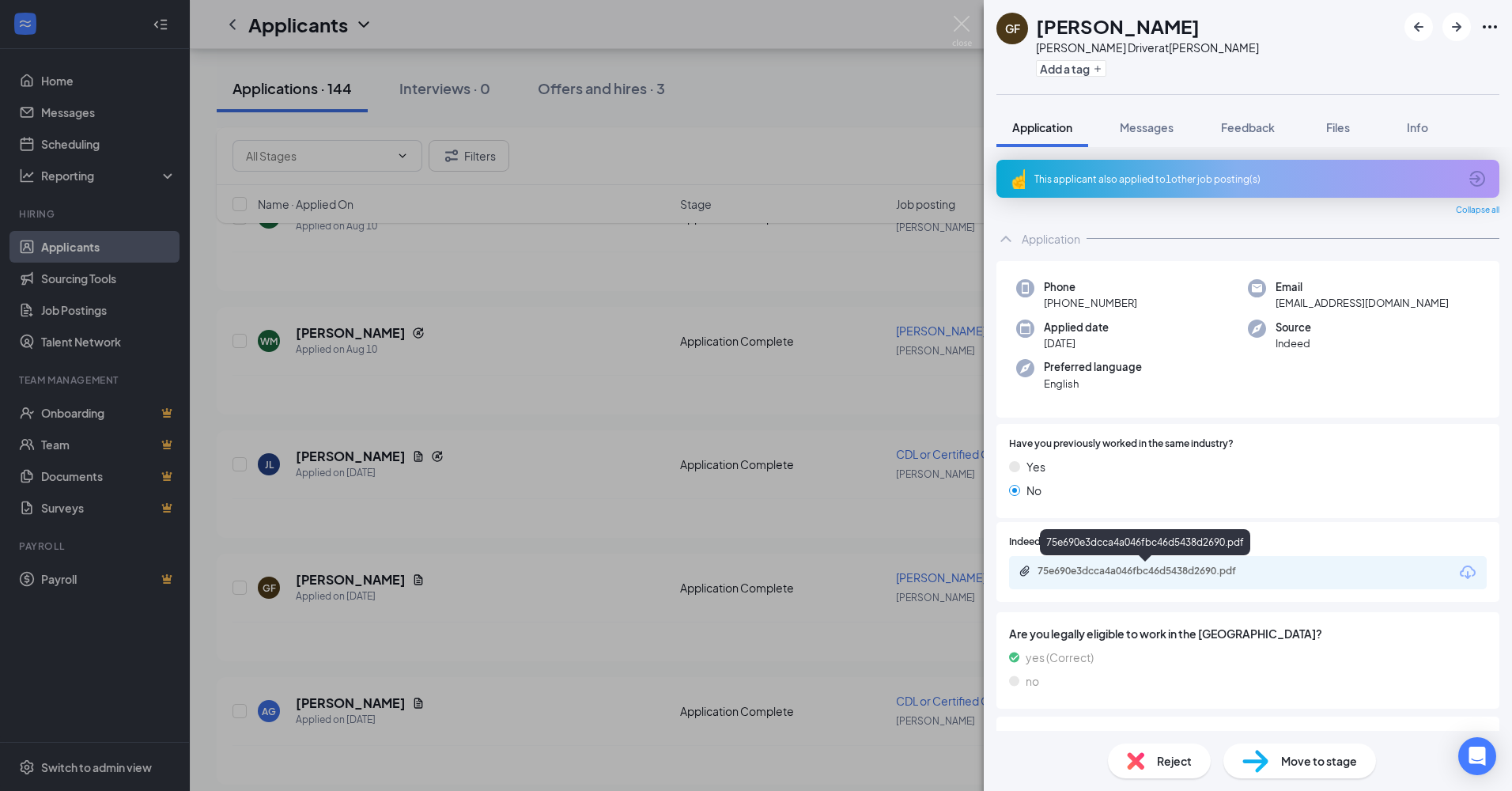
click at [1082, 568] on div "75e690e3dcca4a046fbc46d5438d2690.pdf" at bounding box center [1148, 571] width 222 height 13
click at [1164, 753] on span "Reject" at bounding box center [1174, 761] width 34 height 18
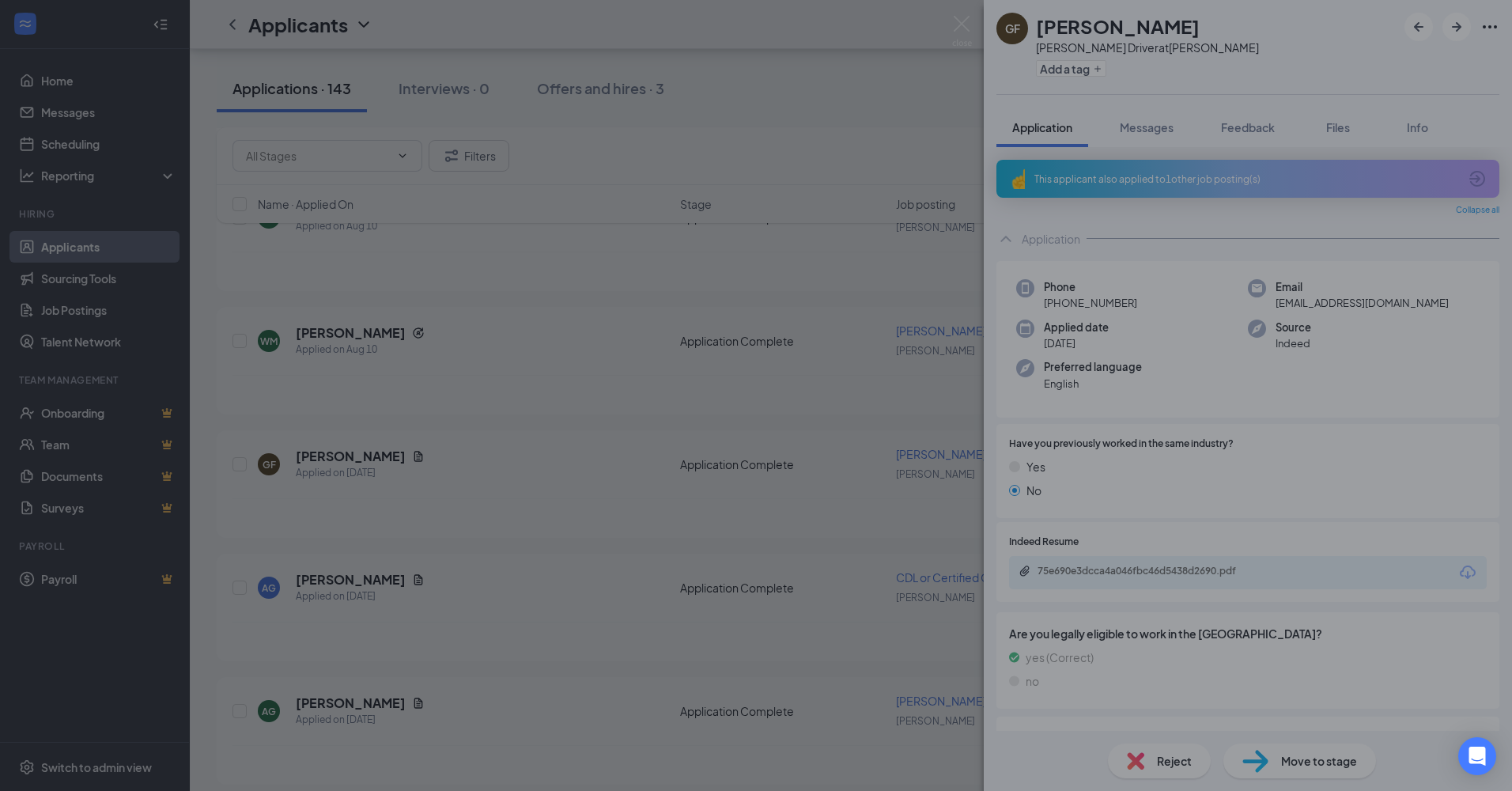
scroll to position [15918, 0]
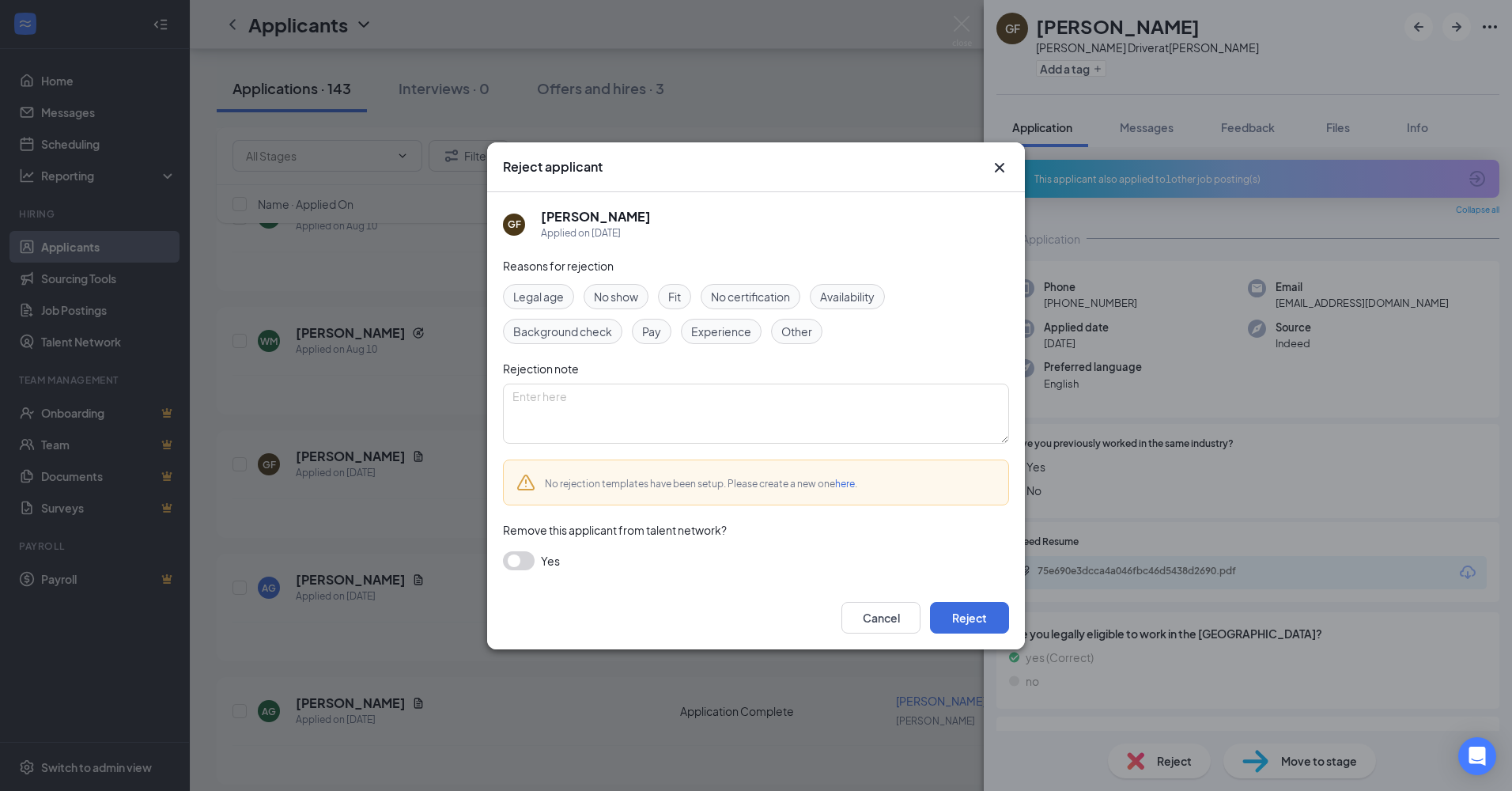
click at [526, 558] on button "button" at bounding box center [519, 561] width 32 height 19
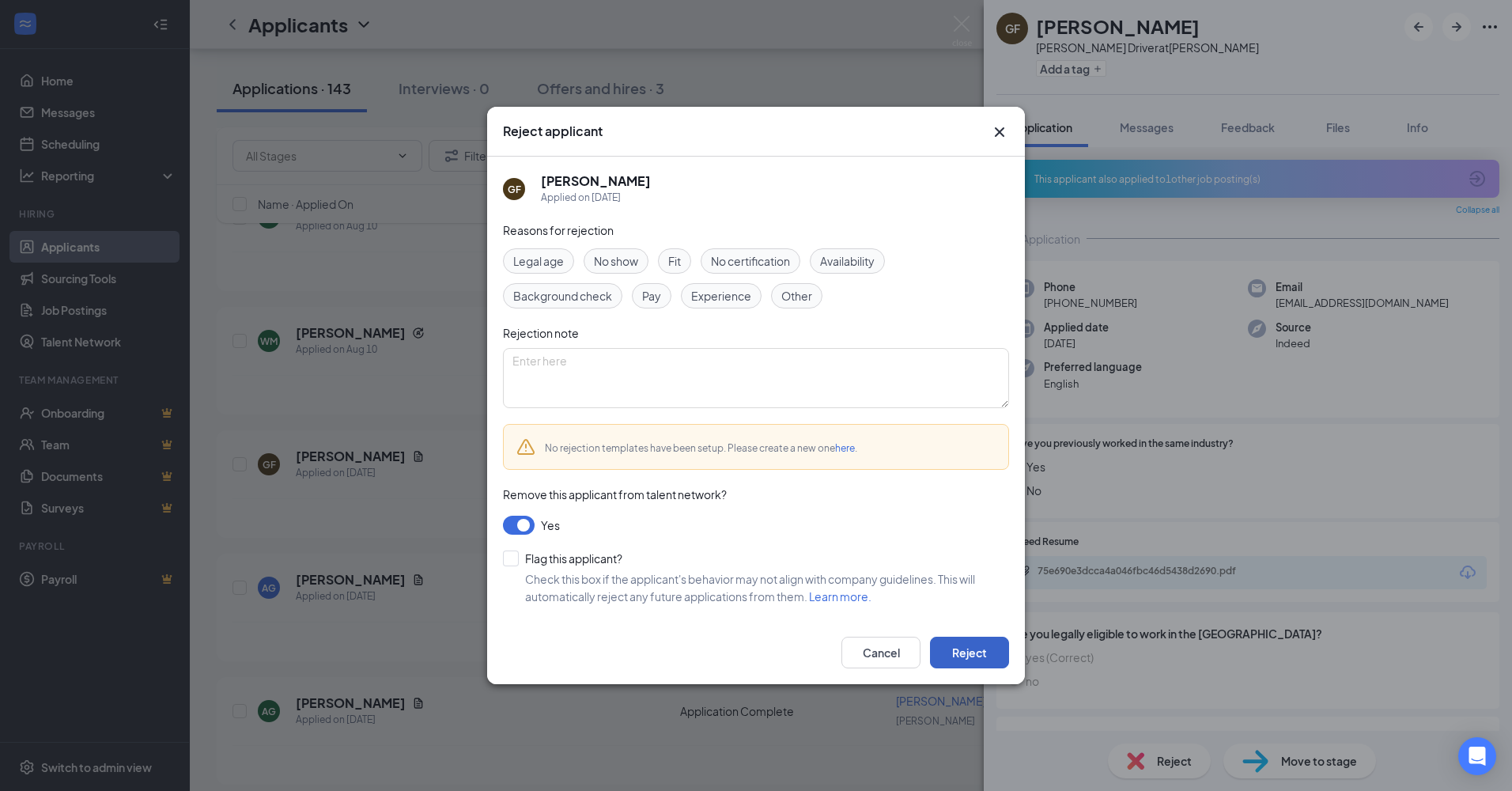
click at [948, 645] on button "Reject" at bounding box center [969, 652] width 79 height 32
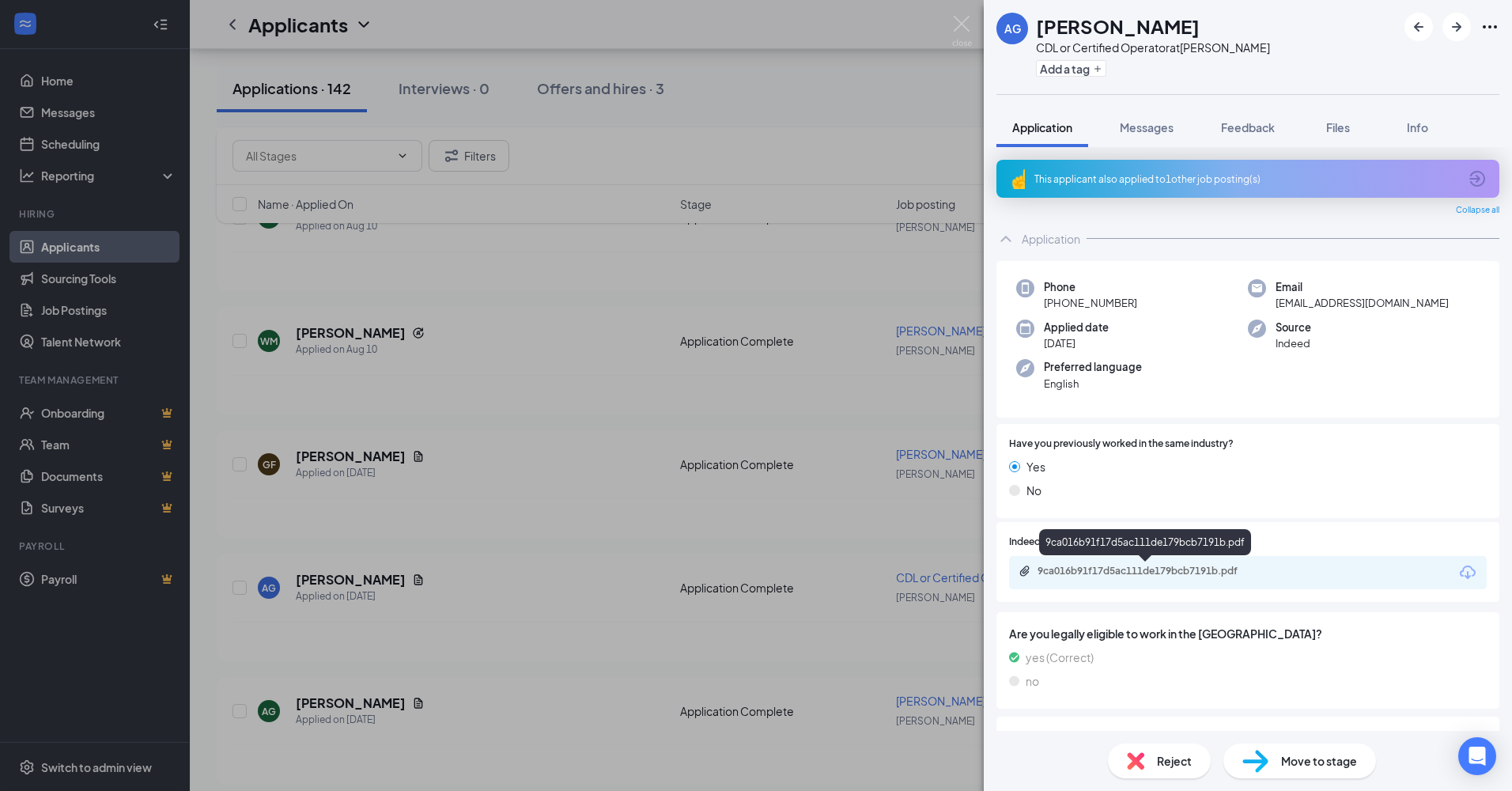
click at [1093, 567] on div "9ca016b91f17d5ac111de179bcb7191b.pdf" at bounding box center [1148, 571] width 222 height 13
click at [1151, 752] on div "Reject" at bounding box center [1159, 761] width 102 height 34
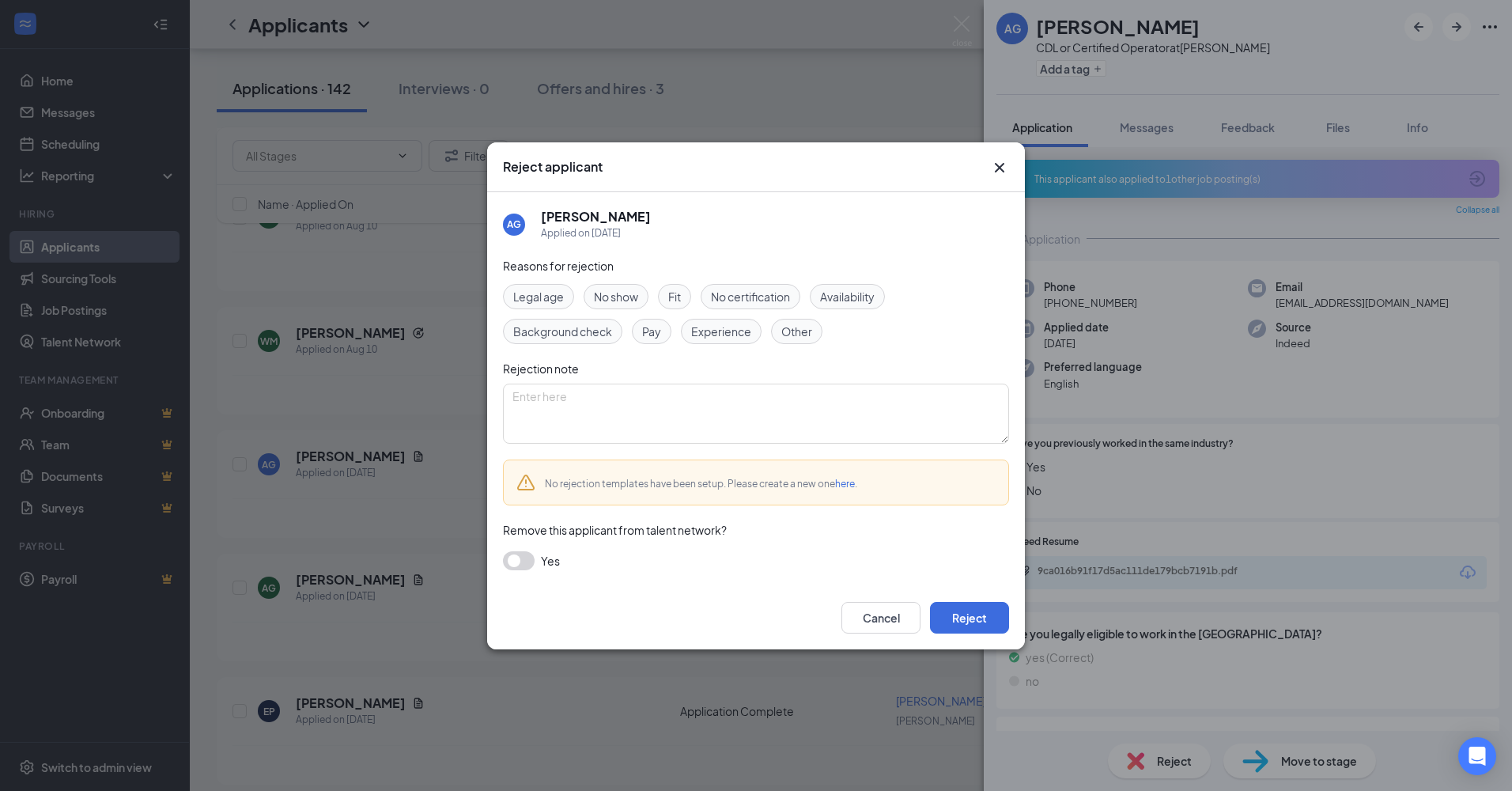
click at [532, 561] on button "button" at bounding box center [519, 561] width 32 height 19
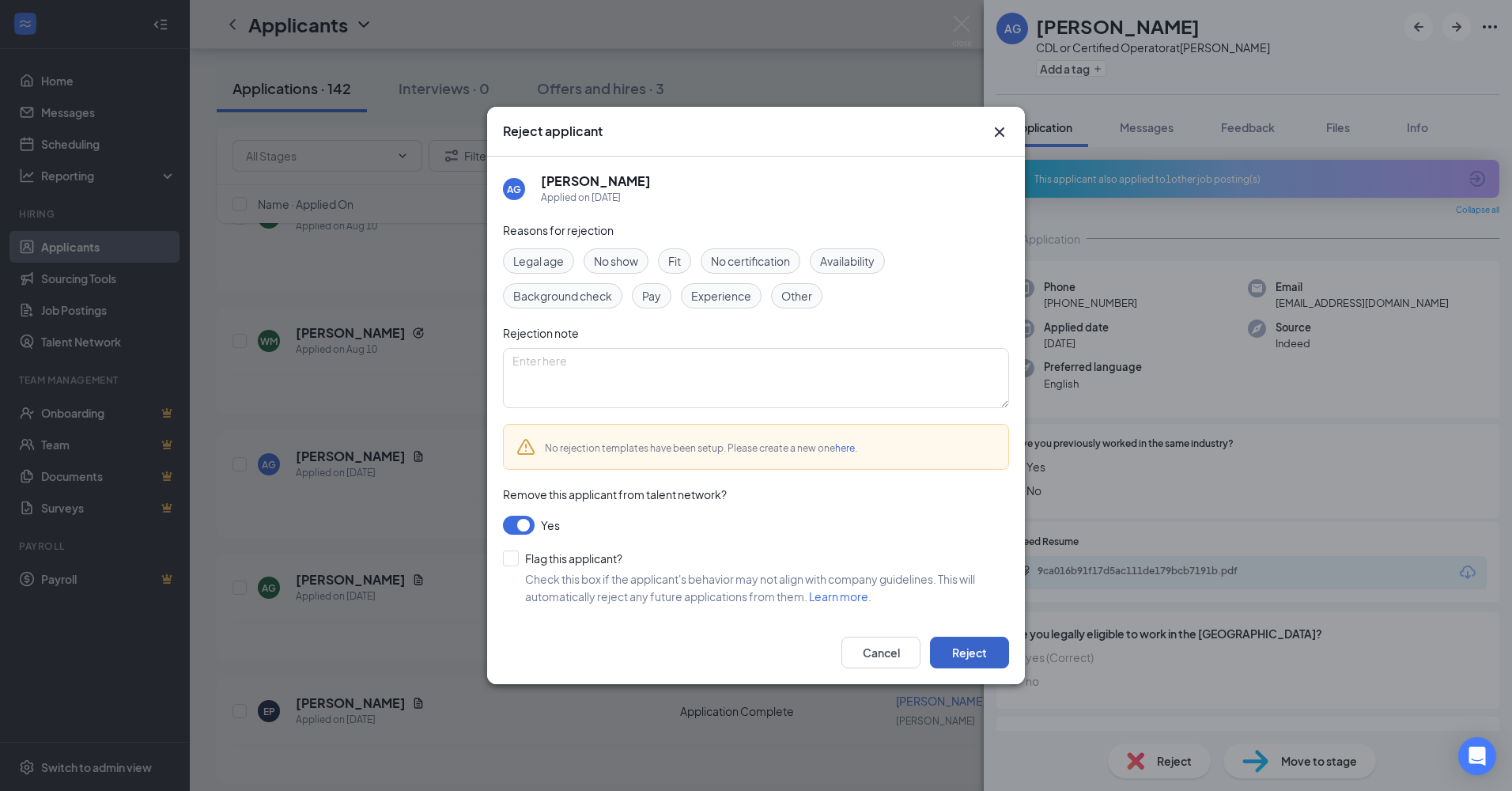
click at [963, 646] on button "Reject" at bounding box center [969, 652] width 79 height 32
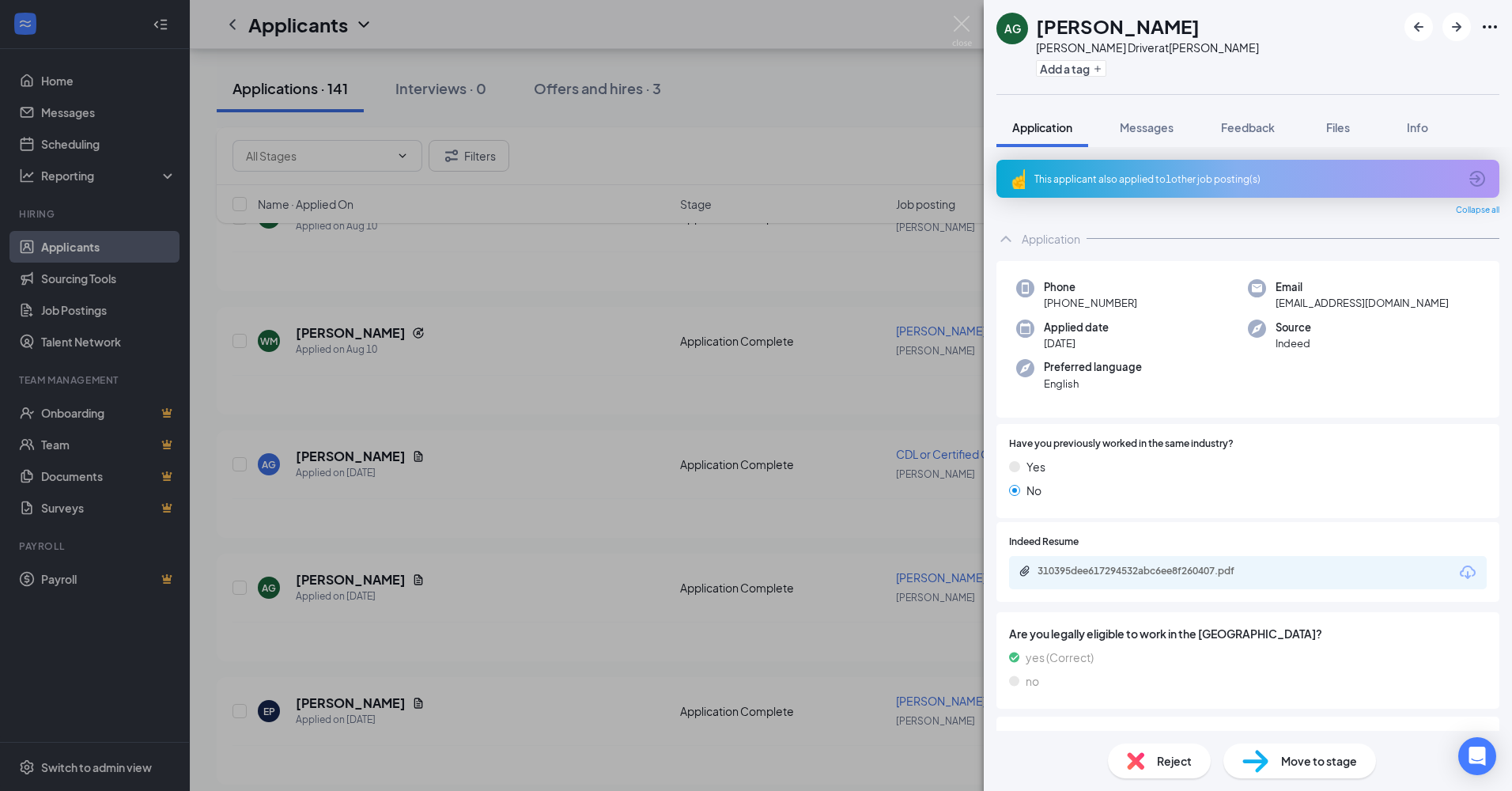
click at [1164, 758] on span "Reject" at bounding box center [1174, 761] width 34 height 18
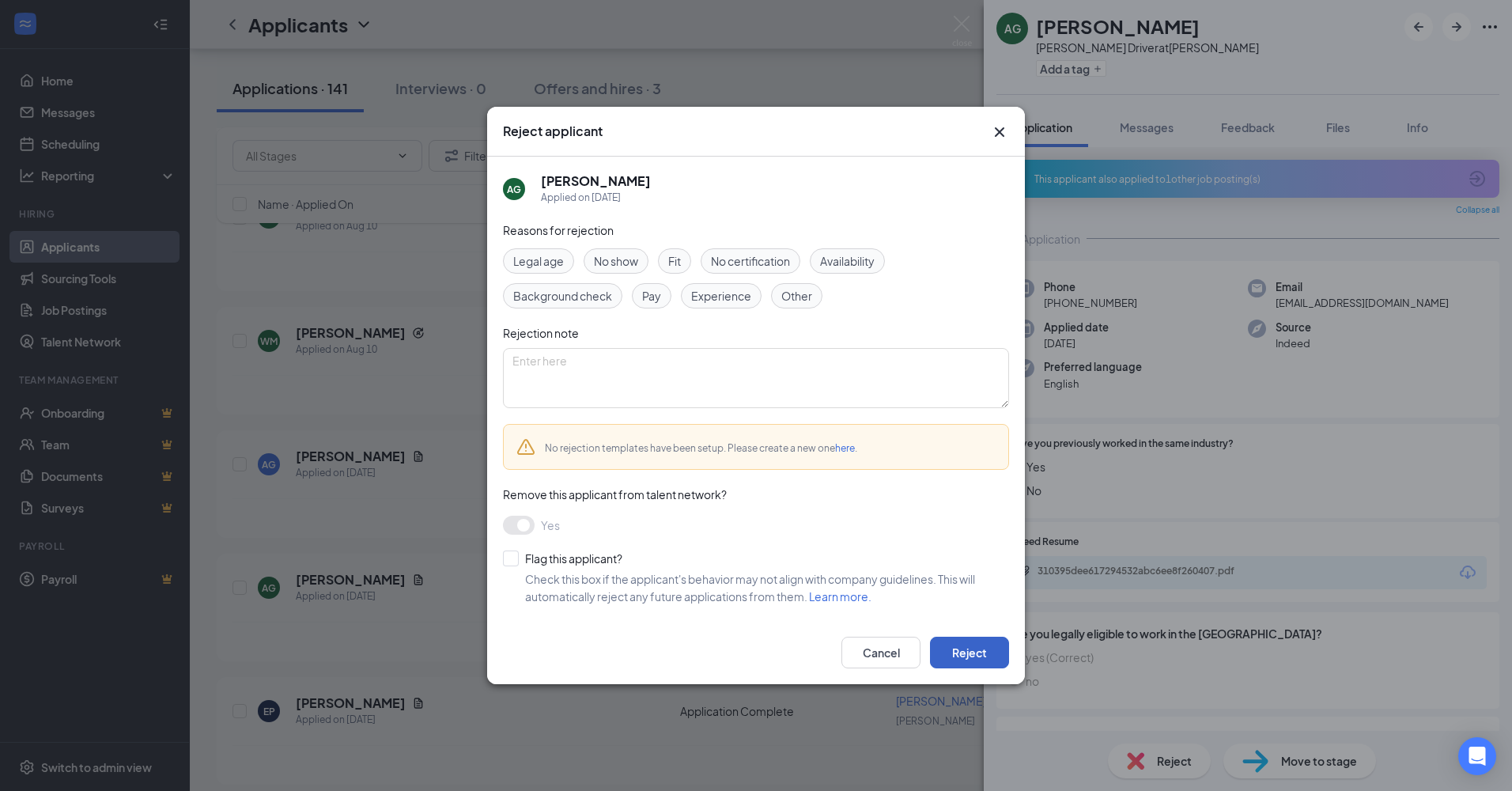
click at [964, 648] on button "Reject" at bounding box center [969, 652] width 79 height 32
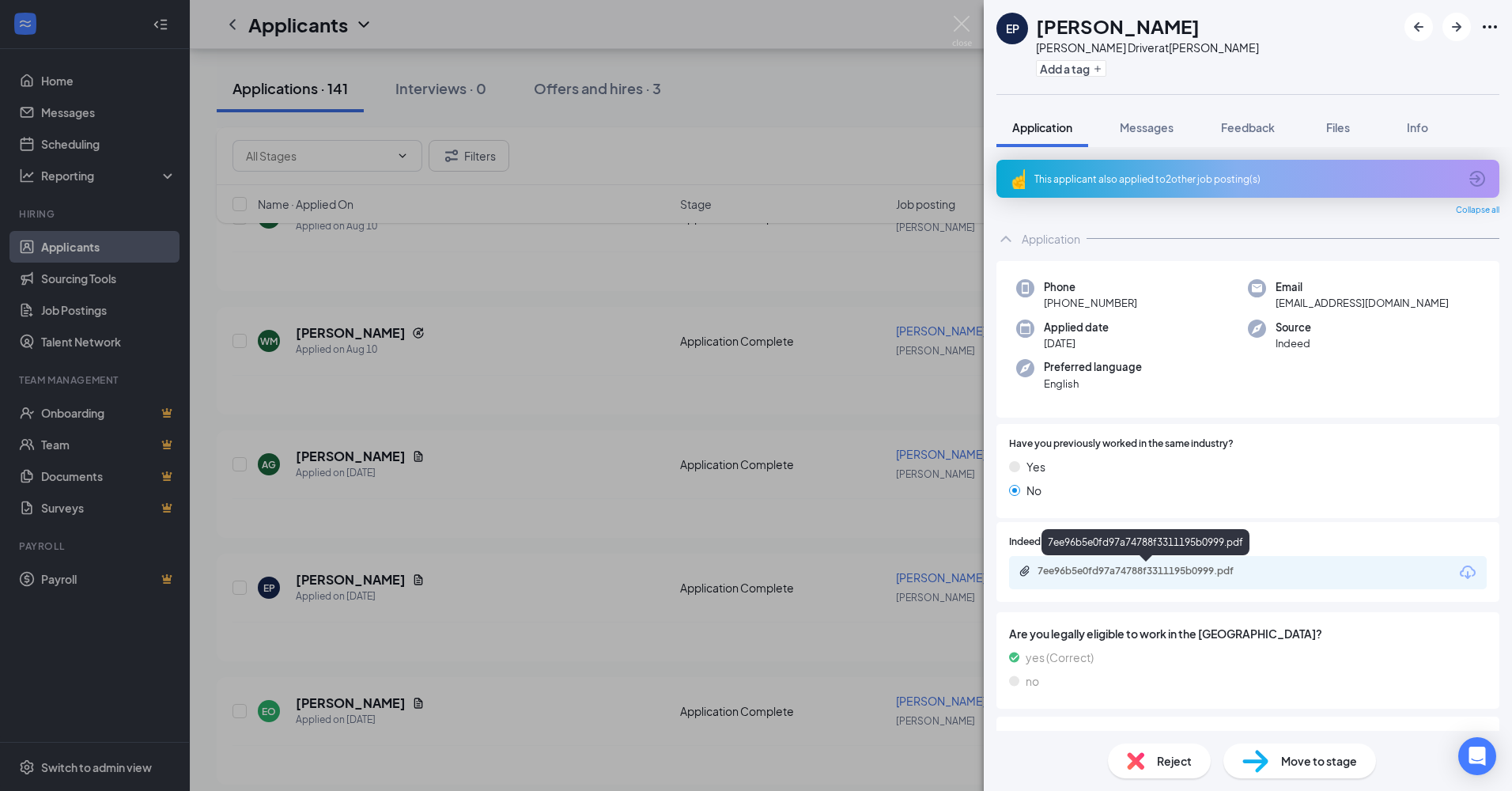
click at [1100, 568] on div "7ee96b5e0fd97a74788f3311195b0999.pdf" at bounding box center [1148, 571] width 222 height 13
click at [1120, 568] on div "7ee96b5e0fd97a74788f3311195b0999.pdf" at bounding box center [1148, 571] width 222 height 13
click at [1456, 23] on icon "ArrowRight" at bounding box center [1457, 27] width 10 height 10
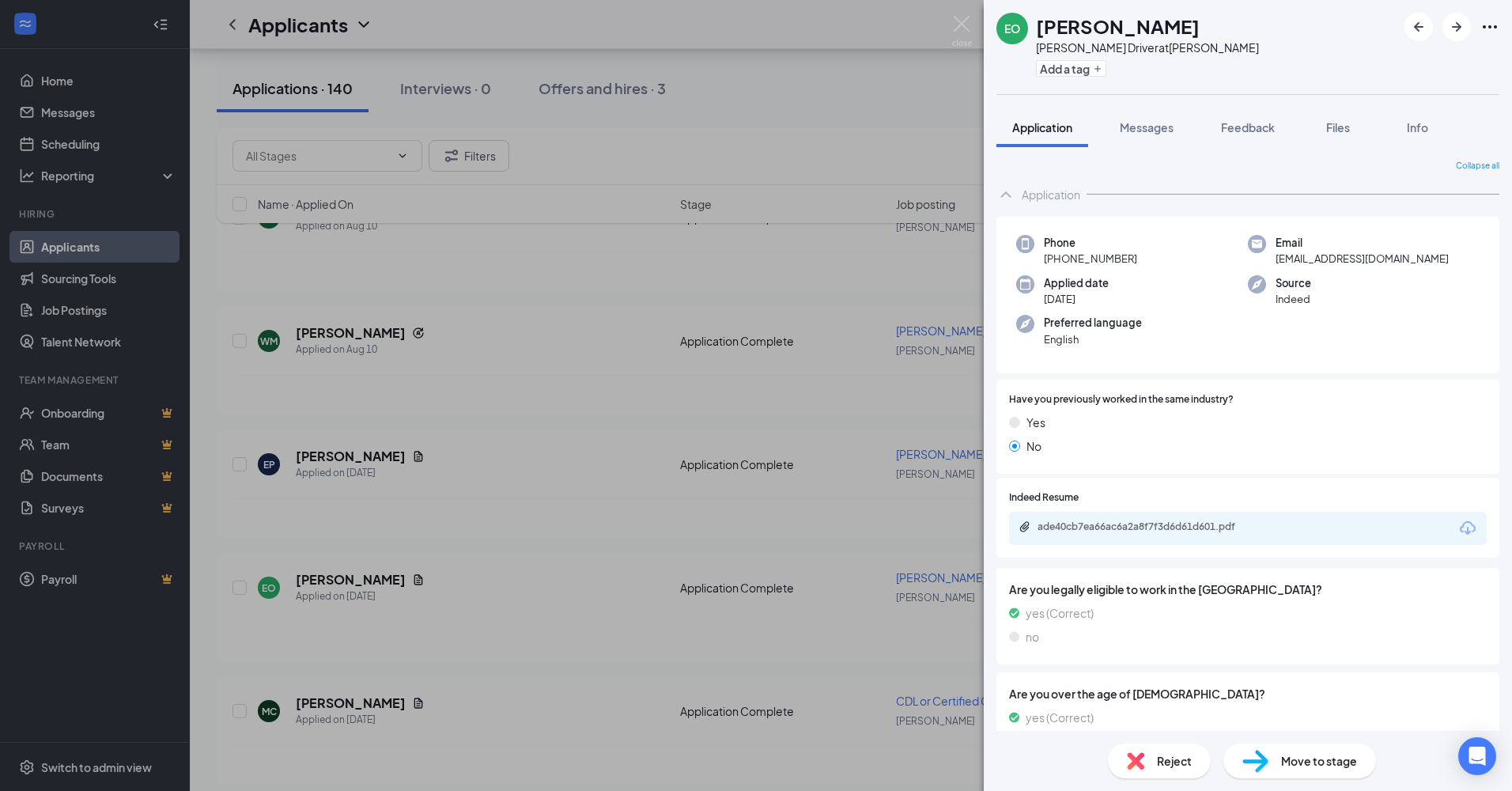
click at [1082, 520] on div "ade40cb7ea66ac6a2a8f7f3d6d61d601.pdf" at bounding box center [1248, 528] width 478 height 33
click at [1093, 526] on div "ade40cb7ea66ac6a2a8f7f3d6d61d601.pdf" at bounding box center [1148, 527] width 222 height 13
click at [1461, 27] on icon "ArrowRight" at bounding box center [1457, 27] width 10 height 10
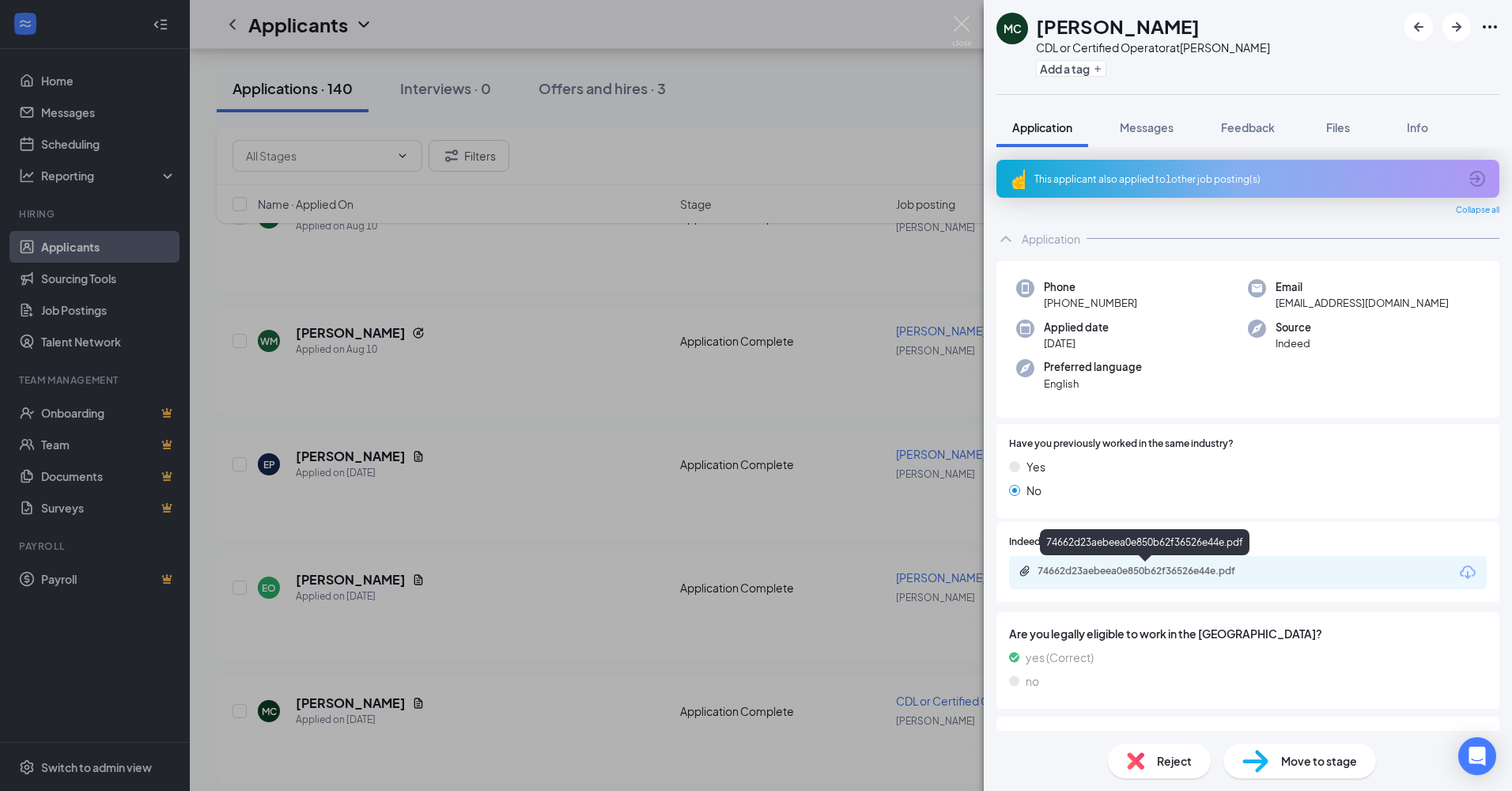
click at [1074, 569] on div "74662d23aebeea0e850b62f36526e44e.pdf" at bounding box center [1148, 571] width 222 height 13
click at [1142, 760] on img at bounding box center [1136, 761] width 18 height 18
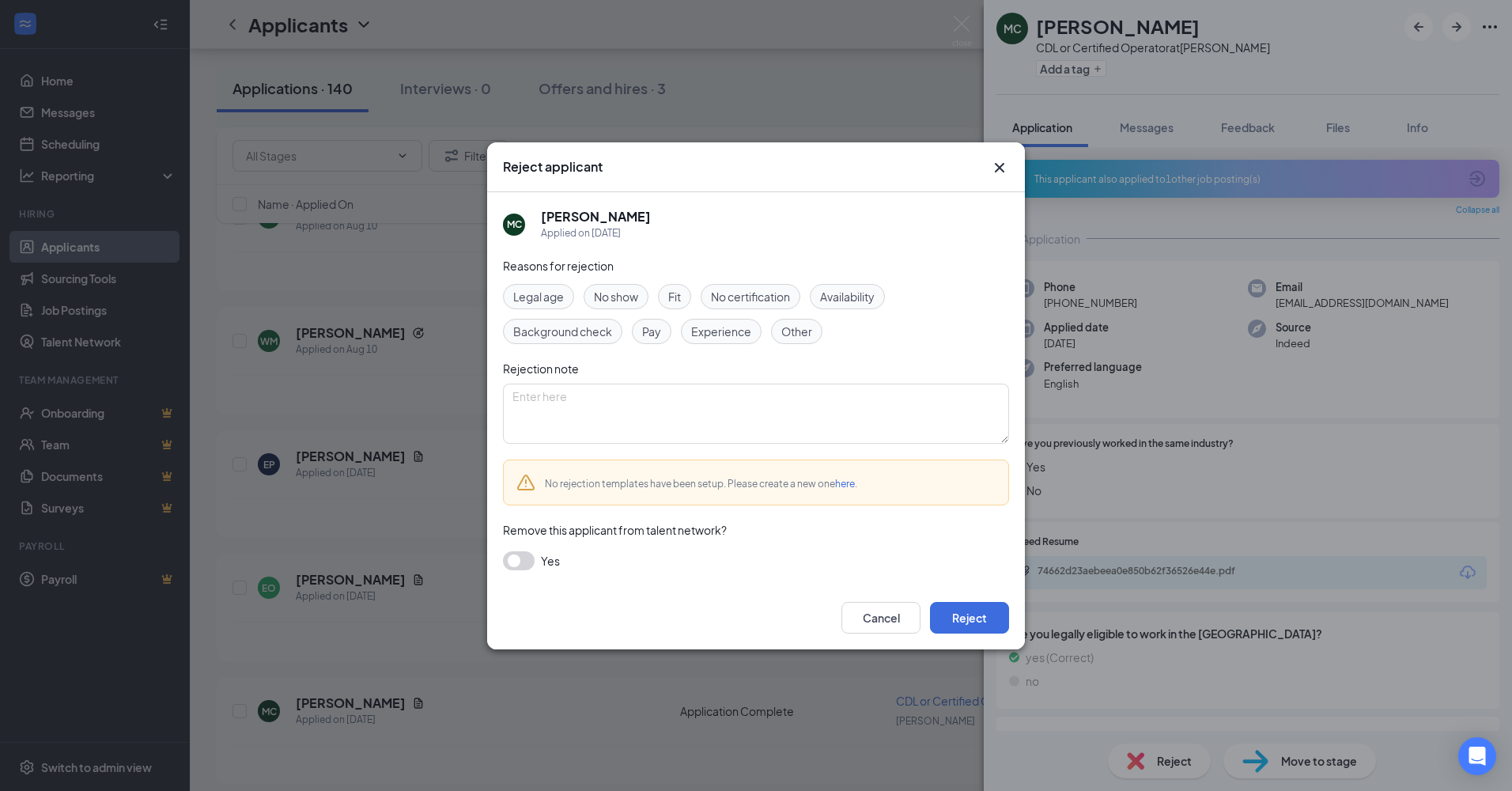
click at [527, 557] on button "button" at bounding box center [519, 561] width 32 height 19
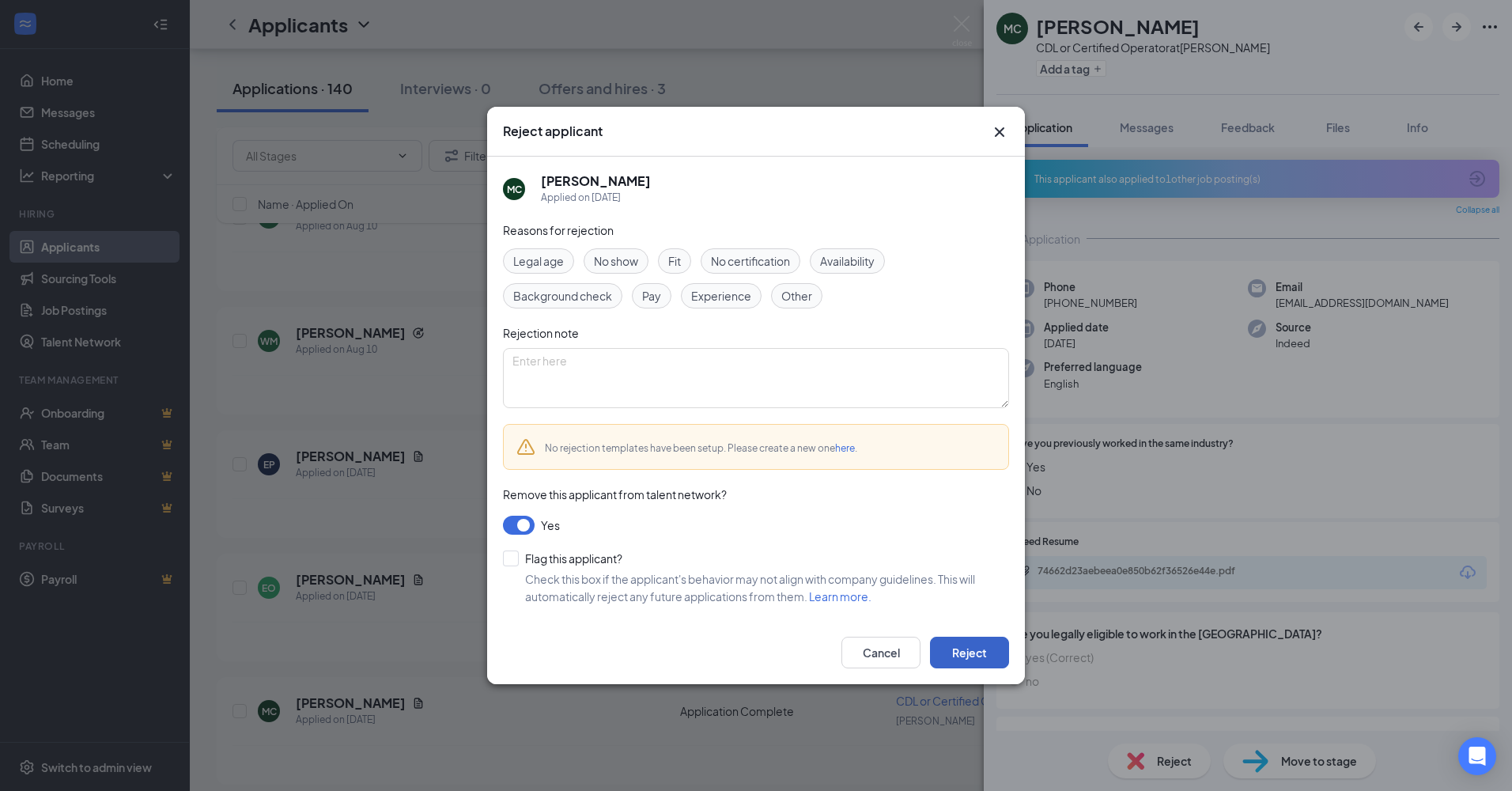
click at [972, 644] on button "Reject" at bounding box center [969, 652] width 79 height 32
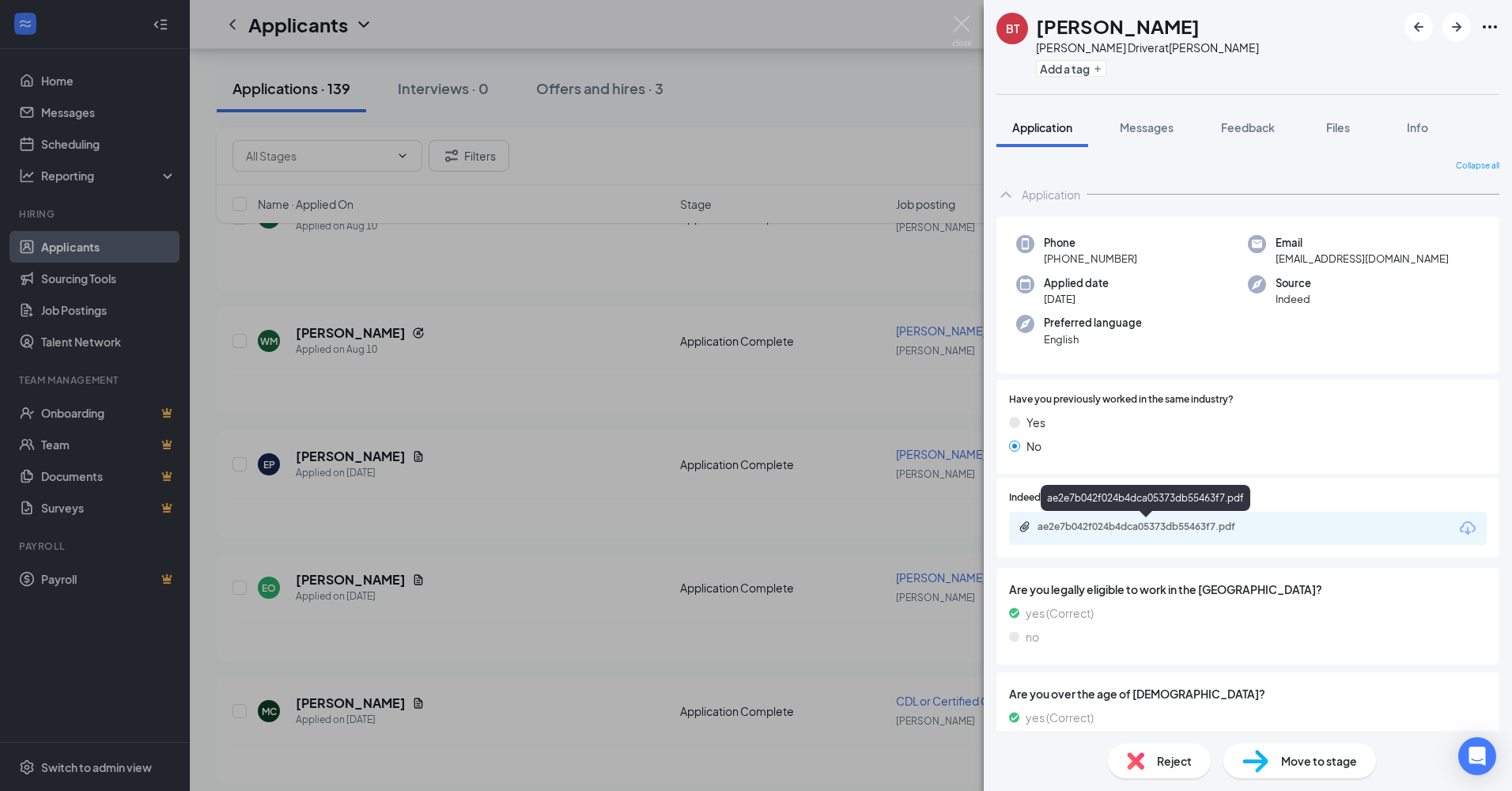
click at [1173, 523] on div "ae2e7b042f024b4dca05373db55463f7.pdf" at bounding box center [1148, 527] width 222 height 13
click at [554, 398] on div "BT [PERSON_NAME] [PERSON_NAME] Driver at [PERSON_NAME] Add a tag Application Me…" at bounding box center [756, 396] width 1512 height 791
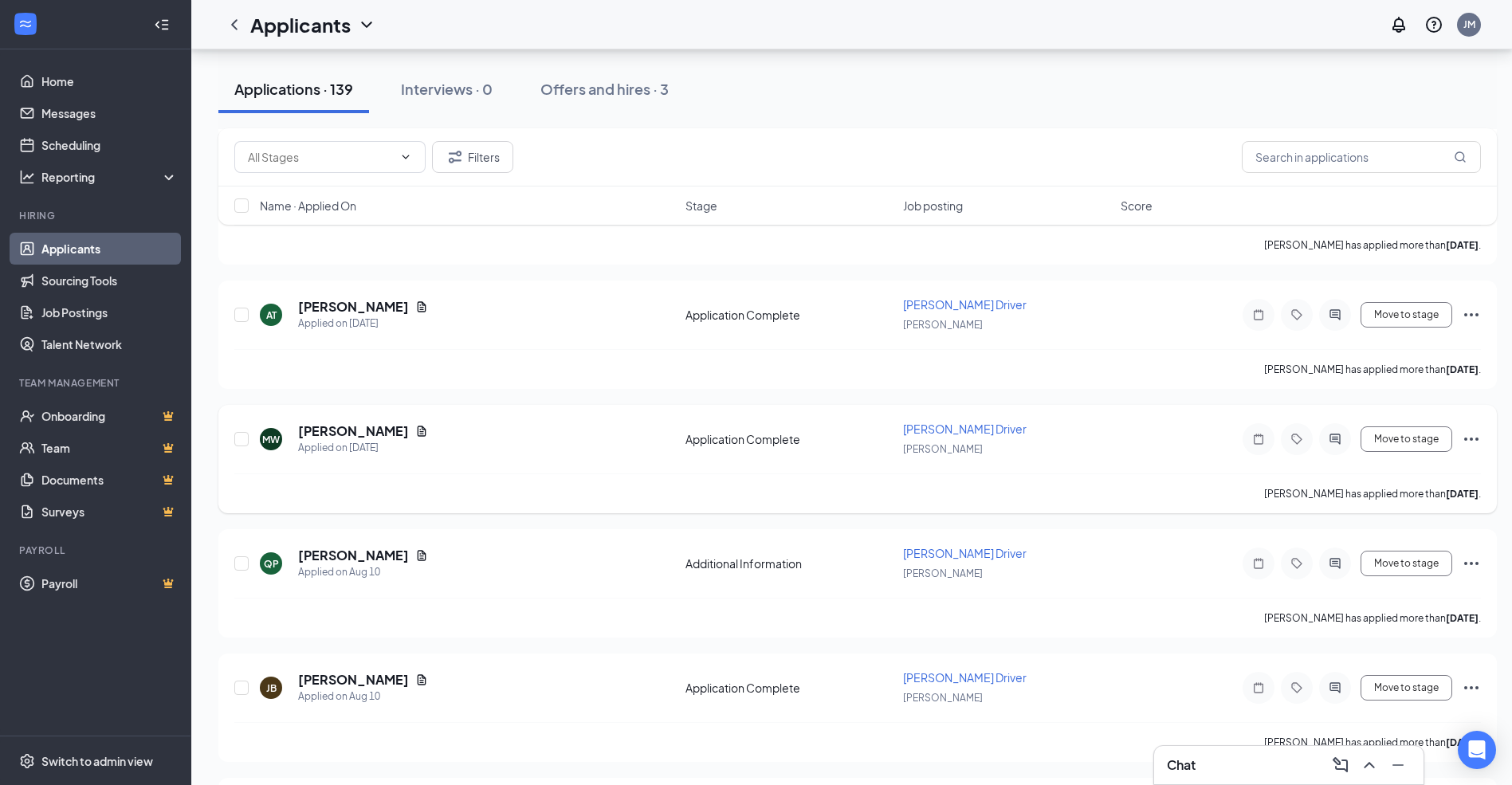
scroll to position [15005, 0]
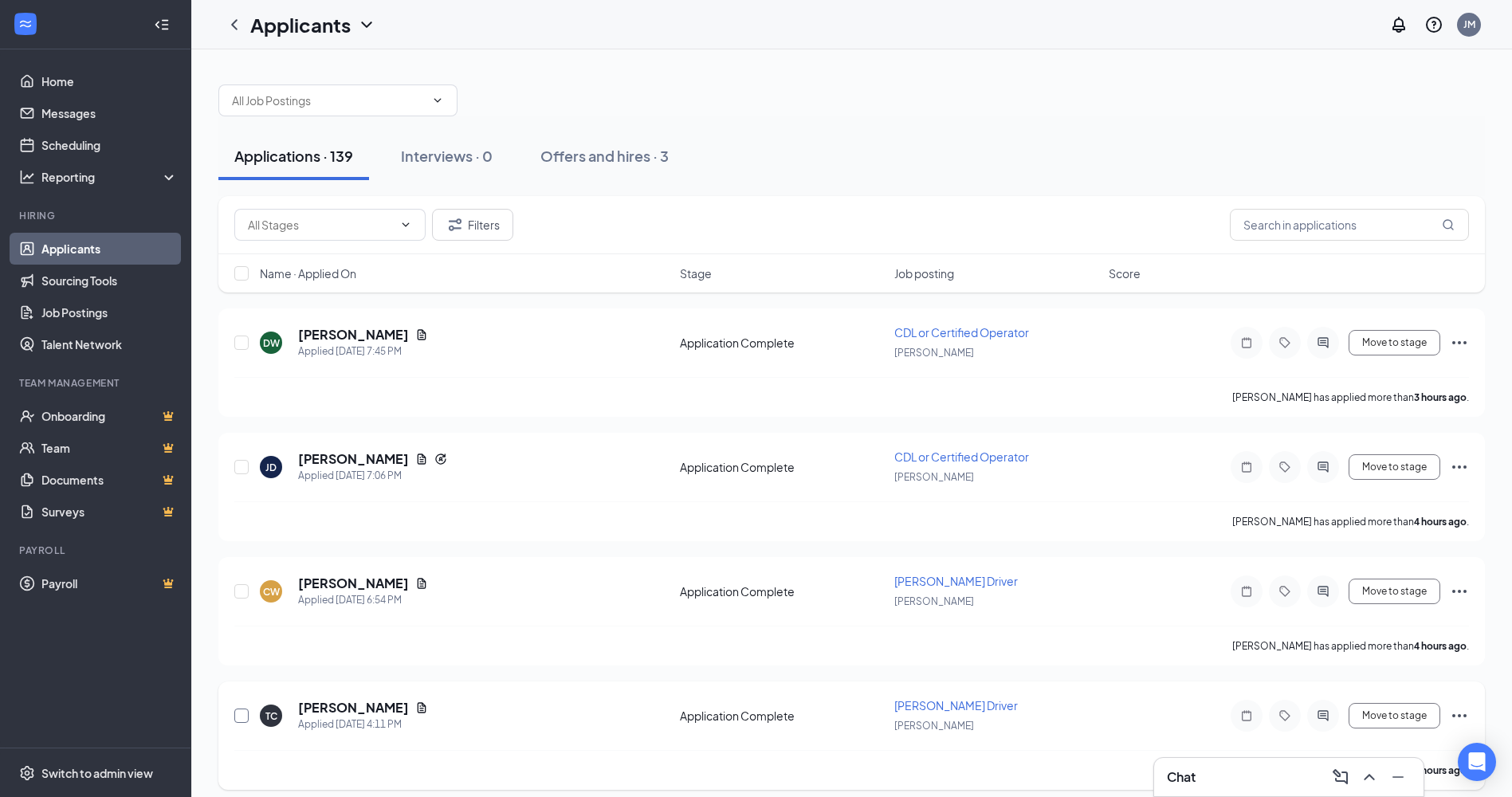
click at [243, 720] on input "checkbox" at bounding box center [241, 716] width 15 height 15
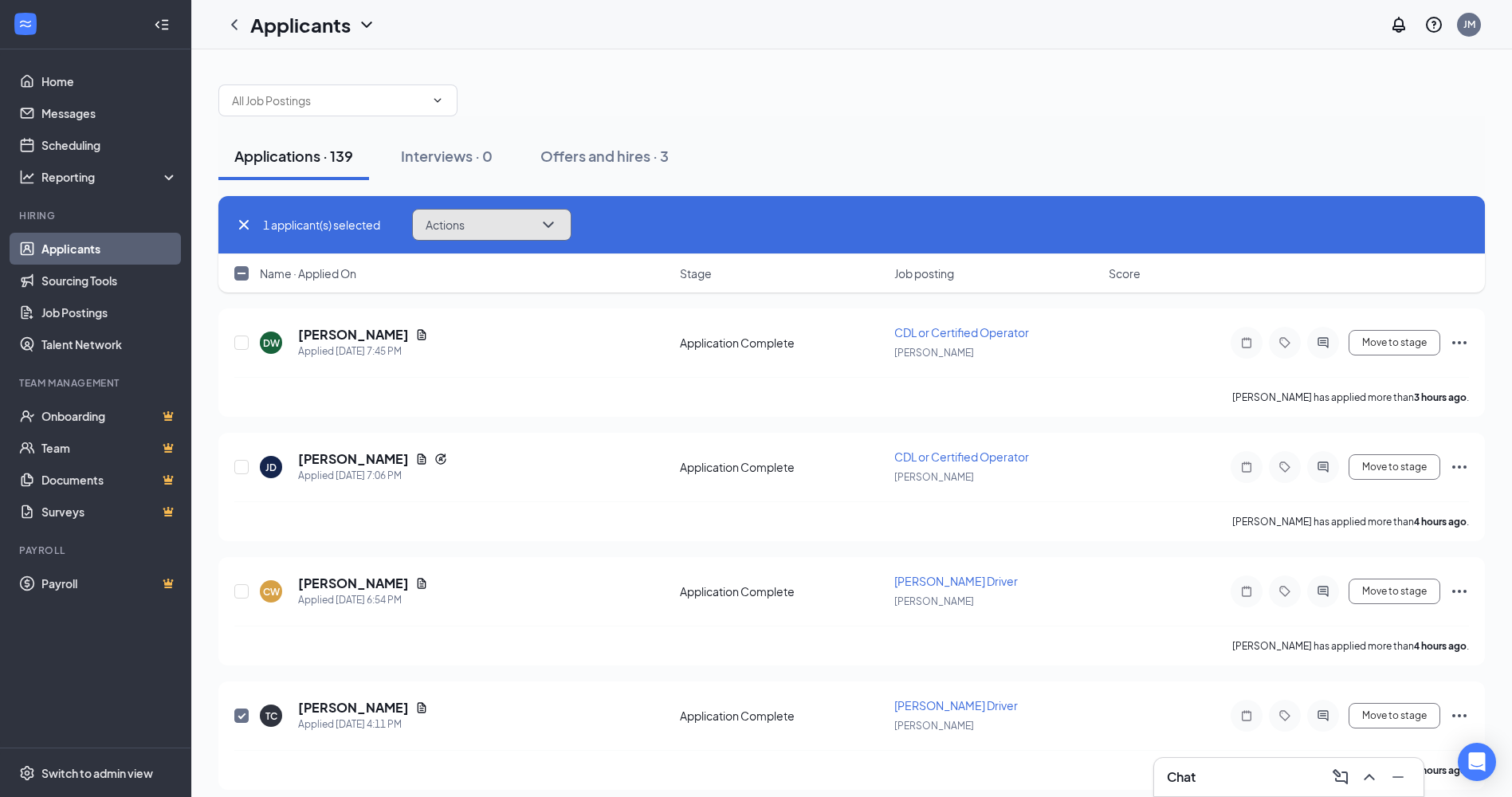
click at [541, 227] on icon "ChevronDown" at bounding box center [549, 225] width 19 height 19
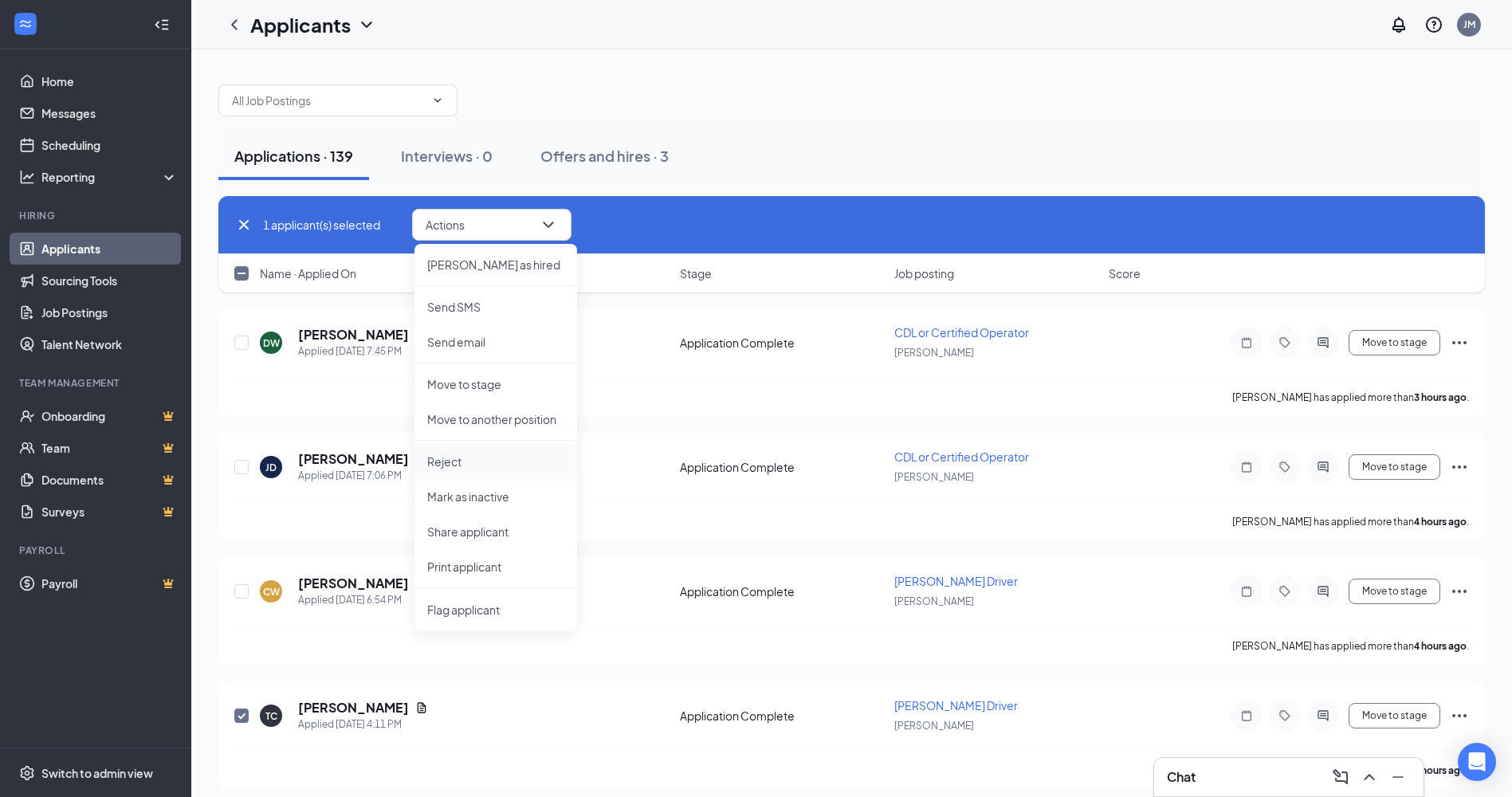
click at [457, 457] on p "Reject" at bounding box center [496, 461] width 137 height 16
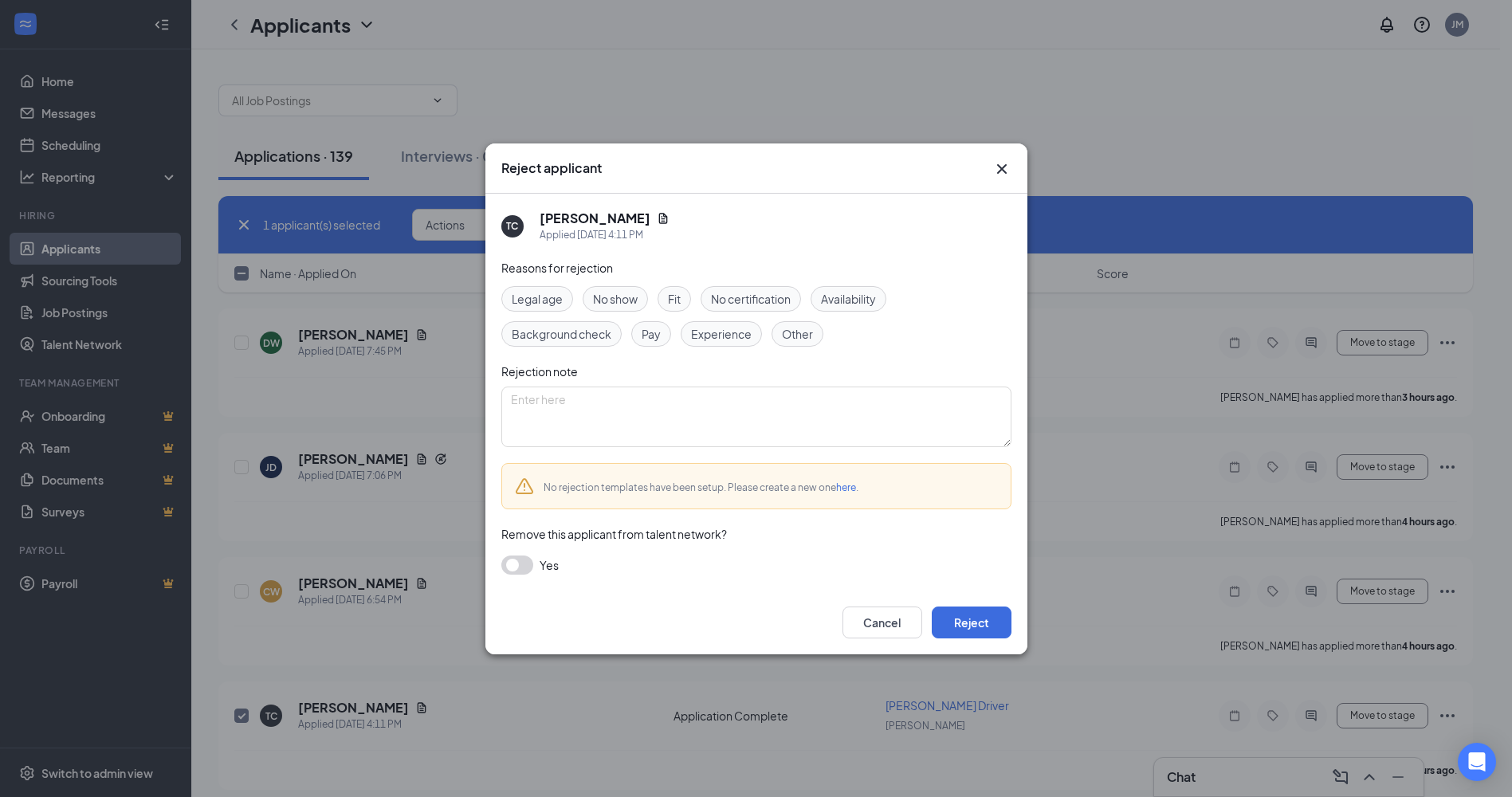
click at [516, 565] on button "button" at bounding box center [517, 565] width 32 height 19
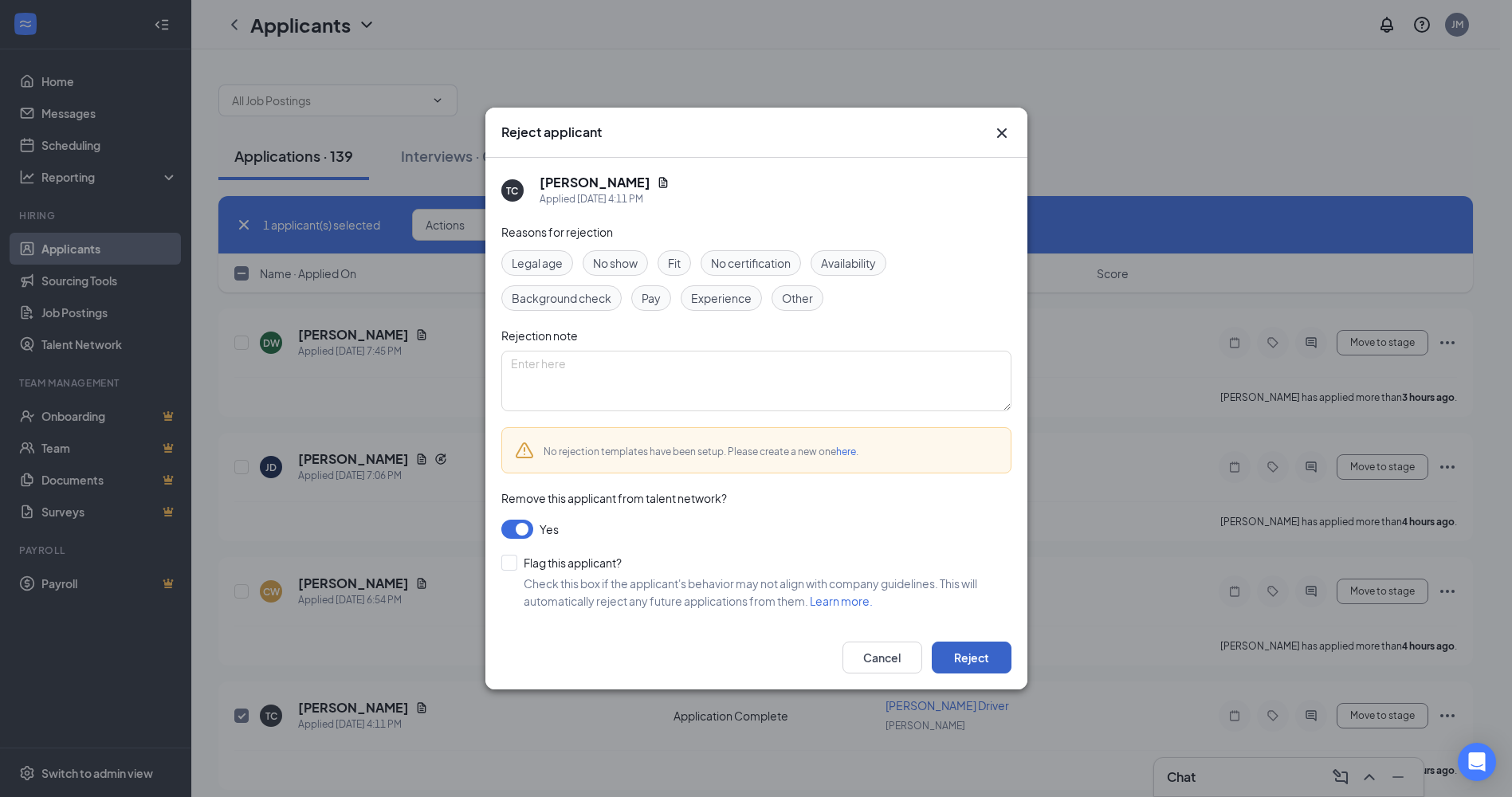
click at [958, 653] on button "Reject" at bounding box center [971, 657] width 80 height 32
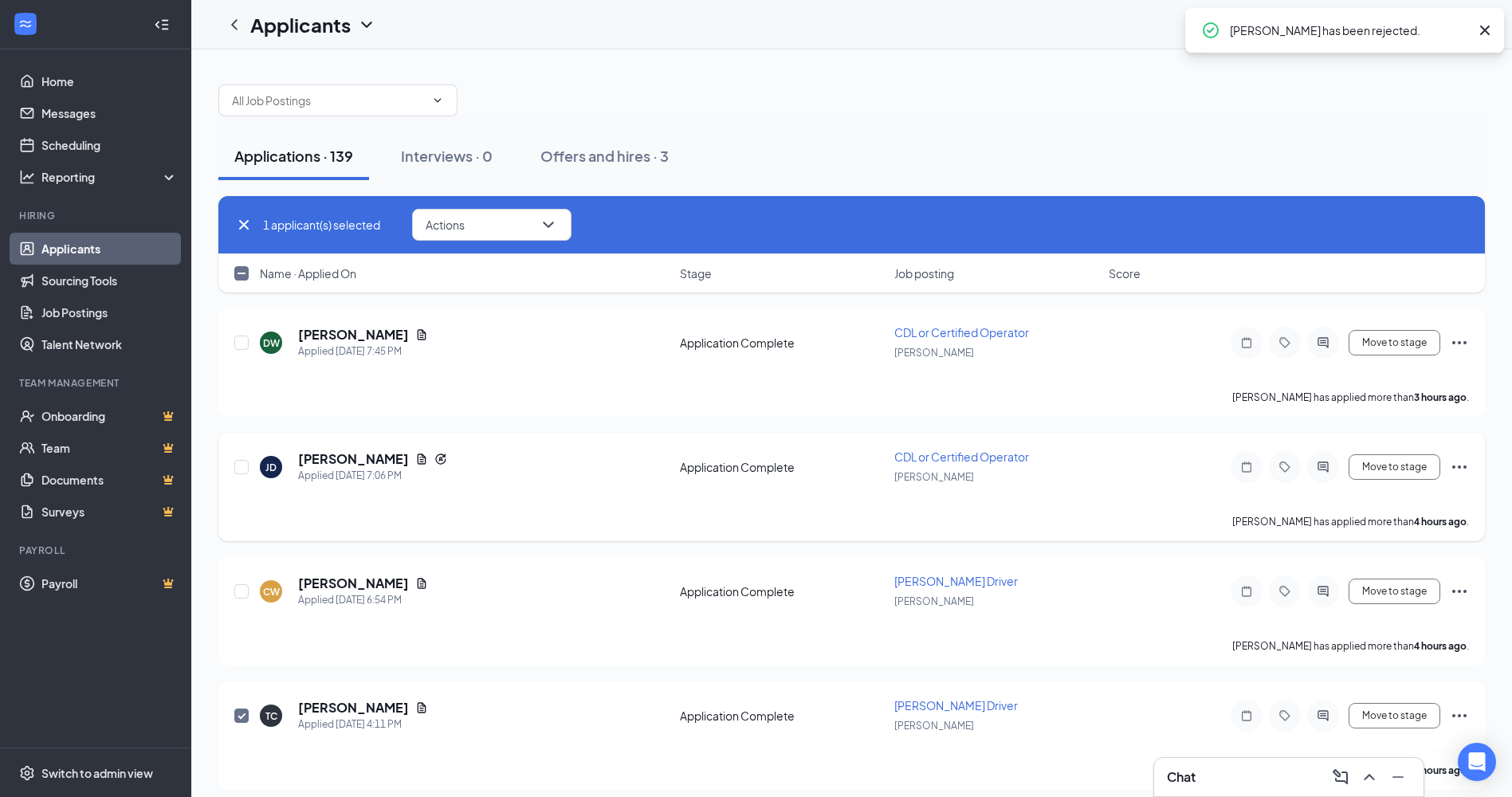
checkbox input "false"
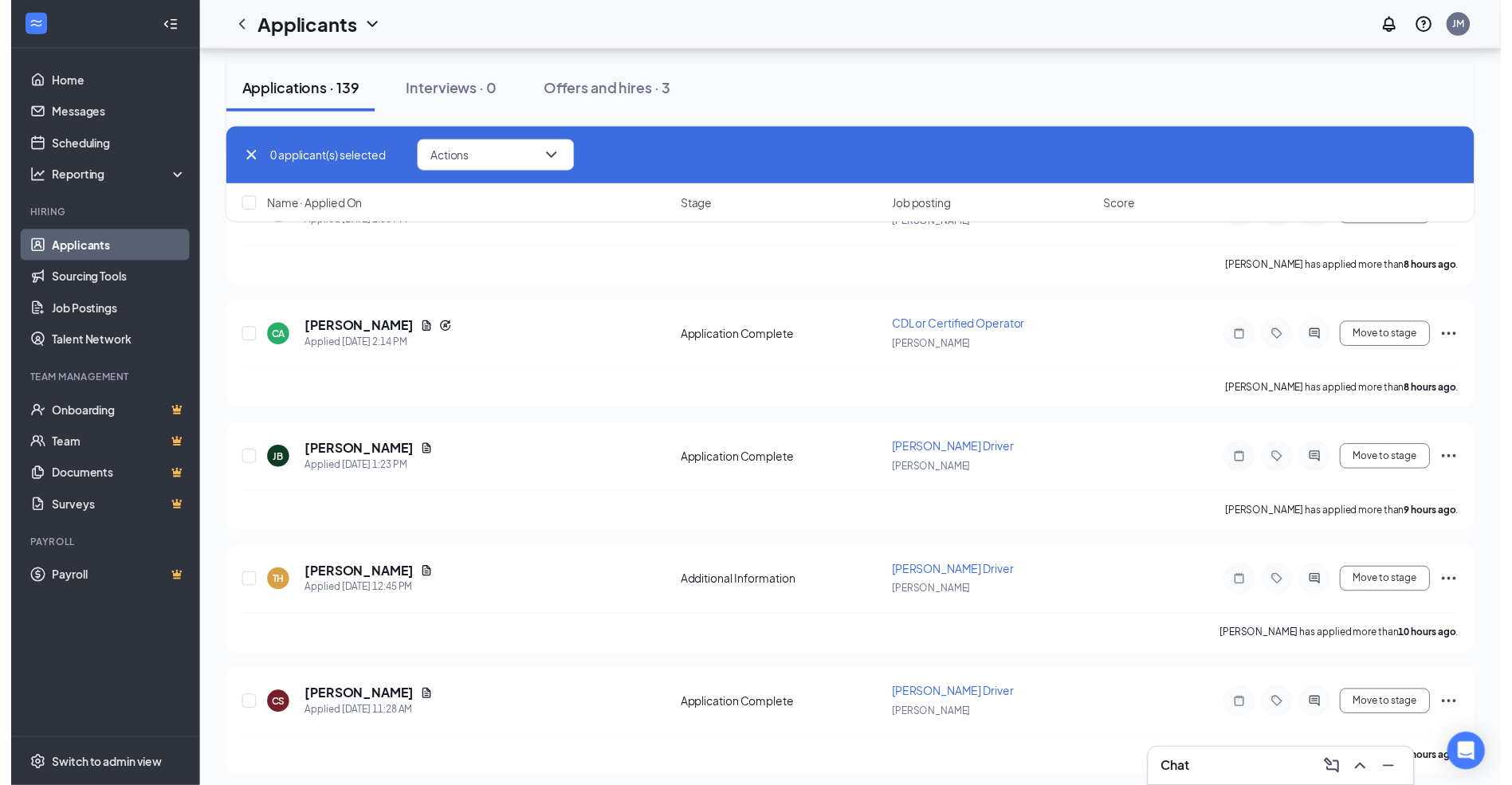
scroll to position [837, 0]
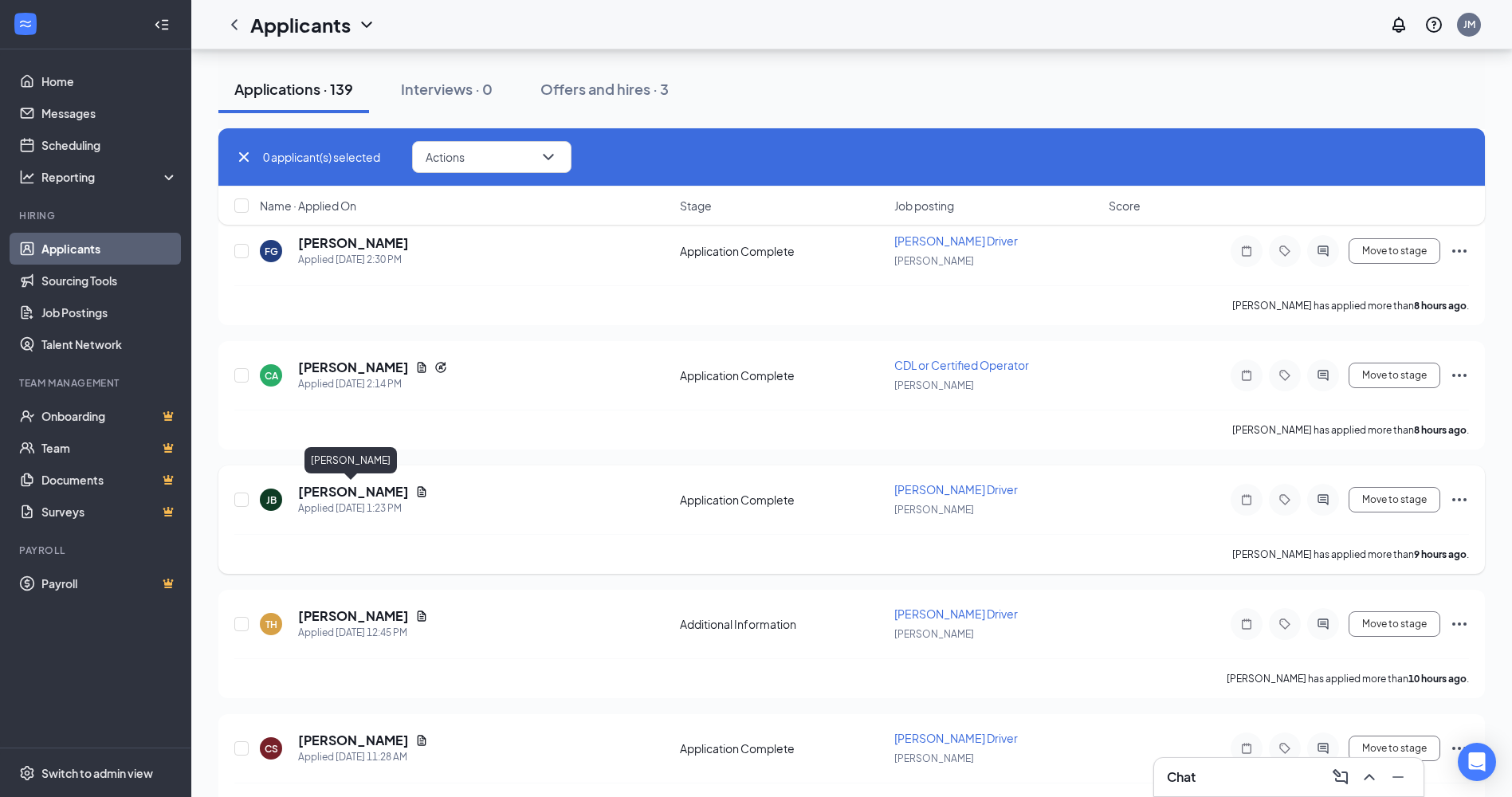
click at [383, 495] on h5 "[PERSON_NAME]" at bounding box center [353, 492] width 111 height 18
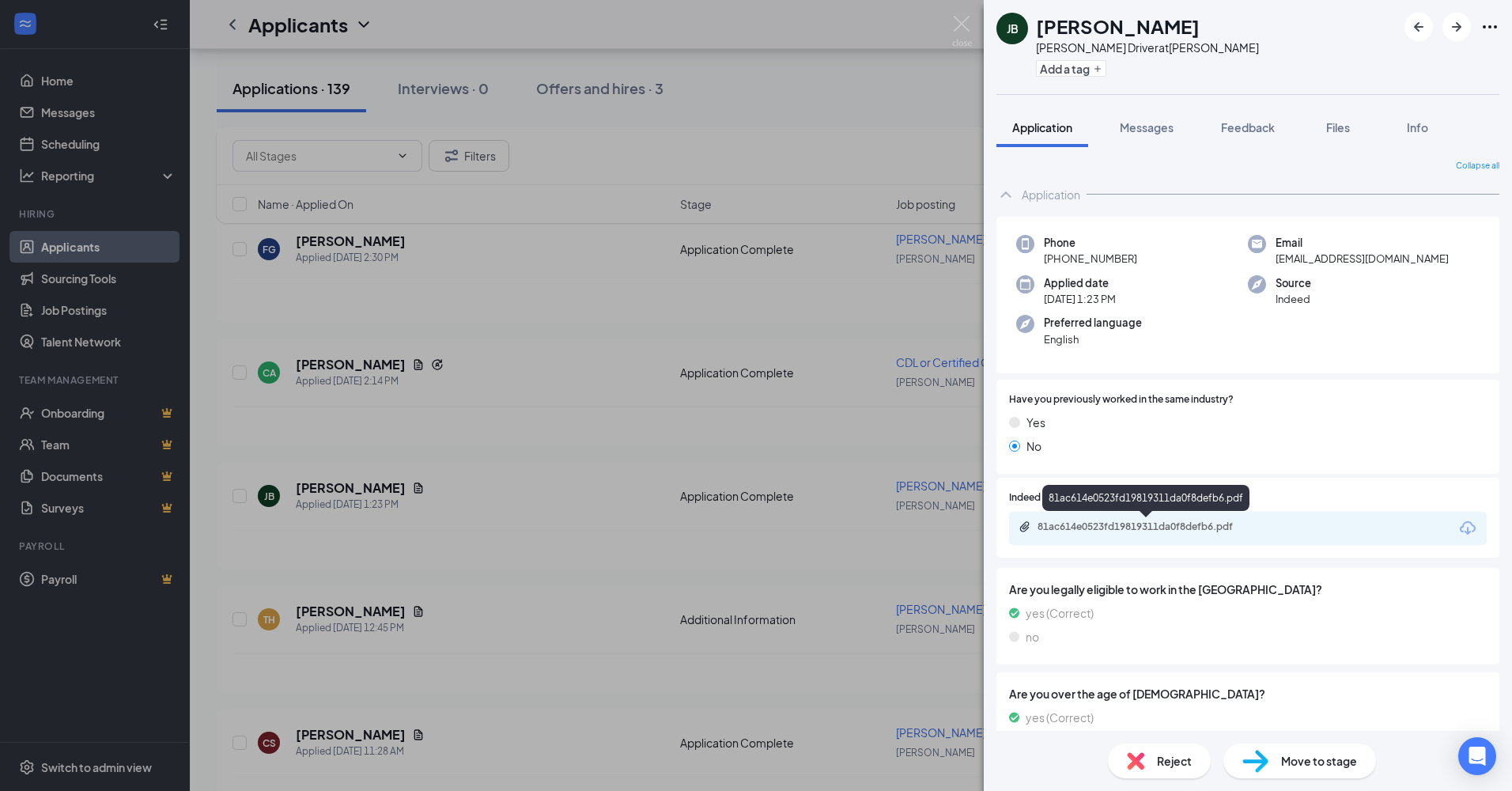
click at [1095, 520] on div "81ac614e0523fd19819311da0f8defb6.pdf" at bounding box center [1148, 527] width 222 height 13
click at [819, 101] on div "[PERSON_NAME] [PERSON_NAME] [PERSON_NAME] Driver at [PERSON_NAME] Add a tag App…" at bounding box center [756, 396] width 1512 height 791
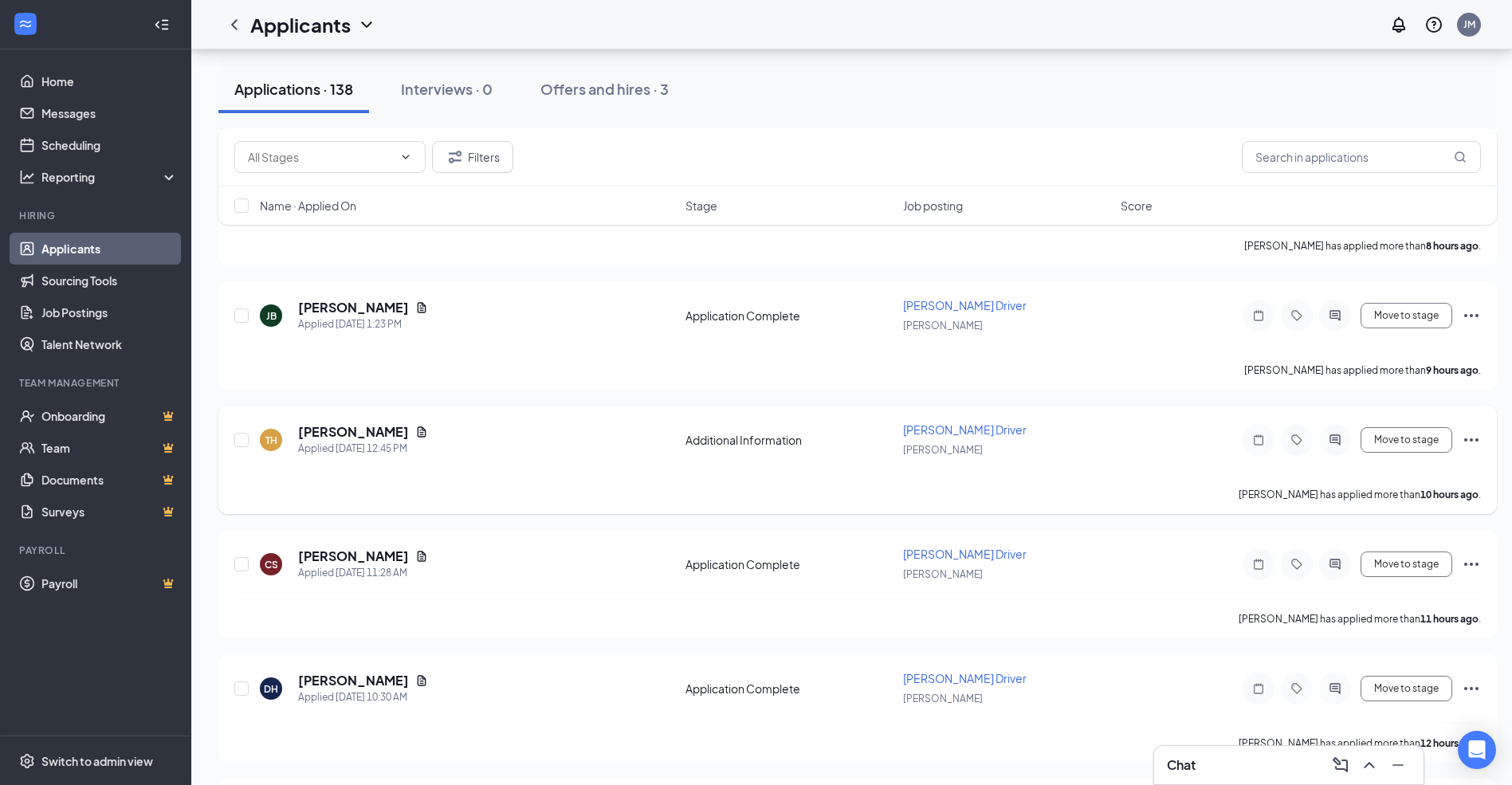
scroll to position [1077, 0]
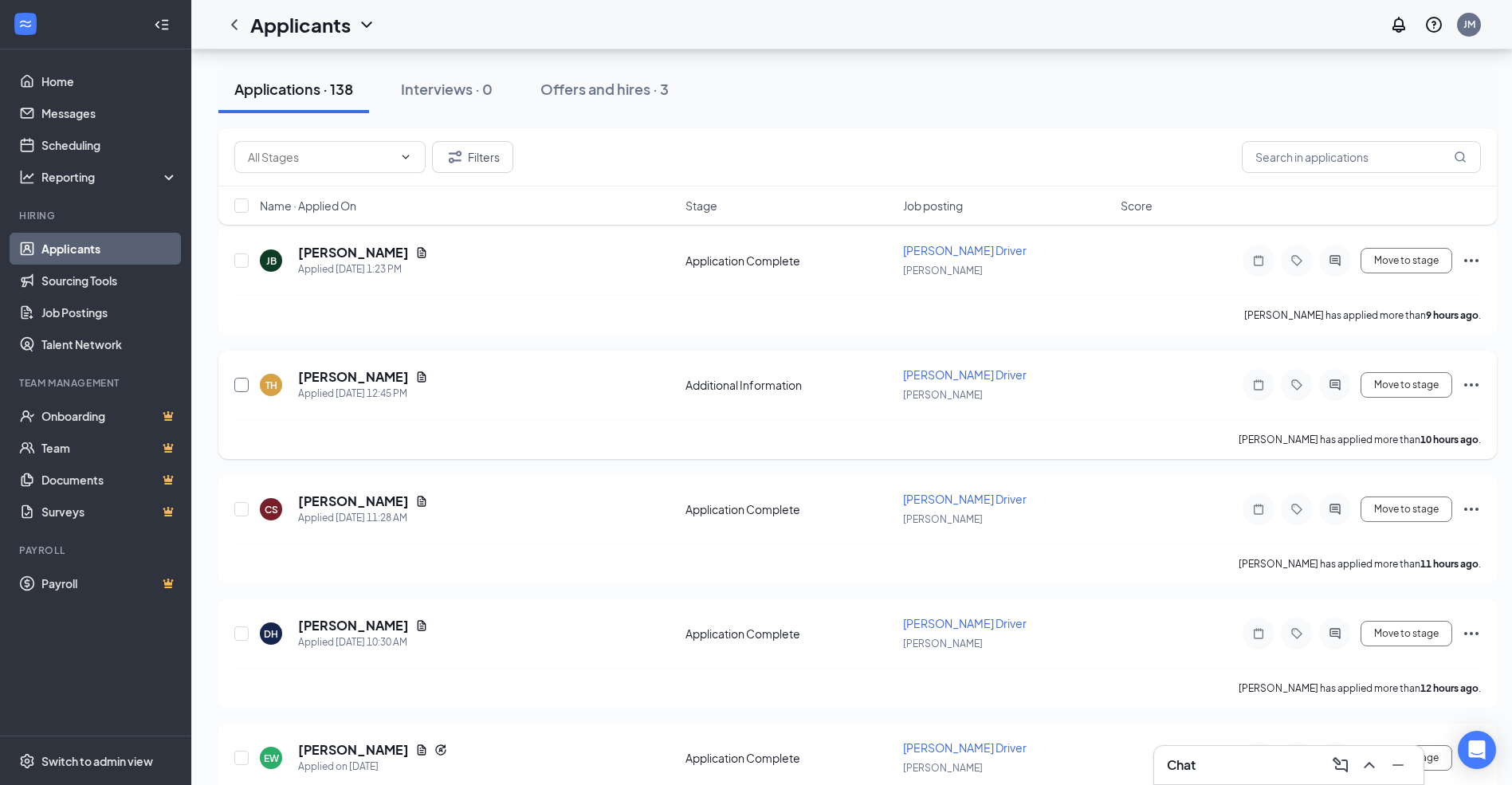
click at [243, 389] on input "checkbox" at bounding box center [241, 385] width 15 height 15
checkbox input "true"
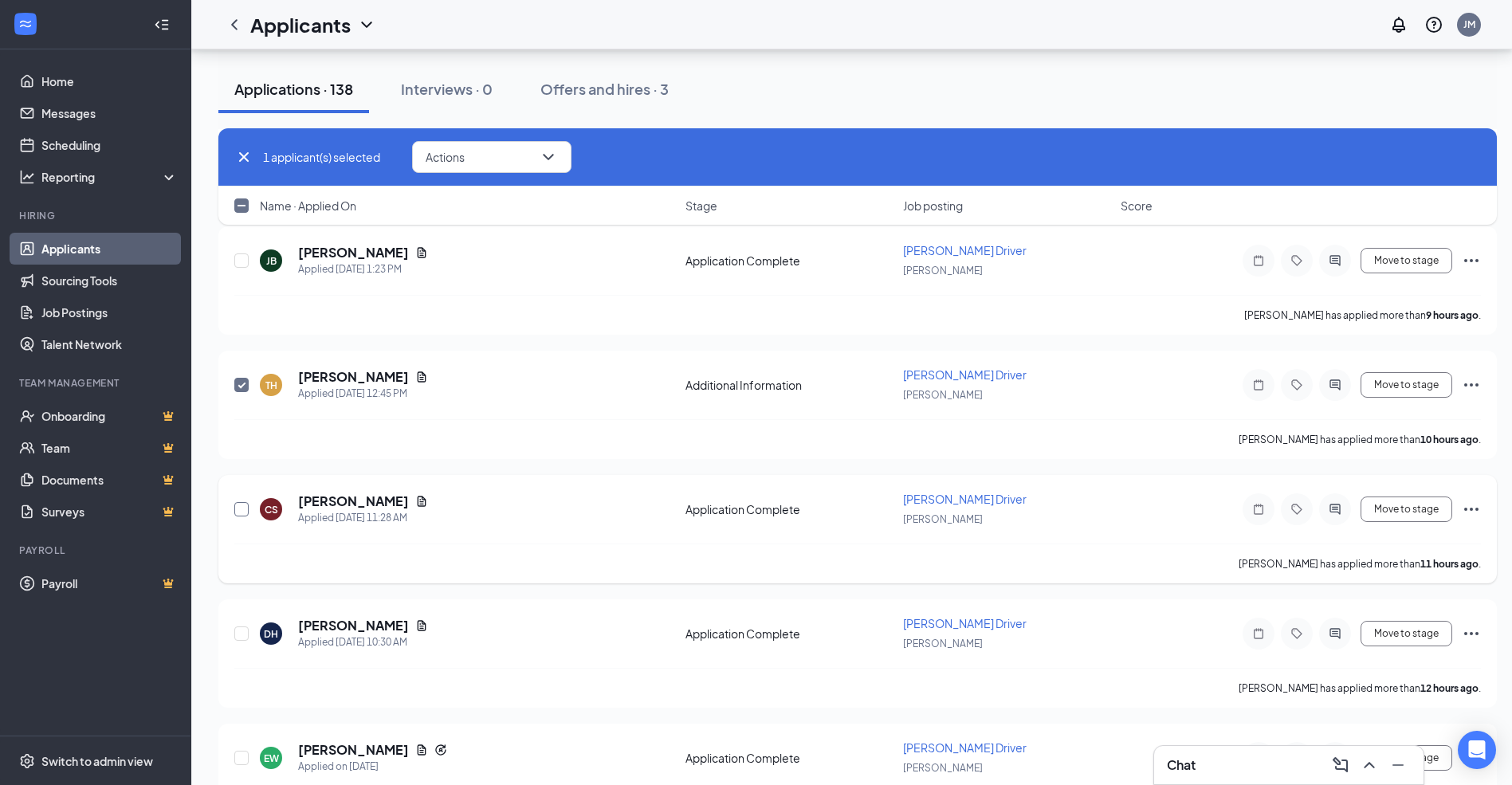
click at [243, 512] on input "checkbox" at bounding box center [241, 509] width 15 height 15
checkbox input "true"
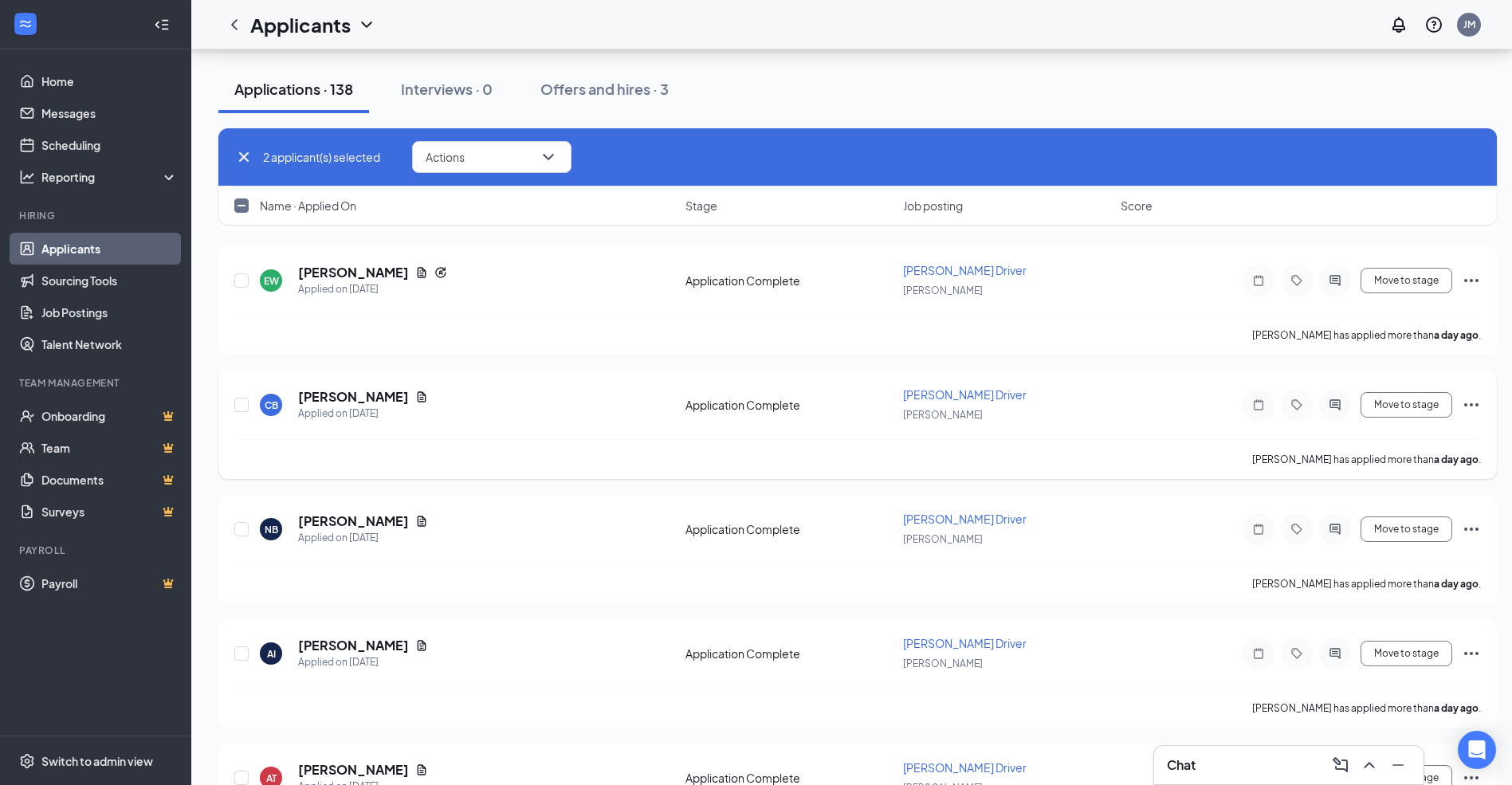
scroll to position [1555, 0]
click at [241, 528] on input "checkbox" at bounding box center [241, 528] width 15 height 15
checkbox input "true"
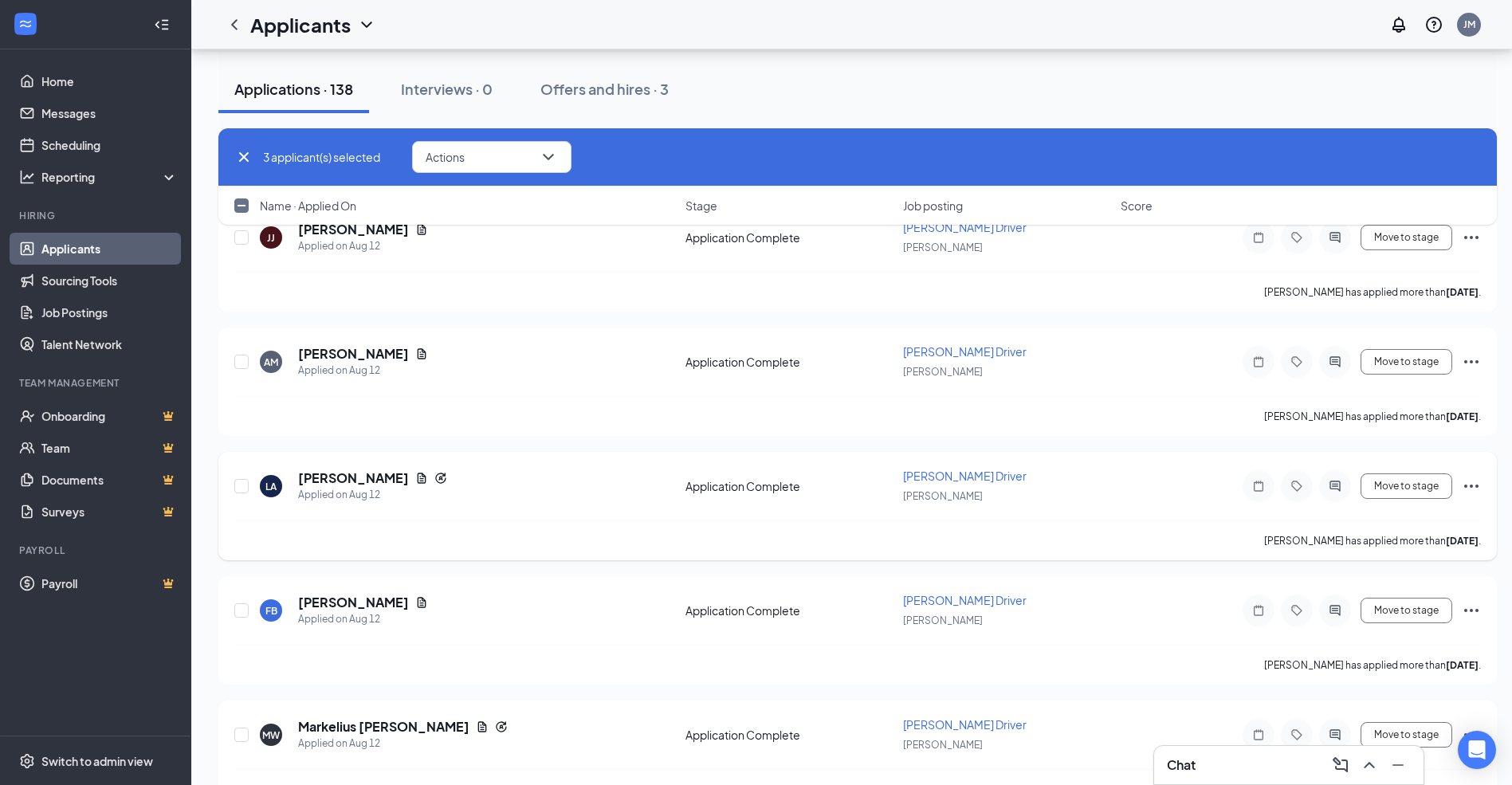
scroll to position [12955, 0]
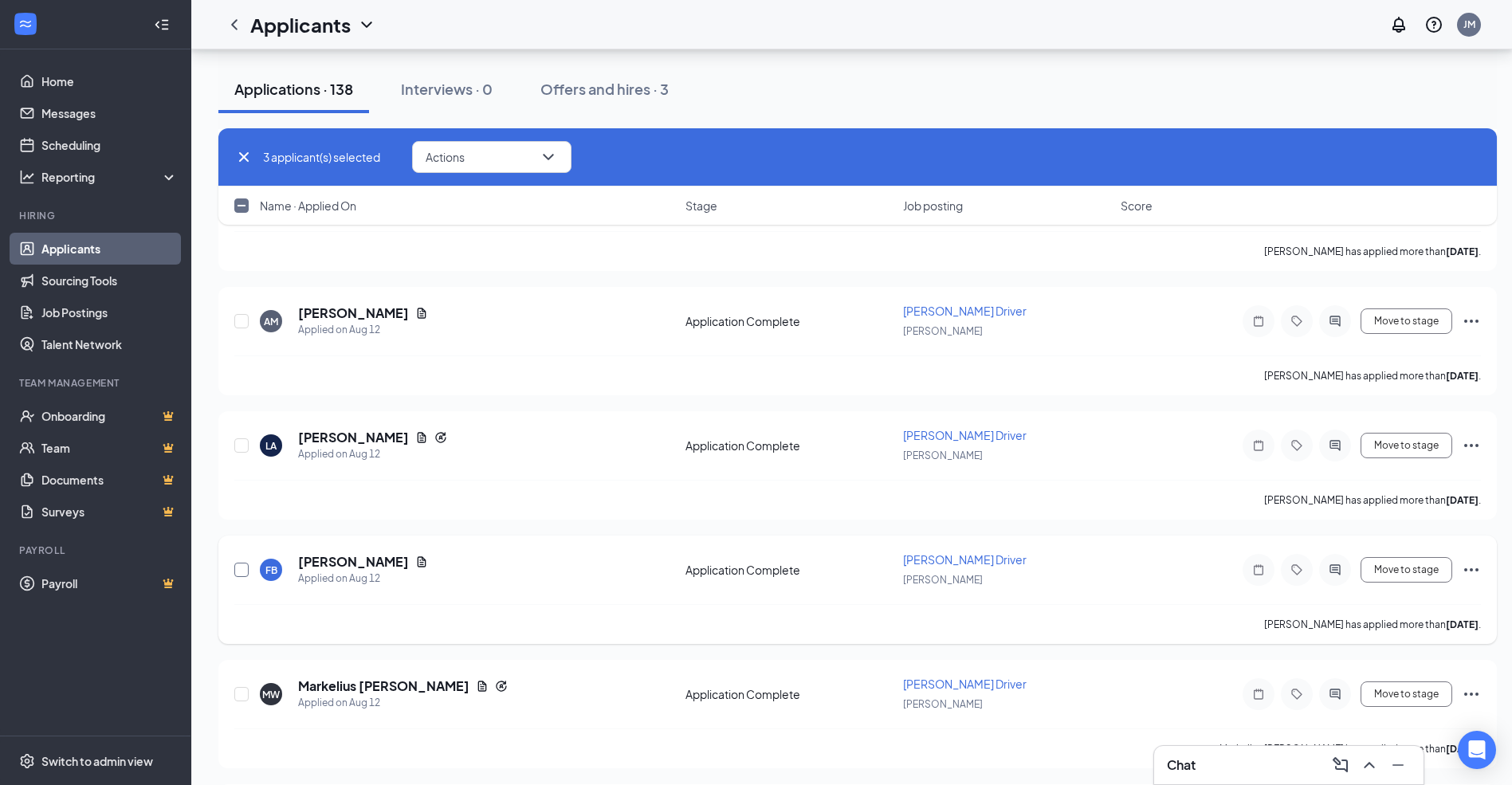
click at [235, 567] on input "checkbox" at bounding box center [241, 570] width 15 height 15
checkbox input "true"
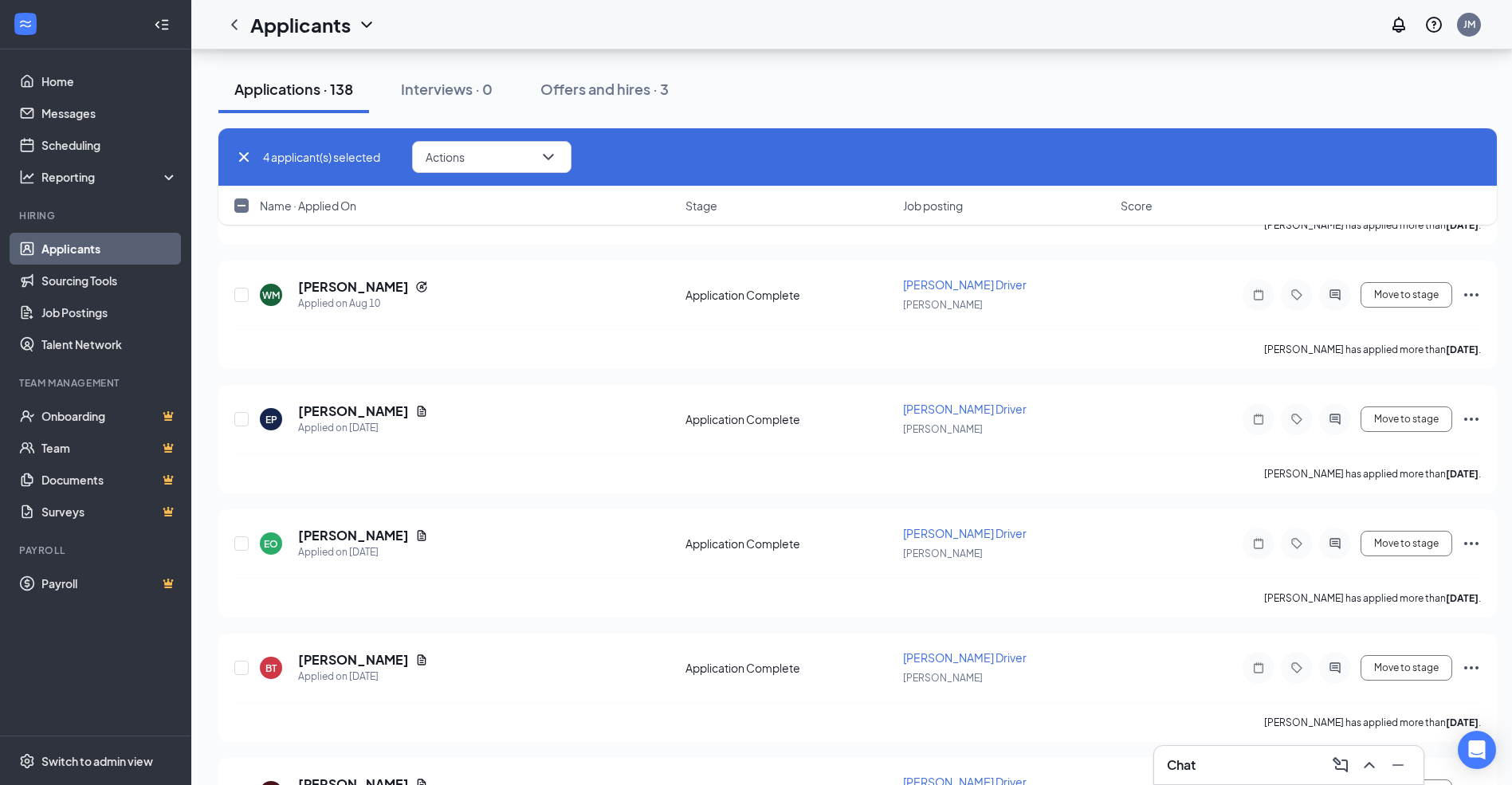
scroll to position [15984, 0]
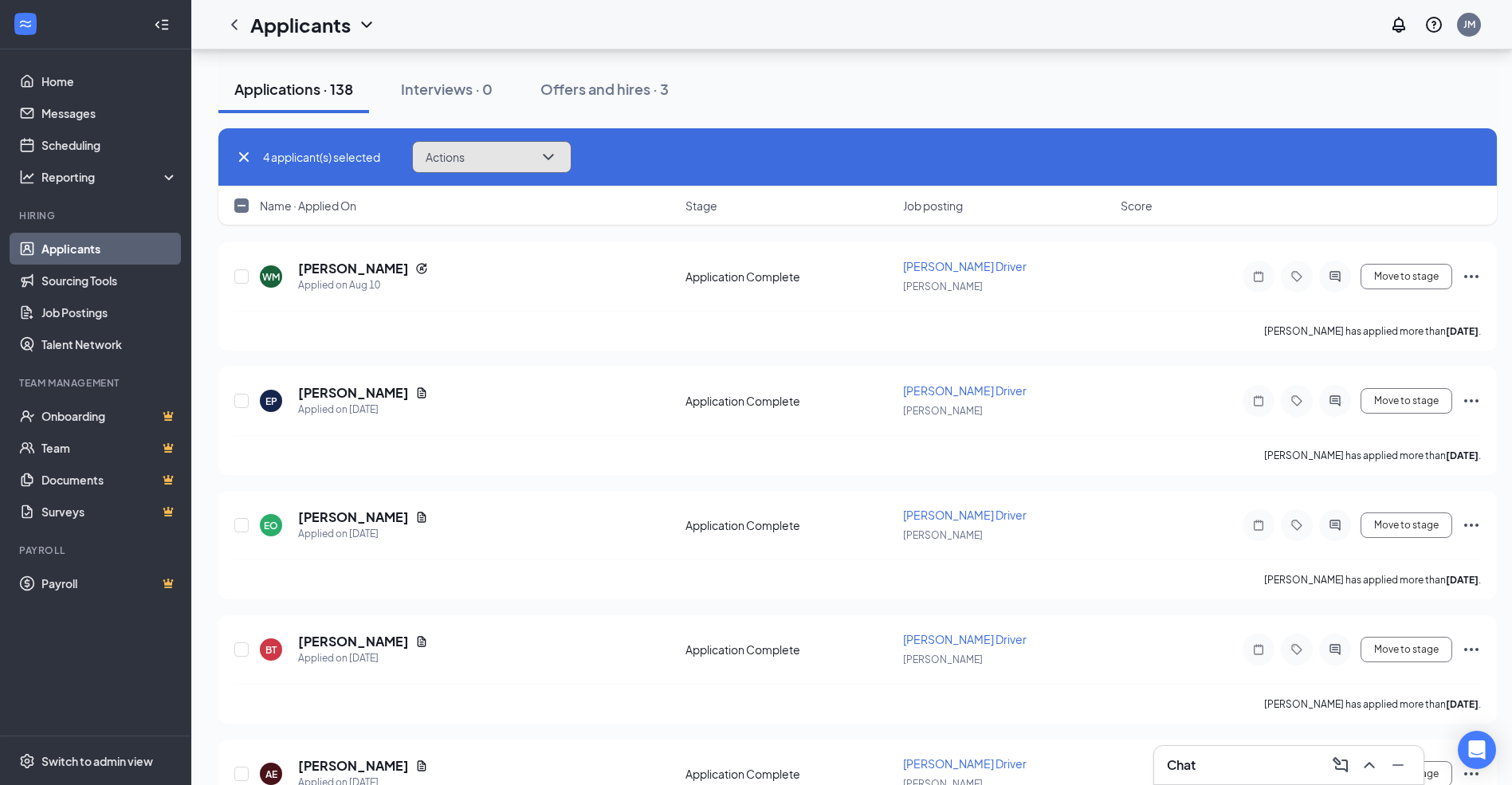
click at [550, 161] on icon "ChevronDown" at bounding box center [549, 157] width 19 height 19
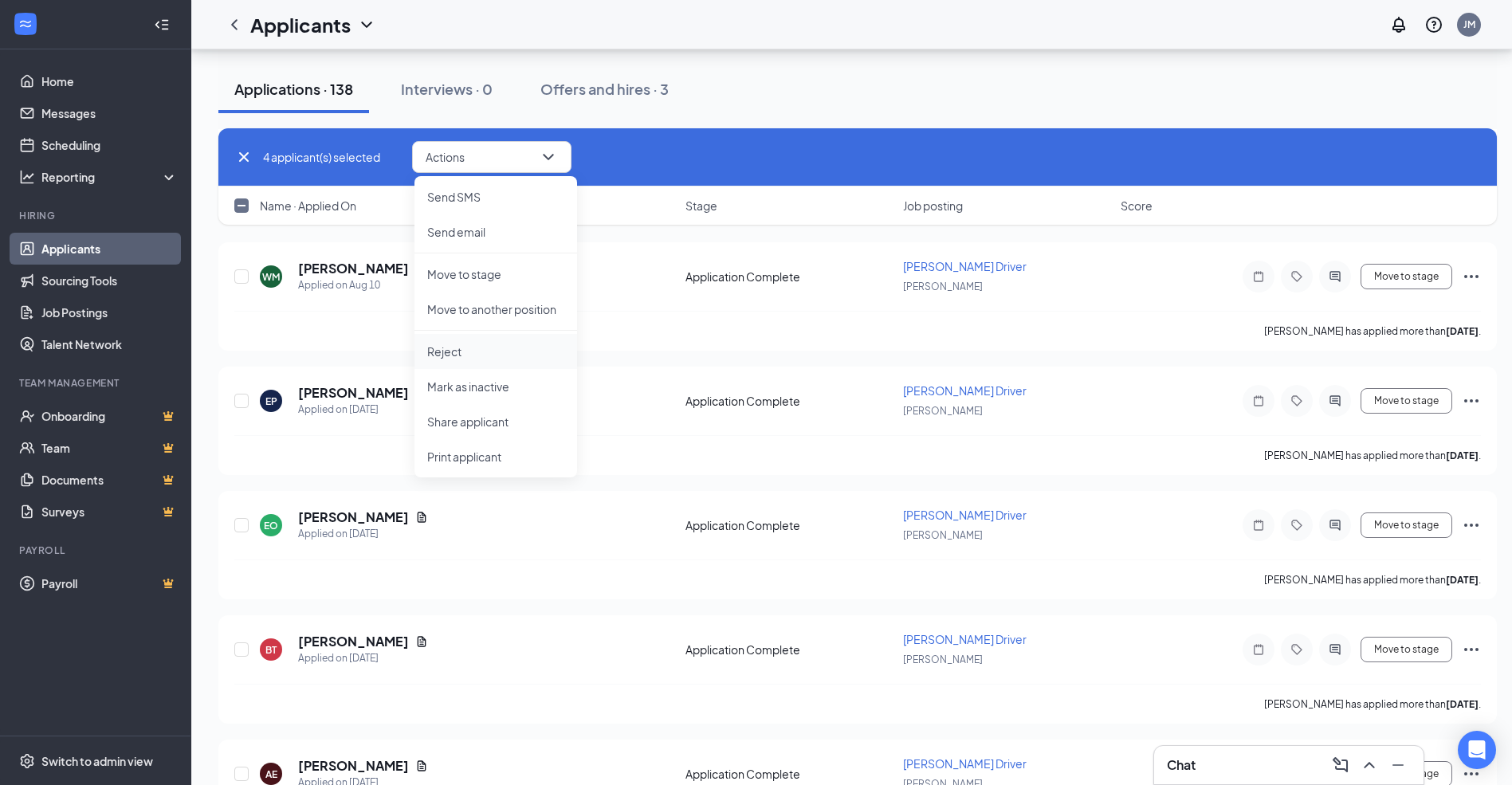
click at [453, 350] on p "Reject" at bounding box center [496, 352] width 137 height 16
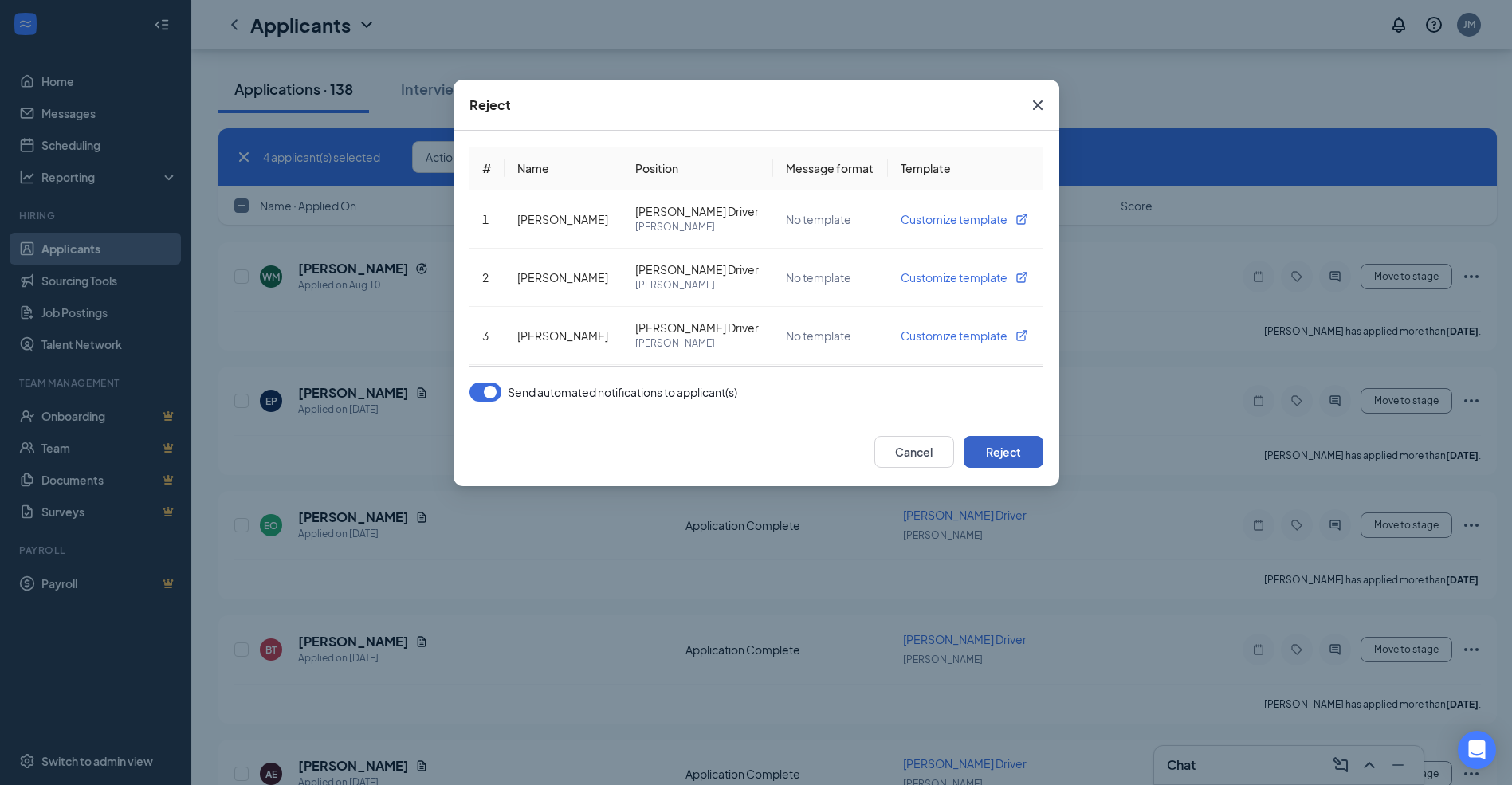
click at [1001, 449] on button "Reject" at bounding box center [1004, 452] width 80 height 32
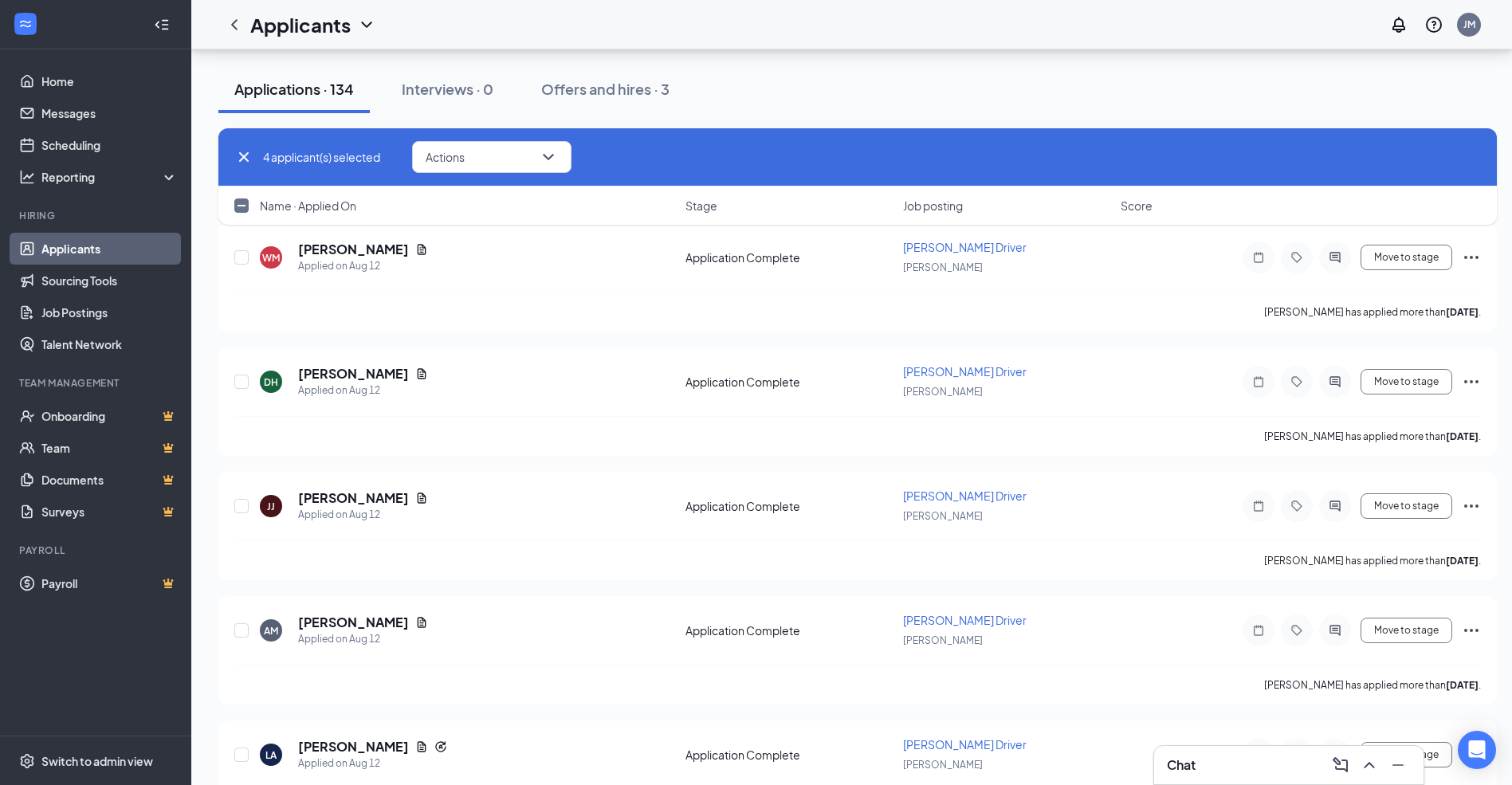
scroll to position [12636, 0]
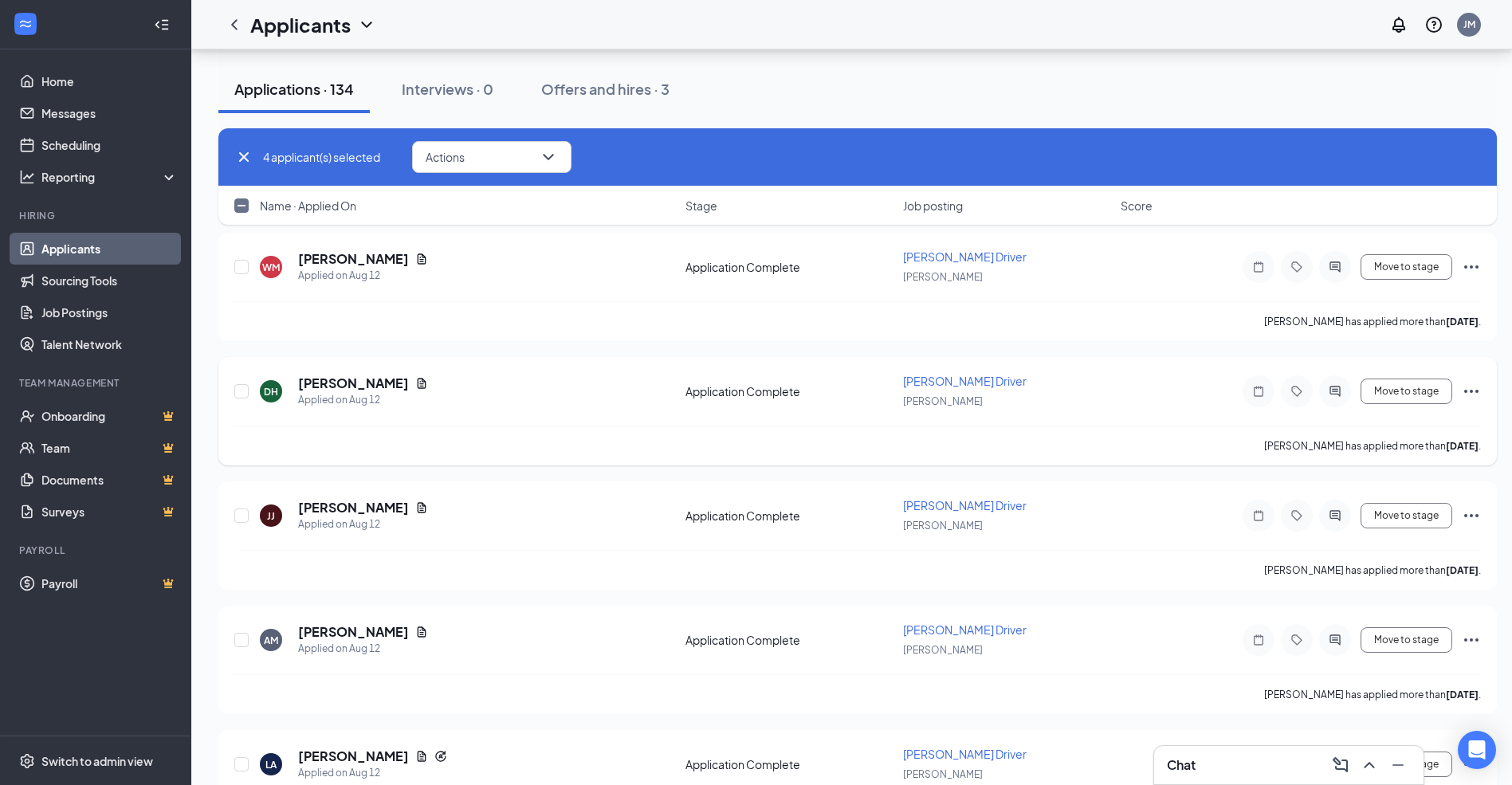
checkbox input "false"
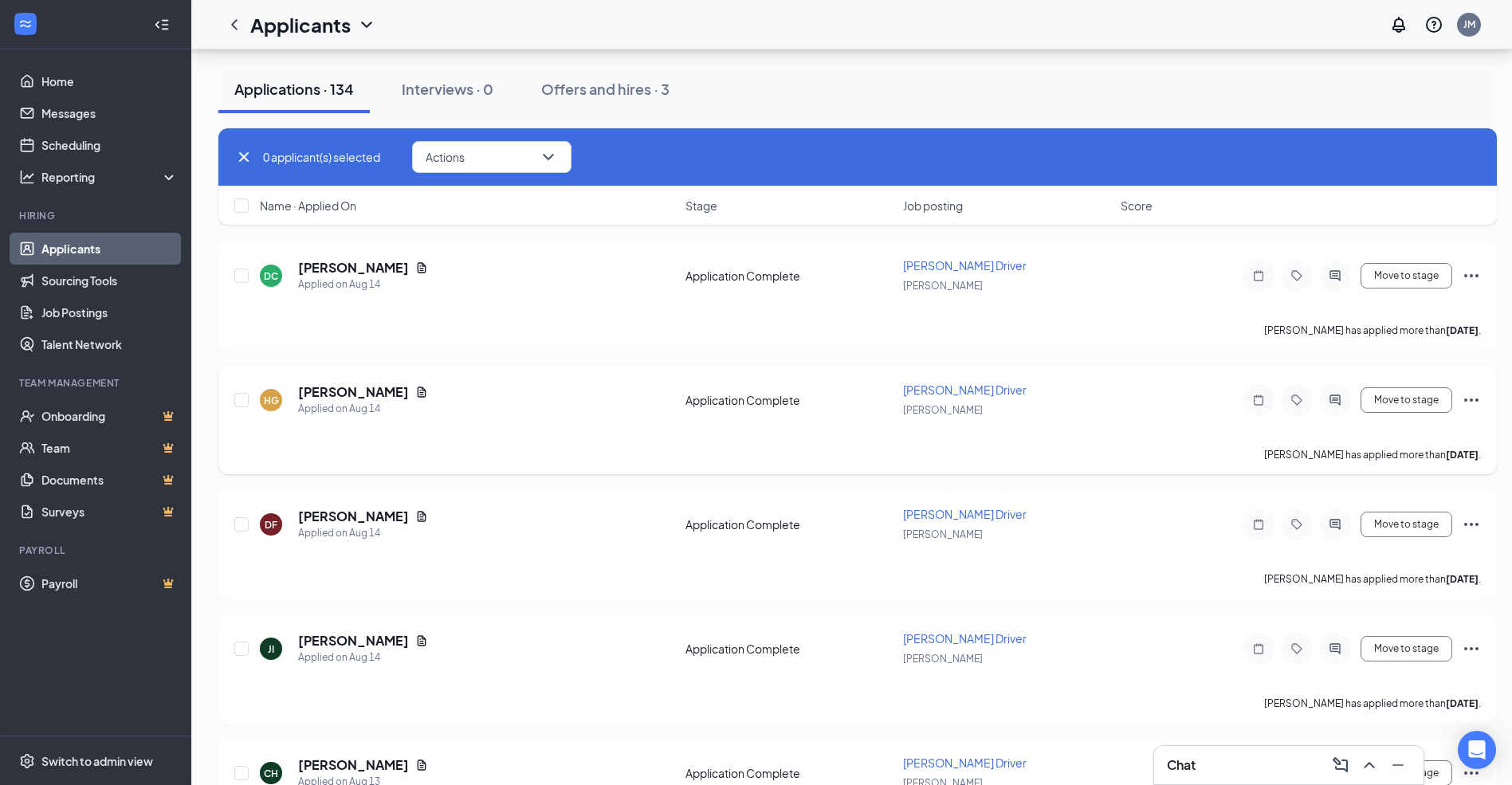
scroll to position [10005, 0]
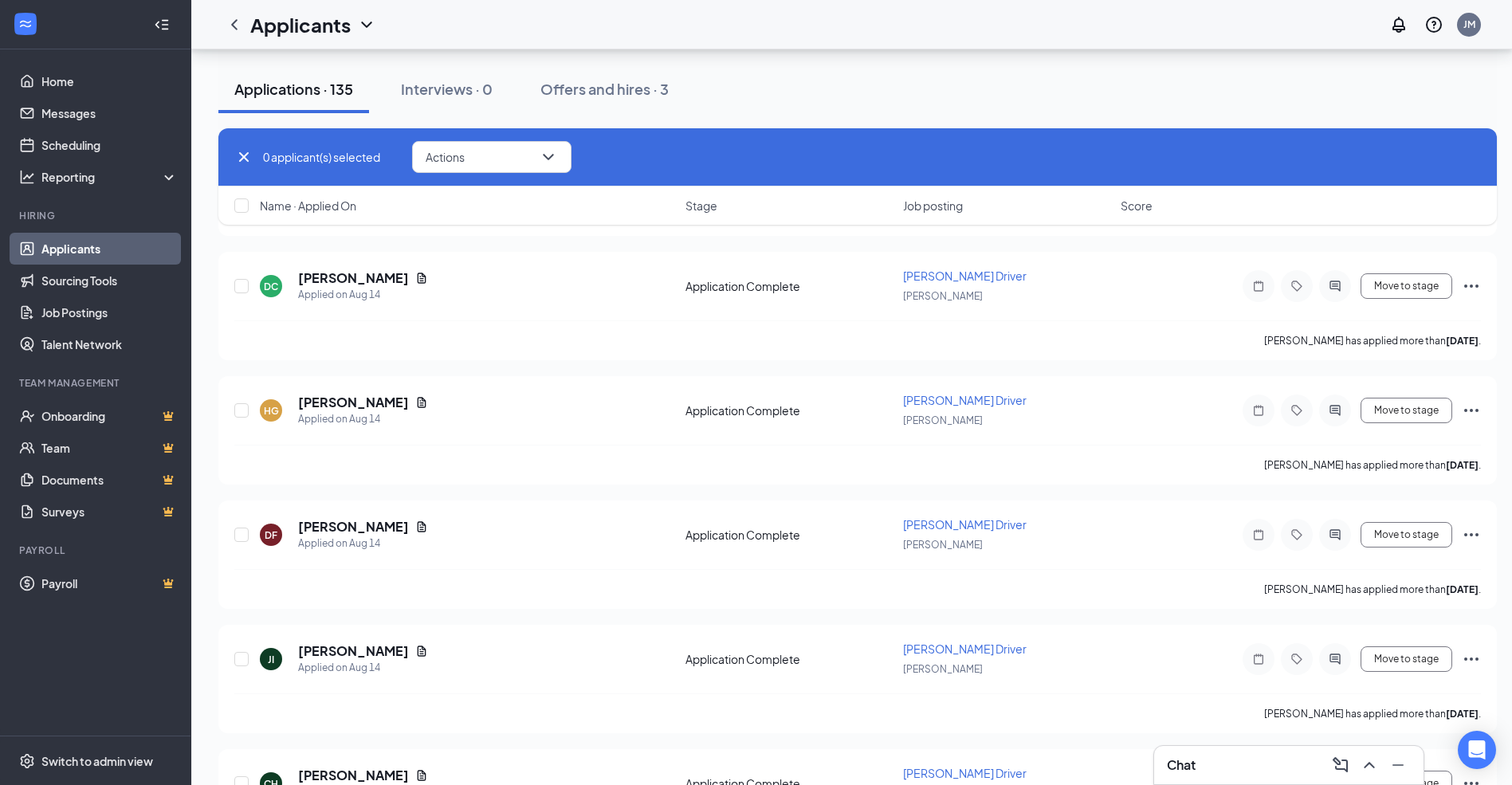
click at [788, 111] on div "Applications · 135 Interviews · 0 Offers and hires · 3" at bounding box center [858, 89] width 1279 height 48
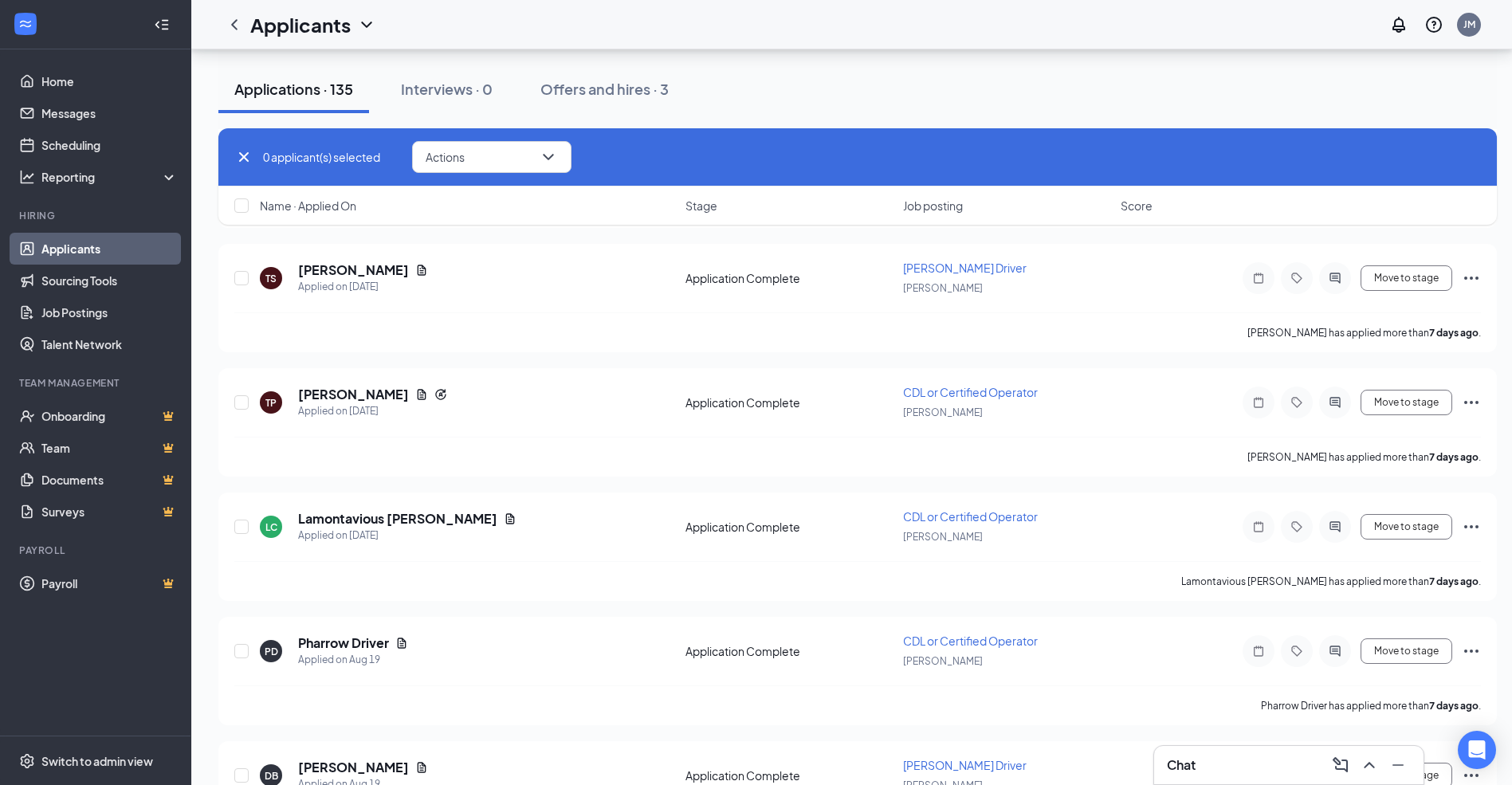
scroll to position [7135, 0]
